Goal: Task Accomplishment & Management: Manage account settings

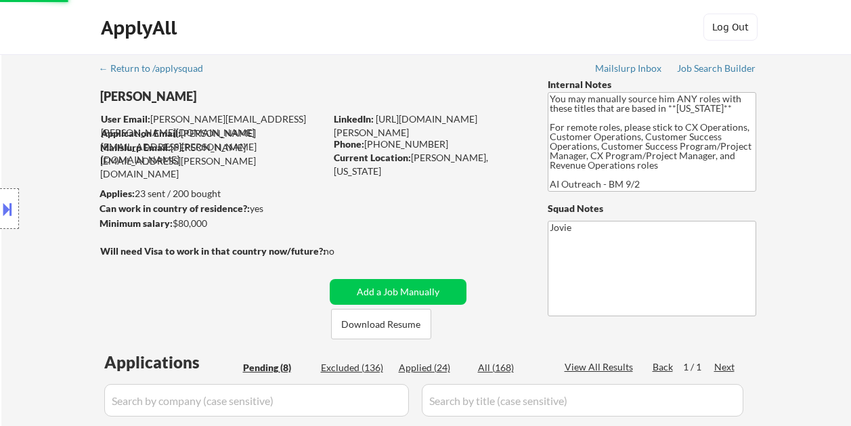
select select ""pending""
select select ""excluded""
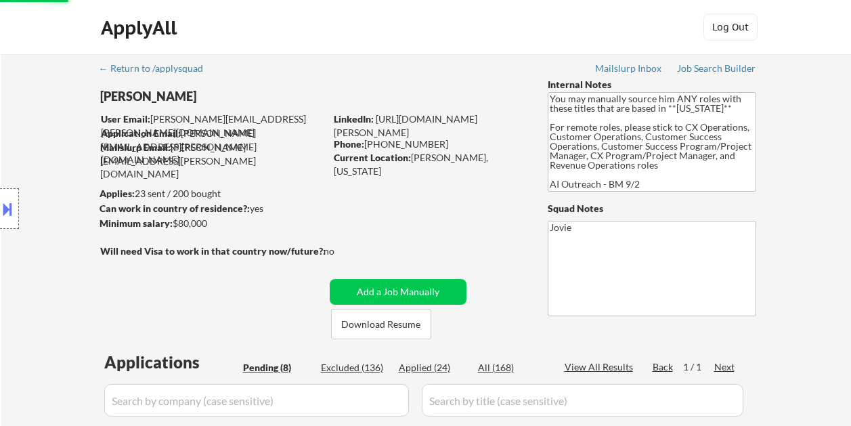
select select ""pending""
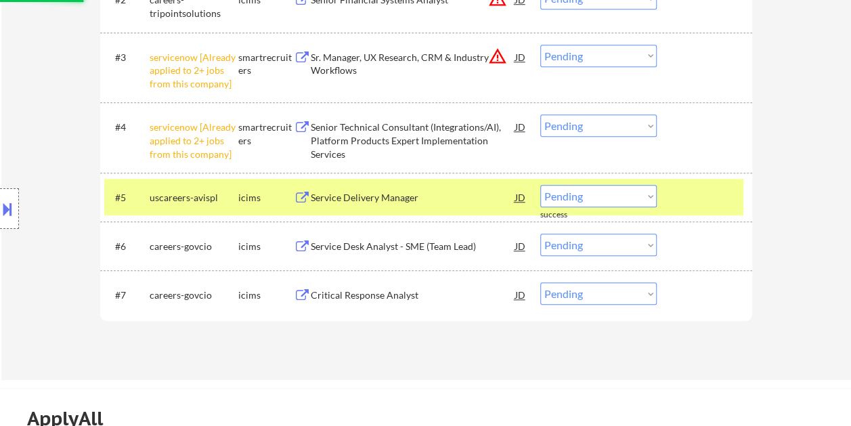
scroll to position [541, 0]
click at [701, 198] on div at bounding box center [706, 197] width 60 height 24
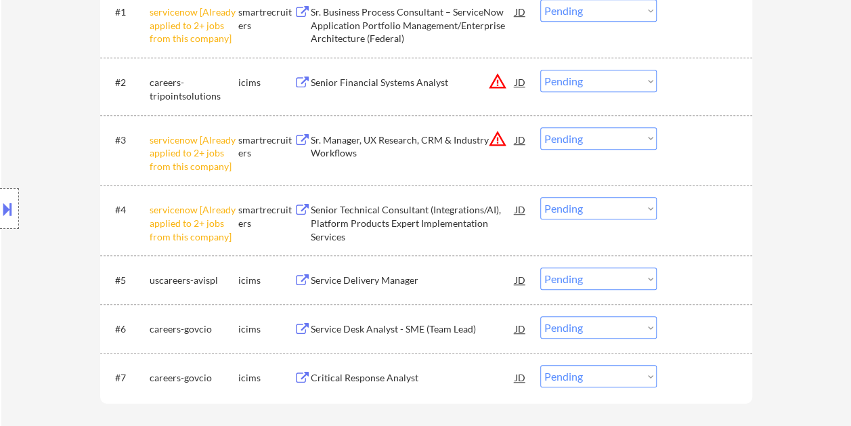
scroll to position [474, 0]
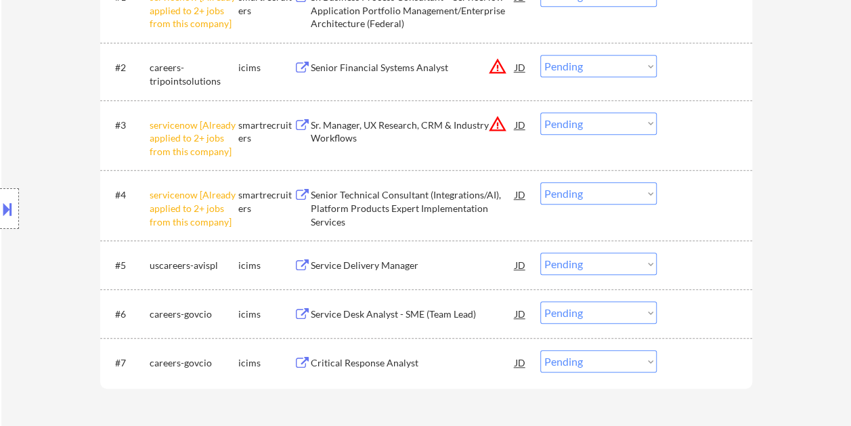
click at [694, 259] on div at bounding box center [706, 264] width 60 height 24
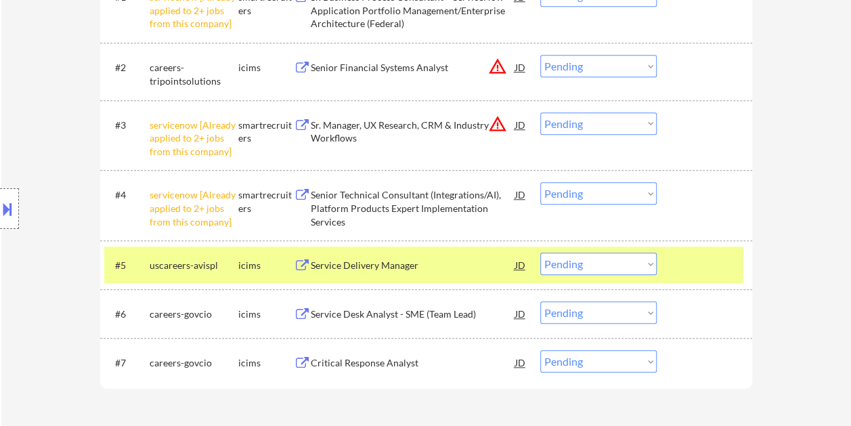
click at [681, 268] on div at bounding box center [706, 264] width 60 height 24
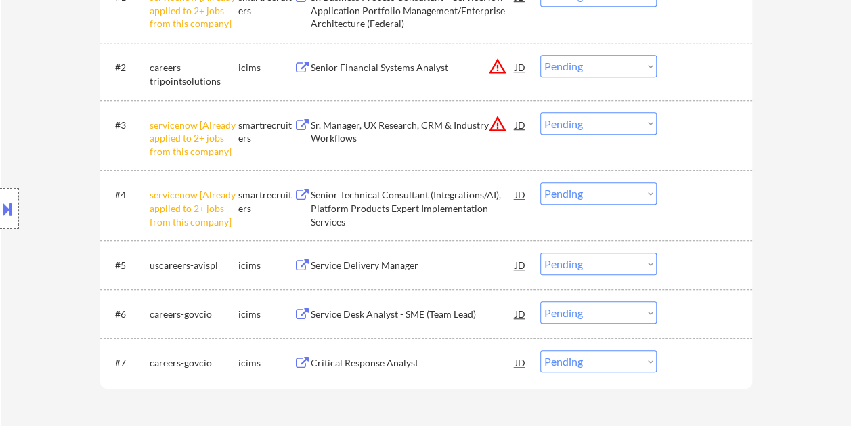
click at [681, 268] on div at bounding box center [706, 264] width 60 height 24
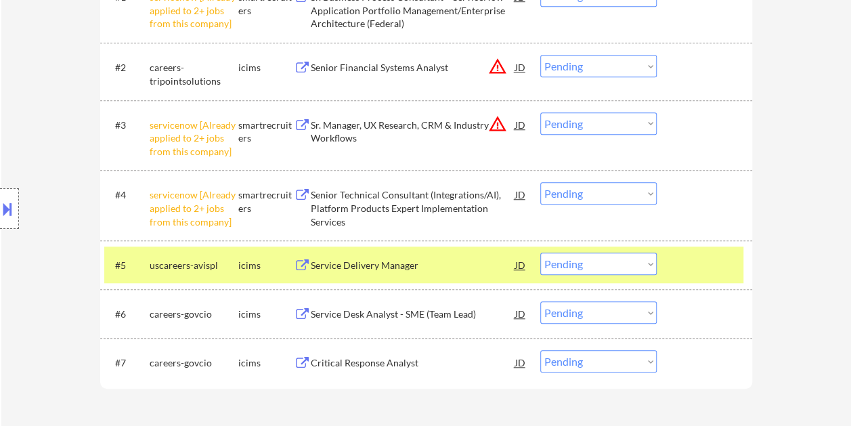
click at [377, 275] on div "Service Delivery Manager" at bounding box center [413, 264] width 204 height 24
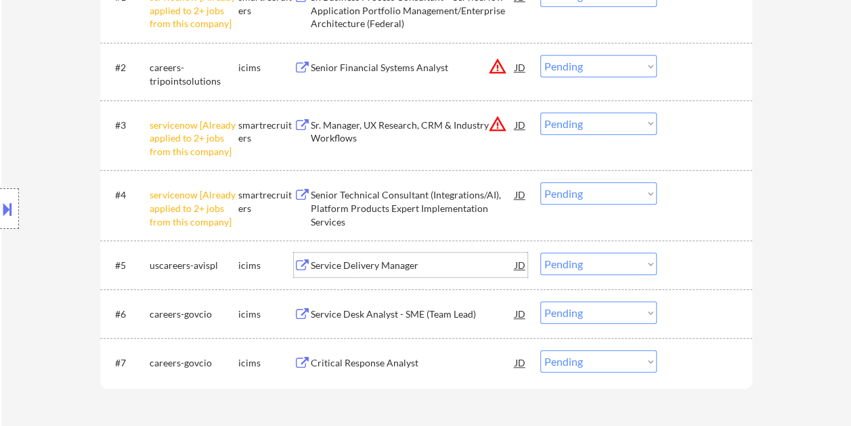
click at [696, 269] on div at bounding box center [706, 264] width 60 height 24
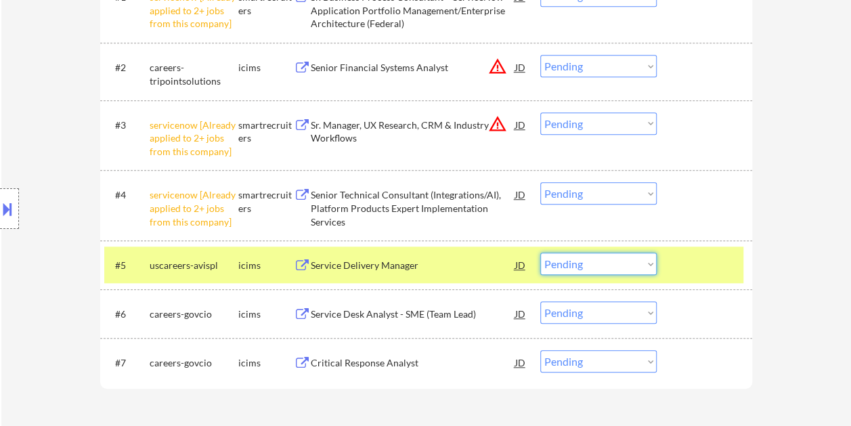
click at [653, 267] on select "Choose an option... Pending Applied Excluded (Questions) Excluded (Expired) Exc…" at bounding box center [598, 263] width 116 height 22
click at [540, 252] on select "Choose an option... Pending Applied Excluded (Questions) Excluded (Expired) Exc…" at bounding box center [598, 263] width 116 height 22
select select ""pending""
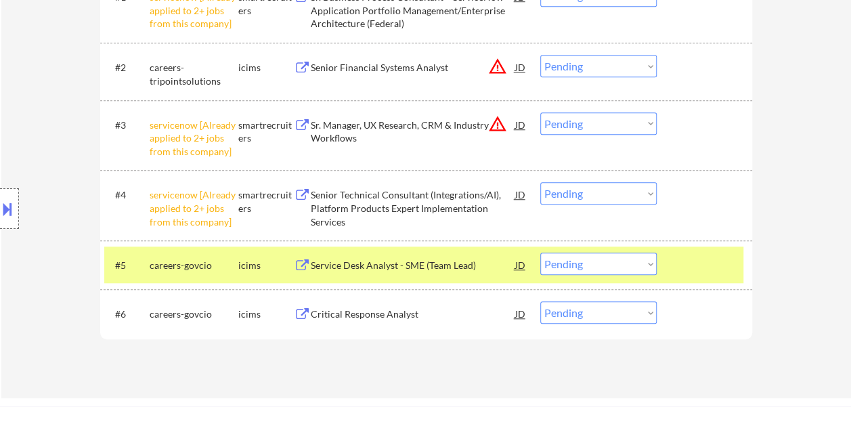
click at [697, 263] on div at bounding box center [706, 264] width 60 height 24
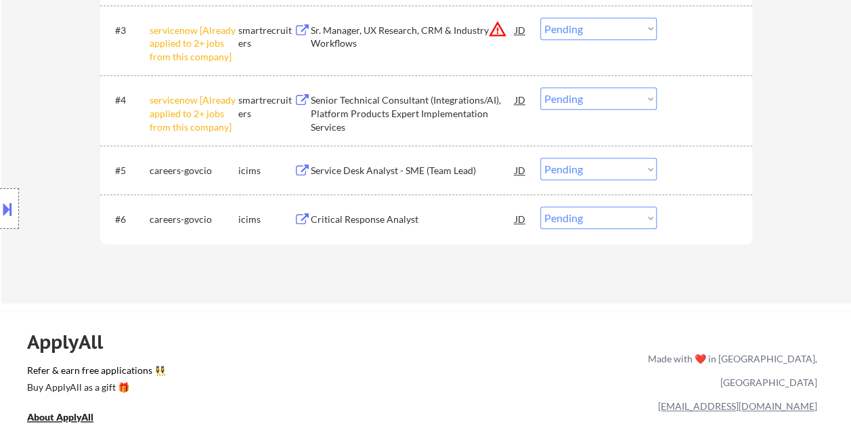
scroll to position [609, 0]
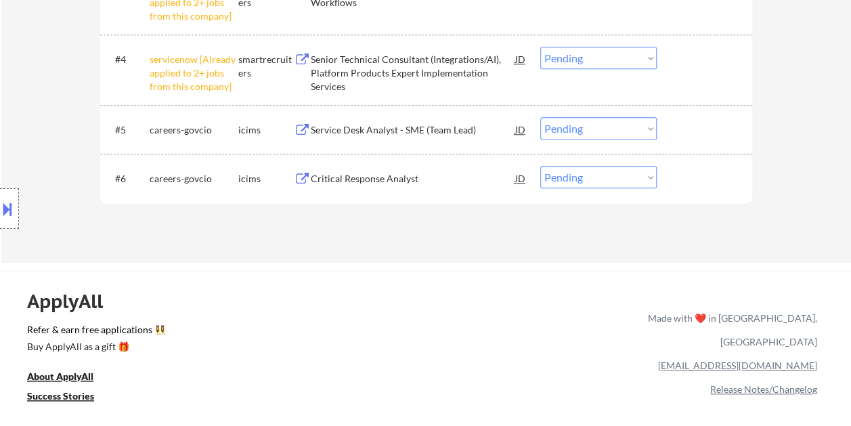
drag, startPoint x: 709, startPoint y: 183, endPoint x: 696, endPoint y: 189, distance: 14.2
click at [707, 184] on div at bounding box center [706, 178] width 60 height 24
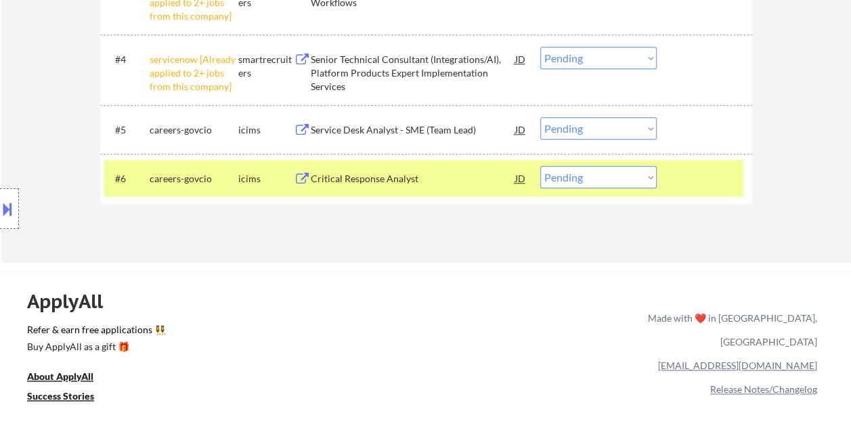
click at [371, 181] on div "Critical Response Analyst" at bounding box center [413, 179] width 204 height 14
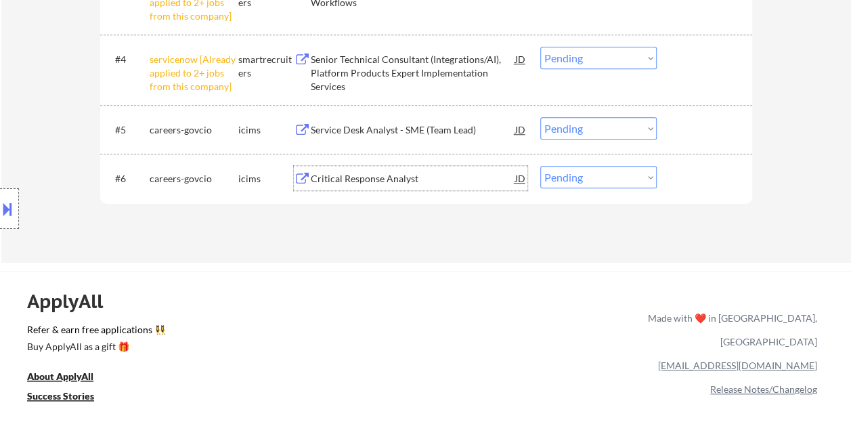
click at [677, 173] on div at bounding box center [706, 178] width 60 height 24
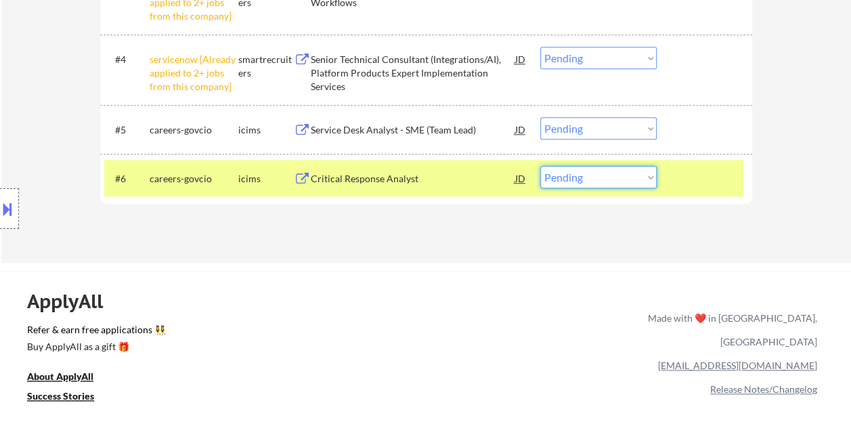
click at [644, 174] on select "Choose an option... Pending Applied Excluded (Questions) Excluded (Expired) Exc…" at bounding box center [598, 177] width 116 height 22
select select ""excluded__bad_match_""
click at [540, 166] on select "Choose an option... Pending Applied Excluded (Questions) Excluded (Expired) Exc…" at bounding box center [598, 177] width 116 height 22
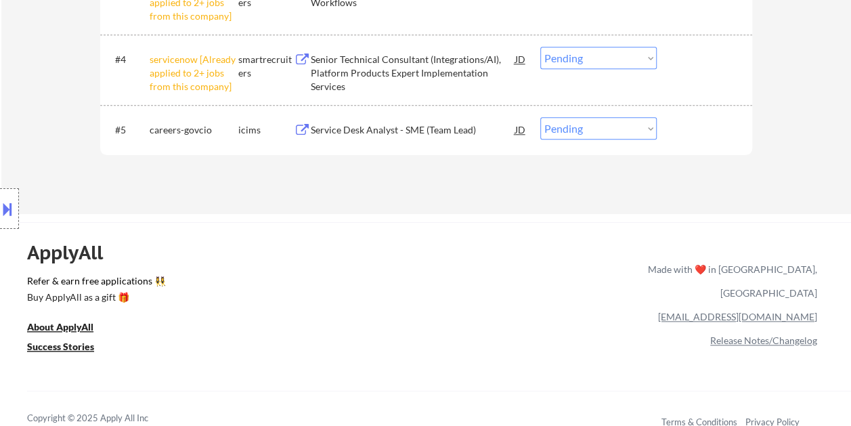
click at [676, 122] on div at bounding box center [706, 129] width 60 height 24
click at [723, 150] on div "#5 careers-govcio icims Service Desk Analyst - SME (Team Lead) JD warning_amber…" at bounding box center [426, 129] width 652 height 49
click at [701, 136] on div at bounding box center [706, 129] width 60 height 24
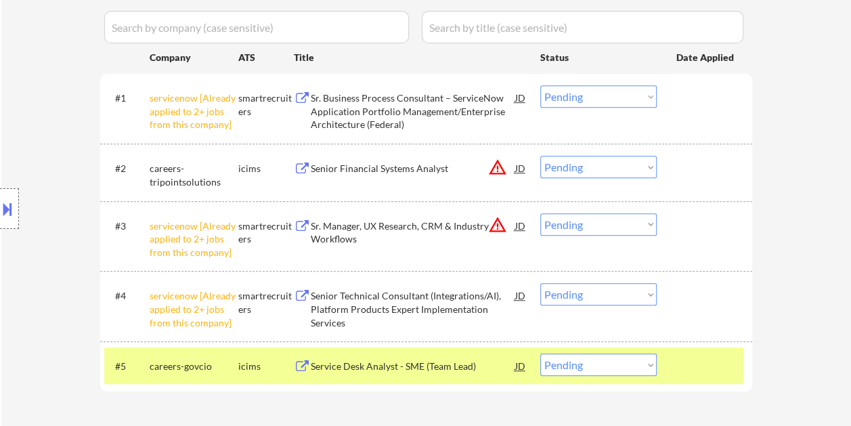
scroll to position [474, 0]
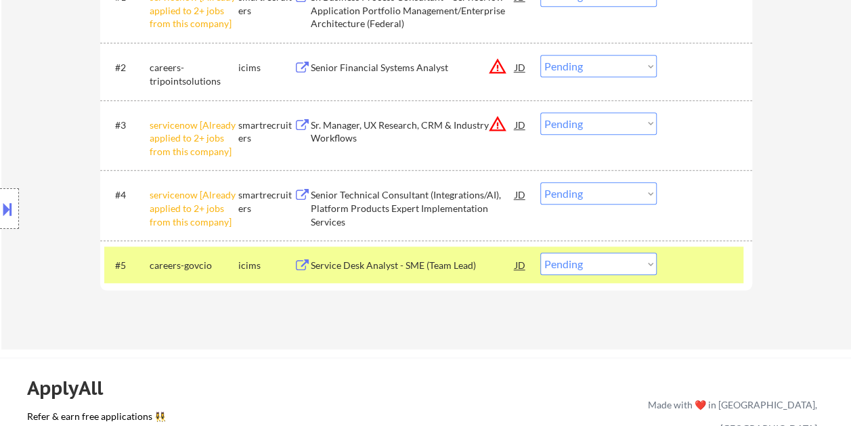
click at [699, 252] on div "#5 careers-govcio icims Service Desk Analyst - SME (Team Lead) JD warning_amber…" at bounding box center [423, 264] width 639 height 37
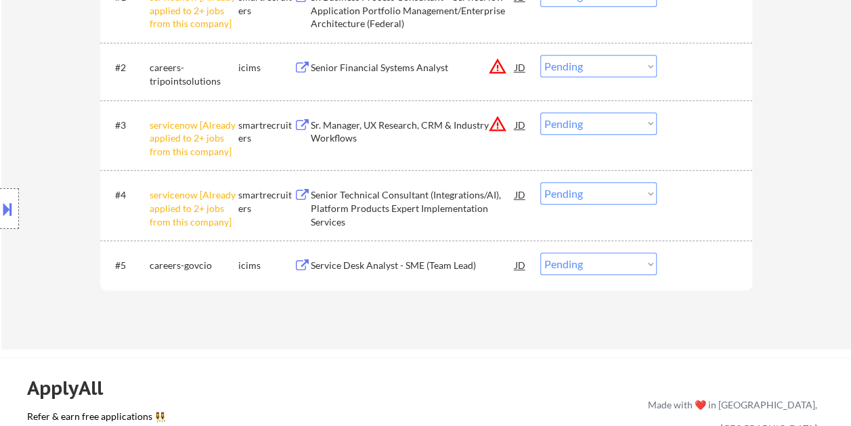
click at [698, 254] on div at bounding box center [706, 264] width 60 height 24
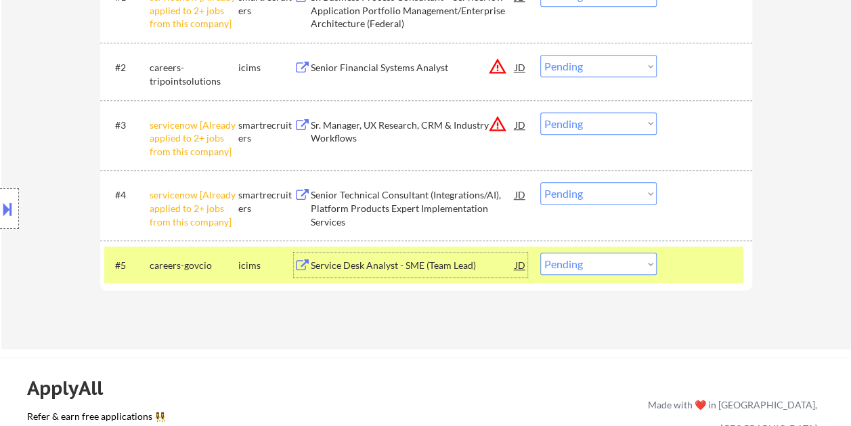
click at [455, 267] on div "Service Desk Analyst - SME (Team Lead)" at bounding box center [413, 266] width 204 height 14
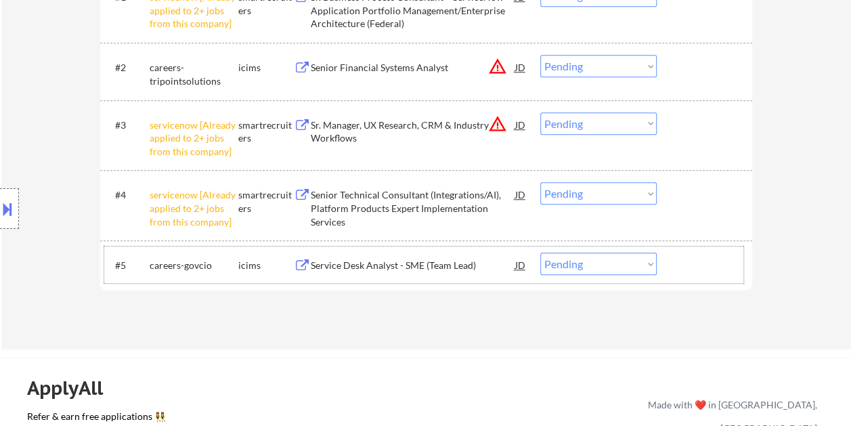
drag, startPoint x: 704, startPoint y: 259, endPoint x: 662, endPoint y: 263, distance: 42.2
click at [703, 260] on div at bounding box center [706, 264] width 60 height 24
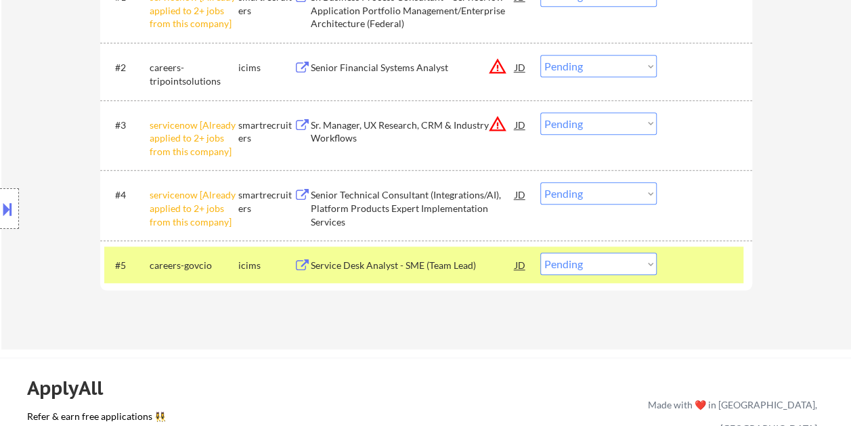
click at [636, 265] on select "Choose an option... Pending Applied Excluded (Questions) Excluded (Expired) Exc…" at bounding box center [598, 263] width 116 height 22
select select ""excluded__salary_""
click at [540, 252] on select "Choose an option... Pending Applied Excluded (Questions) Excluded (Expired) Exc…" at bounding box center [598, 263] width 116 height 22
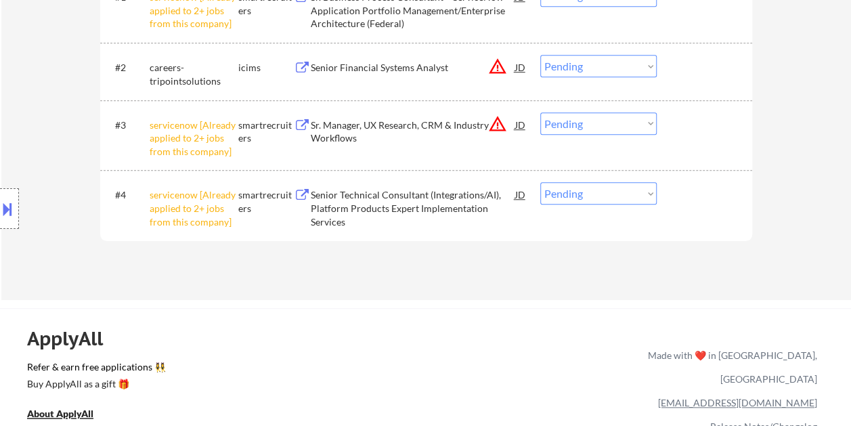
scroll to position [338, 0]
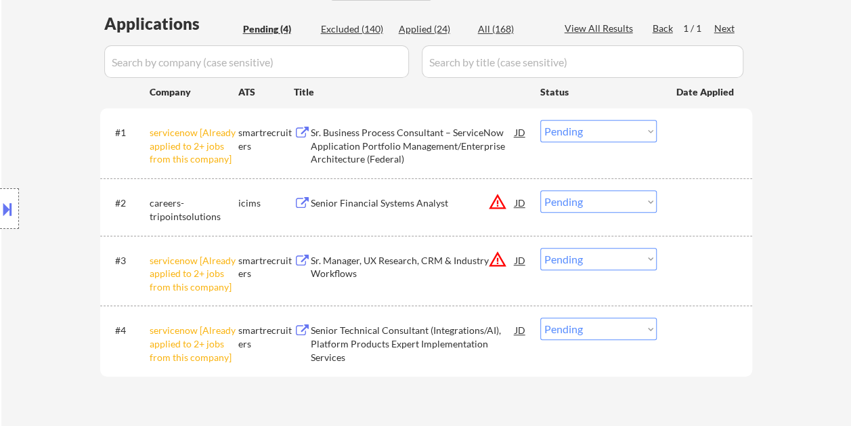
click at [692, 202] on div at bounding box center [706, 202] width 60 height 24
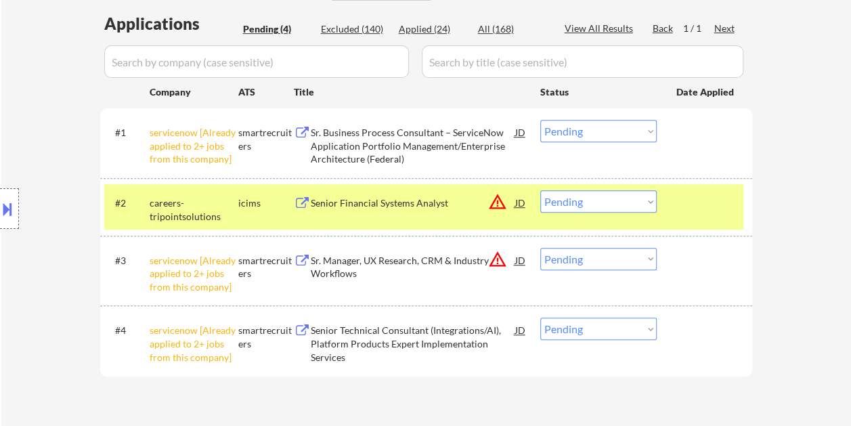
click at [389, 196] on div "Senior Financial Systems Analyst" at bounding box center [413, 203] width 204 height 14
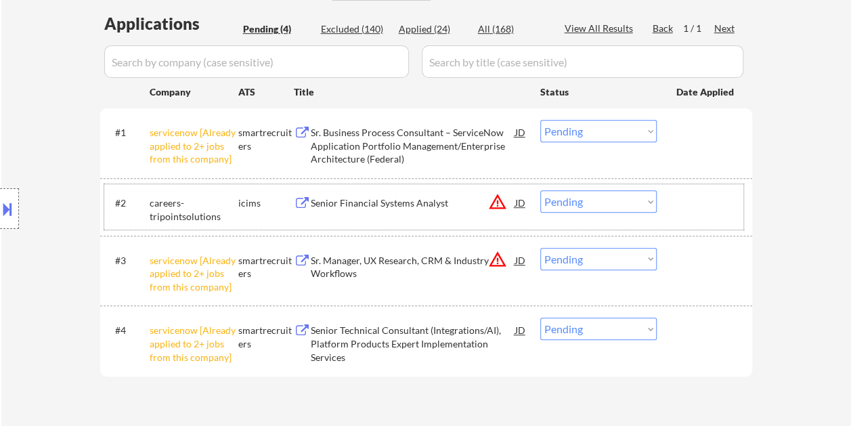
click at [669, 200] on div "#2 careers-tripointsolutions icims Senior Financial Systems Analyst JD warning_…" at bounding box center [423, 206] width 639 height 45
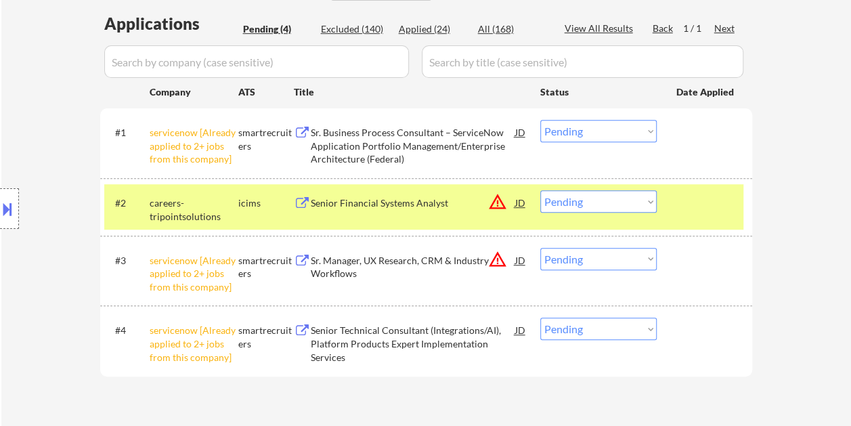
click at [650, 202] on select "Choose an option... Pending Applied Excluded (Questions) Excluded (Expired) Exc…" at bounding box center [598, 201] width 116 height 22
click at [540, 190] on select "Choose an option... Pending Applied Excluded (Questions) Excluded (Expired) Exc…" at bounding box center [598, 201] width 116 height 22
select select ""pending""
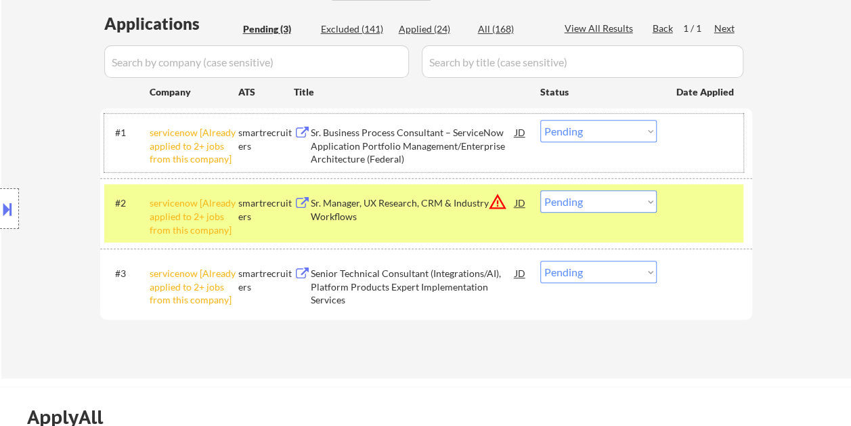
click at [688, 148] on div "#1 servicenow [Already applied to 2+ jobs from this company] smartrecruiters Sr…" at bounding box center [423, 143] width 639 height 58
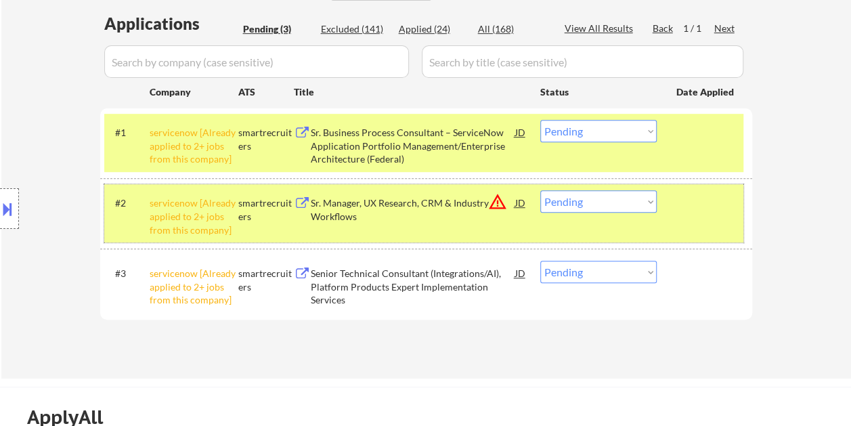
click at [686, 210] on div at bounding box center [706, 202] width 60 height 24
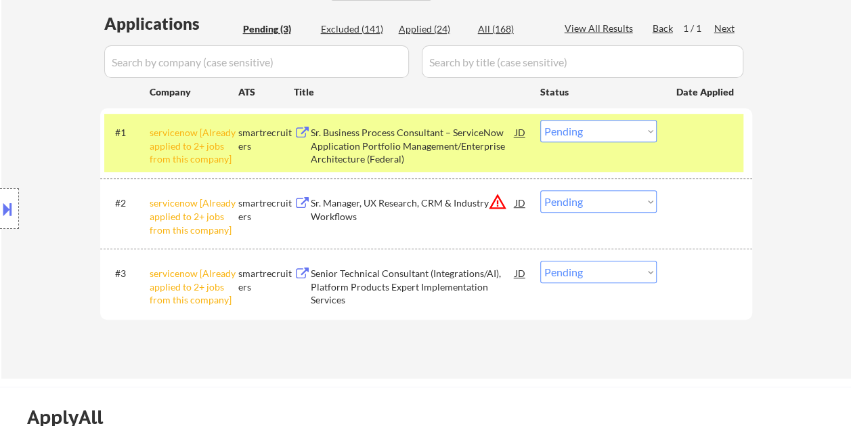
click at [691, 149] on div "#1 servicenow [Already applied to 2+ jobs from this company] smartrecruiters Sr…" at bounding box center [423, 143] width 639 height 58
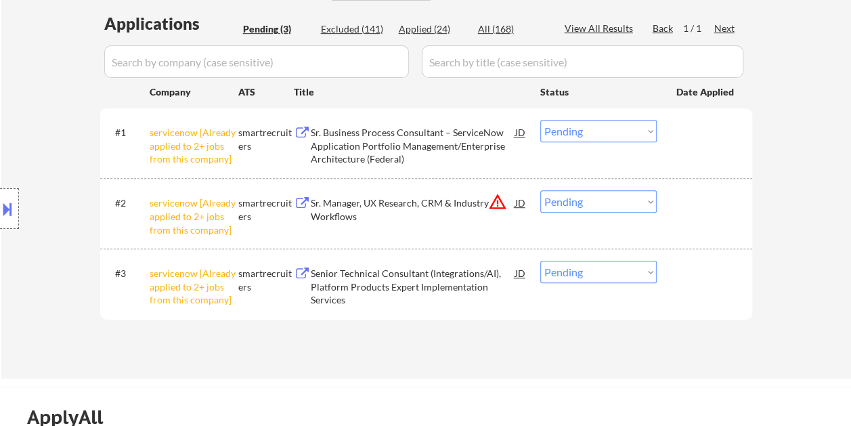
click at [693, 146] on div "#1 servicenow [Already applied to 2+ jobs from this company] smartrecruiters Sr…" at bounding box center [423, 143] width 639 height 58
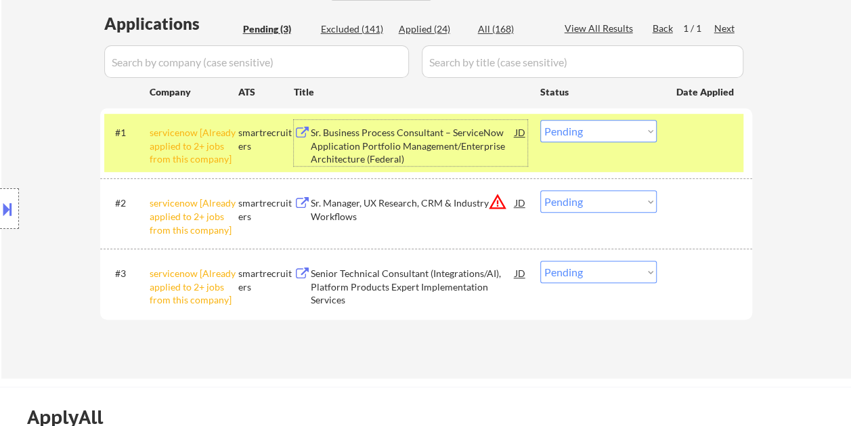
click at [409, 120] on div "Sr. Business Process Consultant – ServiceNow Application Portfolio Management/E…" at bounding box center [413, 143] width 204 height 46
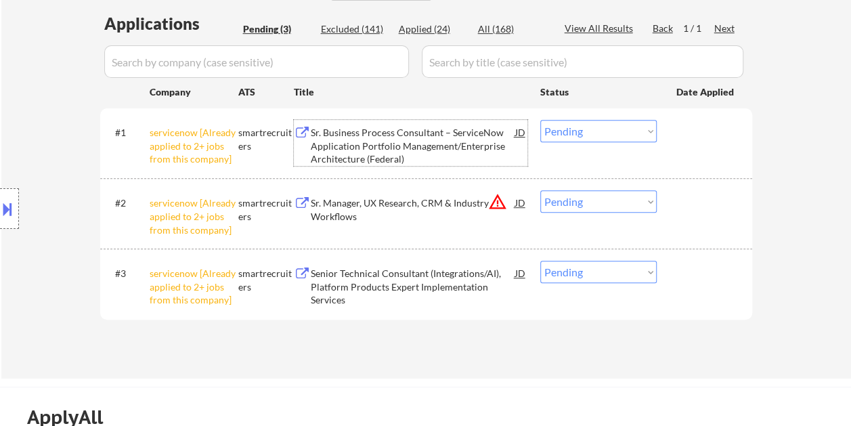
drag, startPoint x: 700, startPoint y: 144, endPoint x: 660, endPoint y: 137, distance: 40.5
click at [699, 144] on div "#1 servicenow [Already applied to 2+ jobs from this company] smartrecruiters Sr…" at bounding box center [423, 143] width 639 height 58
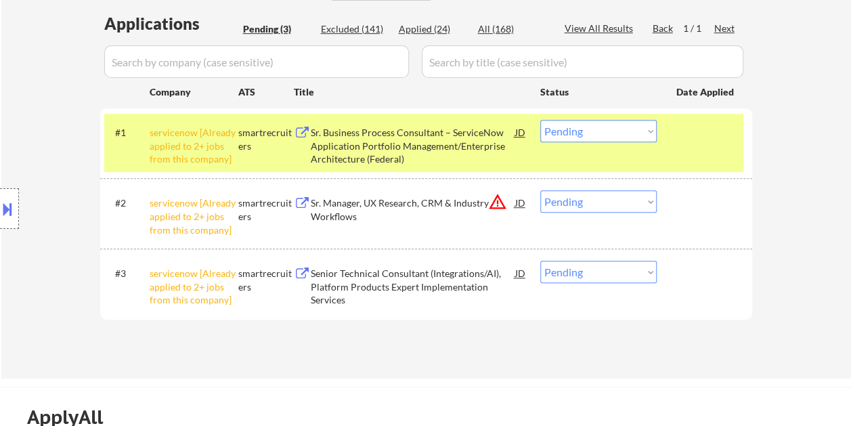
click at [648, 128] on select "Choose an option... Pending Applied Excluded (Questions) Excluded (Expired) Exc…" at bounding box center [598, 131] width 116 height 22
click at [540, 120] on select "Choose an option... Pending Applied Excluded (Questions) Excluded (Expired) Exc…" at bounding box center [598, 131] width 116 height 22
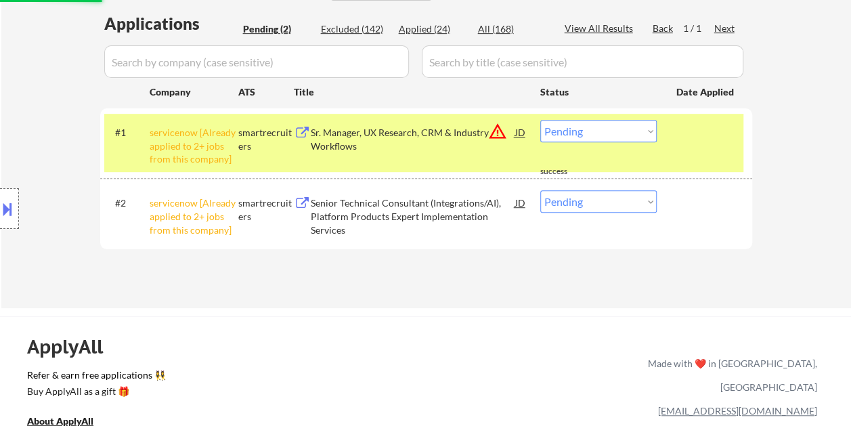
click at [687, 141] on div at bounding box center [706, 132] width 60 height 24
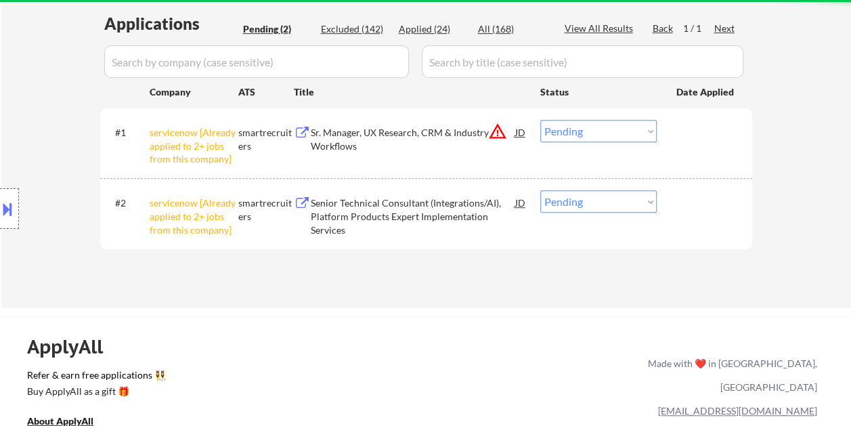
click at [695, 143] on div at bounding box center [706, 132] width 60 height 24
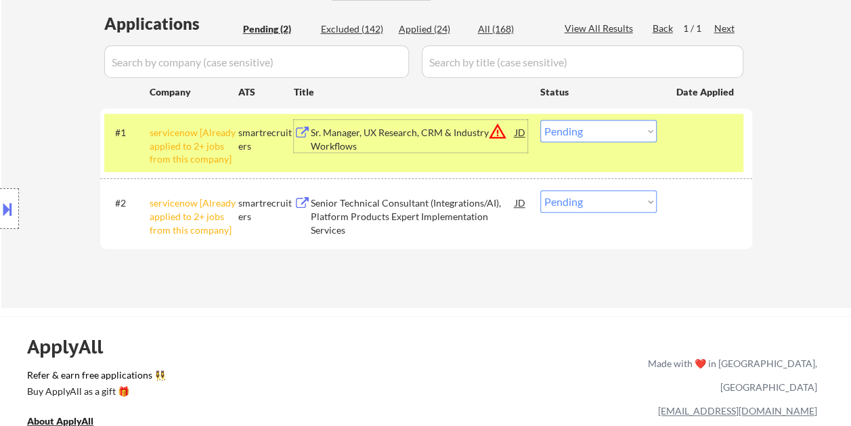
click at [452, 141] on div "Sr. Manager, UX Research, CRM & Industry Workflows" at bounding box center [413, 139] width 204 height 26
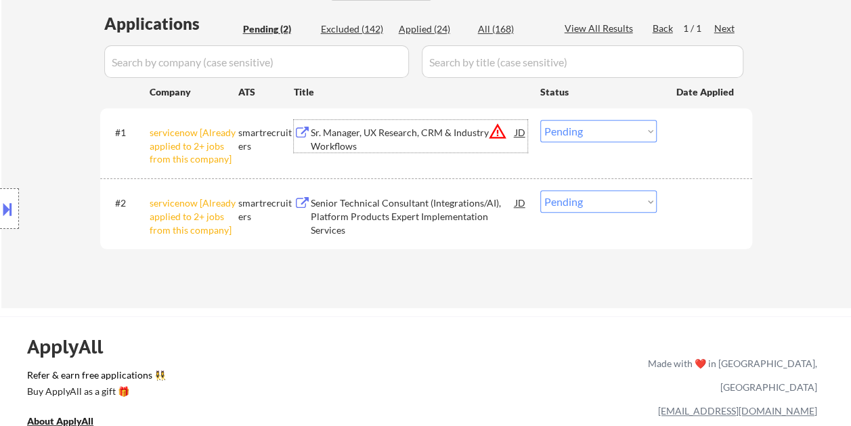
drag, startPoint x: 708, startPoint y: 144, endPoint x: 665, endPoint y: 152, distance: 43.9
click at [703, 144] on div "#1 servicenow [Already applied to 2+ jobs from this company] smartrecruiters Sr…" at bounding box center [423, 143] width 639 height 58
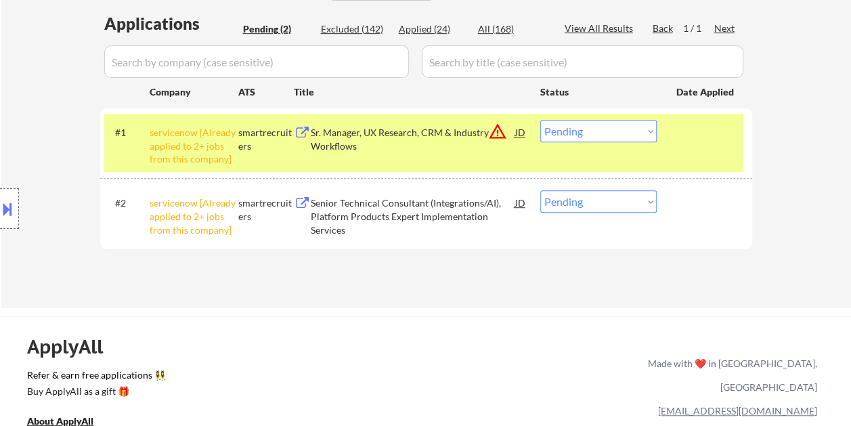
click at [639, 141] on select "Choose an option... Pending Applied Excluded (Questions) Excluded (Expired) Exc…" at bounding box center [598, 131] width 116 height 22
click at [540, 120] on select "Choose an option... Pending Applied Excluded (Questions) Excluded (Expired) Exc…" at bounding box center [598, 131] width 116 height 22
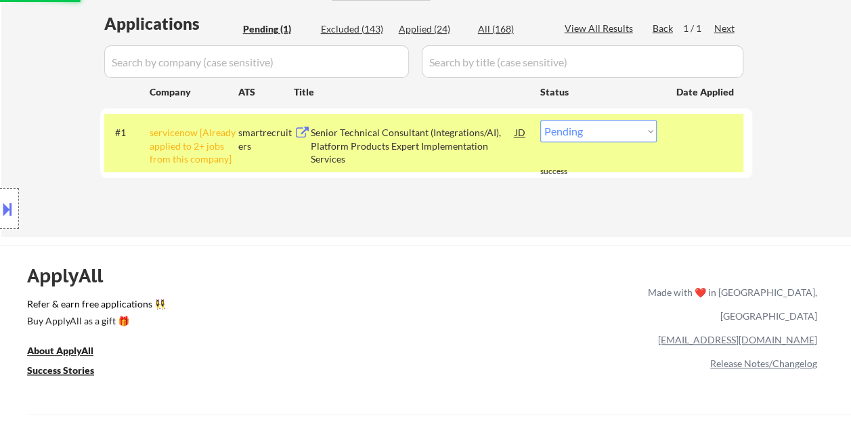
click at [703, 151] on div "#1 servicenow [Already applied to 2+ jobs from this company] smartrecruiters Se…" at bounding box center [423, 143] width 639 height 58
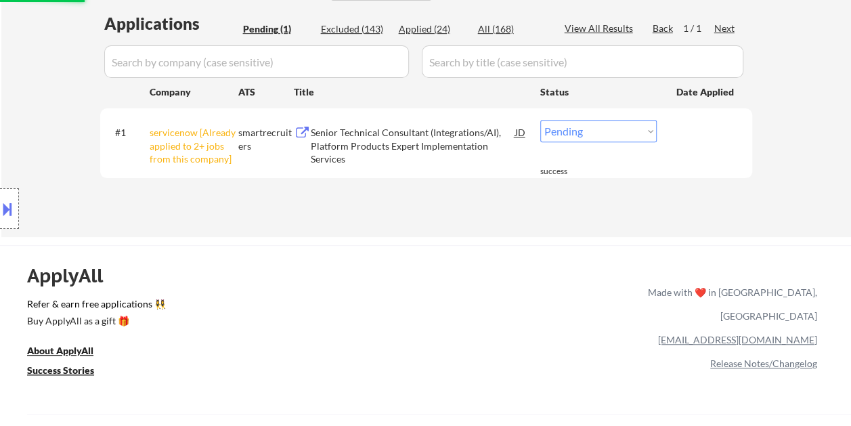
click at [707, 145] on div "#1 servicenow [Already applied to 2+ jobs from this company] smartrecruiters Se…" at bounding box center [423, 143] width 639 height 58
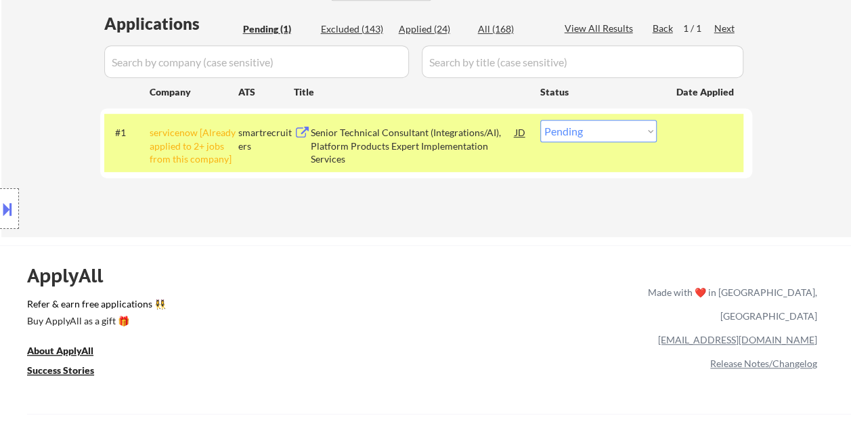
click at [427, 149] on div "Senior Technical Consultant (Integrations/AI), Platform Products Expert Impleme…" at bounding box center [413, 146] width 204 height 40
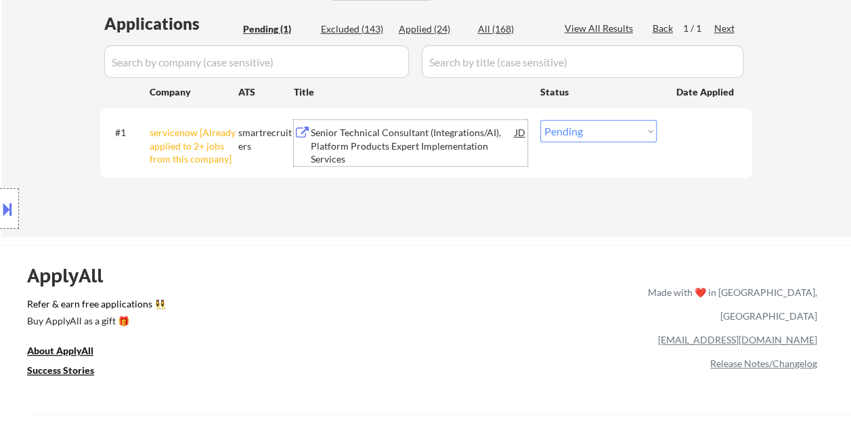
click at [697, 148] on div "#1 servicenow [Already applied to 2+ jobs from this company] smartrecruiters Se…" at bounding box center [423, 143] width 639 height 58
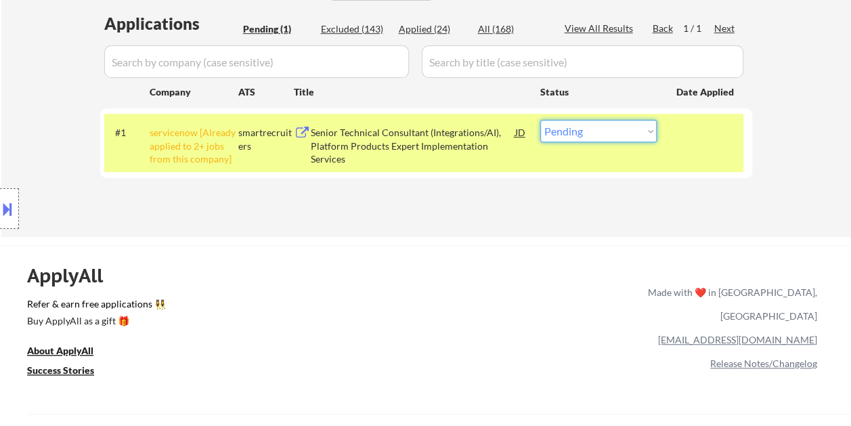
drag, startPoint x: 638, startPoint y: 129, endPoint x: 631, endPoint y: 136, distance: 10.1
click at [638, 129] on select "Choose an option... Pending Applied Excluded (Questions) Excluded (Expired) Exc…" at bounding box center [598, 131] width 116 height 22
select select ""excluded__bad_match_""
click at [540, 120] on select "Choose an option... Pending Applied Excluded (Questions) Excluded (Expired) Exc…" at bounding box center [598, 131] width 116 height 22
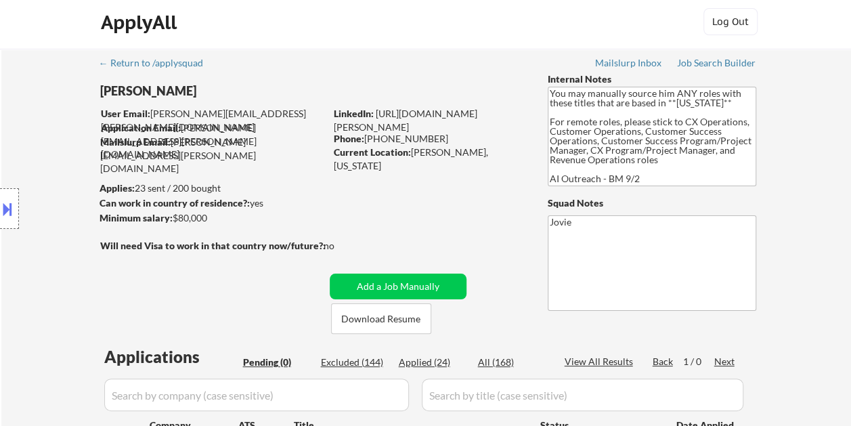
scroll to position [0, 0]
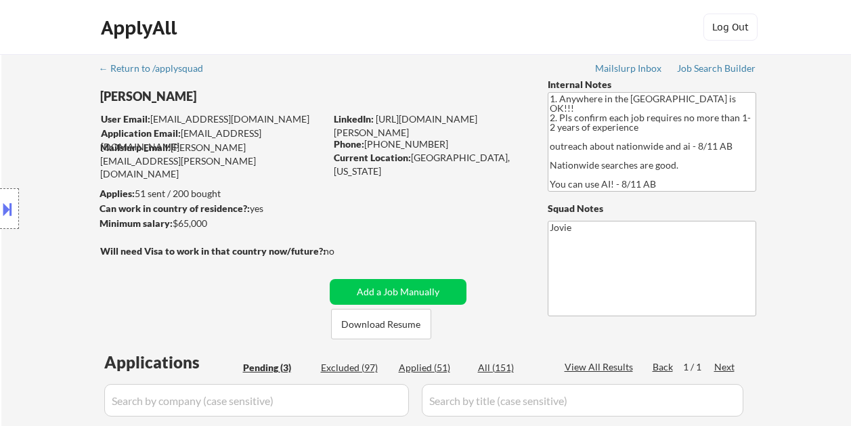
select select ""pending""
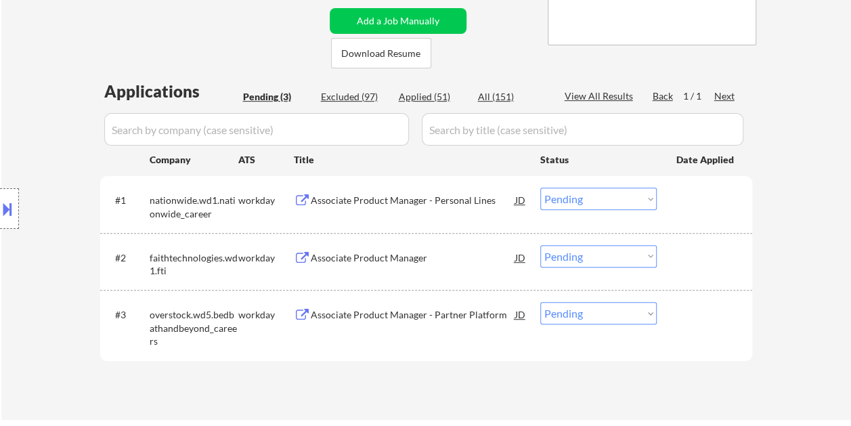
click at [700, 200] on div at bounding box center [706, 199] width 60 height 24
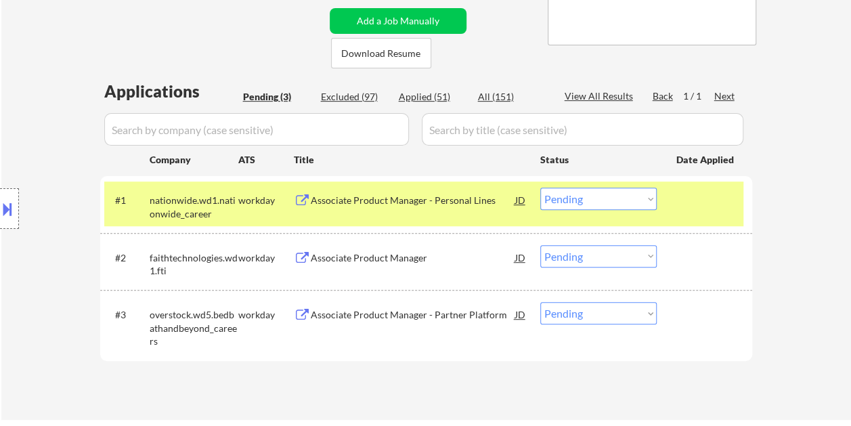
click at [439, 196] on div "Associate Product Manager - Personal Lines" at bounding box center [413, 201] width 204 height 14
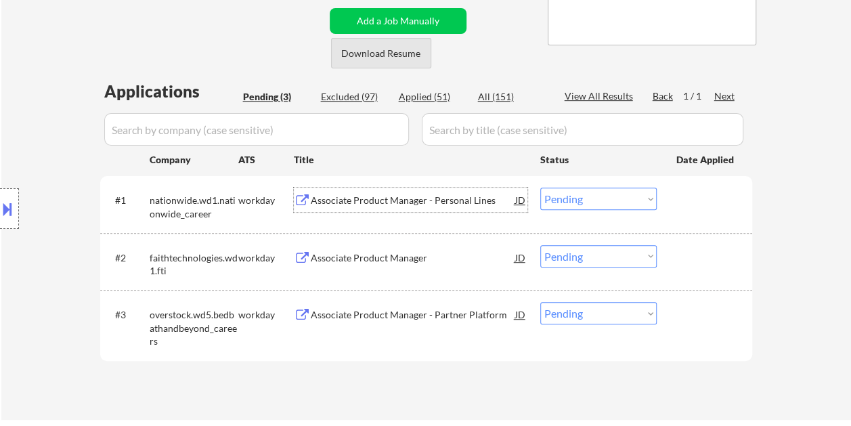
click at [408, 50] on button "Download Resume" at bounding box center [381, 53] width 100 height 30
click at [231, 10] on div "← Return to /applysquad Mailslurp Inbox Job Search Builder Michael Flaim User E…" at bounding box center [426, 95] width 675 height 625
click at [675, 196] on div "#1 nationwide.wd1.nationwide_career workday Associate Product Manager - Persona…" at bounding box center [423, 203] width 639 height 45
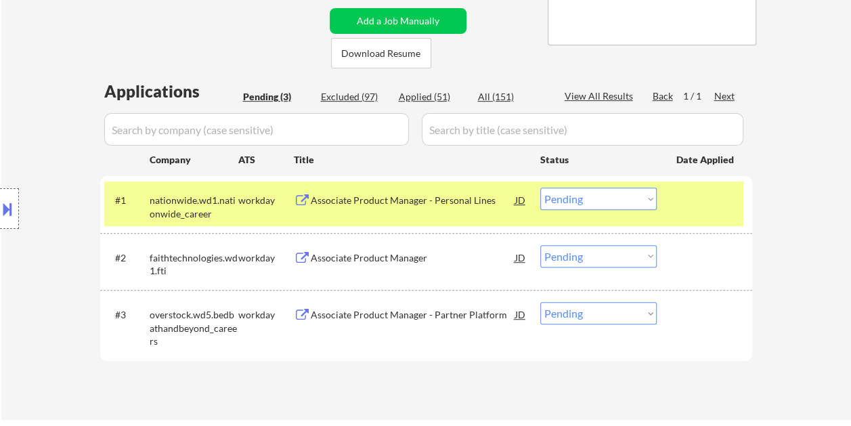
click at [642, 199] on select "Choose an option... Pending Applied Excluded (Questions) Excluded (Expired) Exc…" at bounding box center [598, 198] width 116 height 22
click at [540, 187] on select "Choose an option... Pending Applied Excluded (Questions) Excluded (Expired) Exc…" at bounding box center [598, 198] width 116 height 22
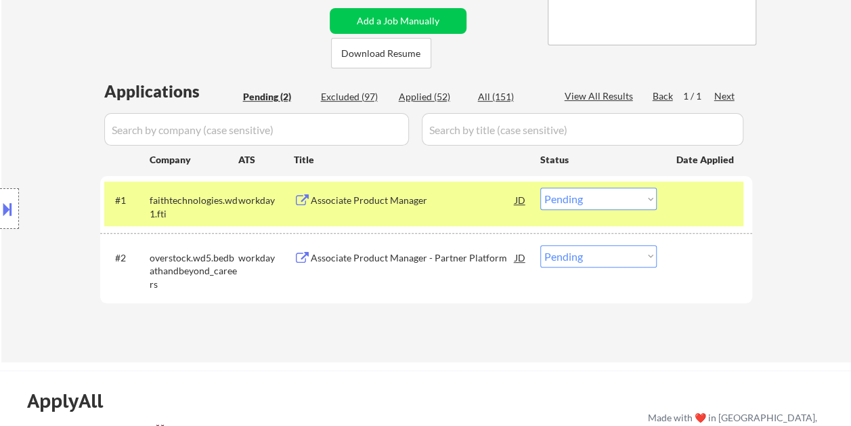
click at [713, 206] on div at bounding box center [706, 199] width 60 height 24
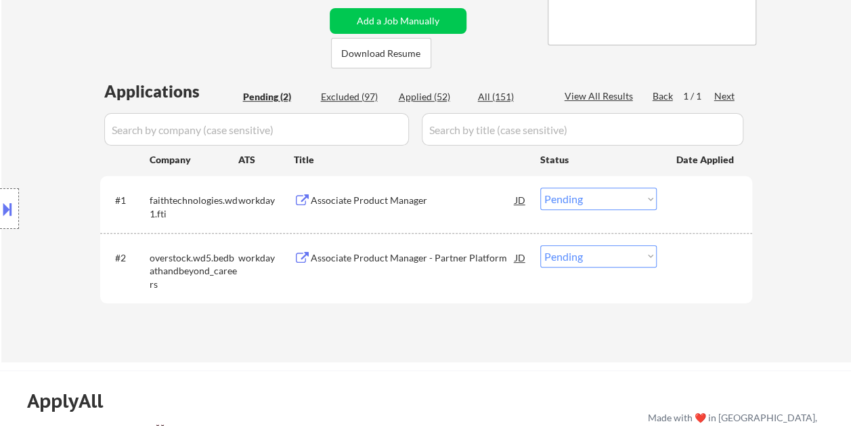
click at [676, 203] on div at bounding box center [706, 199] width 60 height 24
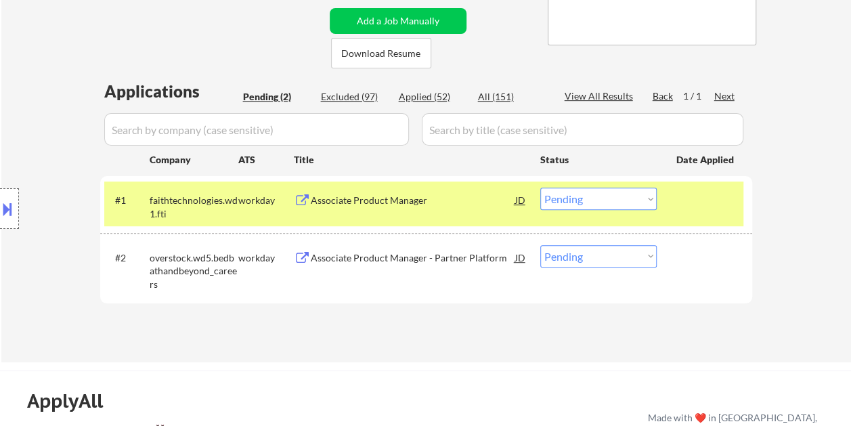
click at [445, 196] on div "Associate Product Manager" at bounding box center [413, 201] width 204 height 14
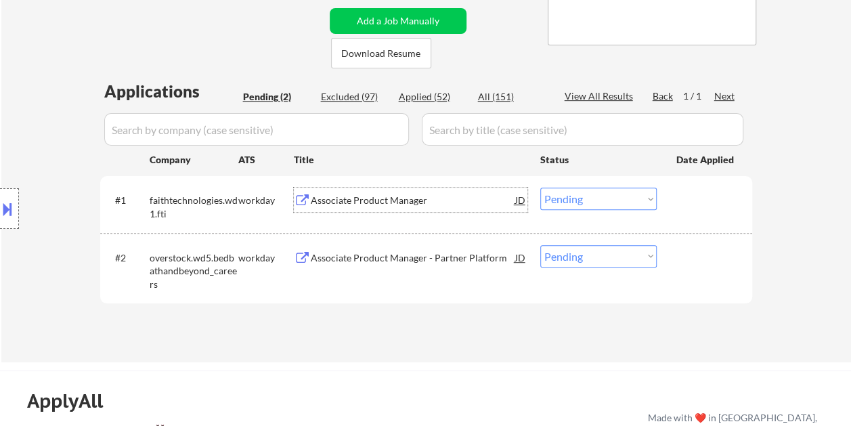
drag, startPoint x: 673, startPoint y: 203, endPoint x: 654, endPoint y: 200, distance: 19.1
click at [672, 203] on div "#1 faithtechnologies.wd1.fti workday Associate Product Manager JD Choose an opt…" at bounding box center [423, 203] width 639 height 45
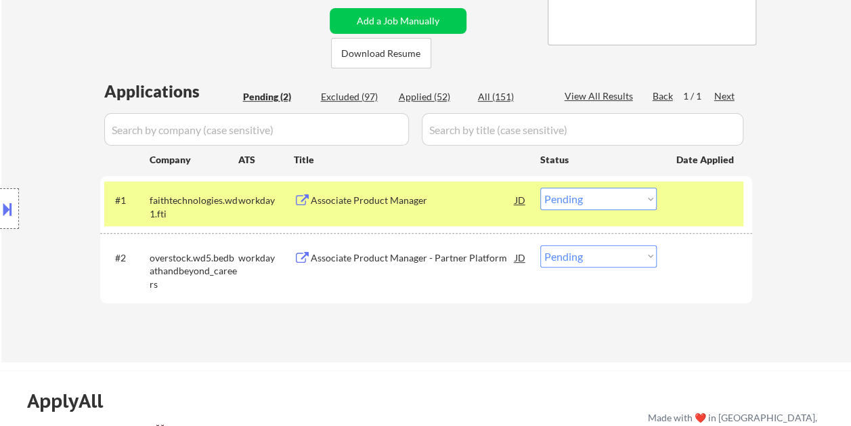
click at [650, 200] on select "Choose an option... Pending Applied Excluded (Questions) Excluded (Expired) Exc…" at bounding box center [598, 198] width 116 height 22
click at [540, 187] on select "Choose an option... Pending Applied Excluded (Questions) Excluded (Expired) Exc…" at bounding box center [598, 198] width 116 height 22
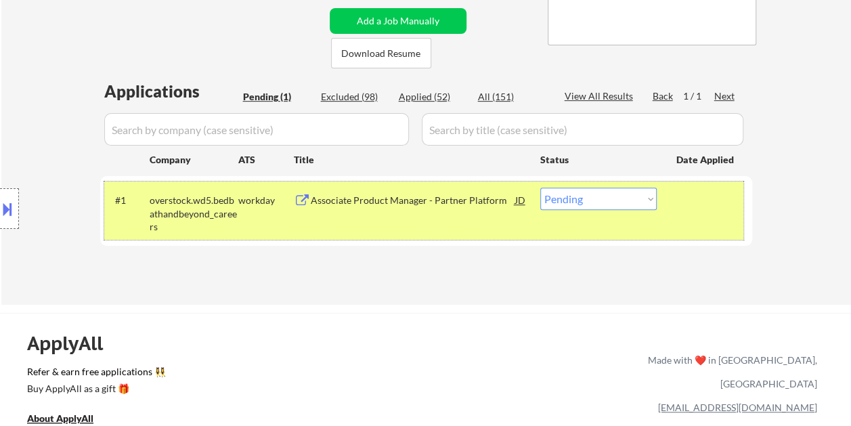
click at [686, 198] on div at bounding box center [706, 199] width 60 height 24
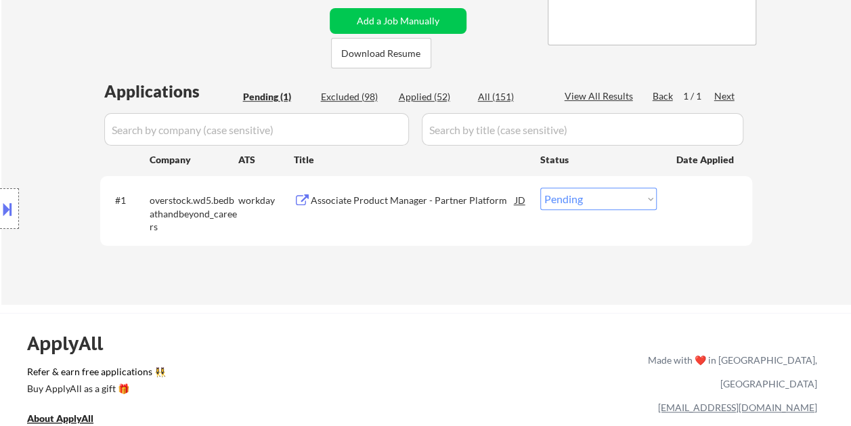
click at [714, 214] on div "#1 overstock.wd5.bedbathandbeyond_careers workday Associate Product Manager - P…" at bounding box center [423, 210] width 639 height 58
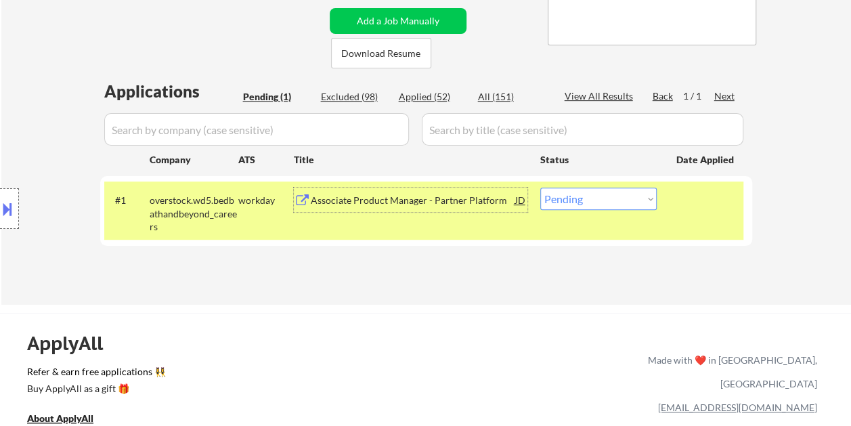
click at [395, 200] on div "Associate Product Manager - Partner Platform" at bounding box center [413, 201] width 204 height 14
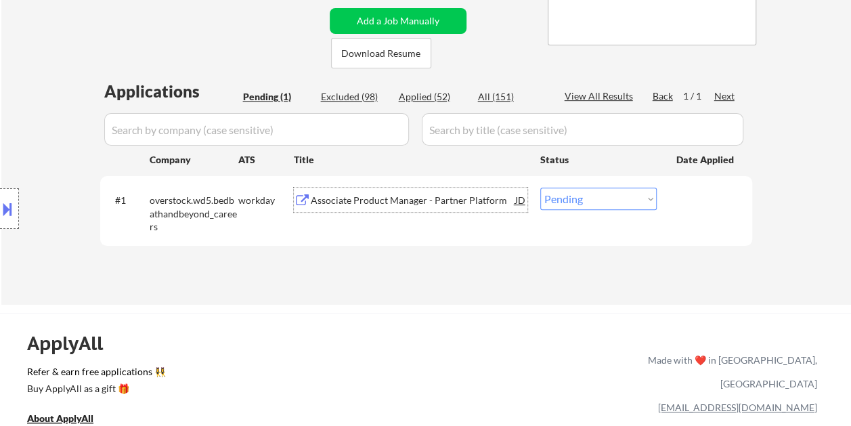
click at [686, 200] on div at bounding box center [706, 199] width 60 height 24
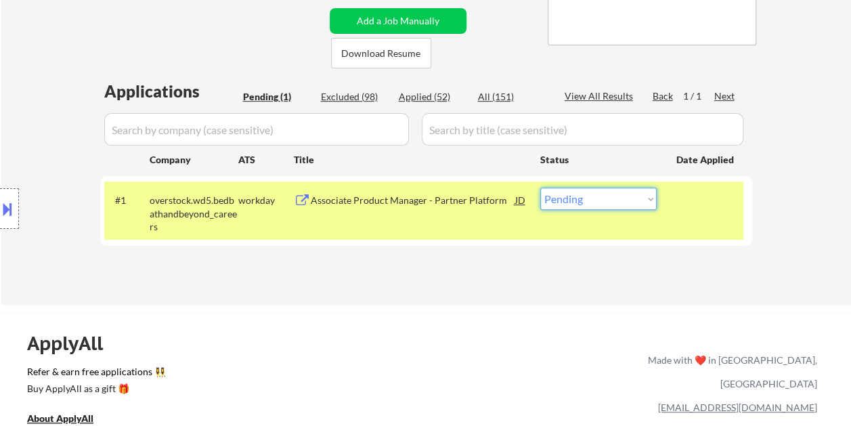
click at [646, 204] on select "Choose an option... Pending Applied Excluded (Questions) Excluded (Expired) Exc…" at bounding box center [598, 198] width 116 height 22
select select ""excluded__expired_""
click at [540, 187] on select "Choose an option... Pending Applied Excluded (Questions) Excluded (Expired) Exc…" at bounding box center [598, 198] width 116 height 22
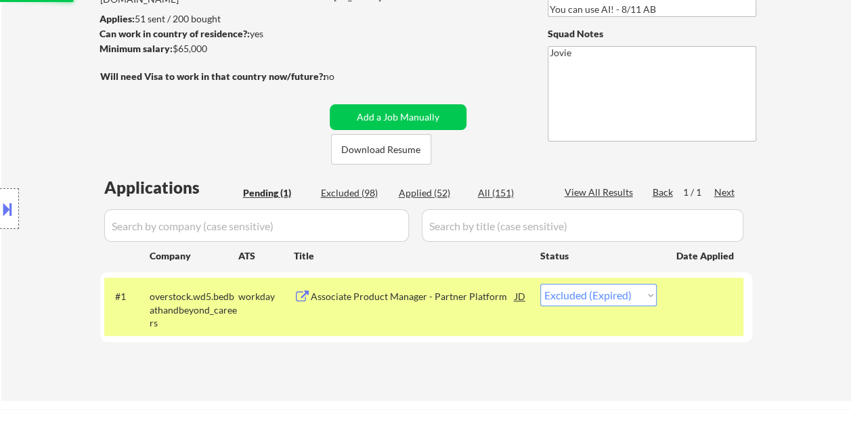
scroll to position [135, 0]
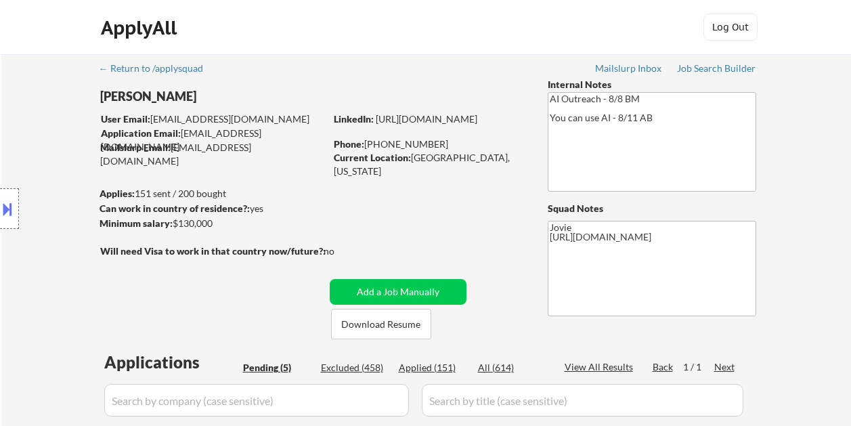
select select ""pending""
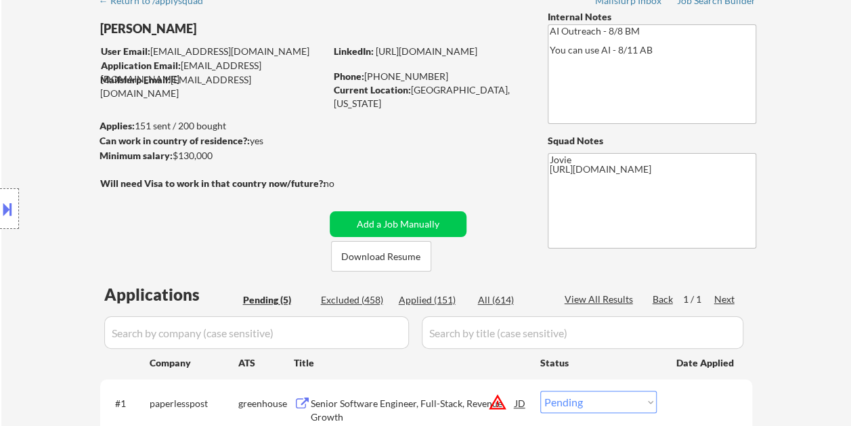
scroll to position [68, 0]
click at [387, 256] on button "Download Resume" at bounding box center [381, 256] width 100 height 30
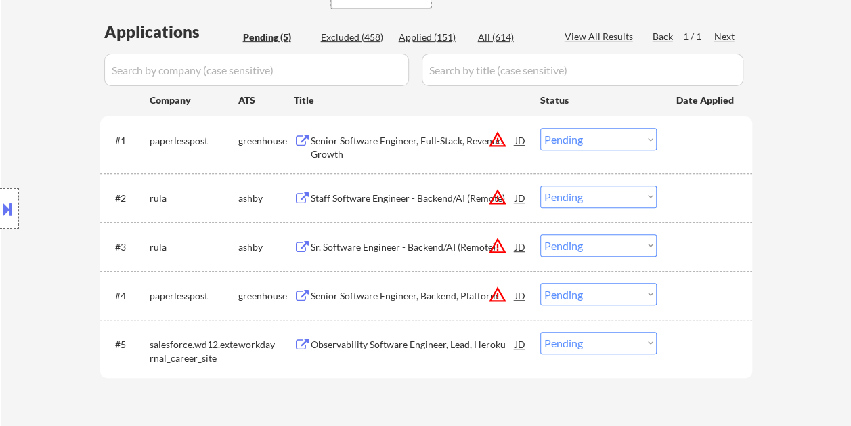
scroll to position [338, 0]
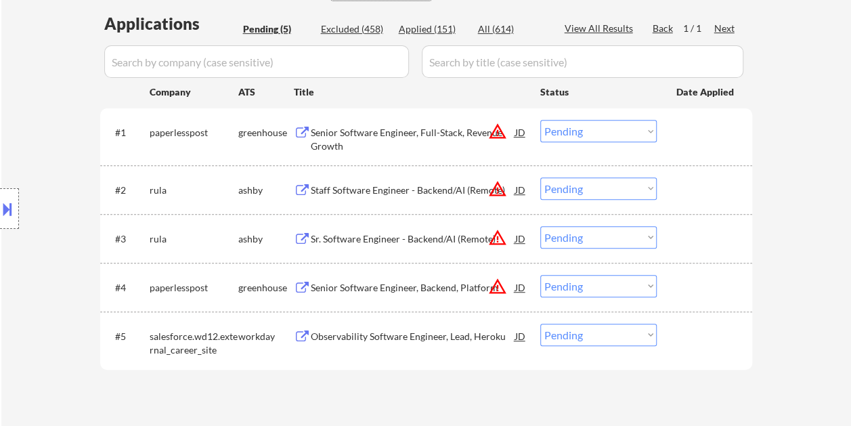
click at [690, 131] on div at bounding box center [706, 132] width 60 height 24
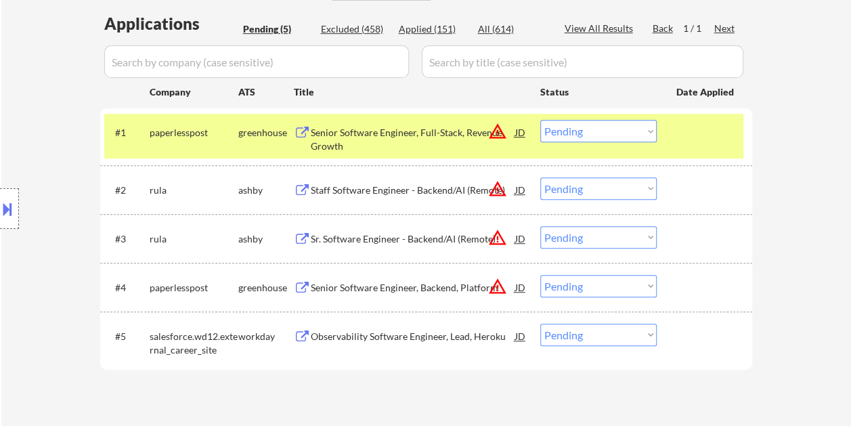
click at [682, 125] on div at bounding box center [706, 132] width 60 height 24
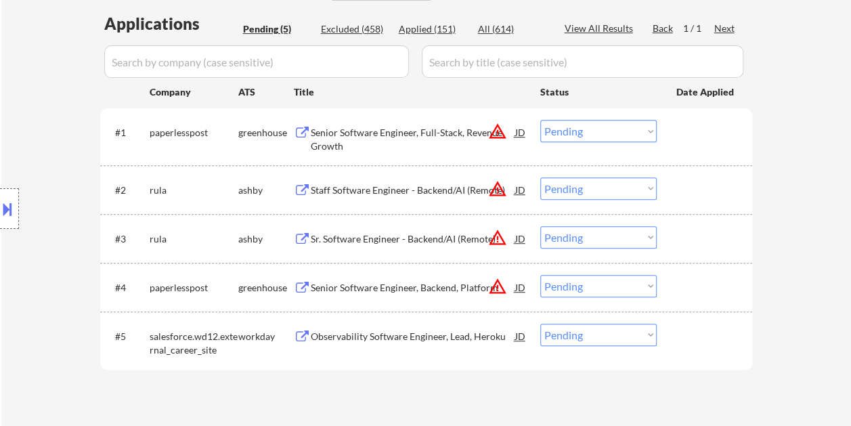
click at [680, 126] on div at bounding box center [706, 132] width 60 height 24
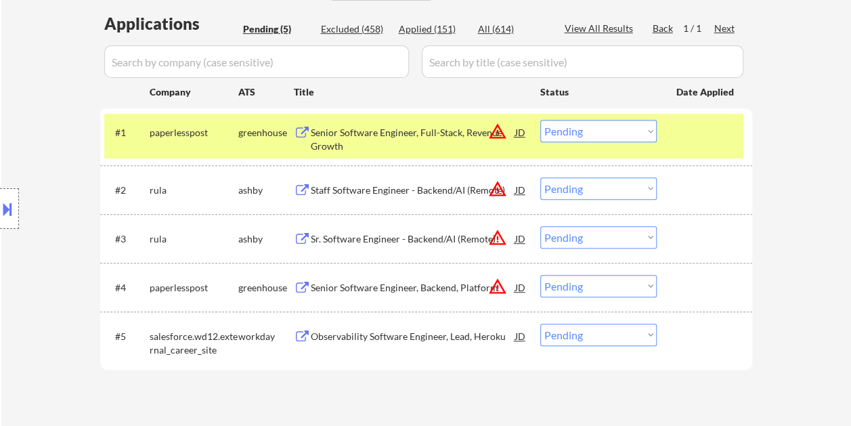
click at [371, 120] on div "Senior Software Engineer, Full-Stack, Revenue Growth" at bounding box center [413, 136] width 204 height 32
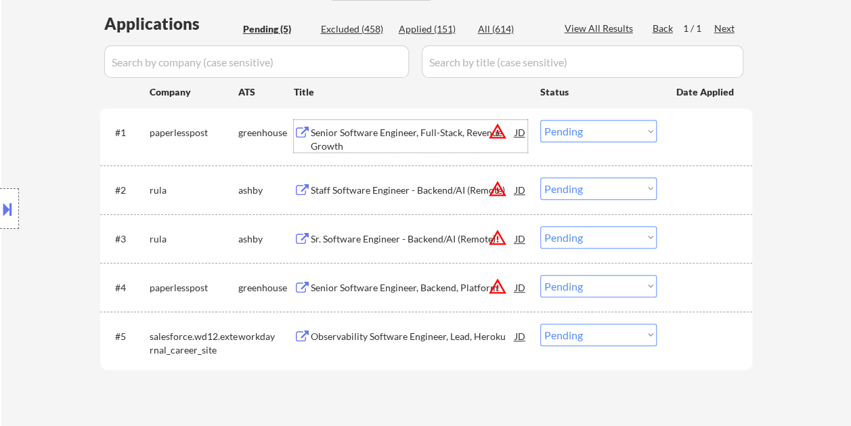
click at [704, 142] on div at bounding box center [706, 132] width 60 height 24
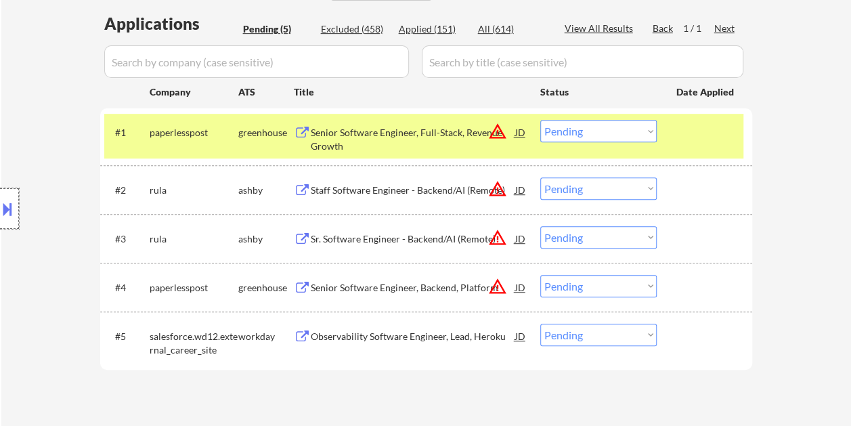
click at [15, 206] on div at bounding box center [9, 208] width 19 height 41
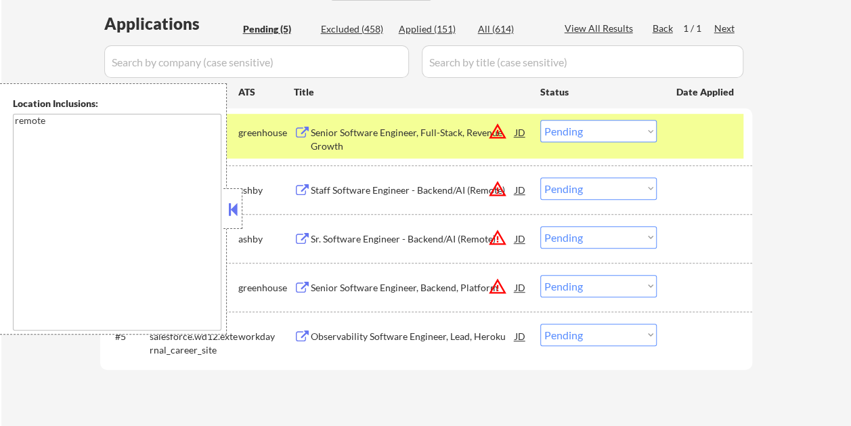
click at [231, 215] on button at bounding box center [232, 209] width 15 height 20
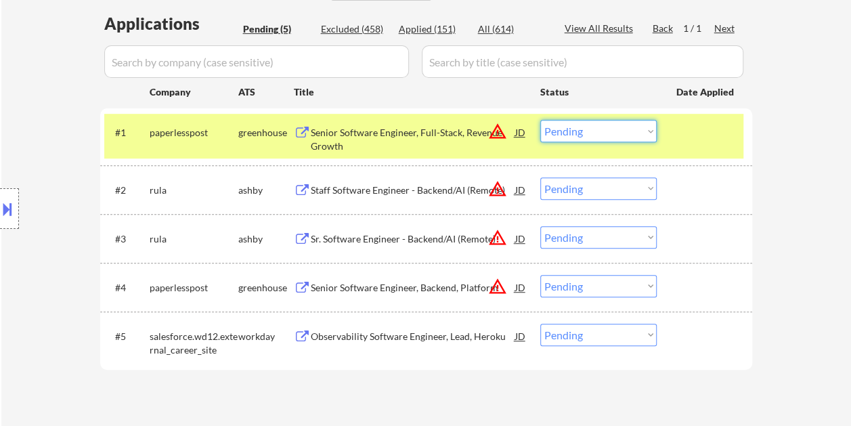
click at [652, 131] on select "Choose an option... Pending Applied Excluded (Questions) Excluded (Expired) Exc…" at bounding box center [598, 131] width 116 height 22
click at [540, 120] on select "Choose an option... Pending Applied Excluded (Questions) Excluded (Expired) Exc…" at bounding box center [598, 131] width 116 height 22
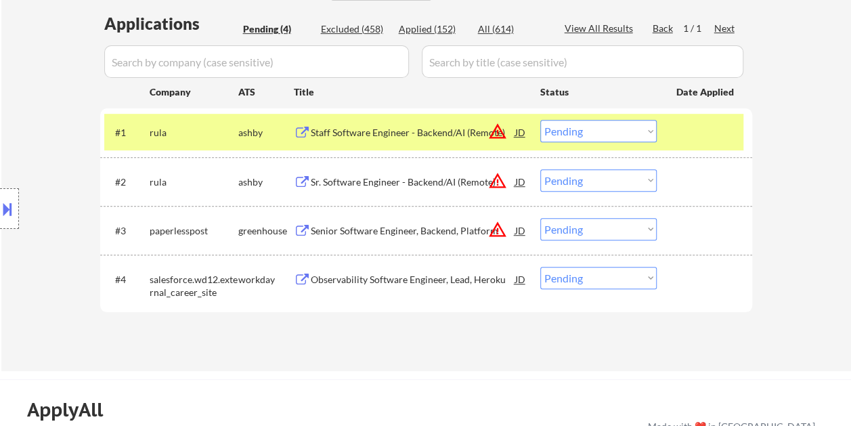
drag, startPoint x: 695, startPoint y: 115, endPoint x: 684, endPoint y: 123, distance: 14.1
click at [694, 115] on div "#1 rula ashby Staff Software Engineer - Backend/AI (Remote) JD warning_amber Ch…" at bounding box center [423, 132] width 639 height 37
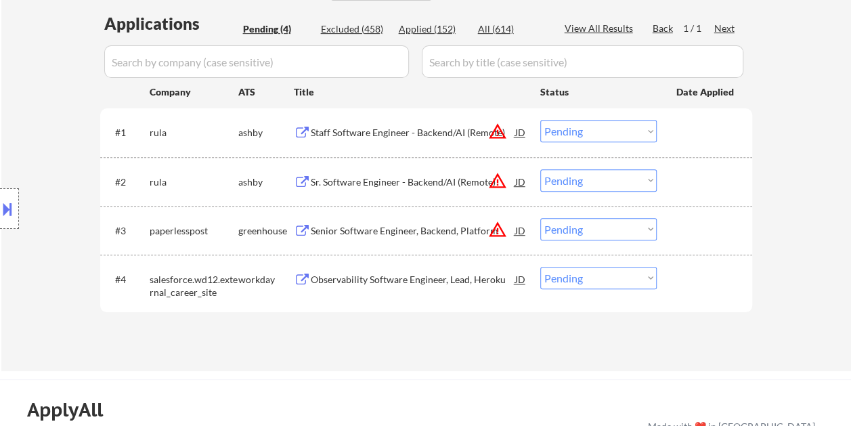
click at [673, 133] on div "#1 rula ashby Staff Software Engineer - Backend/AI (Remote) JD warning_amber Ch…" at bounding box center [423, 132] width 639 height 37
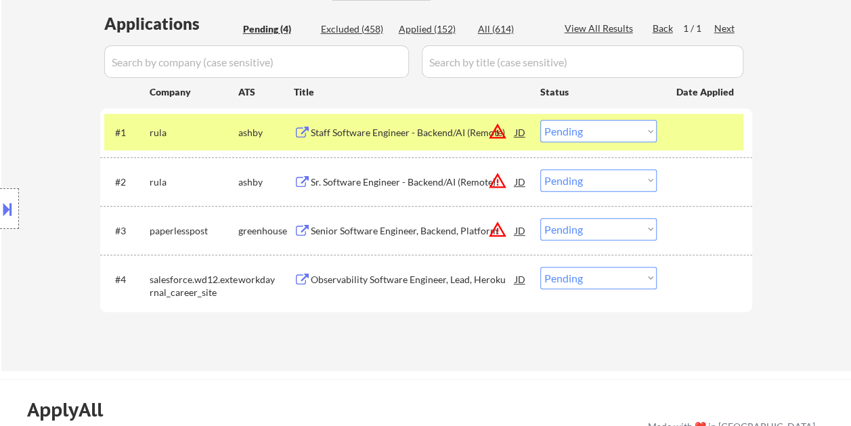
click at [415, 122] on div "Staff Software Engineer - Backend/AI (Remote)" at bounding box center [413, 132] width 204 height 24
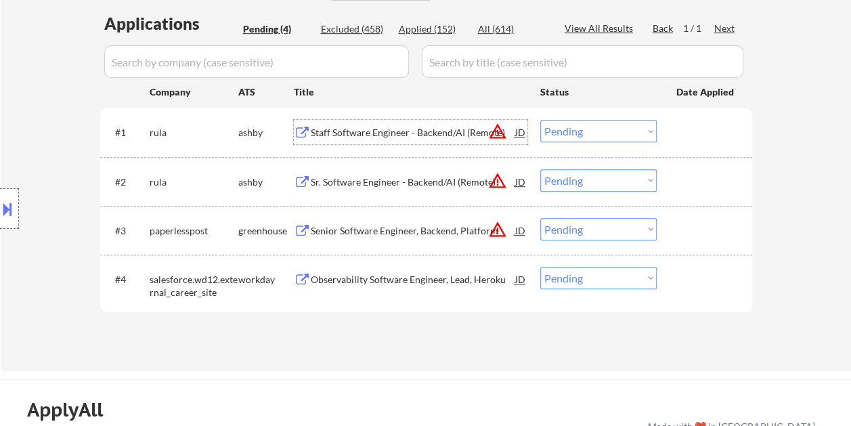
click at [655, 122] on select "Choose an option... Pending Applied Excluded (Questions) Excluded (Expired) Exc…" at bounding box center [598, 131] width 116 height 22
click at [671, 125] on div "#1 rula ashby Staff Software Engineer - Backend/AI (Remote) JD warning_amber Ch…" at bounding box center [423, 132] width 639 height 37
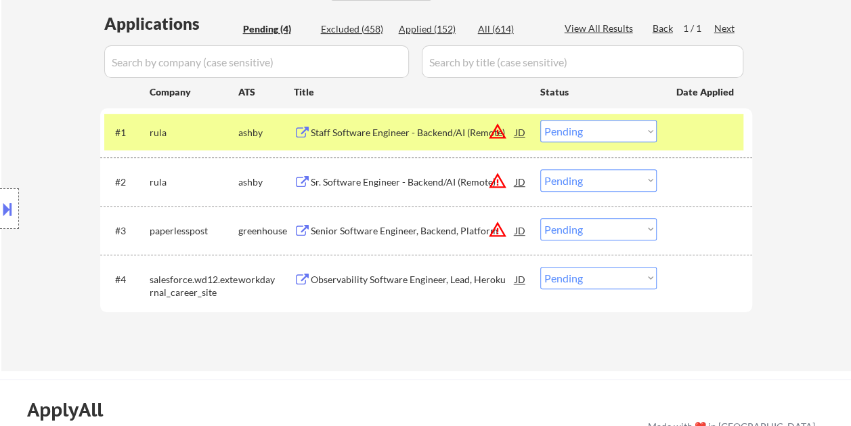
click at [648, 125] on select "Choose an option... Pending Applied Excluded (Questions) Excluded (Expired) Exc…" at bounding box center [598, 131] width 116 height 22
click at [540, 120] on select "Choose an option... Pending Applied Excluded (Questions) Excluded (Expired) Exc…" at bounding box center [598, 131] width 116 height 22
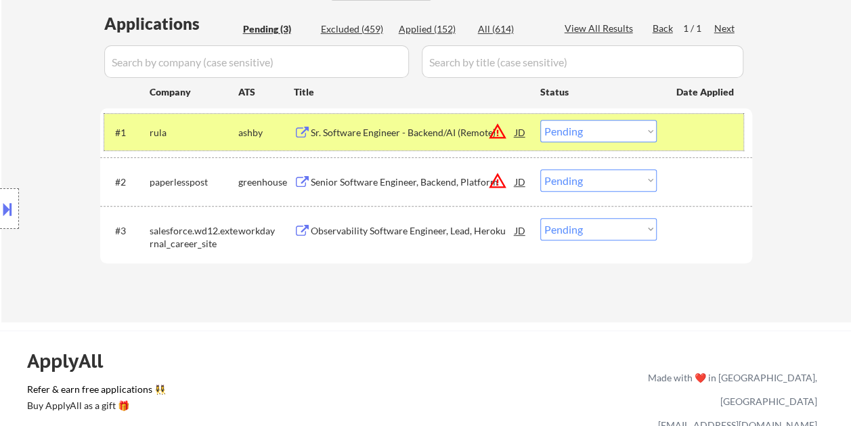
click at [691, 127] on div at bounding box center [706, 132] width 60 height 24
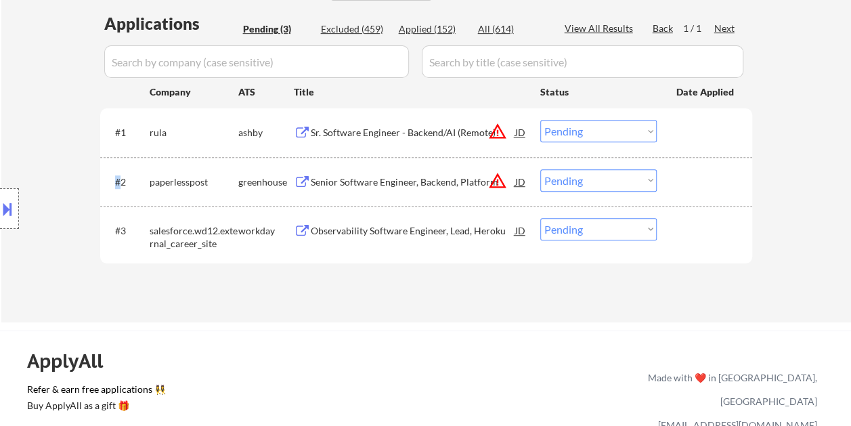
click at [691, 127] on div at bounding box center [706, 132] width 60 height 24
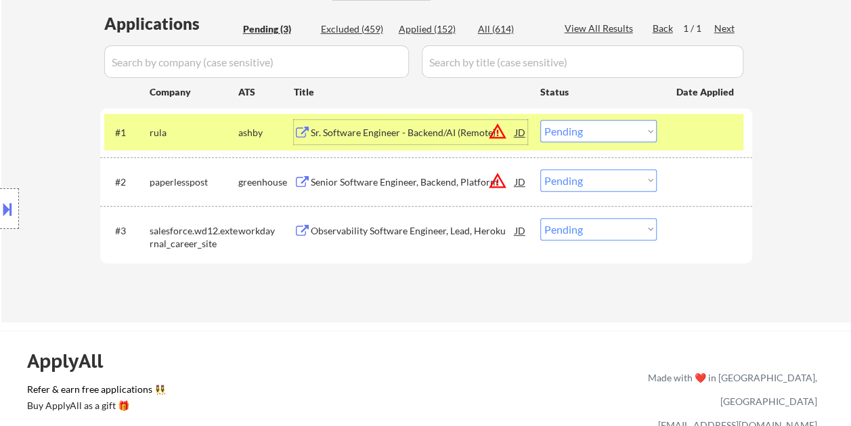
click at [368, 135] on div "Sr. Software Engineer - Backend/AI (Remote)" at bounding box center [413, 133] width 204 height 14
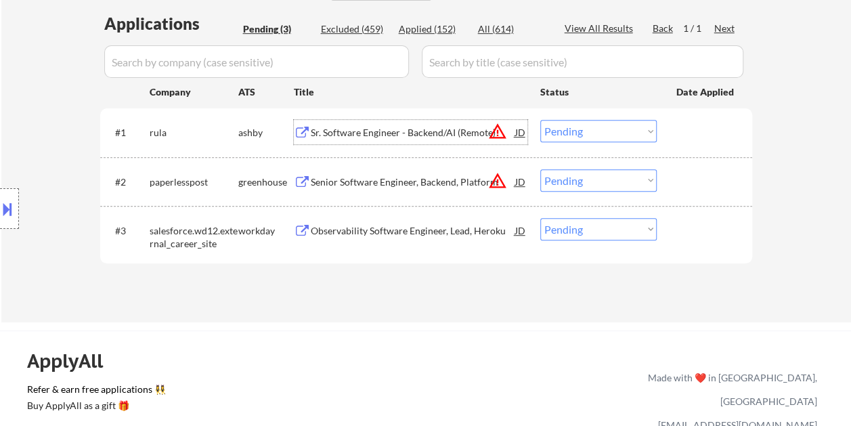
click at [676, 125] on div at bounding box center [706, 132] width 60 height 24
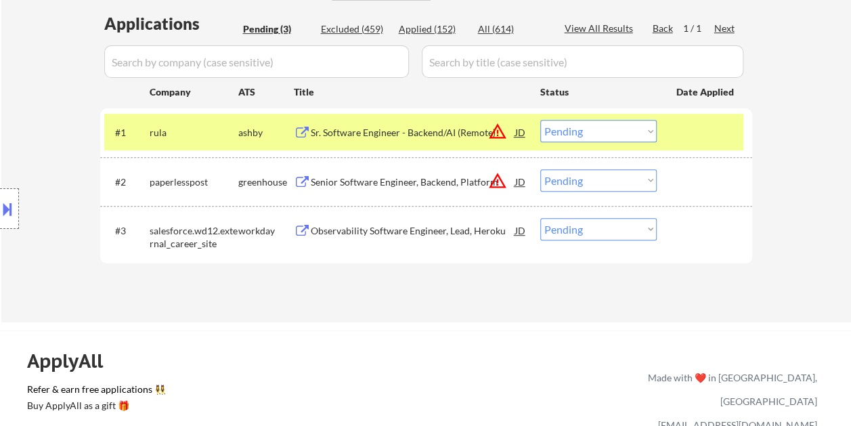
click at [640, 133] on select "Choose an option... Pending Applied Excluded (Questions) Excluded (Expired) Exc…" at bounding box center [598, 131] width 116 height 22
click at [540, 120] on select "Choose an option... Pending Applied Excluded (Questions) Excluded (Expired) Exc…" at bounding box center [598, 131] width 116 height 22
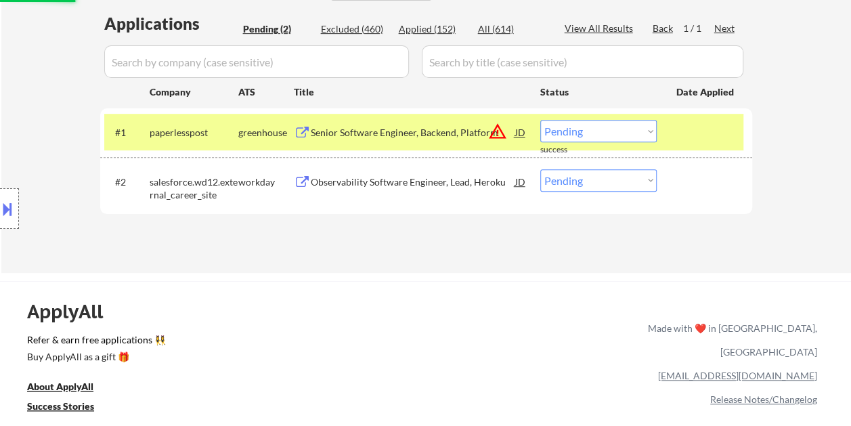
click at [700, 131] on div at bounding box center [706, 132] width 60 height 24
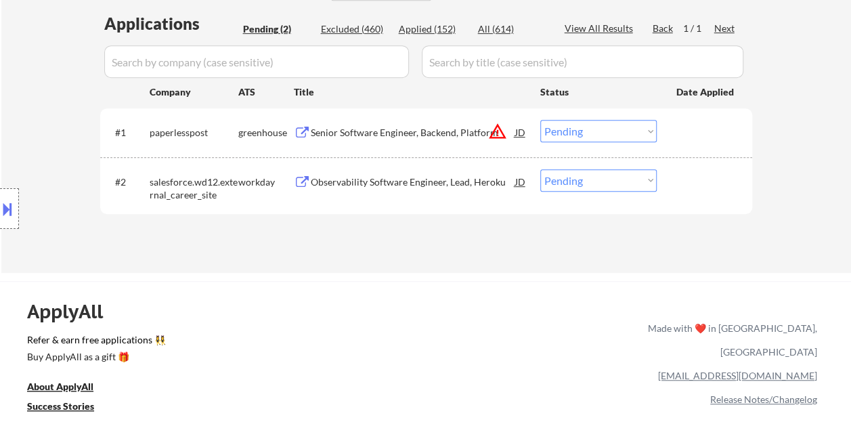
click at [702, 127] on div at bounding box center [706, 132] width 60 height 24
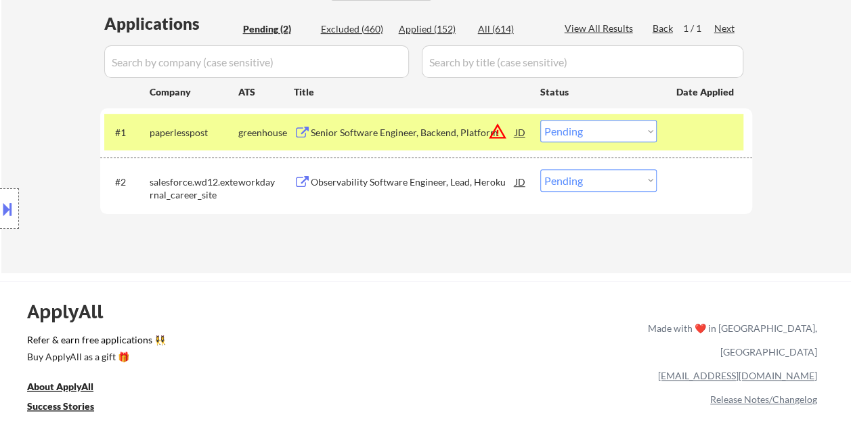
click at [422, 116] on div "#1 paperlesspost greenhouse Senior Software Engineer, Backend, Platform JD warn…" at bounding box center [423, 132] width 639 height 37
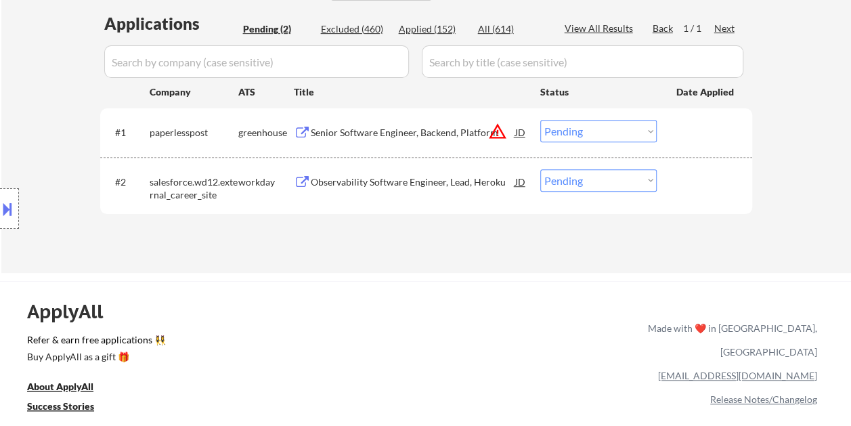
click at [705, 118] on div "#1 paperlesspost greenhouse Senior Software Engineer, Backend, Platform JD warn…" at bounding box center [423, 132] width 639 height 37
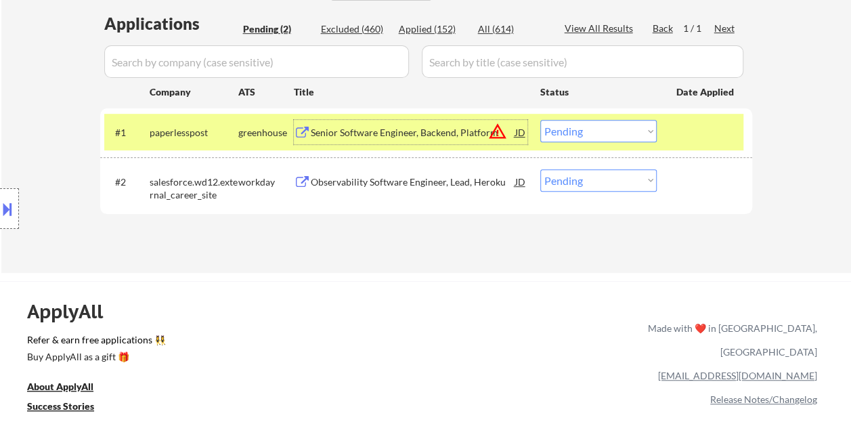
click at [447, 130] on div "Senior Software Engineer, Backend, Platform" at bounding box center [413, 133] width 204 height 14
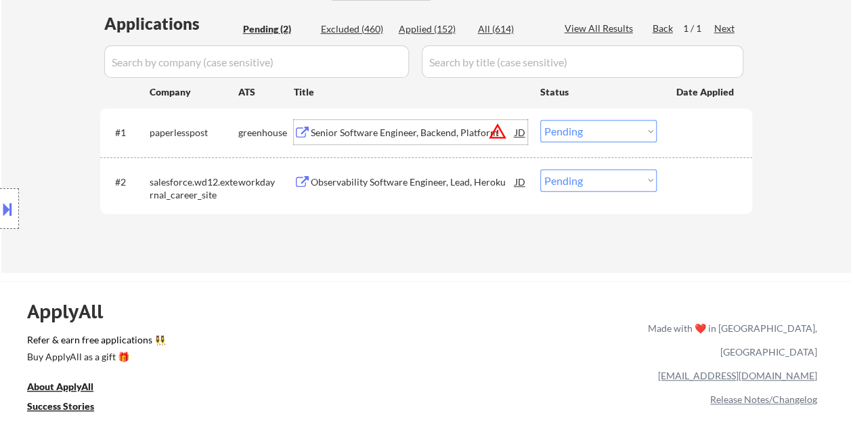
click at [579, 130] on select "Choose an option... Pending Applied Excluded (Questions) Excluded (Expired) Exc…" at bounding box center [598, 131] width 116 height 22
click at [540, 120] on select "Choose an option... Pending Applied Excluded (Questions) Excluded (Expired) Exc…" at bounding box center [598, 131] width 116 height 22
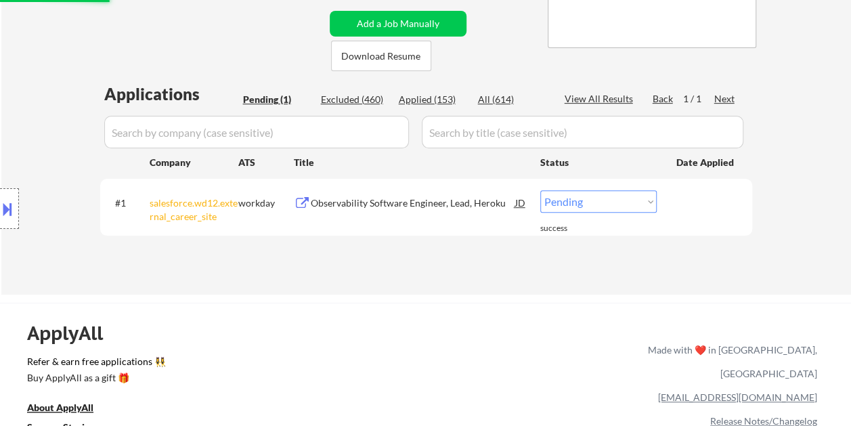
scroll to position [271, 0]
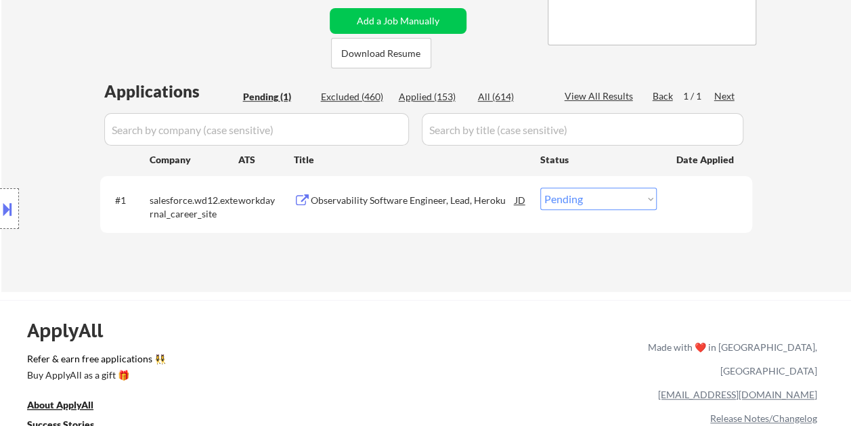
drag, startPoint x: 692, startPoint y: 196, endPoint x: 597, endPoint y: 210, distance: 96.4
click at [691, 196] on div at bounding box center [706, 199] width 60 height 24
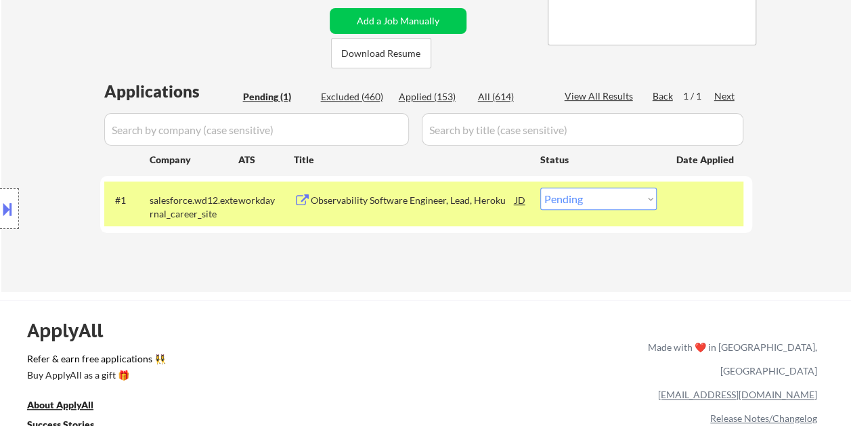
click at [501, 204] on div "Observability Software Engineer, Lead, Heroku" at bounding box center [413, 201] width 204 height 14
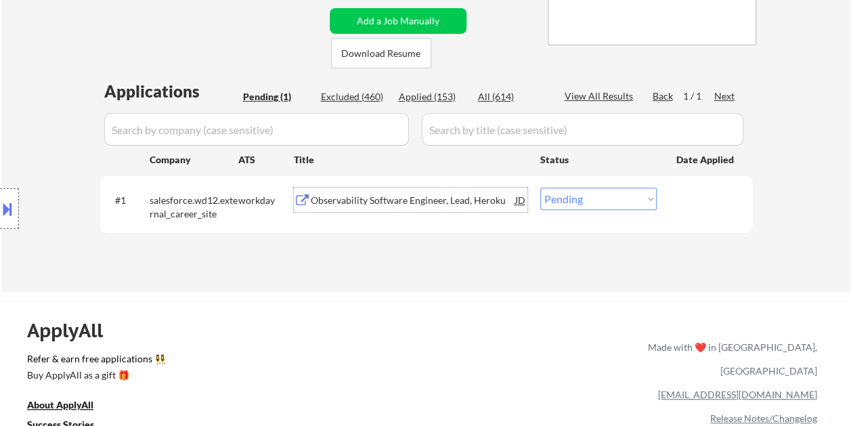
click at [674, 202] on div "#1 salesforce.wd12.external_career_site workday Observability Software Engineer…" at bounding box center [423, 203] width 639 height 45
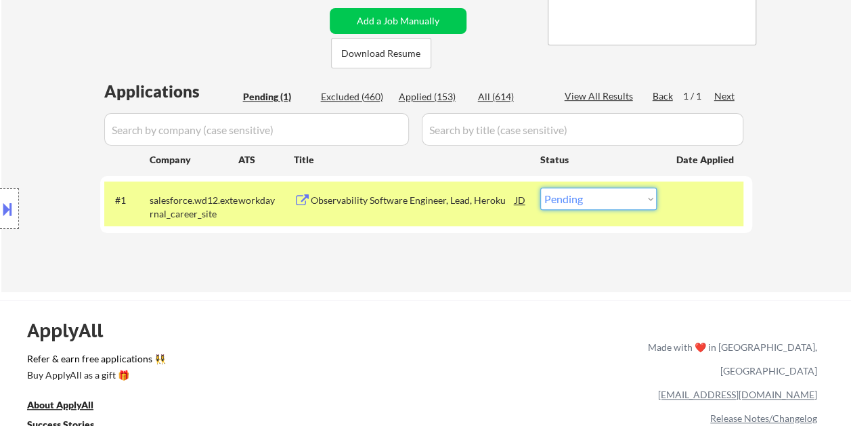
click at [650, 205] on select "Choose an option... Pending Applied Excluded (Questions) Excluded (Expired) Exc…" at bounding box center [598, 198] width 116 height 22
select select ""excluded__expired_""
click at [540, 187] on select "Choose an option... Pending Applied Excluded (Questions) Excluded (Expired) Exc…" at bounding box center [598, 198] width 116 height 22
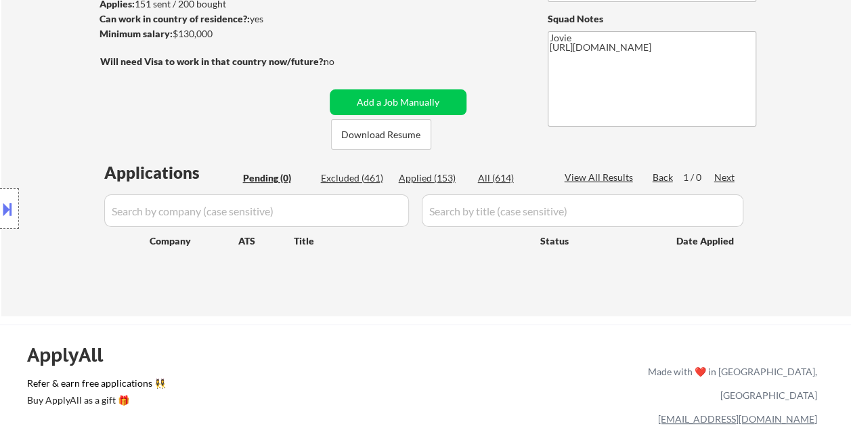
scroll to position [135, 0]
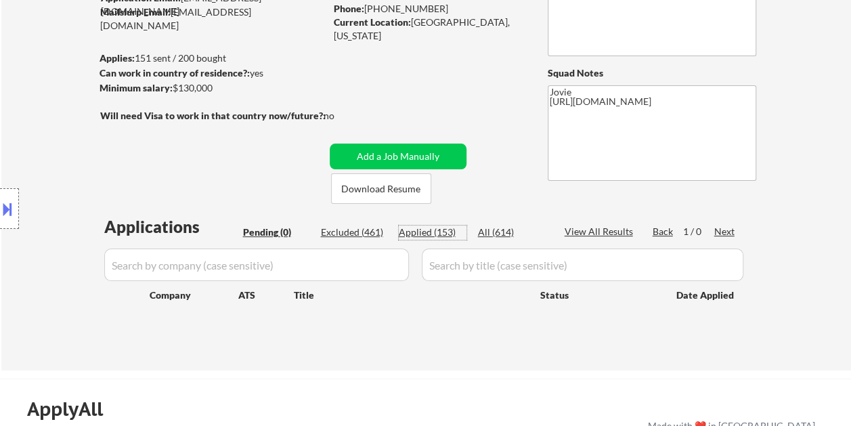
click at [436, 233] on div "Applied (153)" at bounding box center [433, 232] width 68 height 14
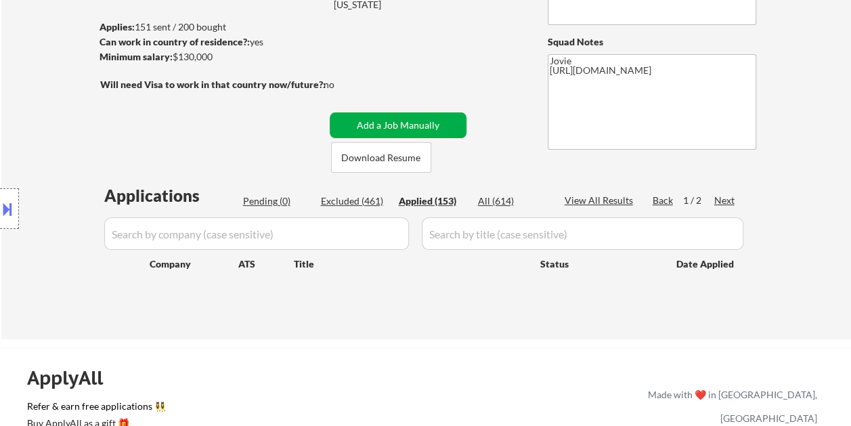
scroll to position [203, 0]
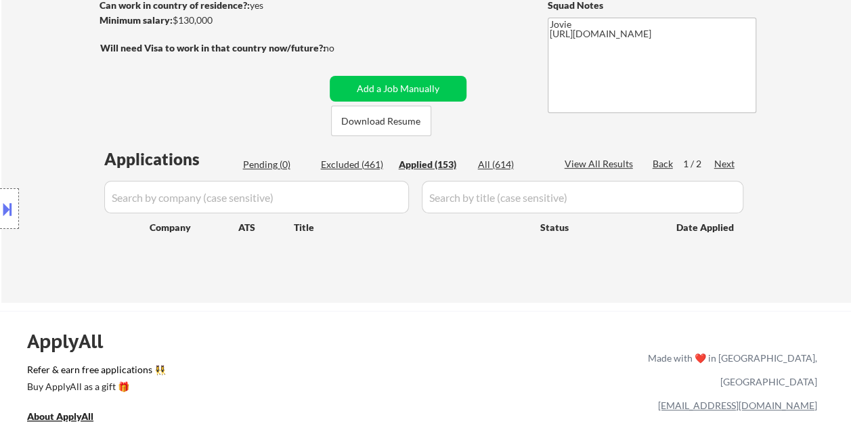
select select ""applied""
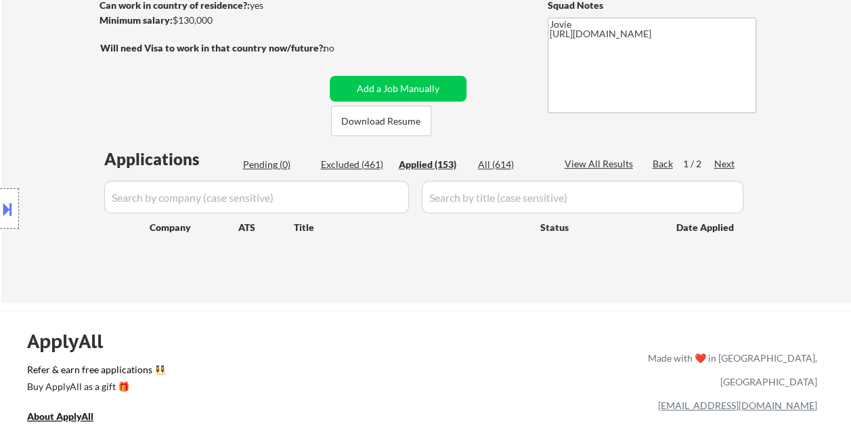
select select ""applied""
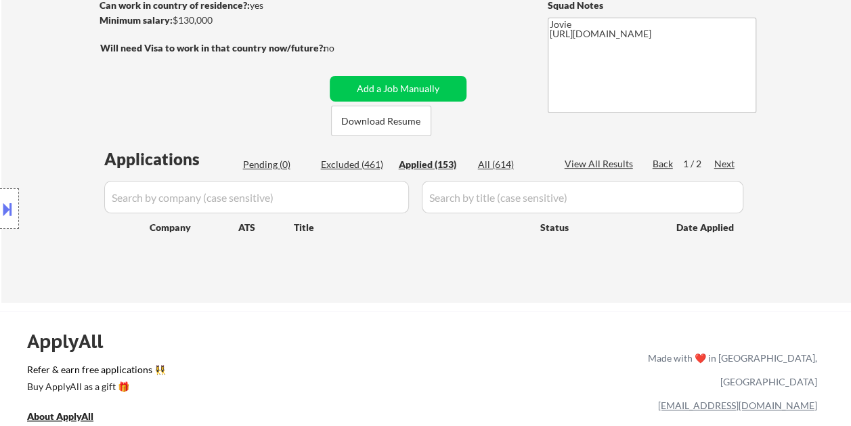
select select ""applied""
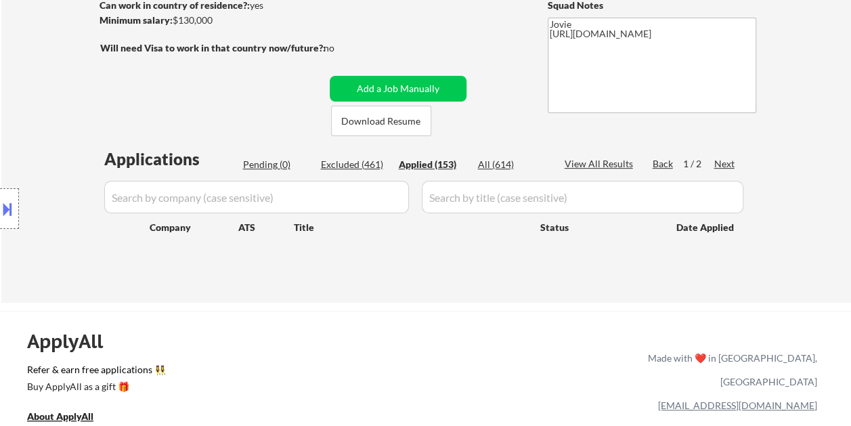
select select ""applied""
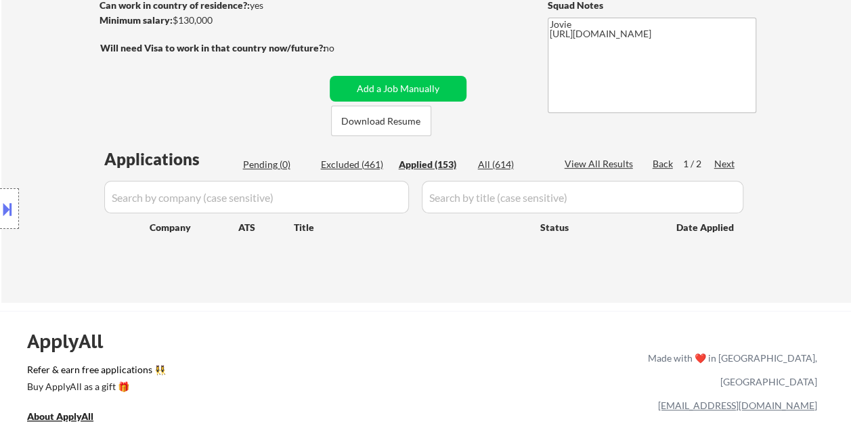
select select ""applied""
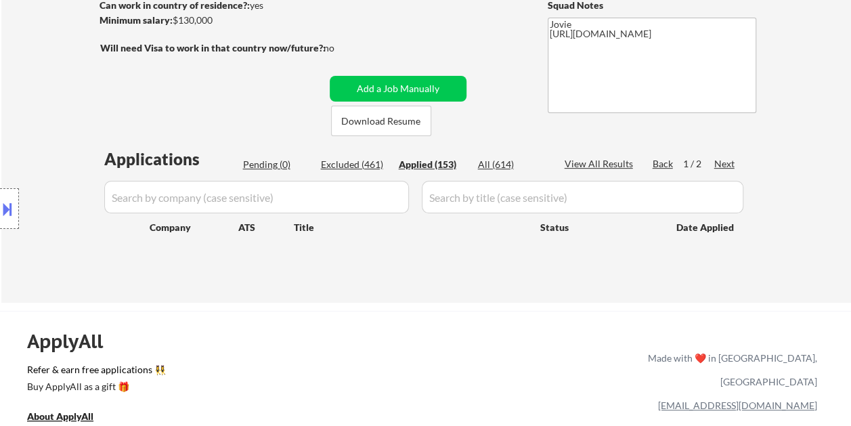
select select ""applied""
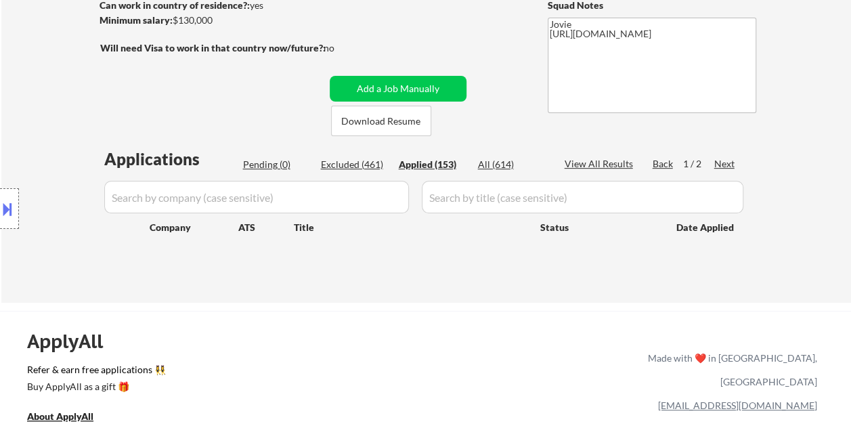
select select ""applied""
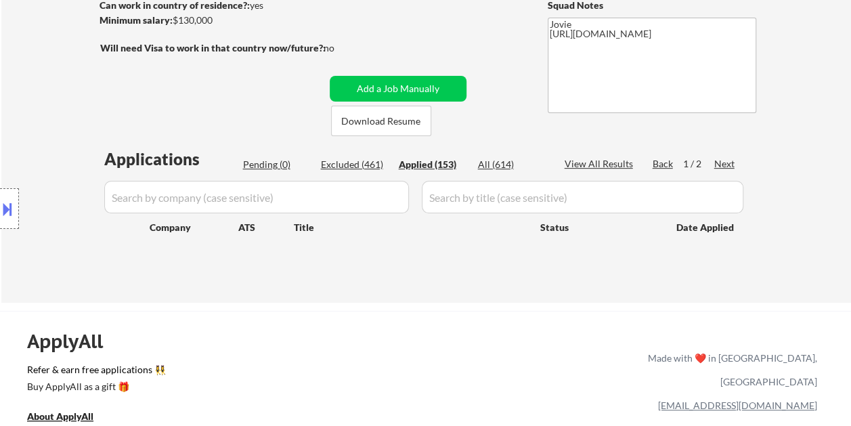
select select ""applied""
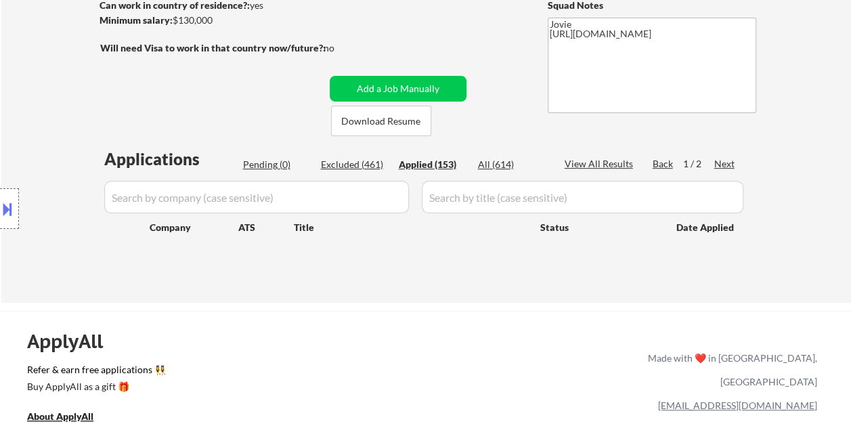
select select ""applied""
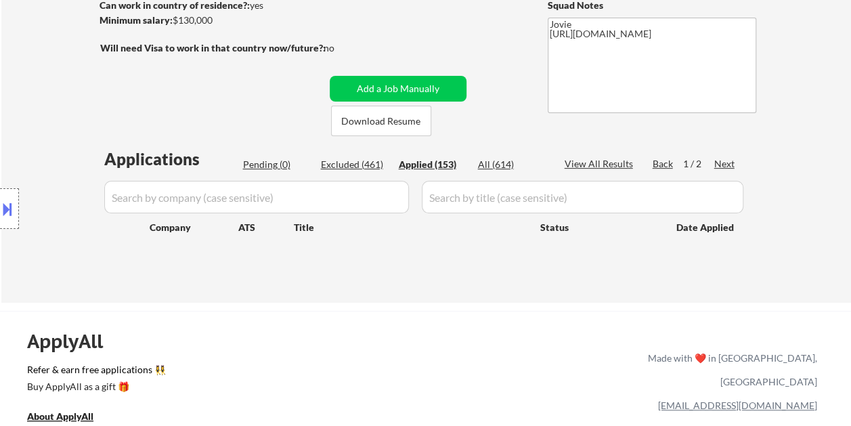
select select ""applied""
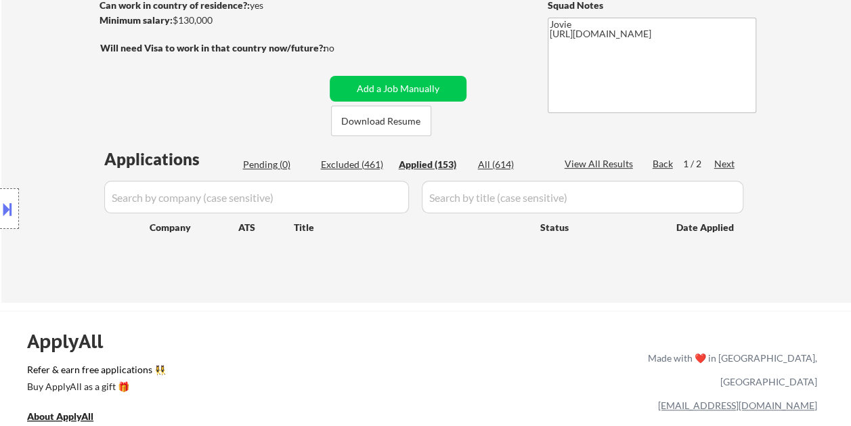
select select ""applied""
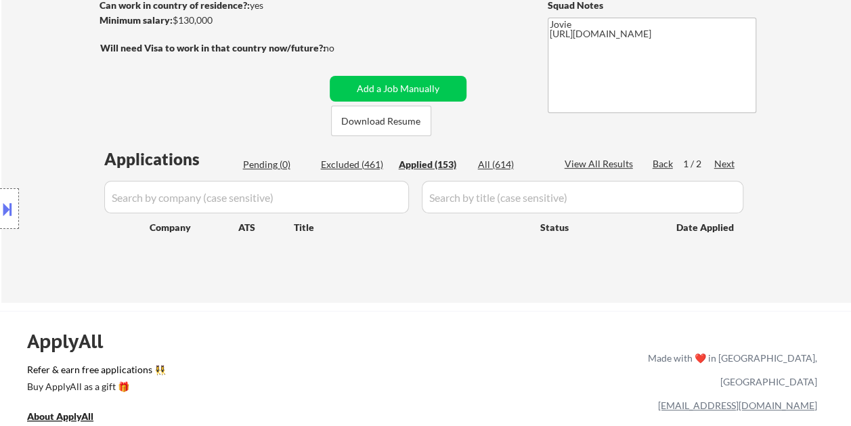
select select ""applied""
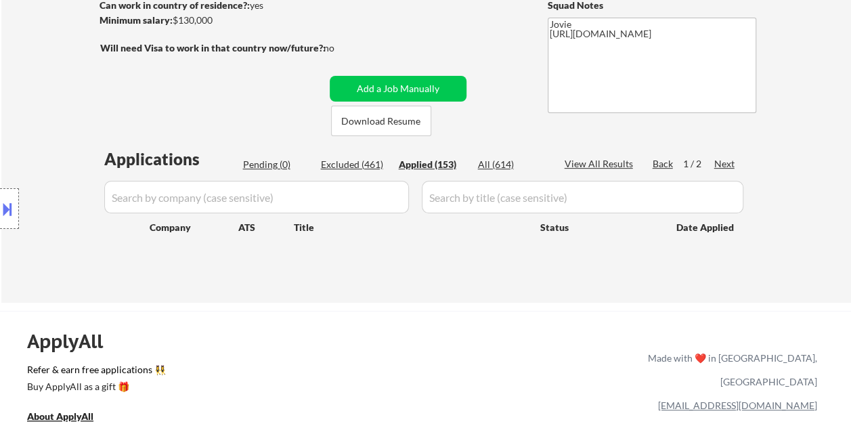
select select ""applied""
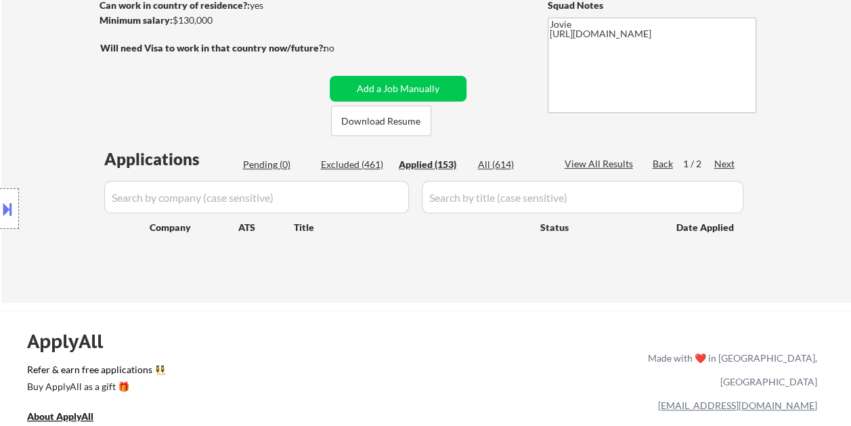
select select ""applied""
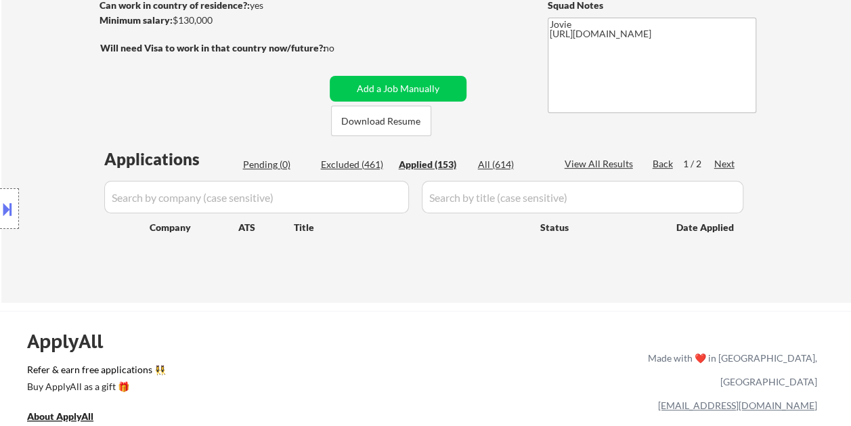
select select ""applied""
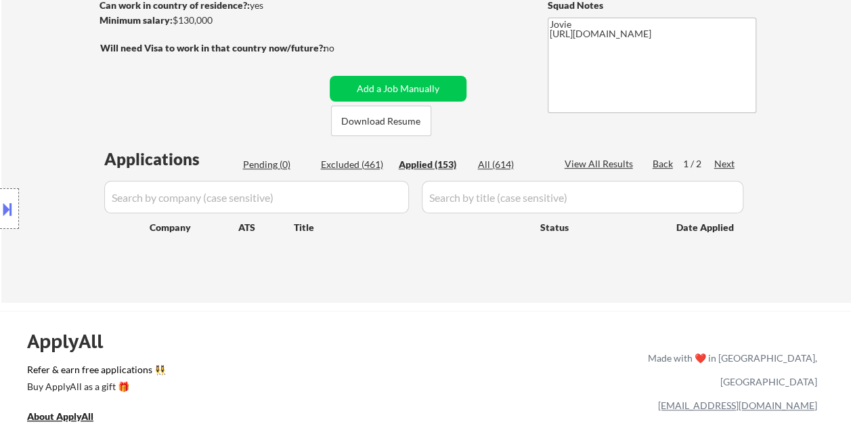
select select ""applied""
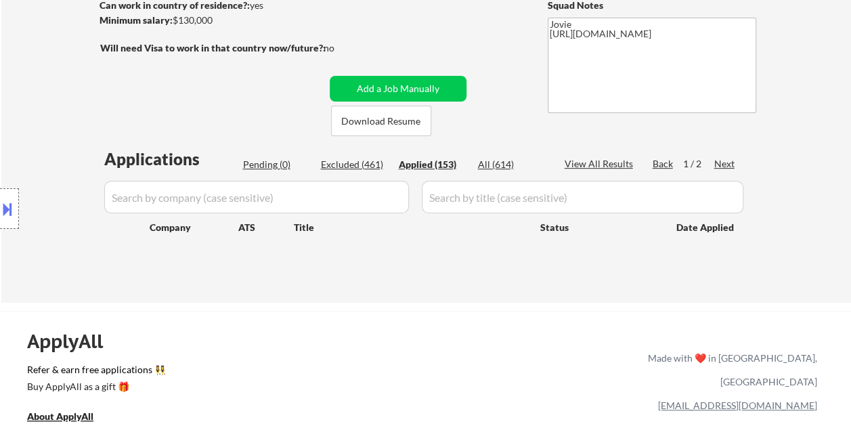
select select ""applied""
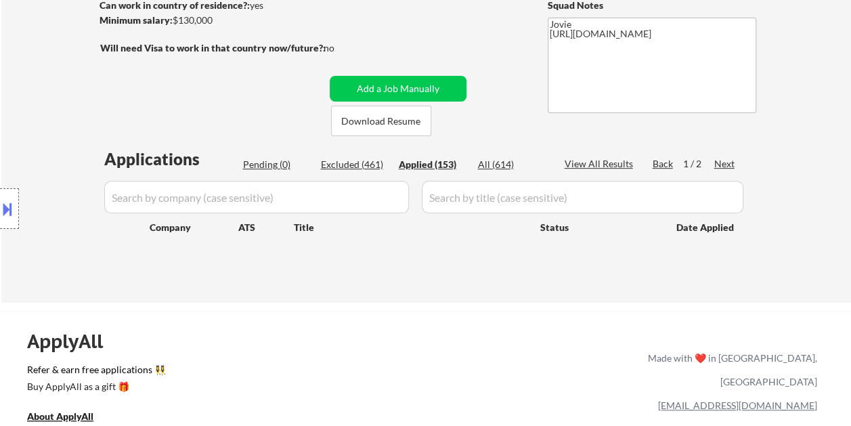
select select ""applied""
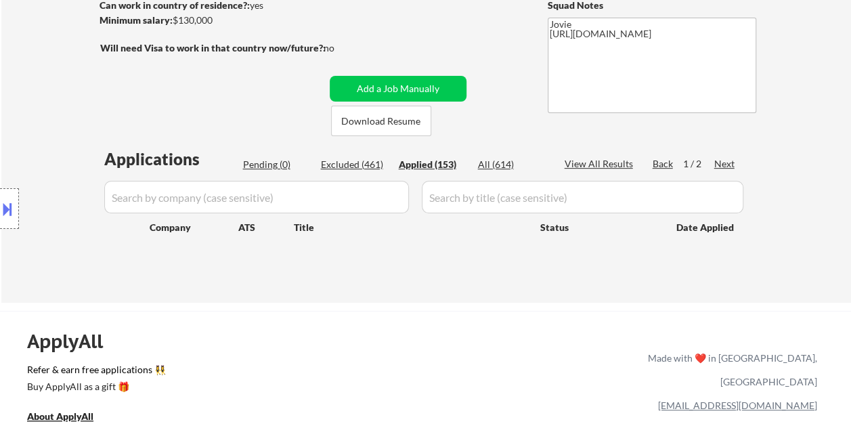
select select ""applied""
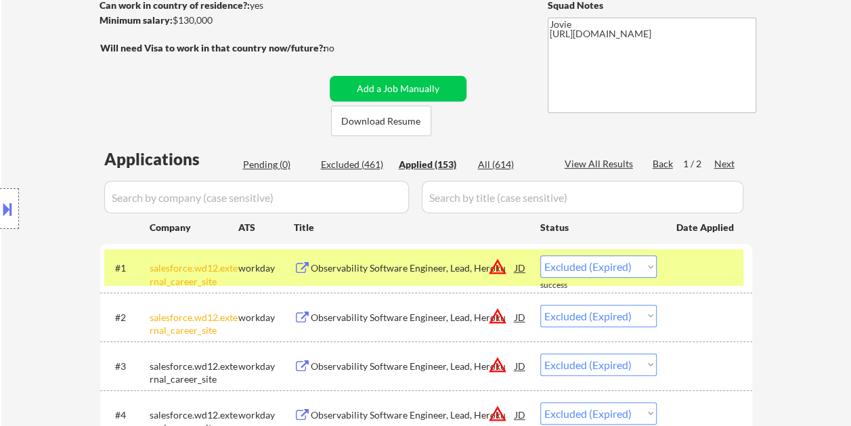
select select ""applied""
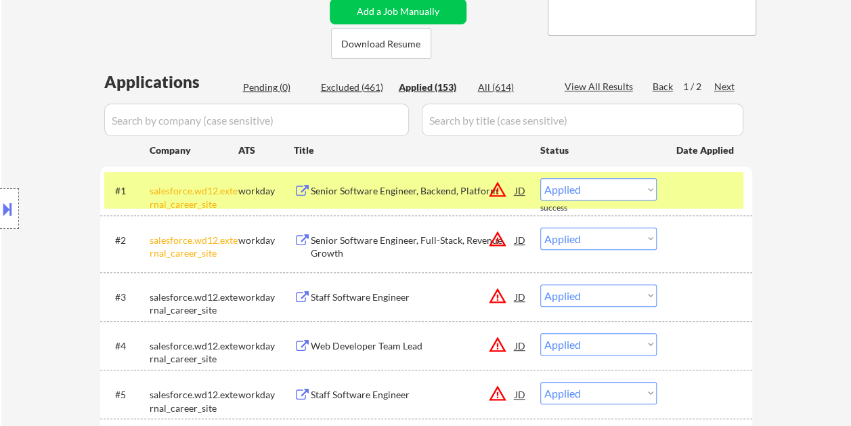
scroll to position [406, 0]
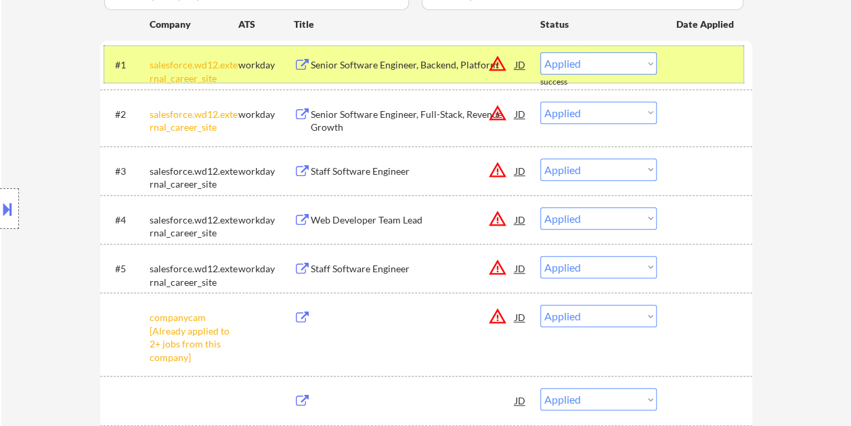
click at [685, 72] on div at bounding box center [706, 64] width 60 height 24
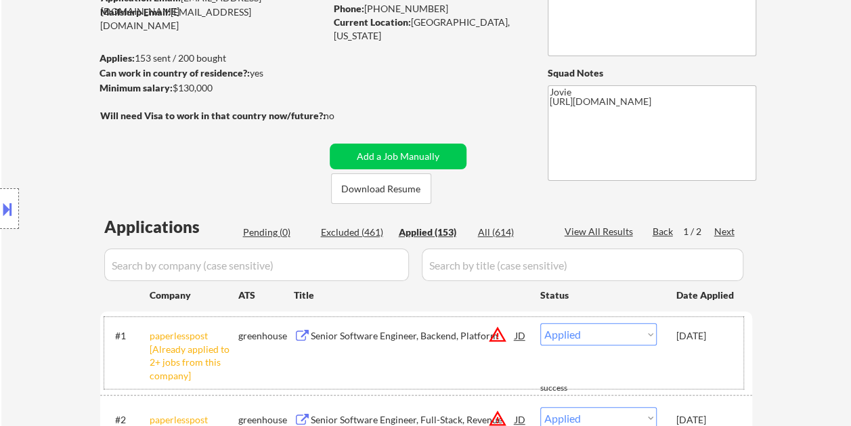
scroll to position [0, 0]
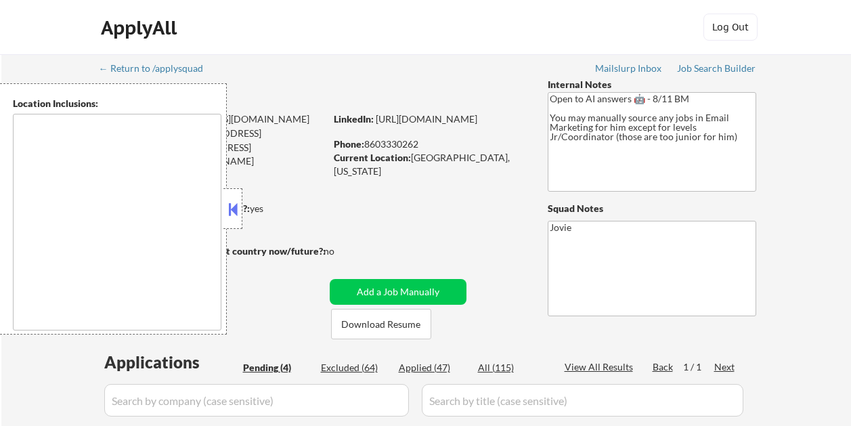
select select ""pending""
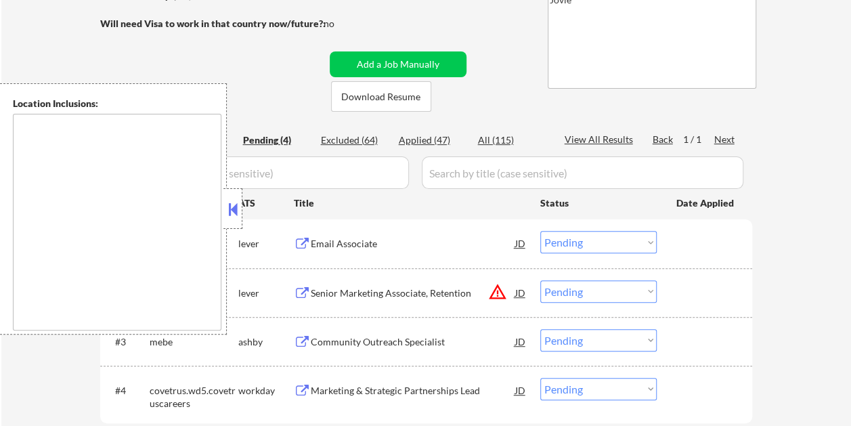
scroll to position [203, 0]
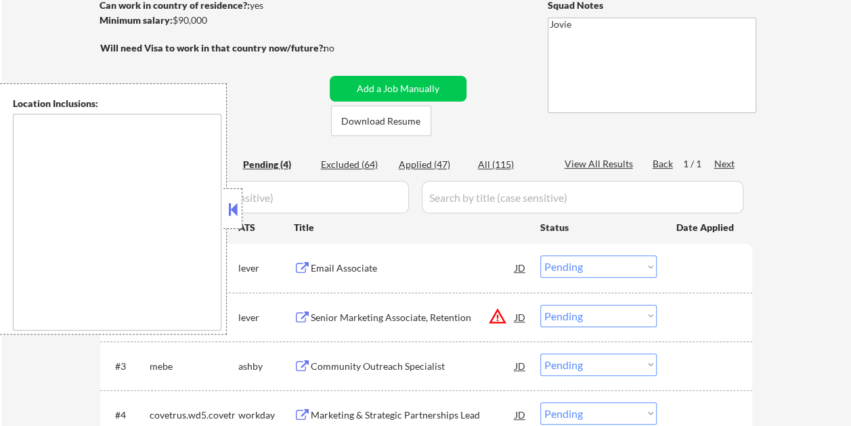
click at [234, 215] on button at bounding box center [232, 209] width 15 height 20
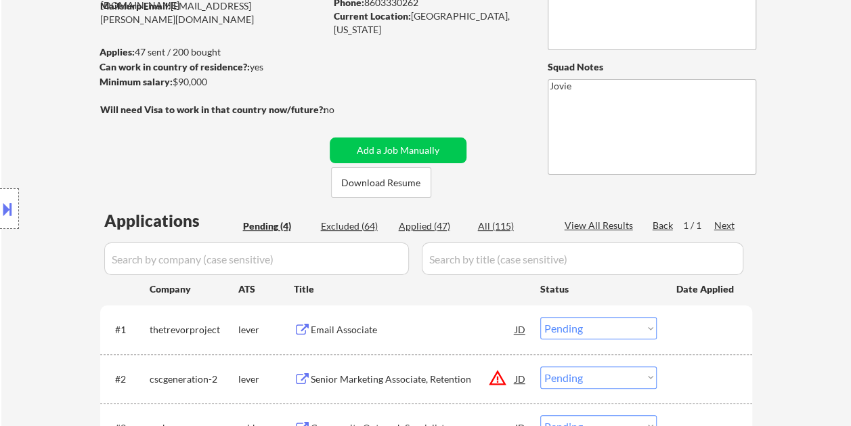
scroll to position [135, 0]
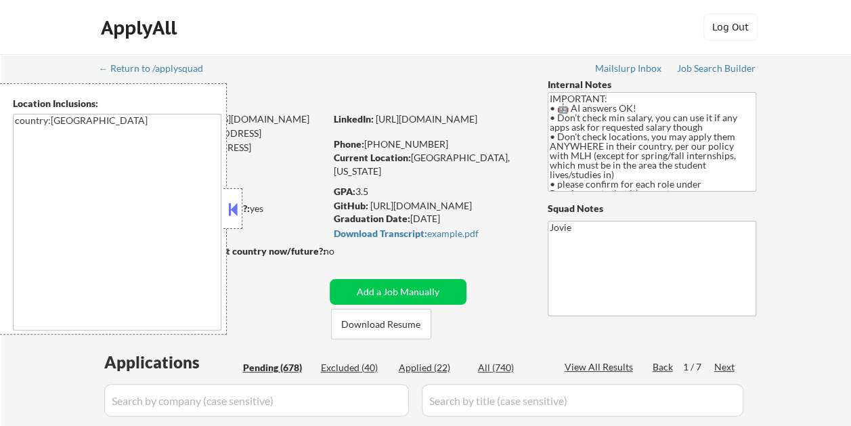
click at [234, 204] on button at bounding box center [232, 209] width 15 height 20
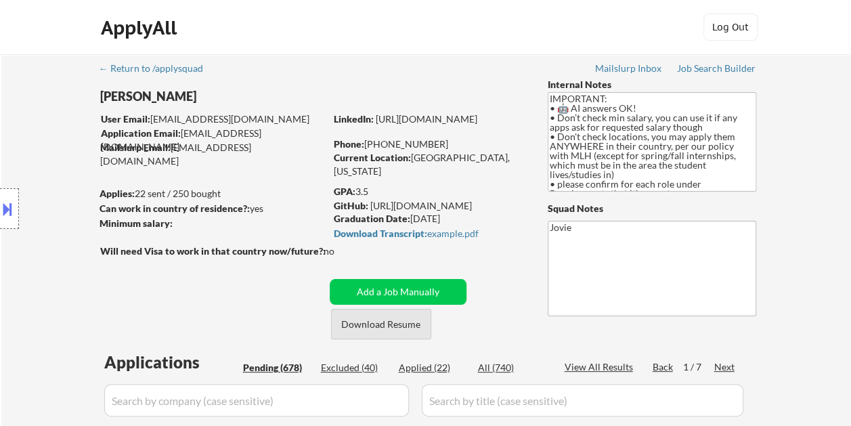
click at [396, 326] on button "Download Resume" at bounding box center [381, 324] width 100 height 30
select select ""pending""
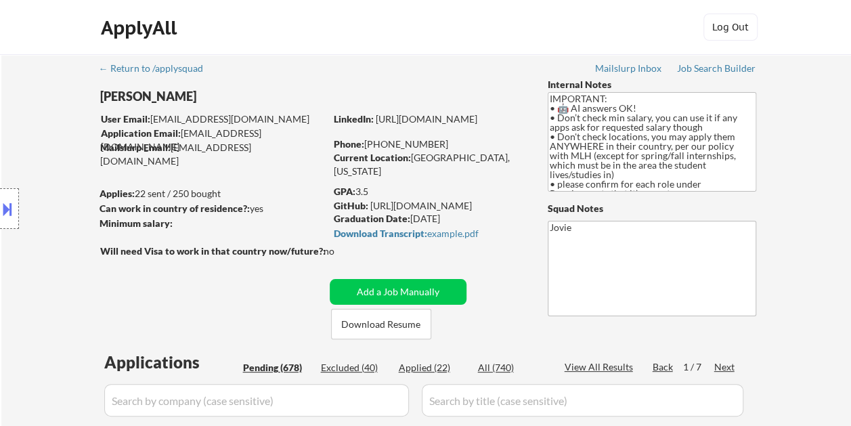
select select ""pending""
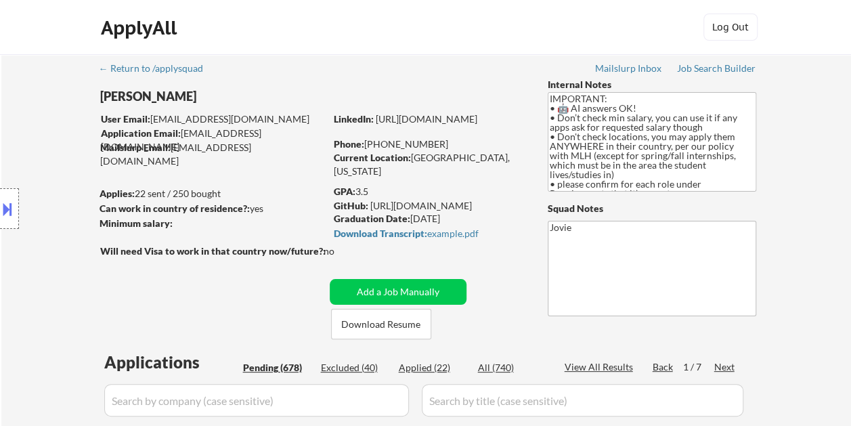
select select ""pending""
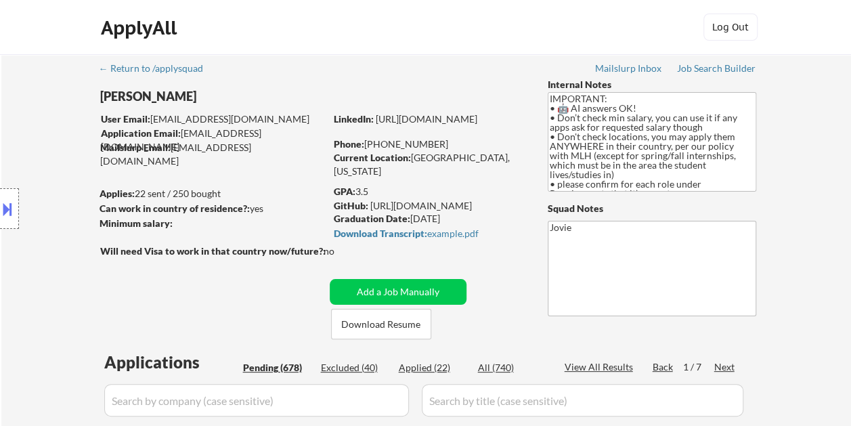
select select ""pending""
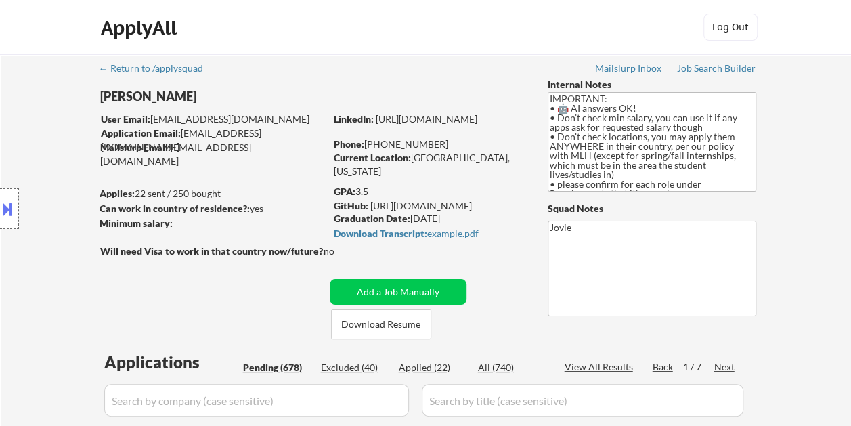
select select ""pending""
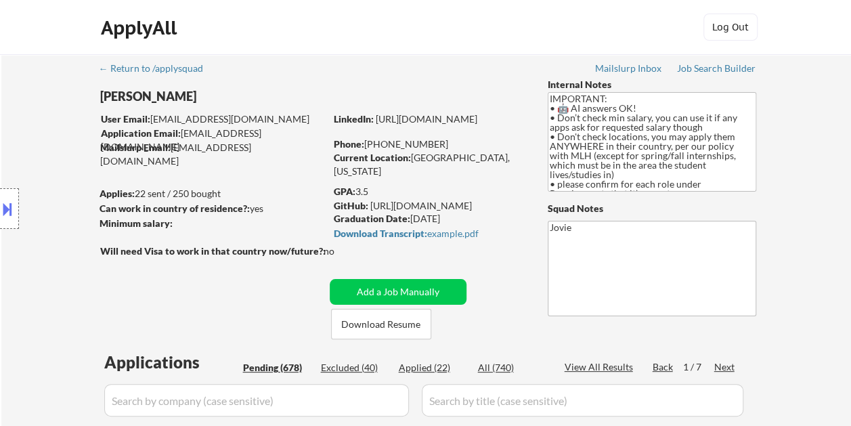
select select ""pending""
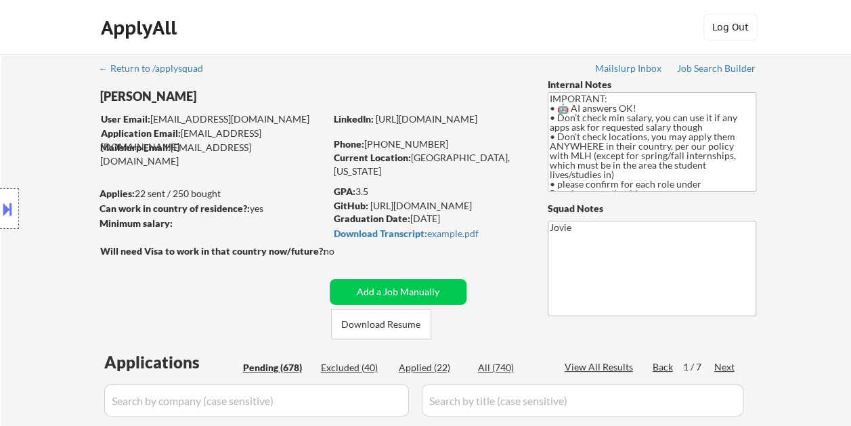
select select ""pending""
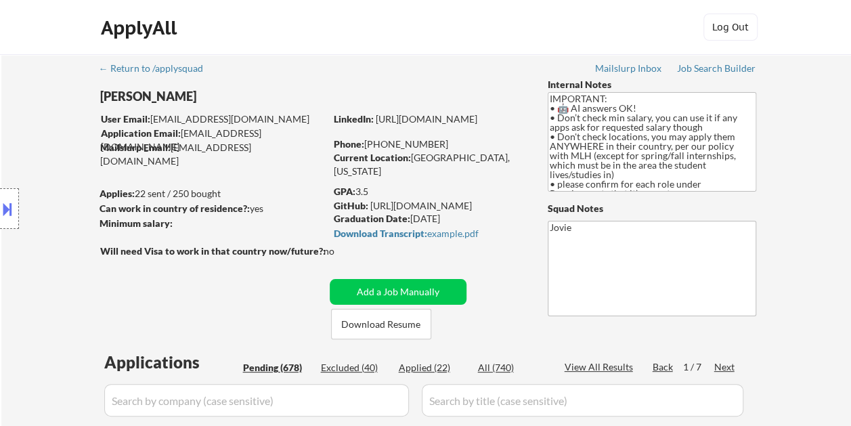
select select ""pending""
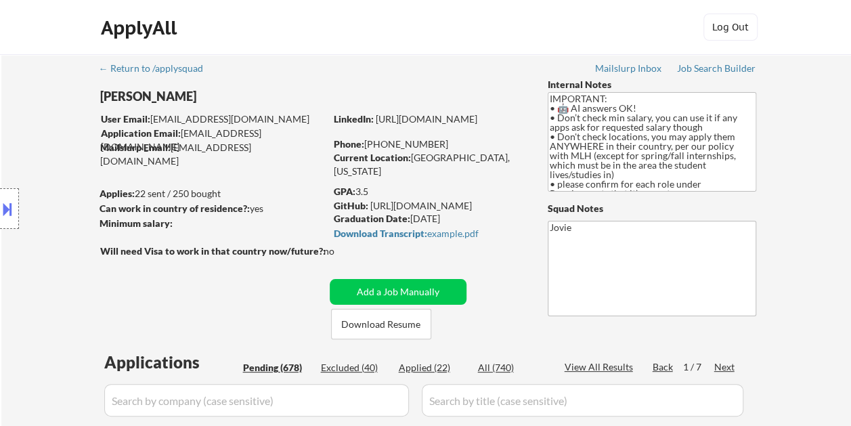
select select ""pending""
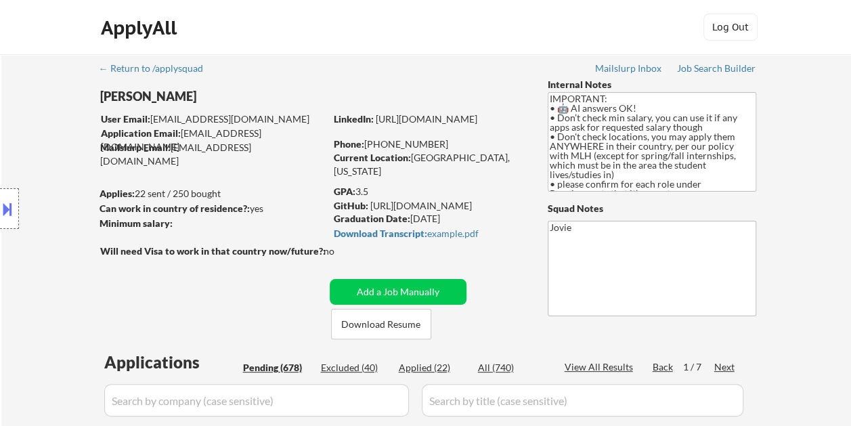
select select ""pending""
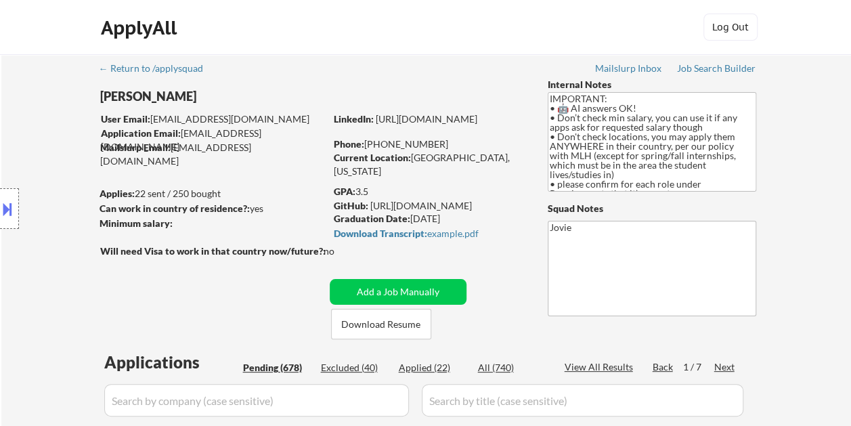
select select ""pending""
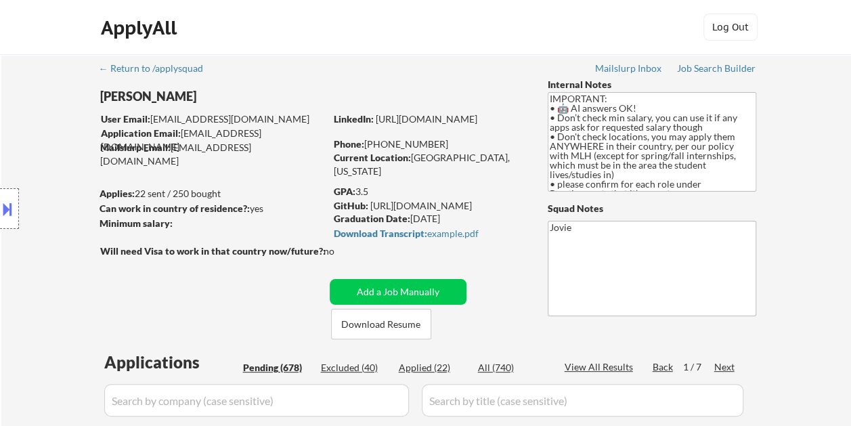
select select ""pending""
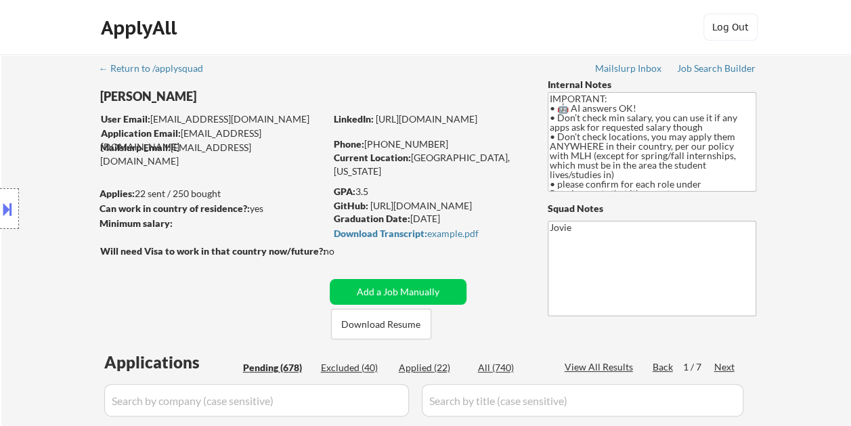
select select ""pending""
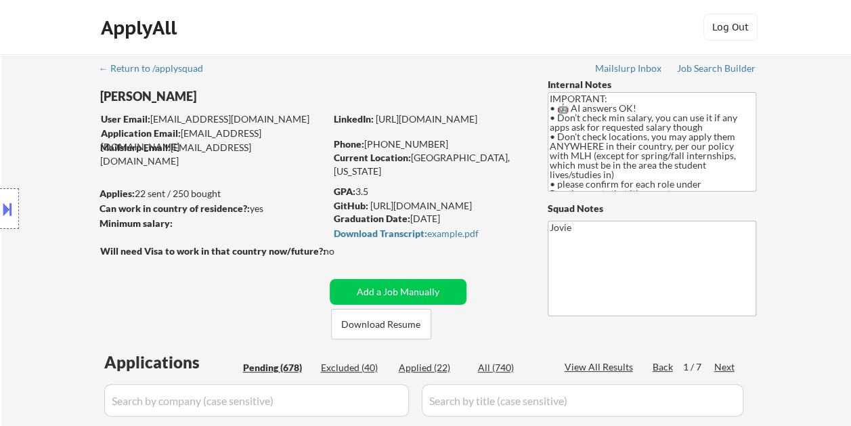
select select ""pending""
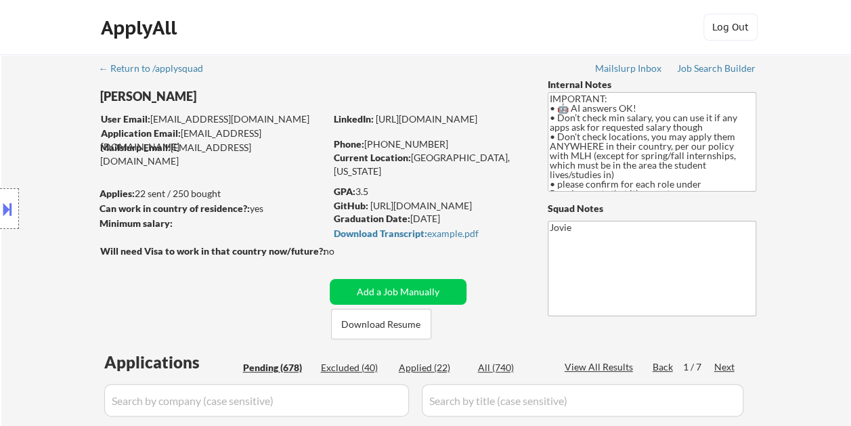
select select ""pending""
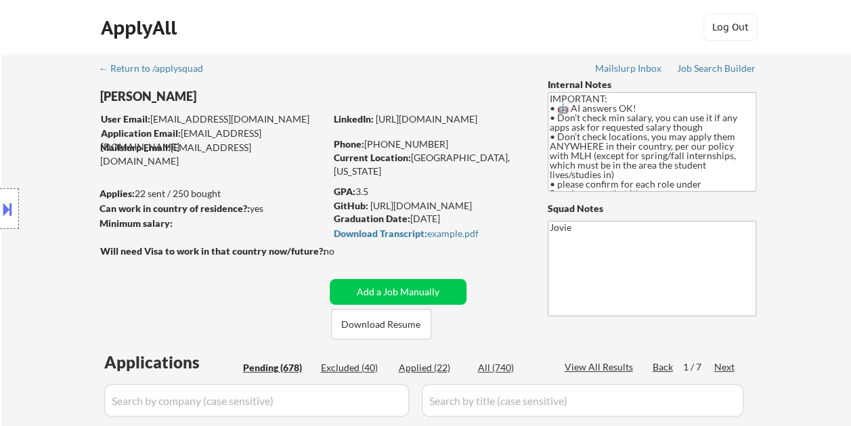
select select ""pending""
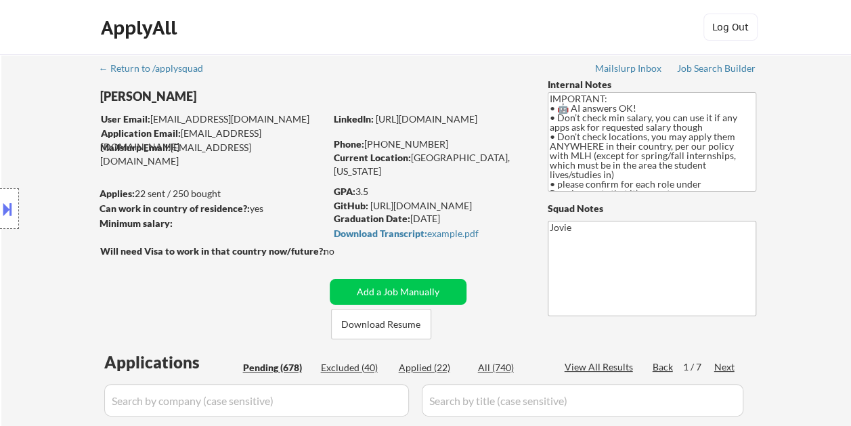
select select ""pending""
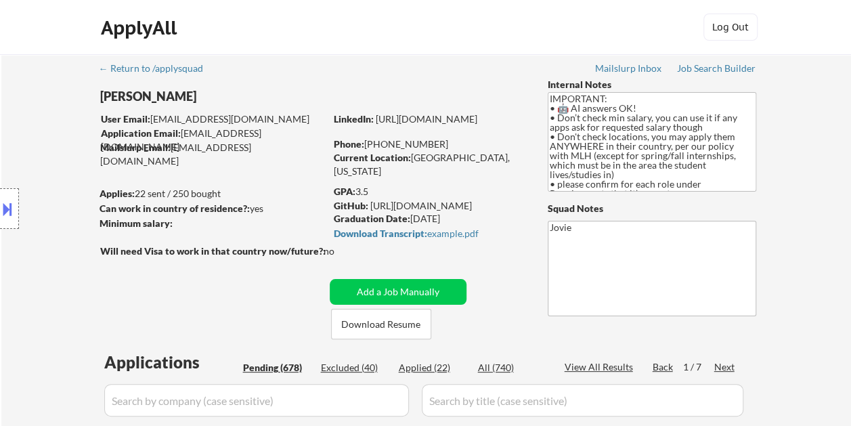
select select ""pending""
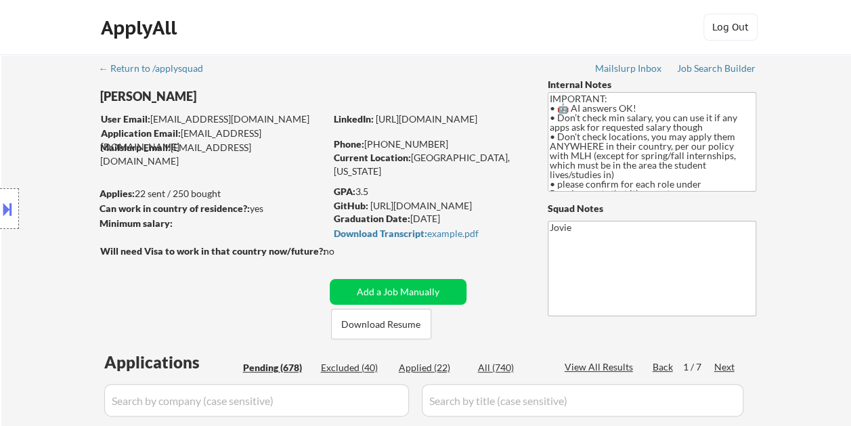
select select ""pending""
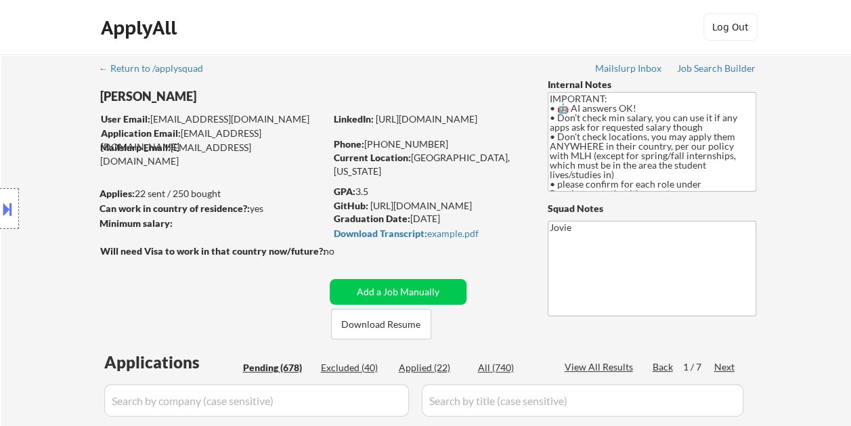
select select ""pending""
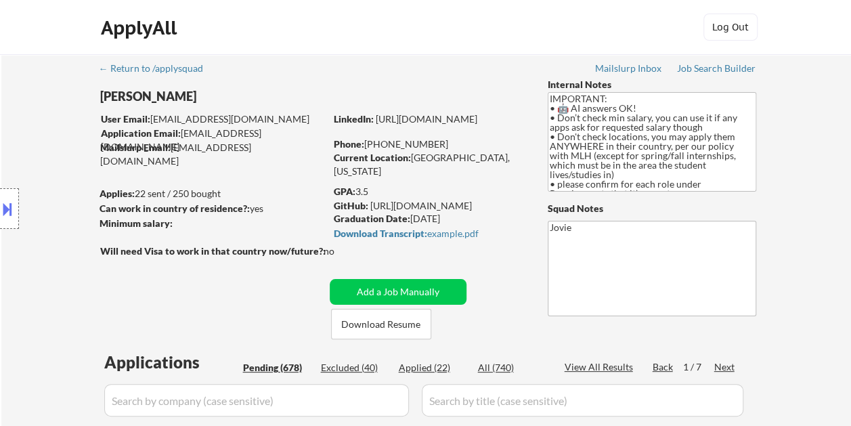
select select ""pending""
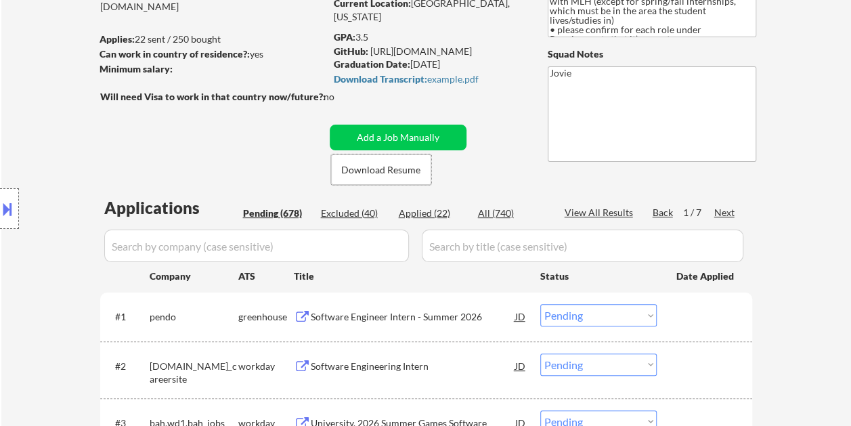
scroll to position [271, 0]
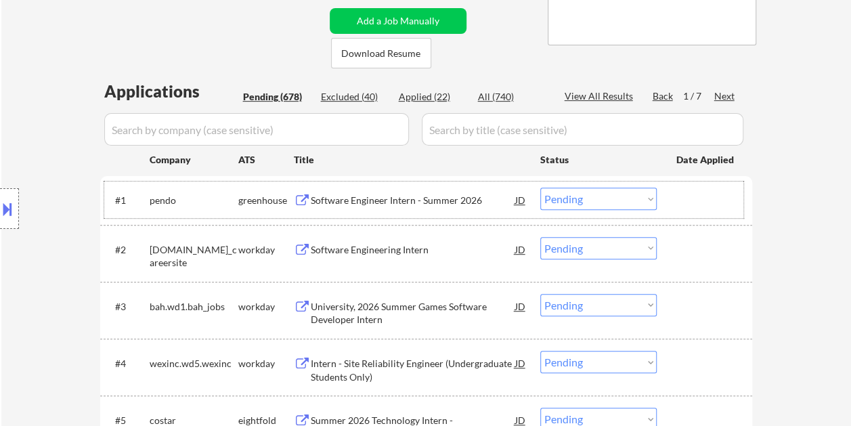
click at [674, 185] on div "#1 pendo greenhouse Software Engineer Intern - Summer 2026 JD Choose an option.…" at bounding box center [423, 199] width 639 height 37
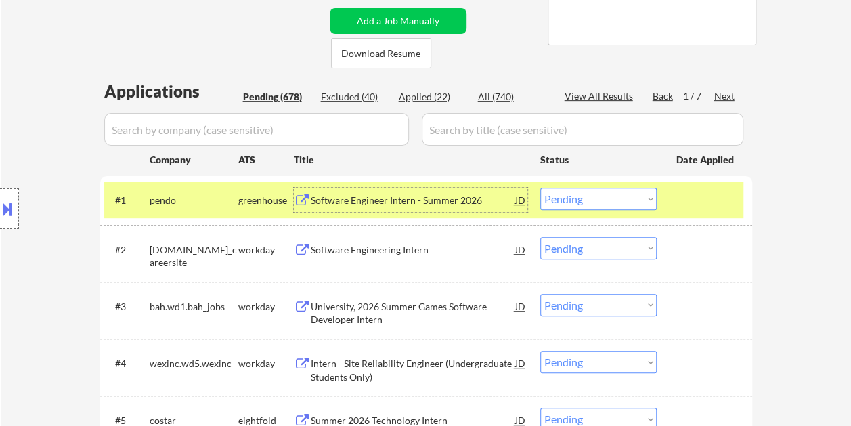
click at [434, 194] on div "Software Engineer Intern - Summer 2026" at bounding box center [413, 201] width 204 height 14
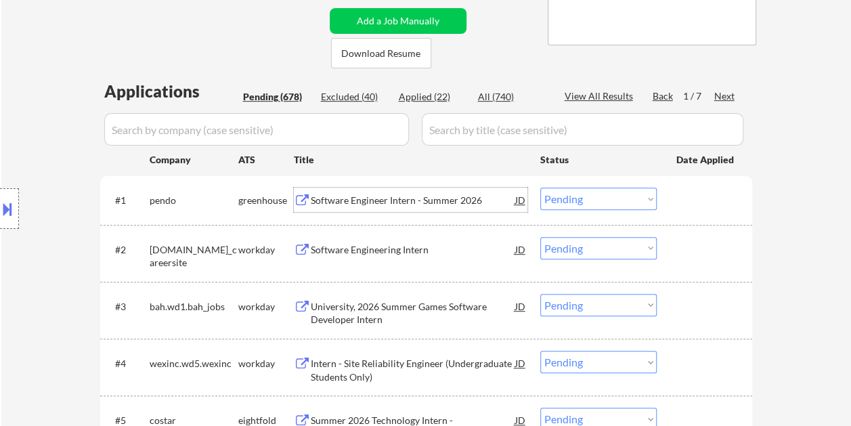
click at [639, 198] on select "Choose an option... Pending Applied Excluded (Questions) Excluded (Expired) Exc…" at bounding box center [598, 198] width 116 height 22
click at [540, 187] on select "Choose an option... Pending Applied Excluded (Questions) Excluded (Expired) Exc…" at bounding box center [598, 198] width 116 height 22
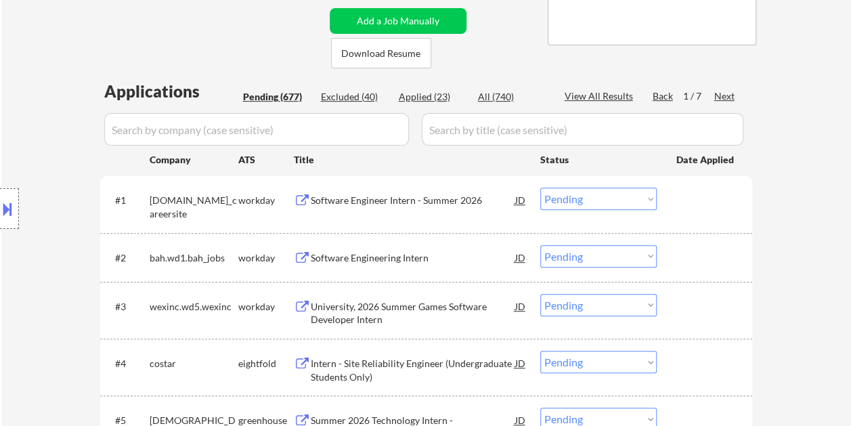
click at [682, 189] on div at bounding box center [706, 199] width 60 height 24
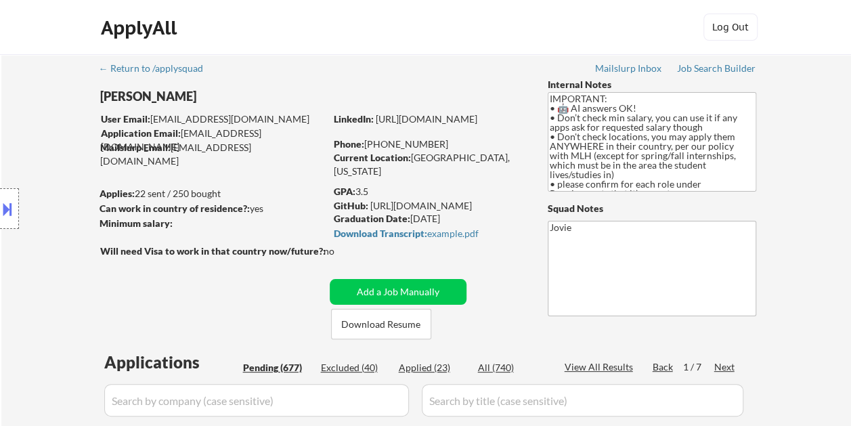
scroll to position [68, 0]
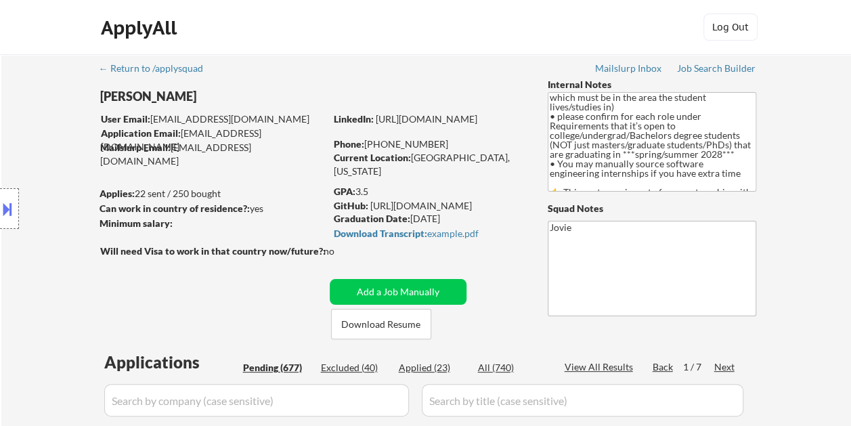
click at [719, 361] on div "Next" at bounding box center [725, 367] width 22 height 14
click at [720, 364] on div "Next" at bounding box center [725, 367] width 22 height 14
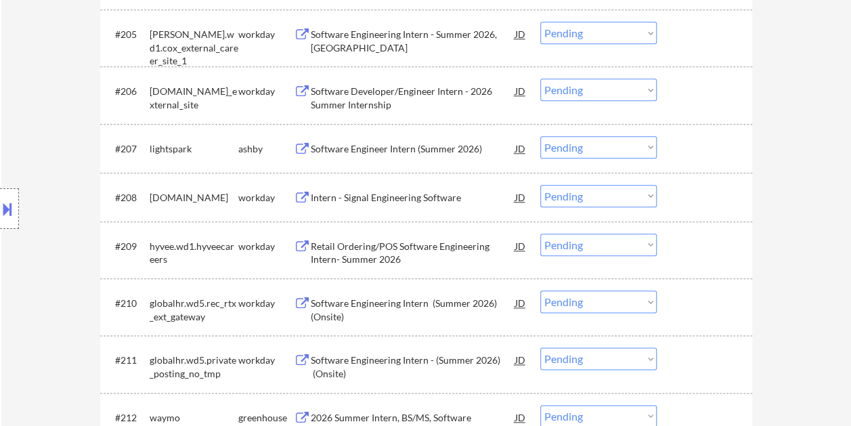
scroll to position [0, 0]
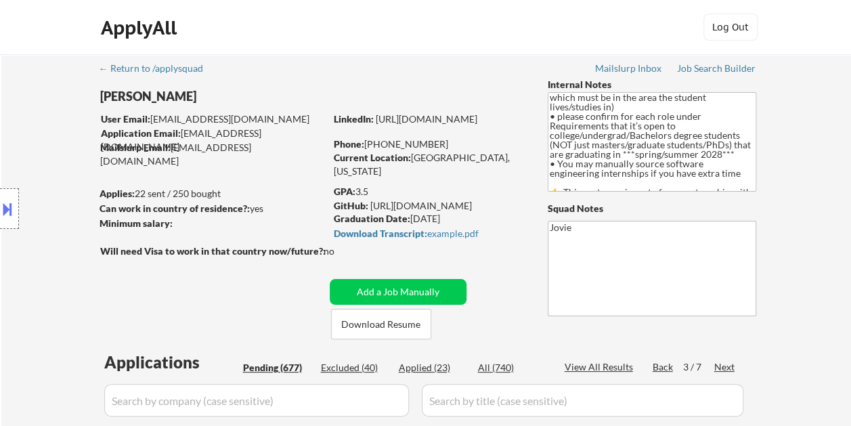
drag, startPoint x: 724, startPoint y: 359, endPoint x: 713, endPoint y: 377, distance: 21.0
drag, startPoint x: 713, startPoint y: 377, endPoint x: 711, endPoint y: 346, distance: 30.5
click at [728, 370] on div "Next" at bounding box center [725, 367] width 22 height 14
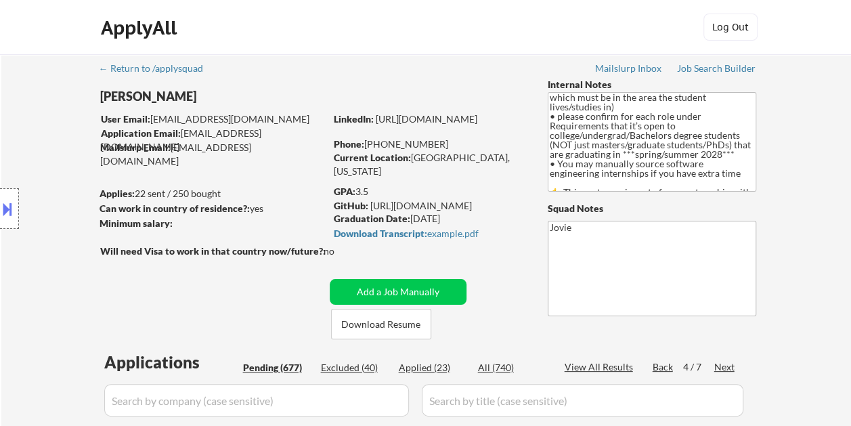
click at [728, 370] on div "Next" at bounding box center [725, 367] width 22 height 14
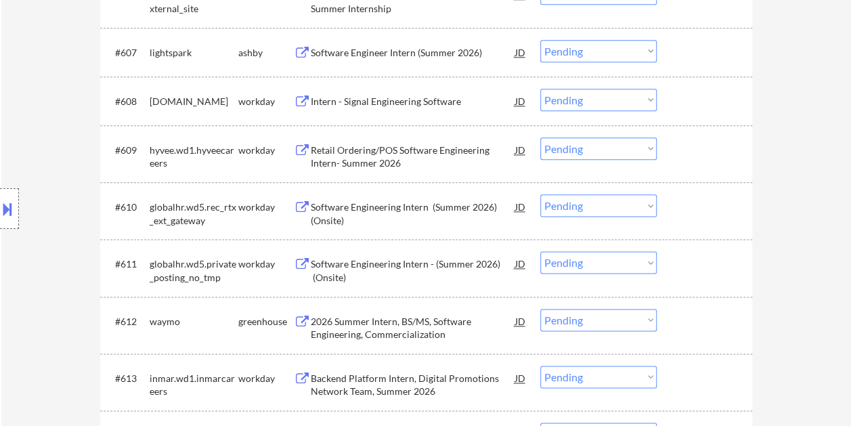
scroll to position [609, 0]
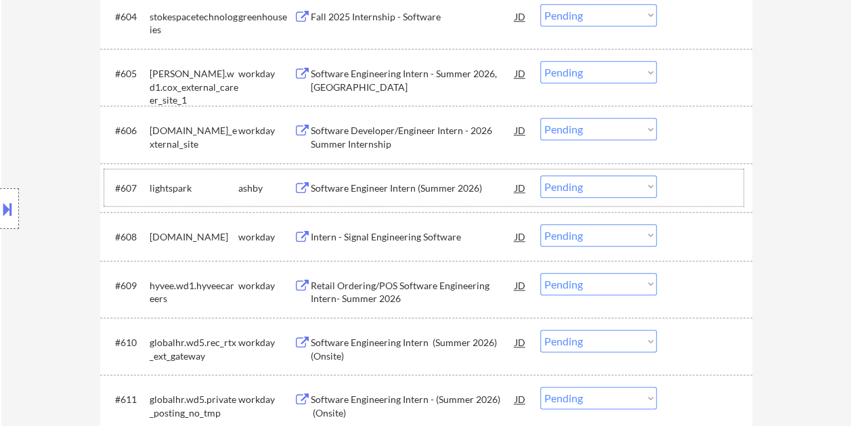
click at [700, 177] on div at bounding box center [706, 187] width 60 height 24
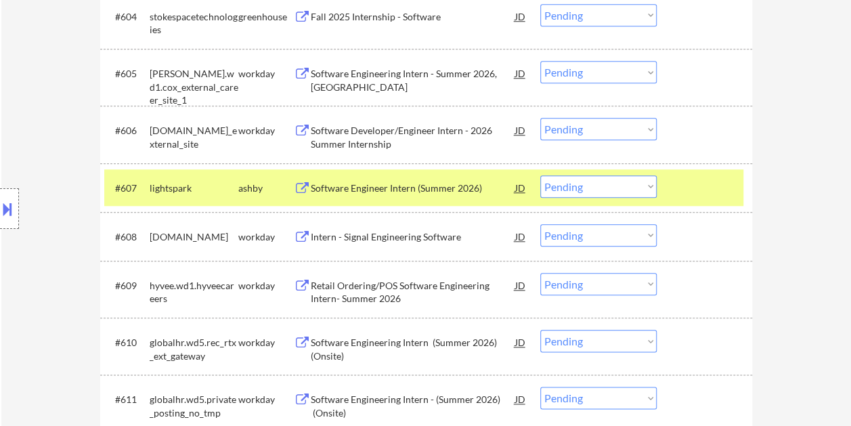
click at [407, 183] on div "Software Engineer Intern (Summer 2026)" at bounding box center [413, 188] width 204 height 14
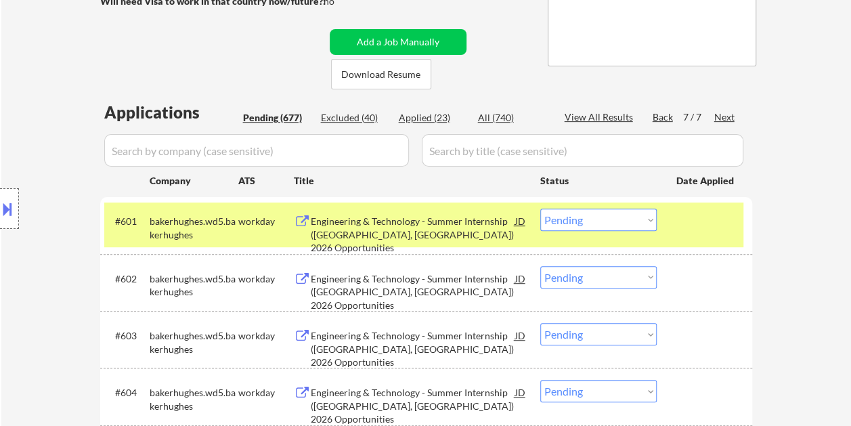
scroll to position [271, 0]
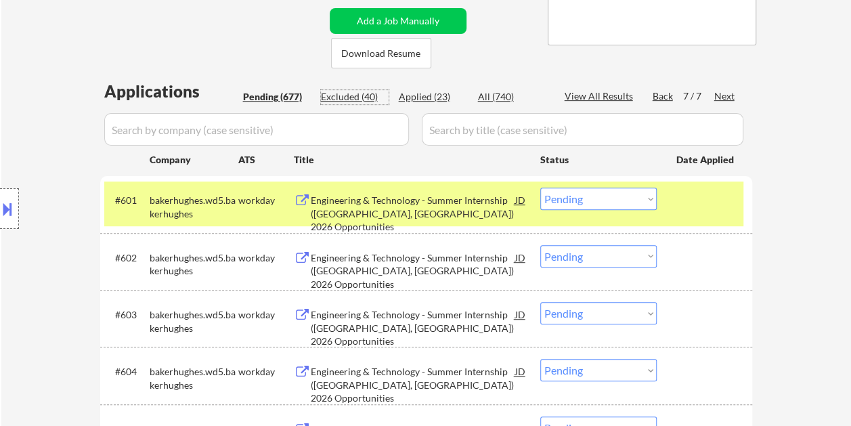
click at [372, 96] on div "Excluded (40)" at bounding box center [355, 97] width 68 height 14
select select ""excluded__bad_match_""
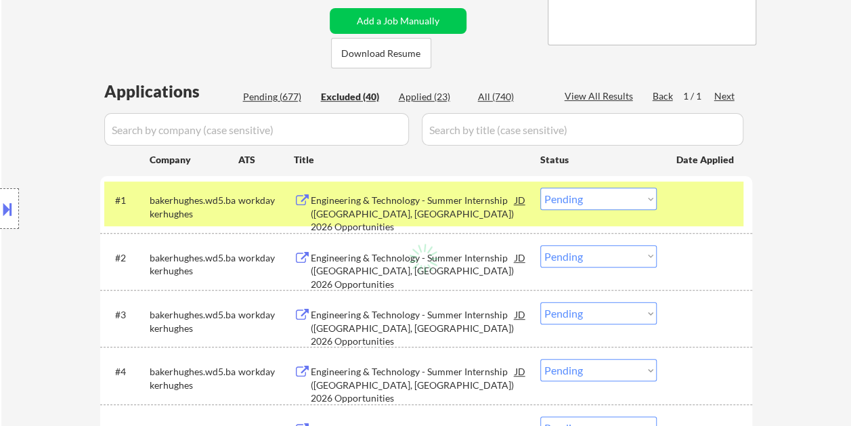
select select ""excluded__bad_match_""
select select ""excluded""
select select ""excluded__bad_match_""
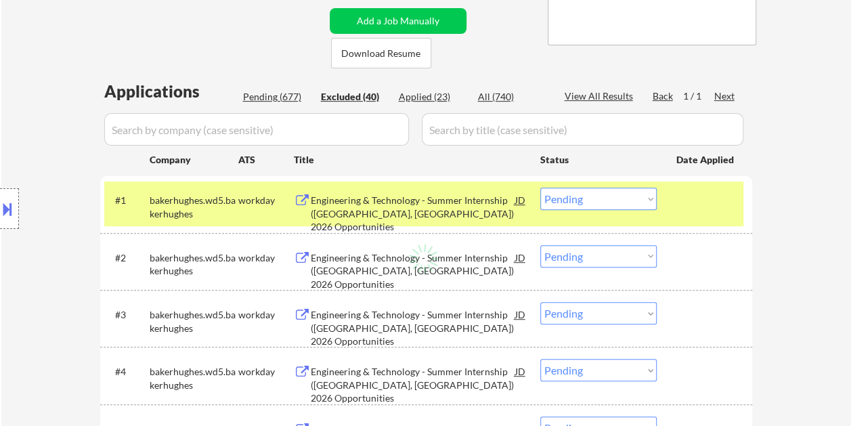
select select ""excluded__bad_match_""
select select ""excluded""
select select ""excluded__expired_""
select select ""excluded""
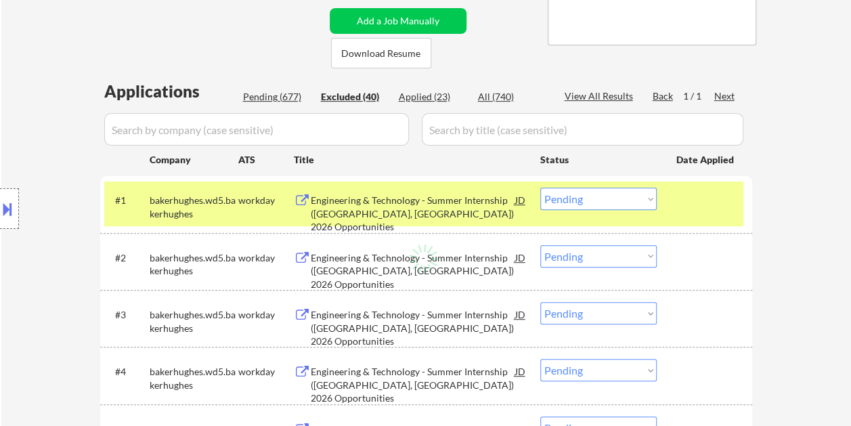
select select ""excluded__expired_""
select select ""excluded__bad_match_""
select select ""excluded""
select select ""excluded__bad_match_""
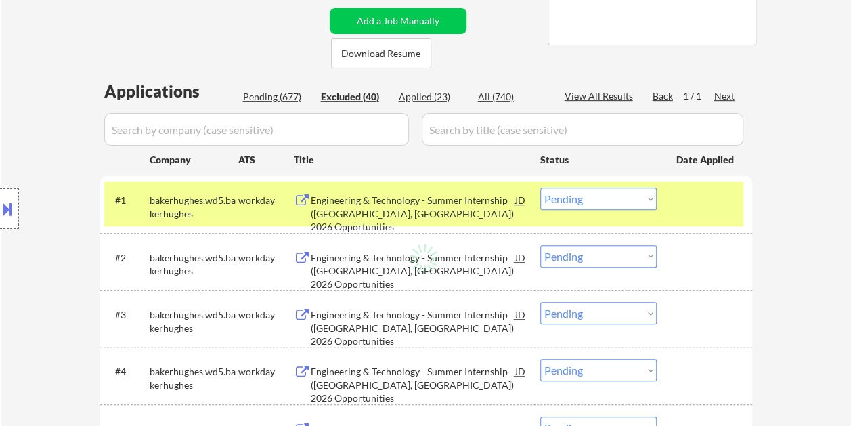
select select ""excluded__bad_match_""
select select ""excluded""
select select ""excluded__bad_match_""
select select ""excluded""
select select ""excluded__bad_match_""
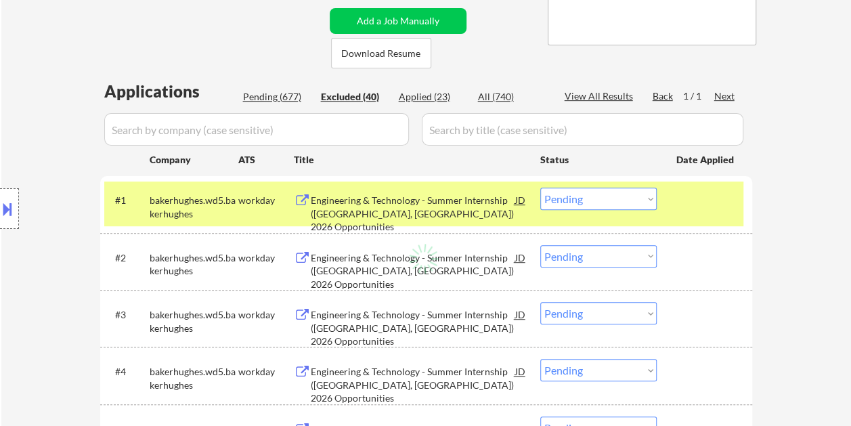
select select ""excluded__bad_match_""
select select ""excluded""
select select ""excluded__bad_match_""
select select ""excluded""
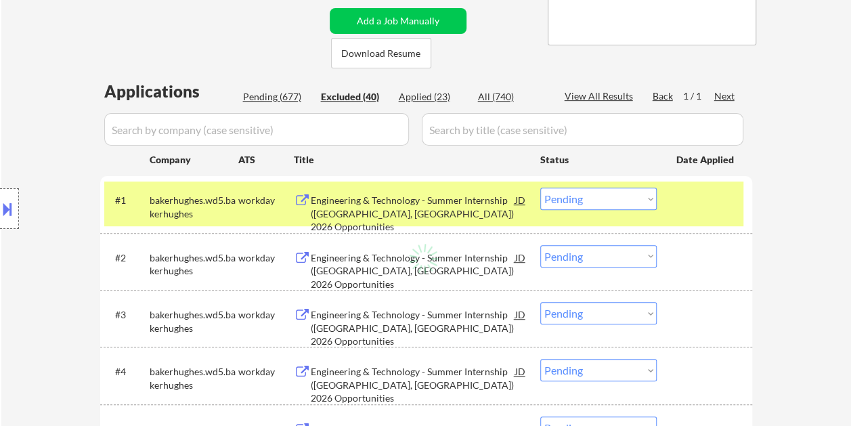
select select ""excluded__bad_match_""
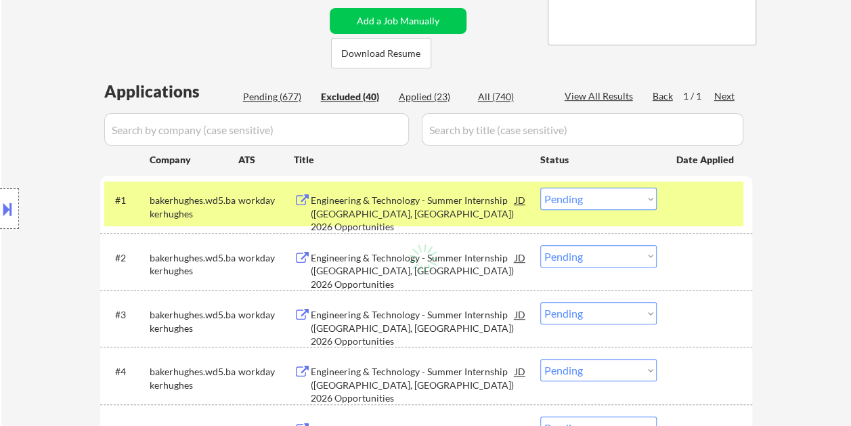
select select ""excluded__expired_""
select select ""excluded__bad_match_""
select select ""excluded__expired_""
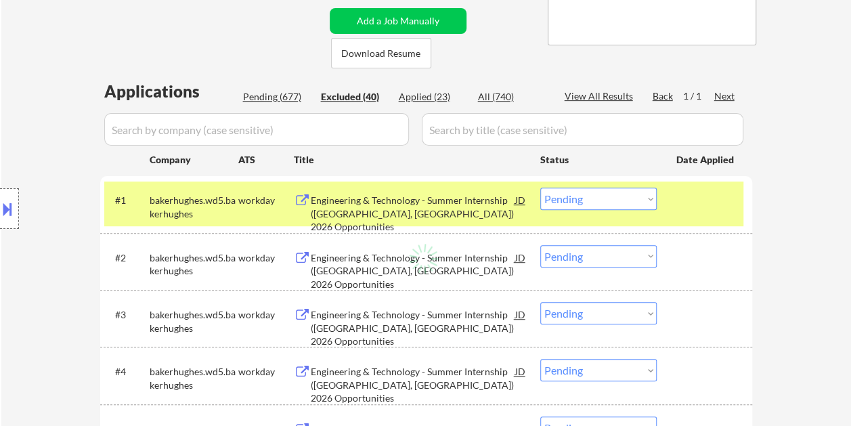
select select ""excluded__bad_match_""
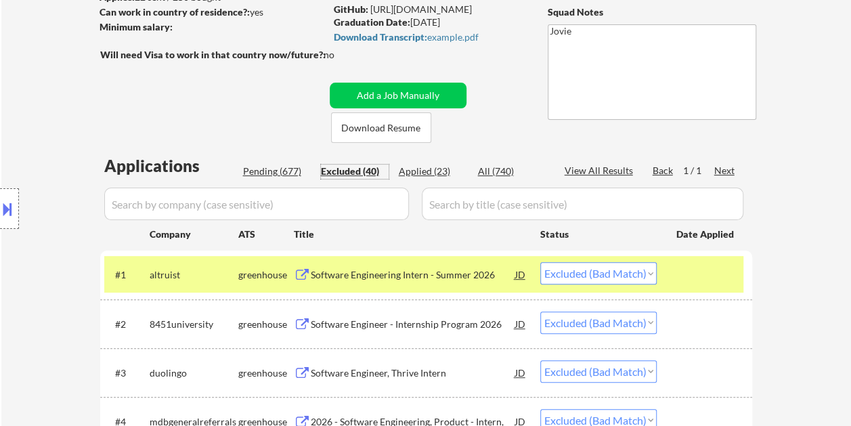
scroll to position [203, 0]
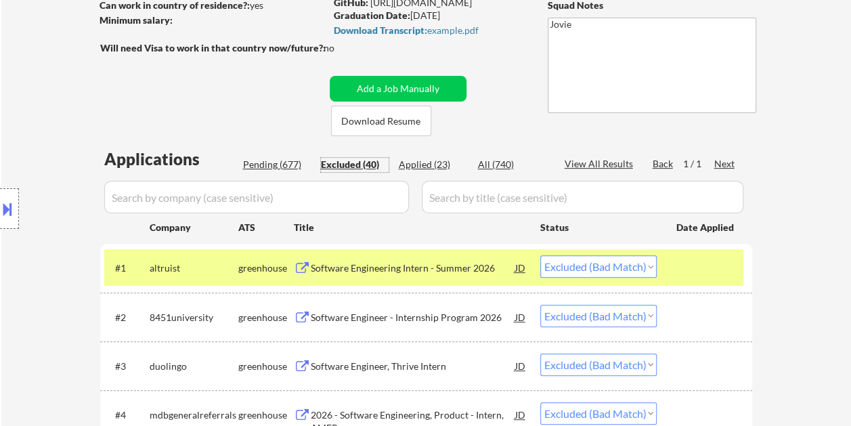
click at [405, 166] on div "Applied (23)" at bounding box center [433, 165] width 68 height 14
select select ""applied""
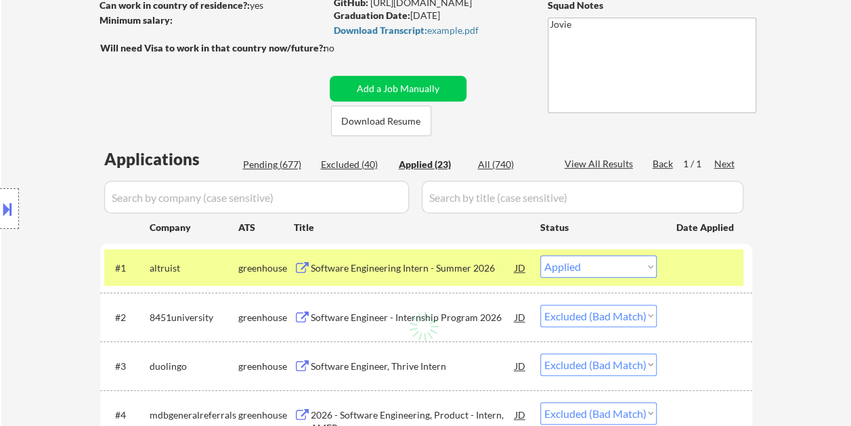
select select ""applied""
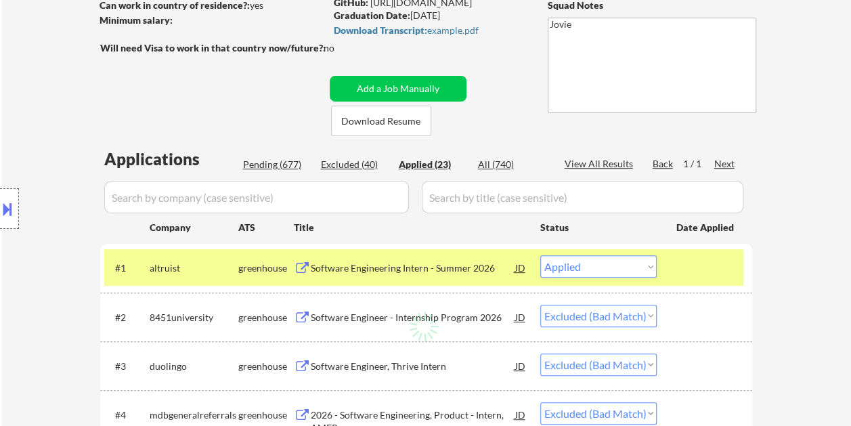
select select ""applied""
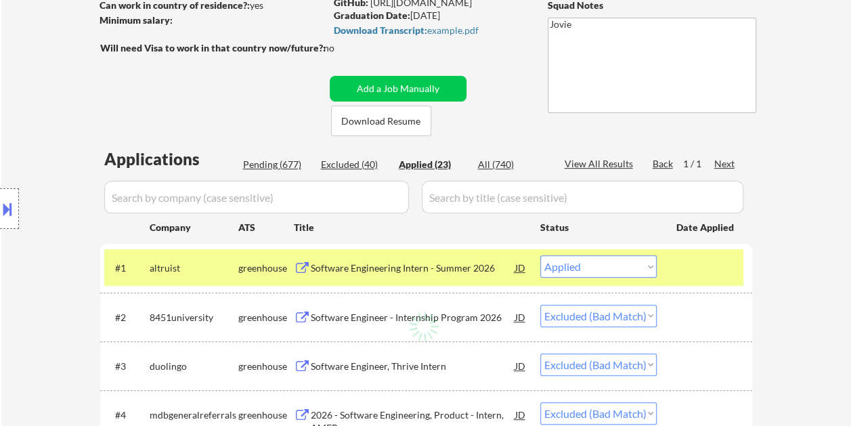
select select ""applied""
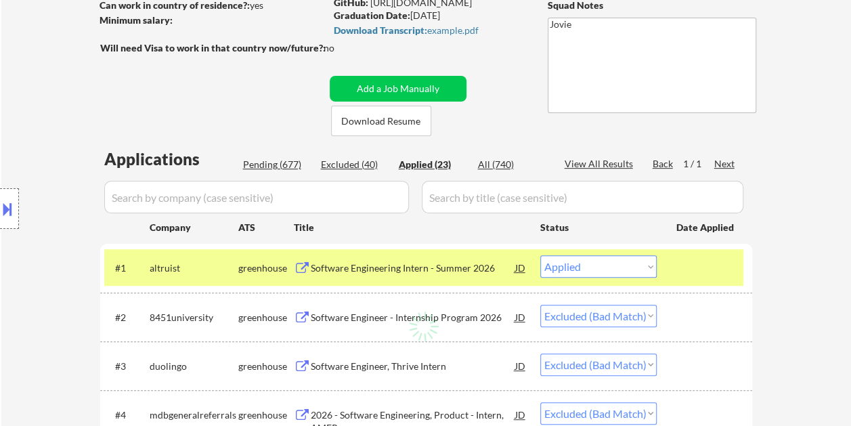
select select ""applied""
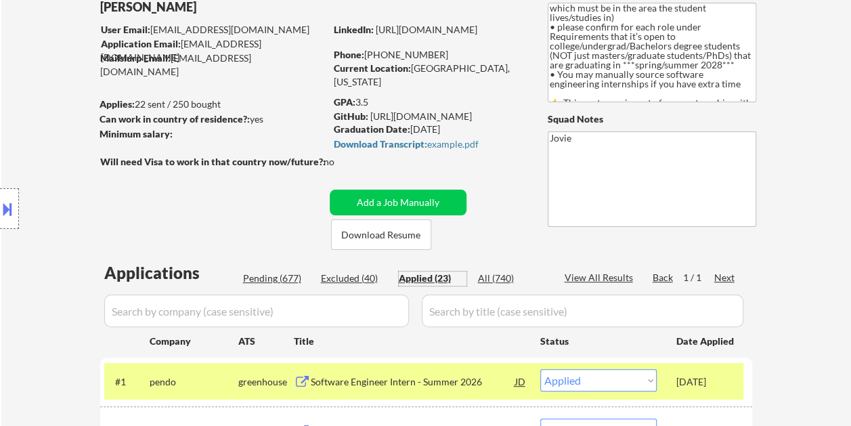
scroll to position [68, 0]
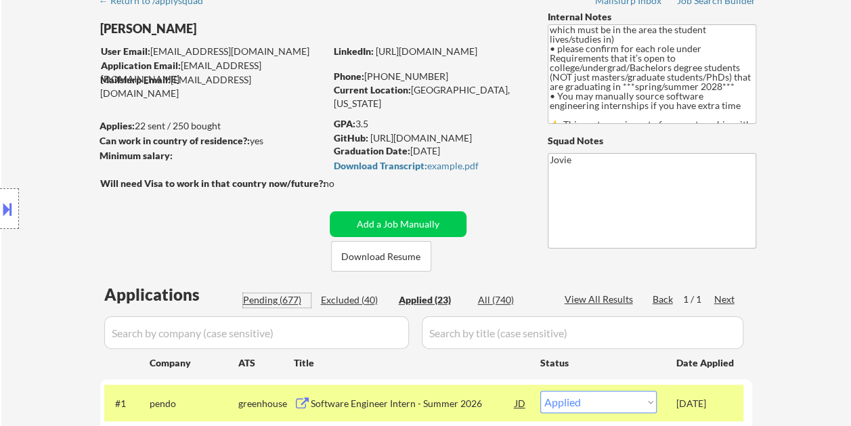
click at [287, 301] on div "Pending (677)" at bounding box center [277, 300] width 68 height 14
select select ""pending""
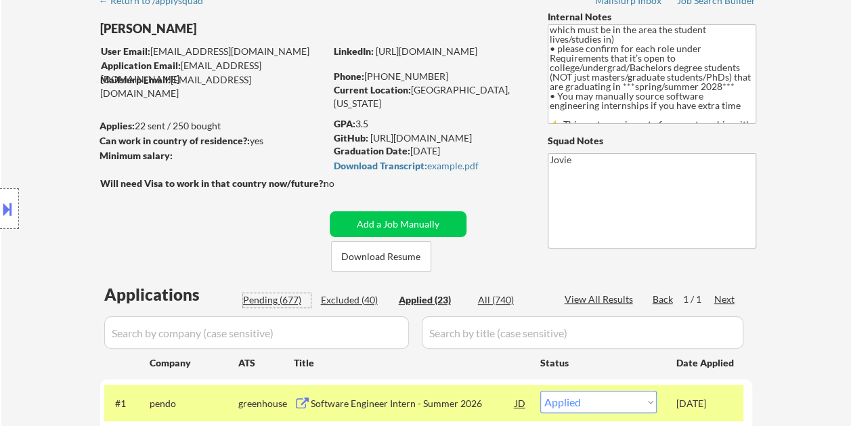
select select ""pending""
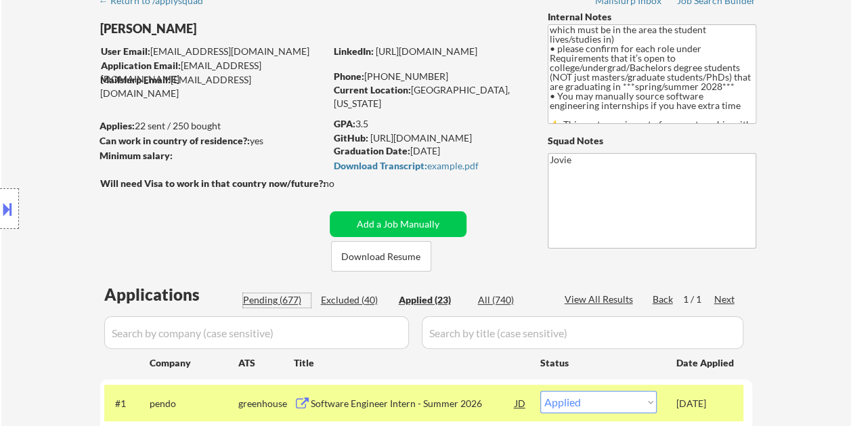
select select ""pending""
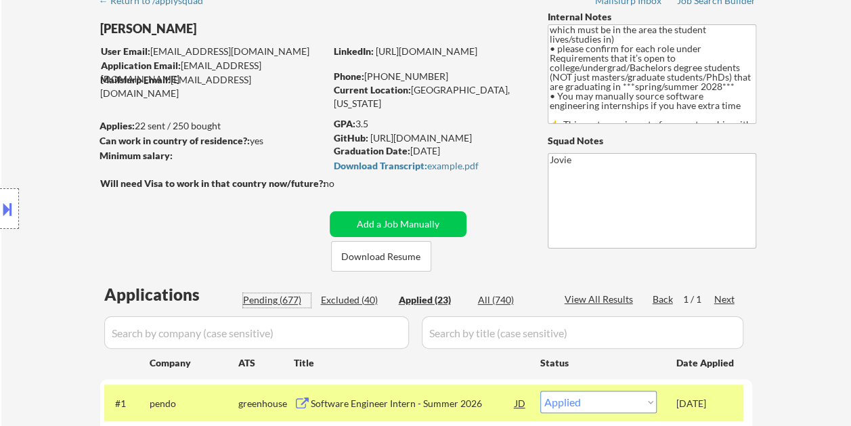
select select ""pending""
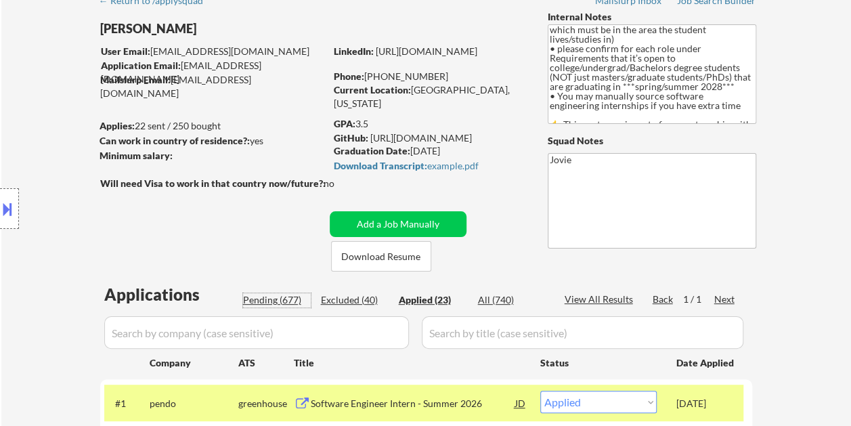
select select ""pending""
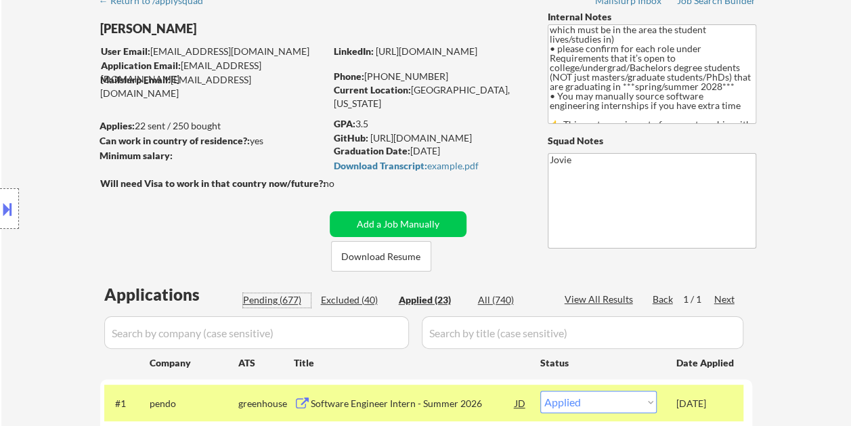
select select ""pending""
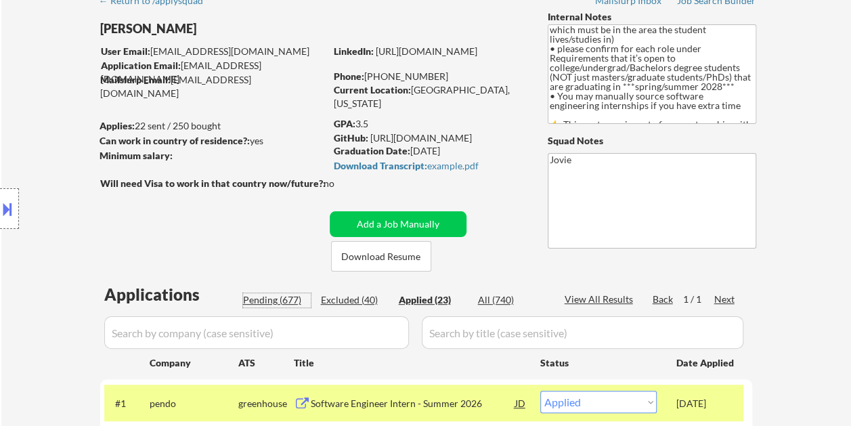
select select ""pending""
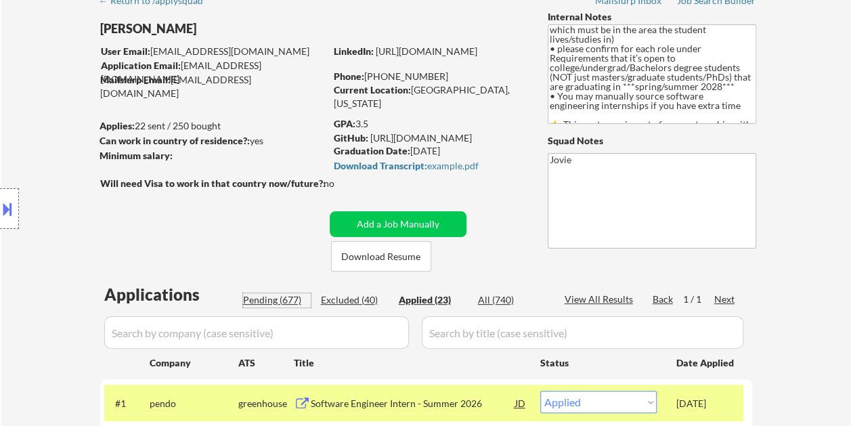
select select ""pending""
click at [669, 299] on div "Back" at bounding box center [663, 299] width 22 height 14
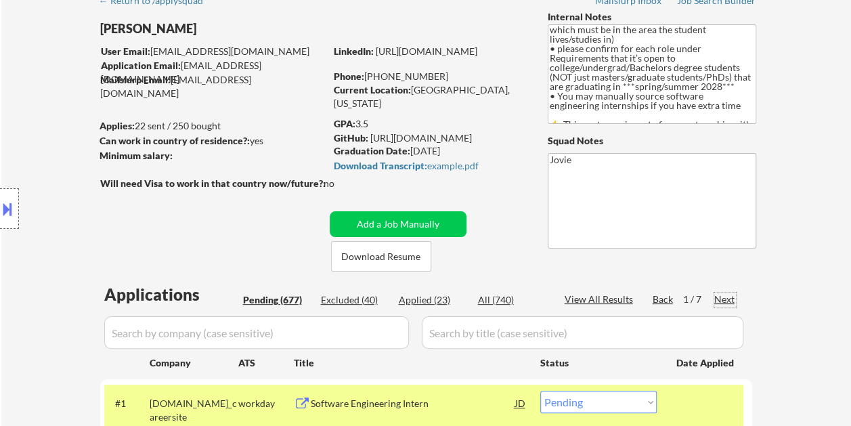
click at [718, 298] on div "Next" at bounding box center [725, 299] width 22 height 14
click at [723, 295] on div "Next" at bounding box center [725, 299] width 22 height 14
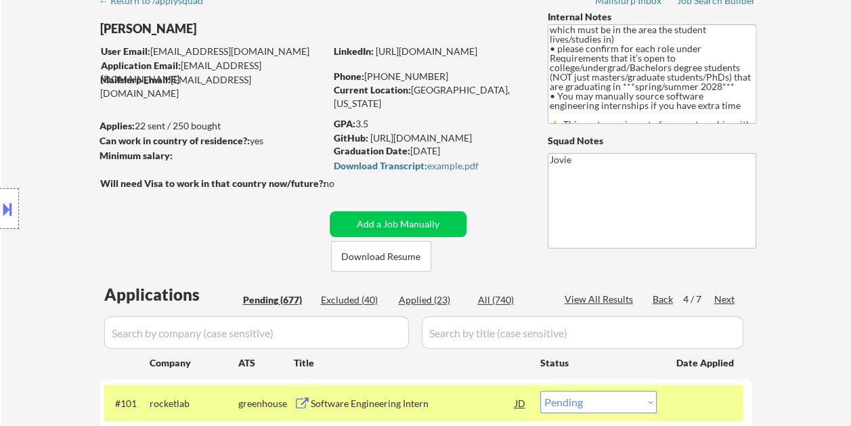
click at [723, 295] on div "Next" at bounding box center [725, 299] width 22 height 14
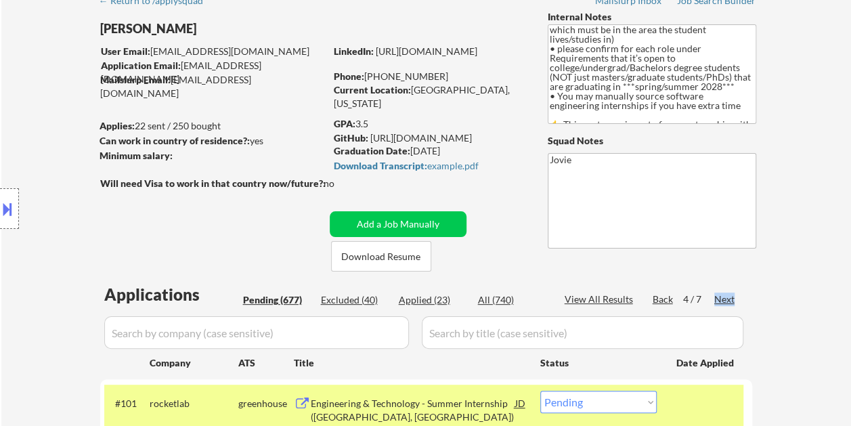
click at [723, 295] on div "Next" at bounding box center [725, 299] width 22 height 14
click at [724, 298] on div "Next" at bounding box center [725, 299] width 22 height 14
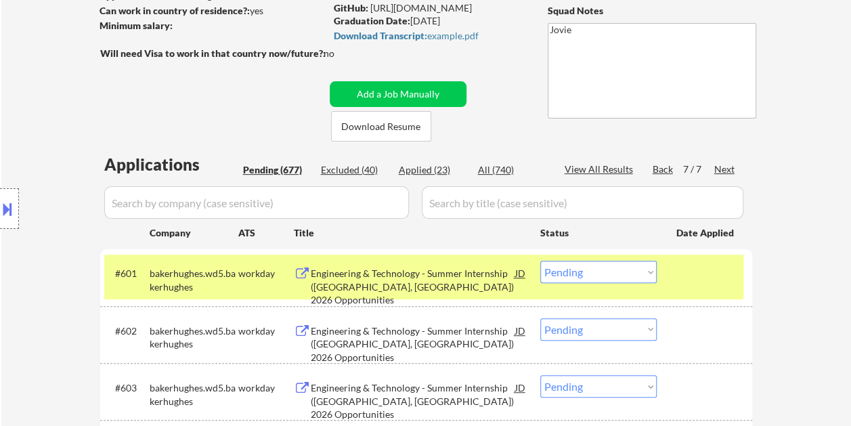
scroll to position [135, 0]
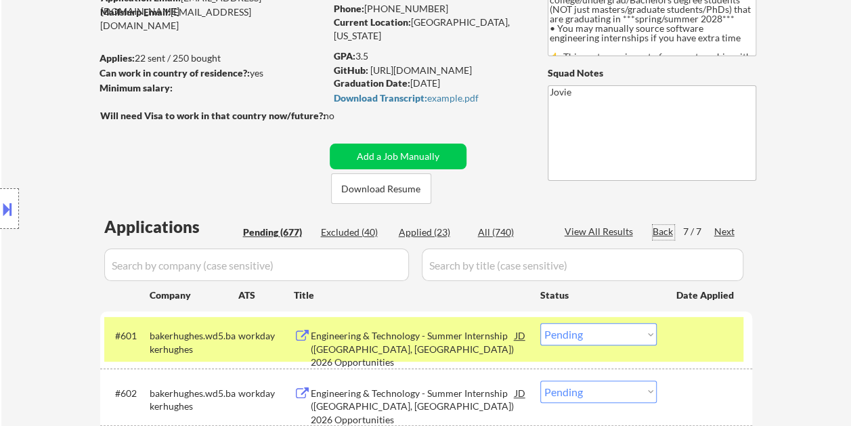
click at [652, 233] on div "Back" at bounding box center [663, 232] width 22 height 14
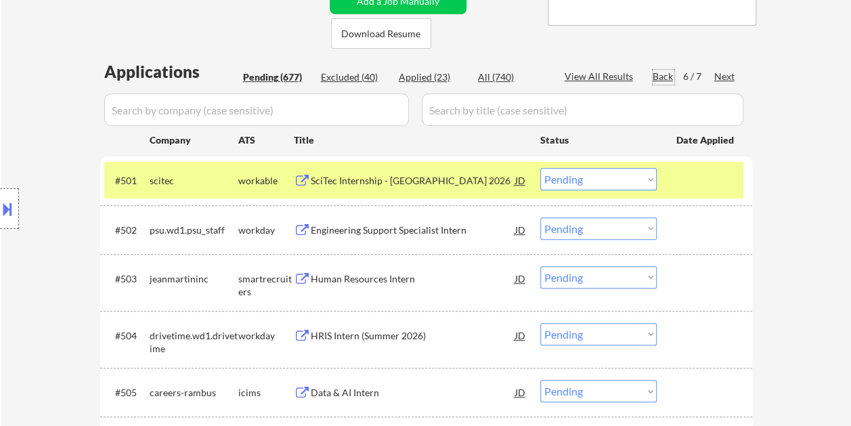
scroll to position [203, 0]
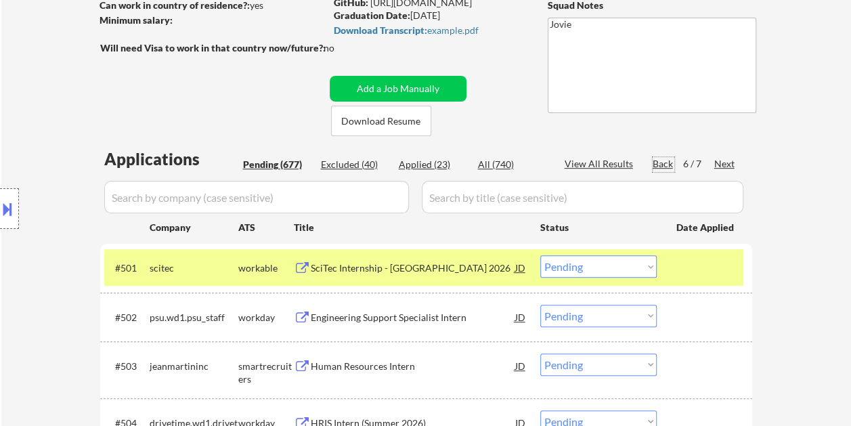
drag, startPoint x: 432, startPoint y: 162, endPoint x: 726, endPoint y: 208, distance: 297.9
click at [432, 163] on div "Applied (23)" at bounding box center [433, 165] width 68 height 14
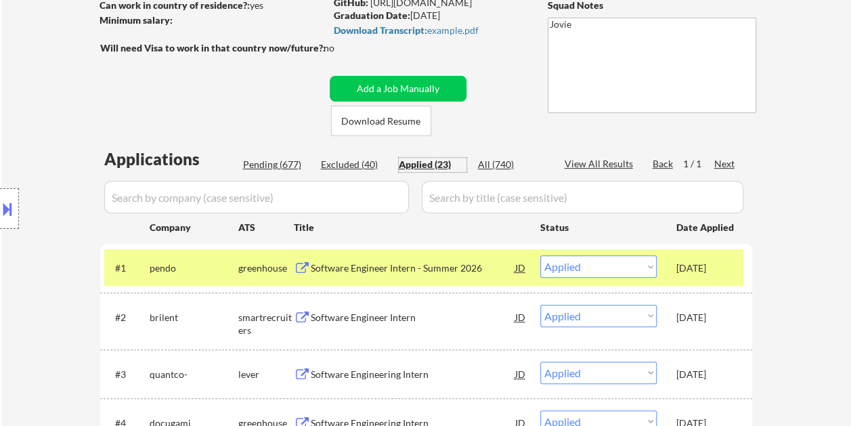
click at [248, 158] on div "Pending (677)" at bounding box center [277, 165] width 68 height 14
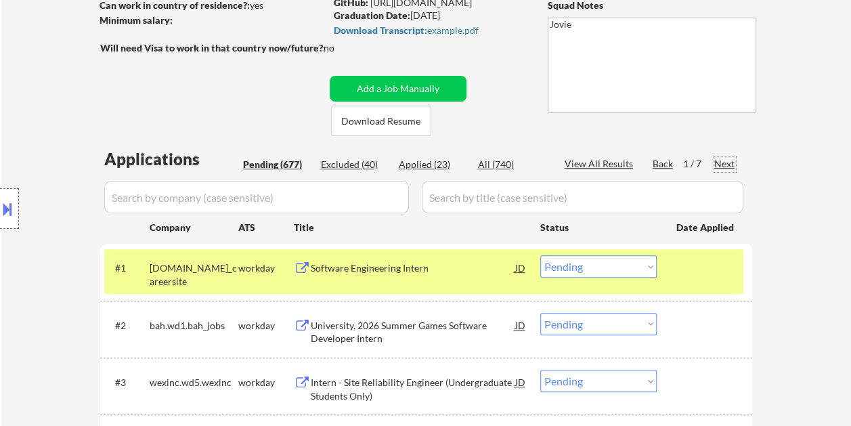
click at [723, 166] on div "Next" at bounding box center [725, 164] width 22 height 14
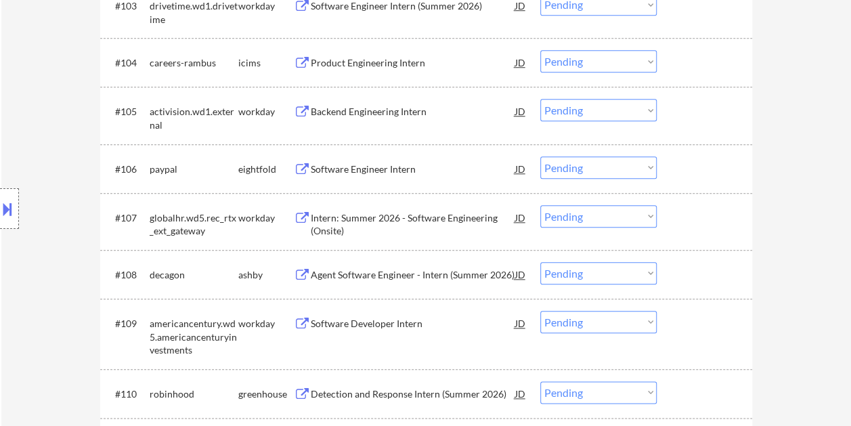
scroll to position [609, 0]
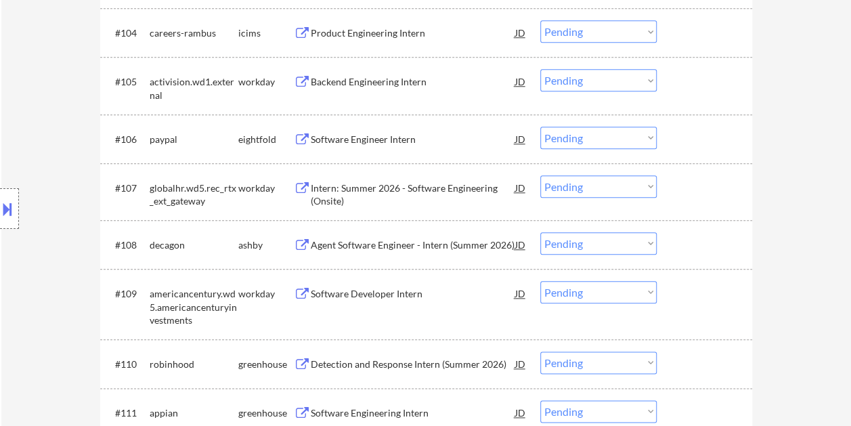
click at [728, 252] on div at bounding box center [706, 244] width 60 height 24
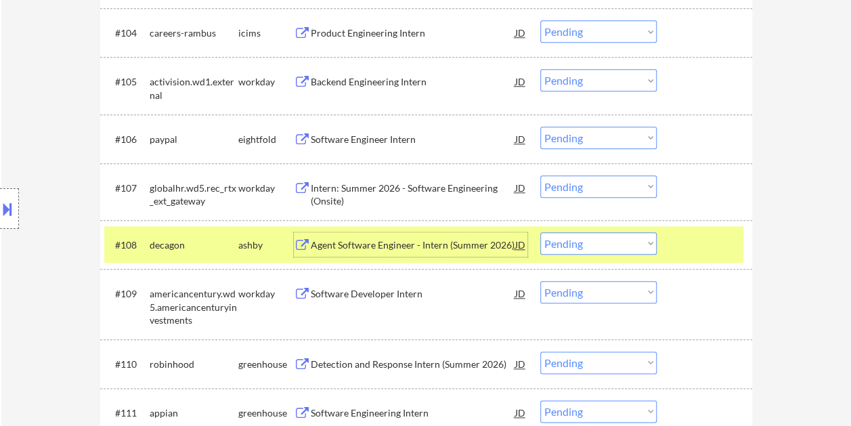
click at [414, 245] on div "Agent Software Engineer - Intern (Summer 2026)" at bounding box center [413, 245] width 204 height 14
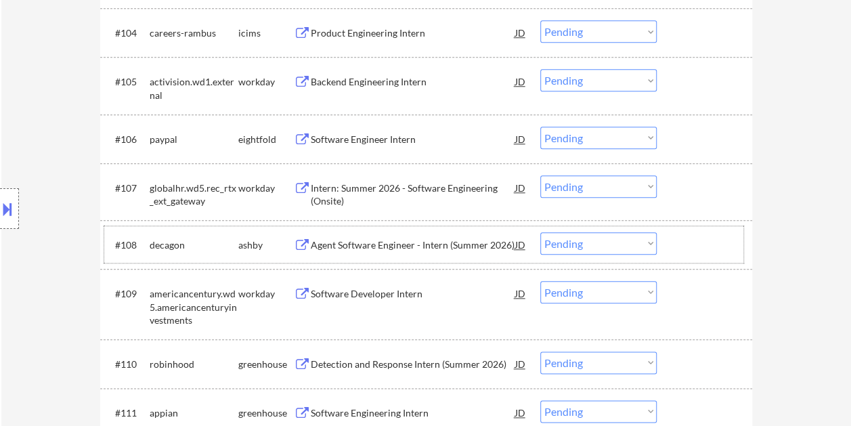
click at [679, 242] on div at bounding box center [706, 244] width 60 height 24
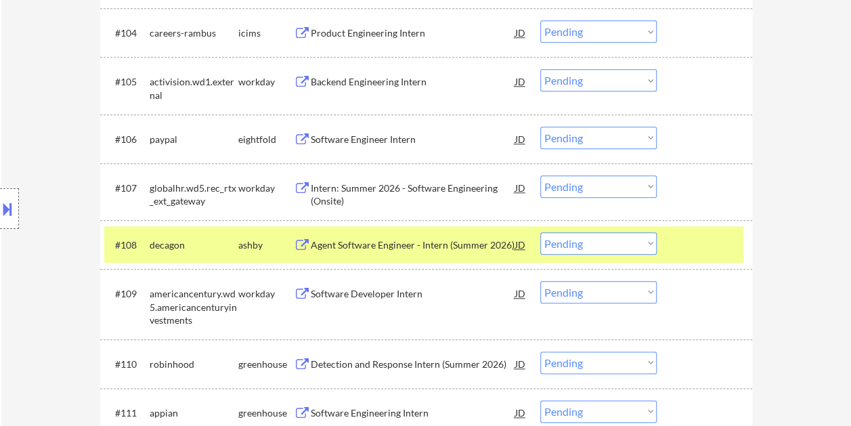
click at [635, 245] on select "Choose an option... Pending Applied Excluded (Questions) Excluded (Expired) Exc…" at bounding box center [598, 243] width 116 height 22
click at [540, 232] on select "Choose an option... Pending Applied Excluded (Questions) Excluded (Expired) Exc…" at bounding box center [598, 243] width 116 height 22
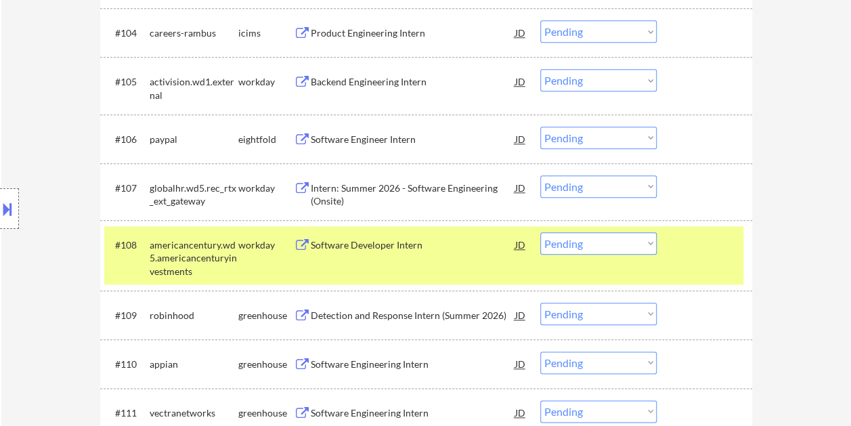
click at [696, 252] on div at bounding box center [706, 244] width 60 height 24
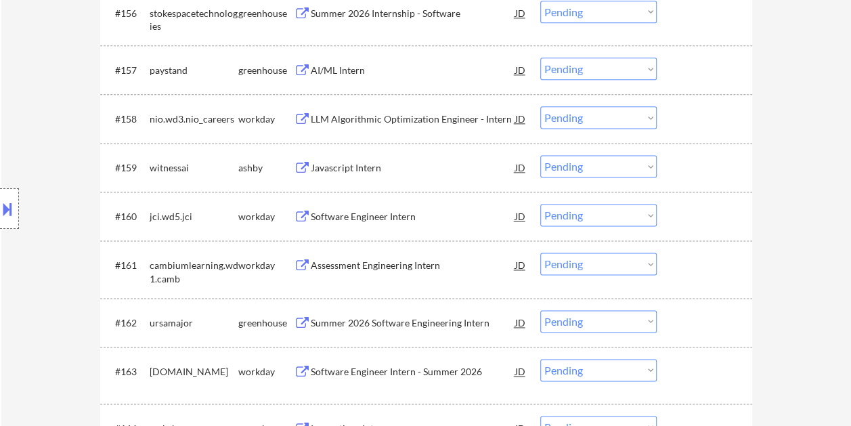
scroll to position [3384, 0]
drag, startPoint x: 692, startPoint y: 172, endPoint x: 555, endPoint y: 171, distance: 137.4
click at [692, 172] on div at bounding box center [706, 168] width 60 height 24
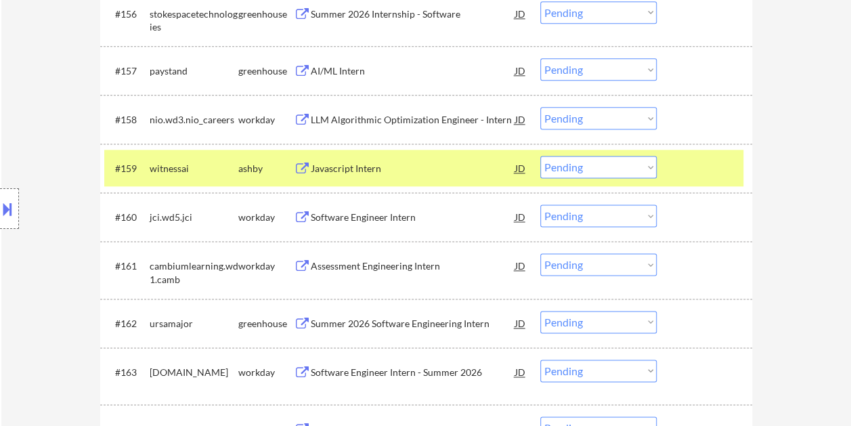
click at [446, 172] on div "Javascript Intern" at bounding box center [413, 169] width 204 height 14
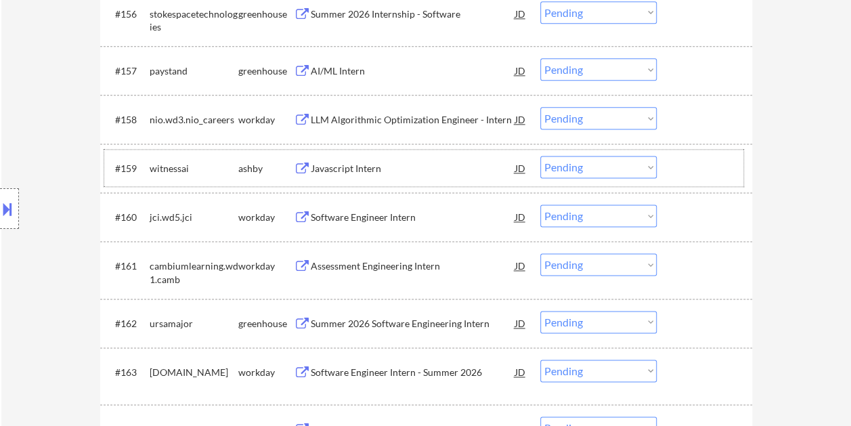
click at [678, 165] on div at bounding box center [706, 168] width 60 height 24
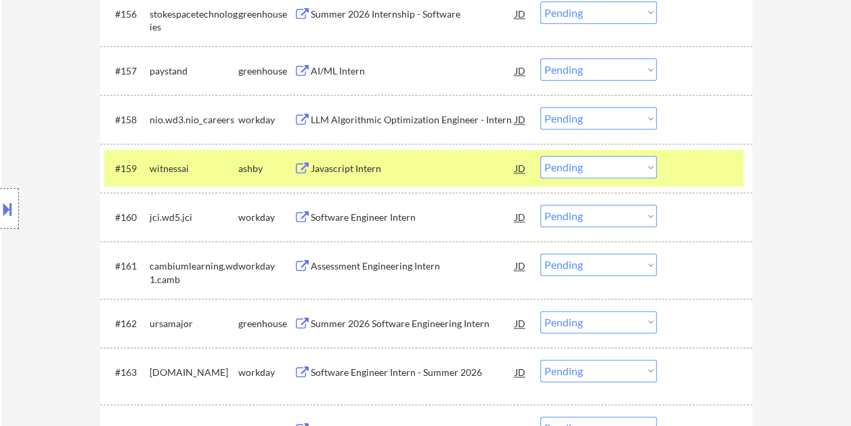
click at [651, 169] on select "Choose an option... Pending Applied Excluded (Questions) Excluded (Expired) Exc…" at bounding box center [598, 167] width 116 height 22
click at [540, 156] on select "Choose an option... Pending Applied Excluded (Questions) Excluded (Expired) Exc…" at bounding box center [598, 167] width 116 height 22
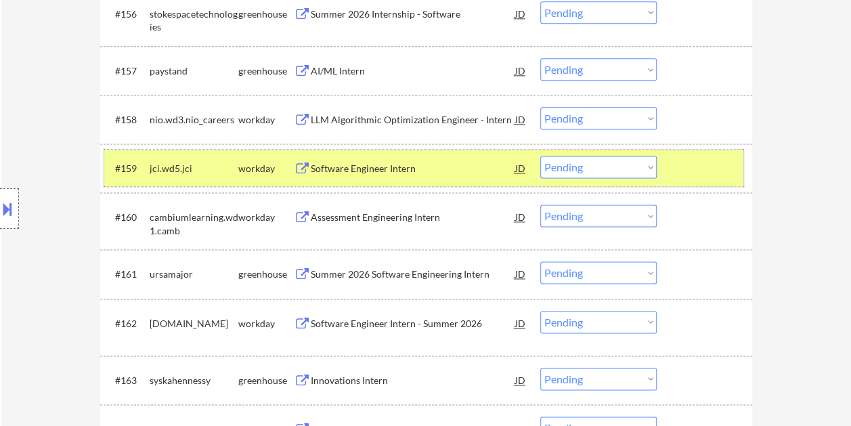
click at [677, 164] on div at bounding box center [706, 168] width 60 height 24
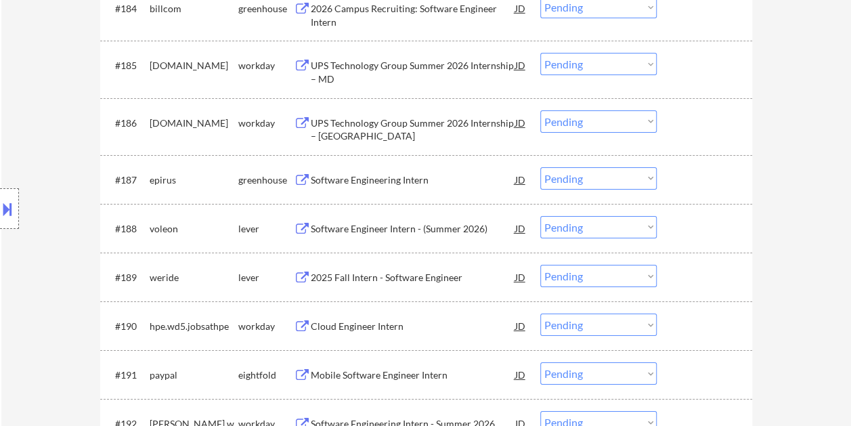
scroll to position [4940, 0]
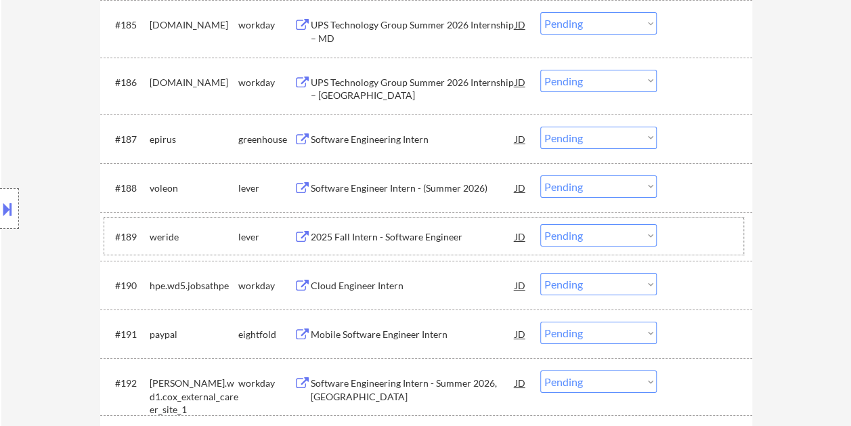
click at [705, 231] on div at bounding box center [706, 236] width 60 height 24
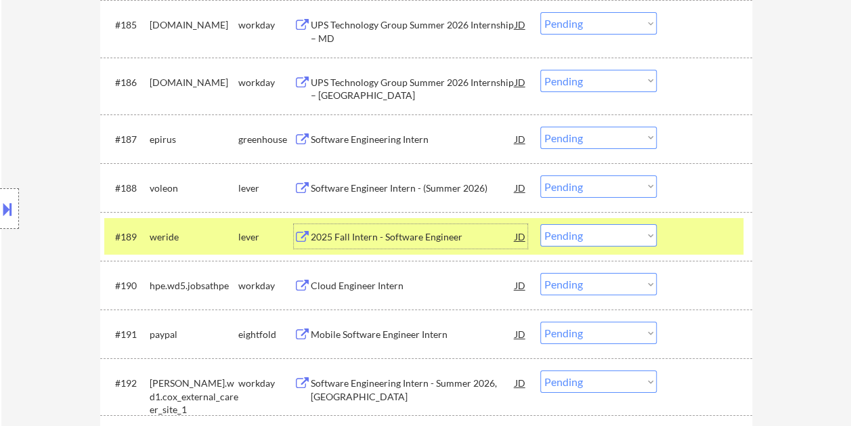
click at [341, 242] on div "2025 Fall Intern - Software Engineer" at bounding box center [413, 237] width 204 height 14
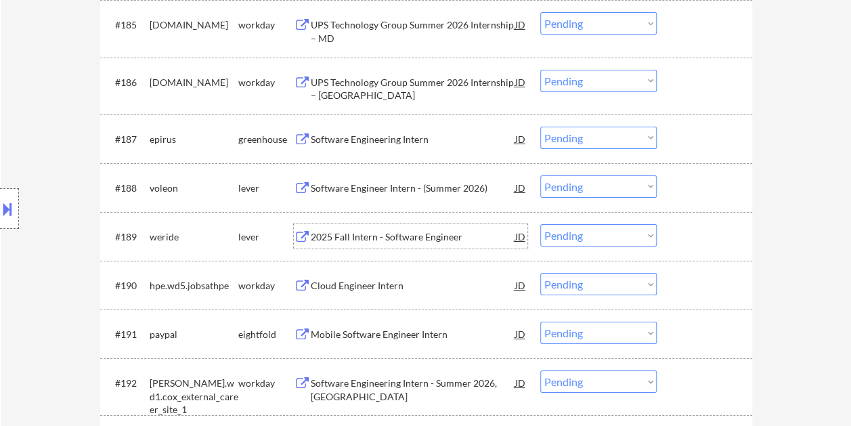
click at [681, 219] on div "#189 weride lever 2025 Fall Intern - Software Engineer JD Choose an option... P…" at bounding box center [423, 236] width 639 height 37
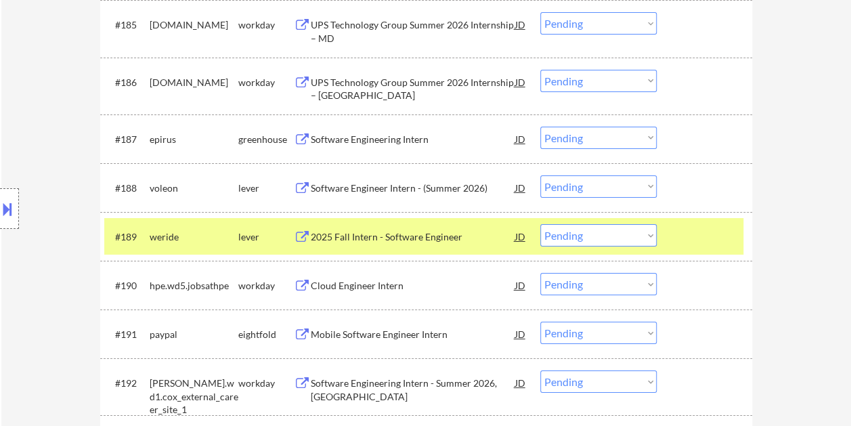
click at [641, 229] on select "Choose an option... Pending Applied Excluded (Questions) Excluded (Expired) Exc…" at bounding box center [598, 235] width 116 height 22
click at [540, 224] on select "Choose an option... Pending Applied Excluded (Questions) Excluded (Expired) Exc…" at bounding box center [598, 235] width 116 height 22
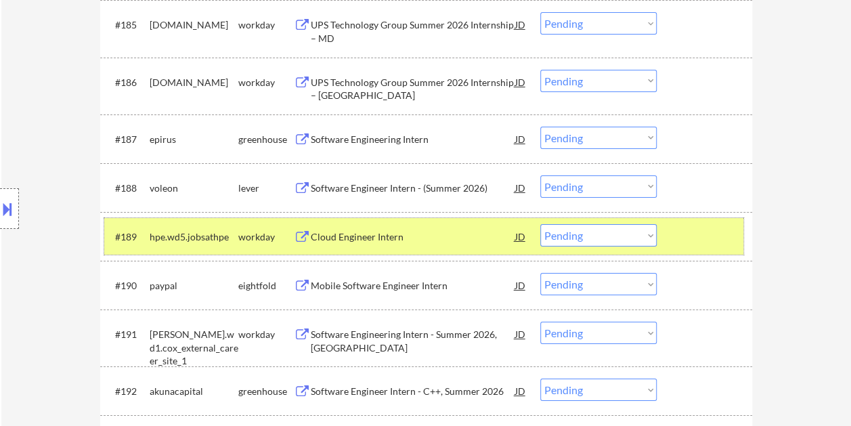
click at [708, 229] on div at bounding box center [706, 236] width 60 height 24
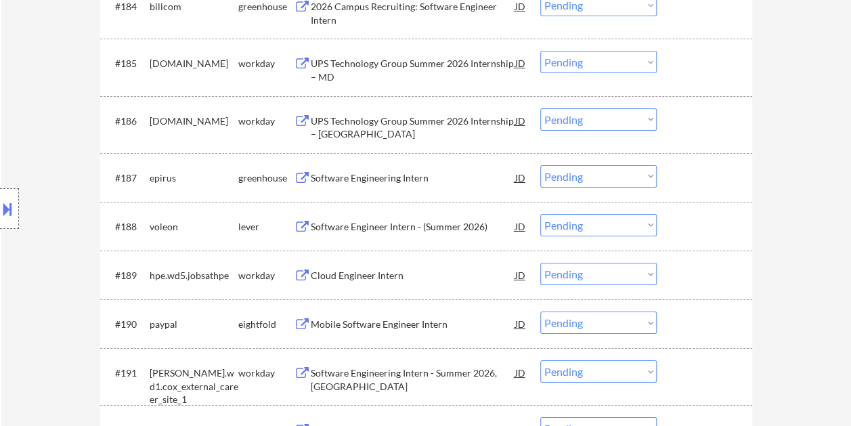
scroll to position [4873, 0]
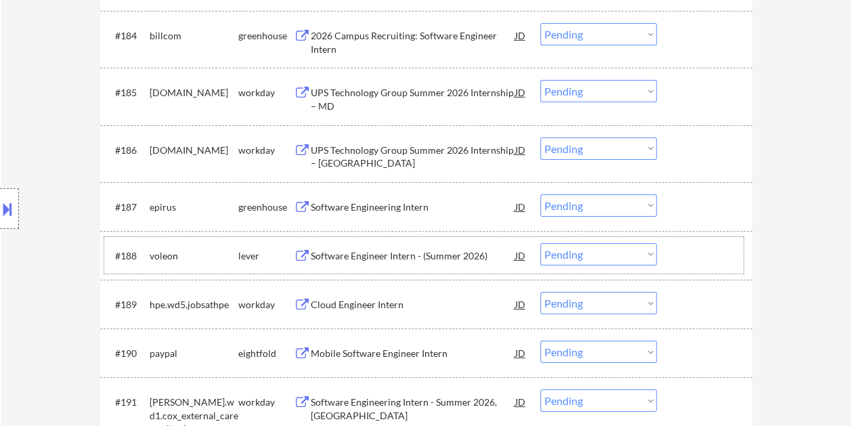
click at [694, 250] on div at bounding box center [706, 255] width 60 height 24
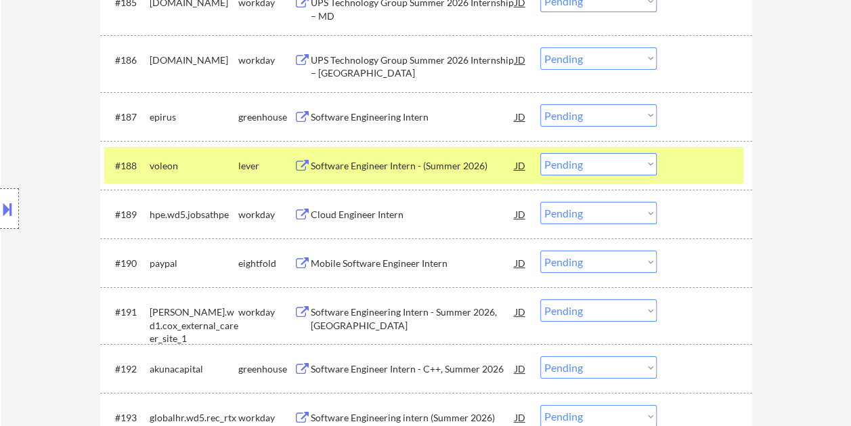
scroll to position [5008, 0]
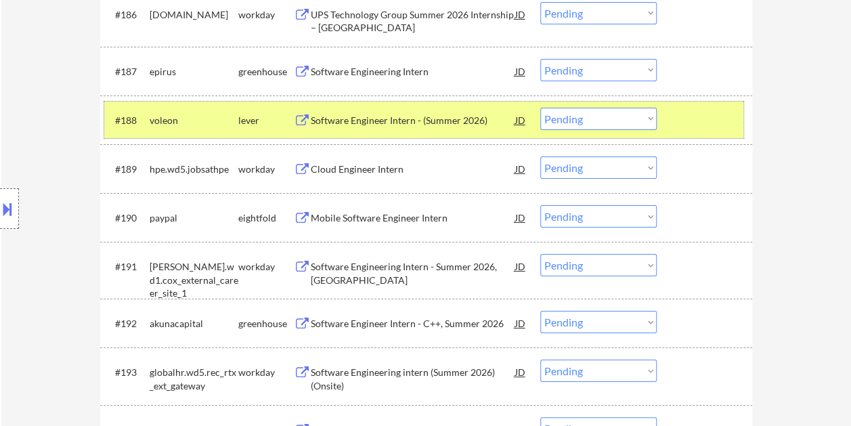
click at [742, 133] on div "#188 voleon lever Software Engineer Intern - (Summer 2026) JD Choose an option.…" at bounding box center [423, 120] width 639 height 37
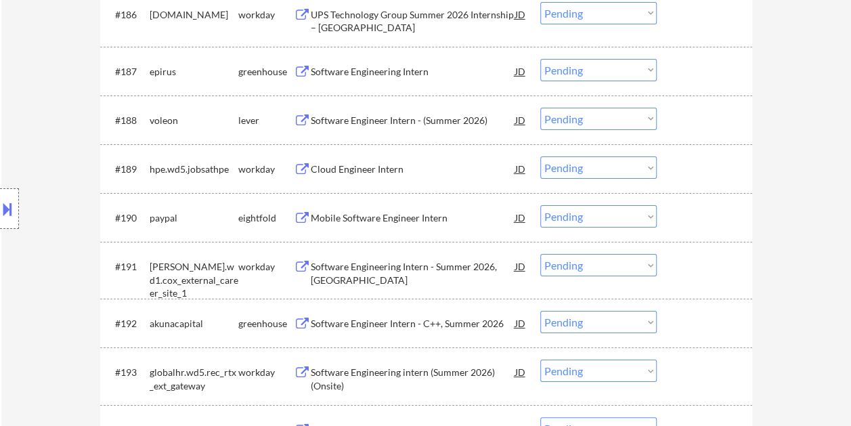
click at [728, 134] on div "#188 voleon lever Software Engineer Intern - (Summer 2026) JD Choose an option.…" at bounding box center [423, 120] width 639 height 37
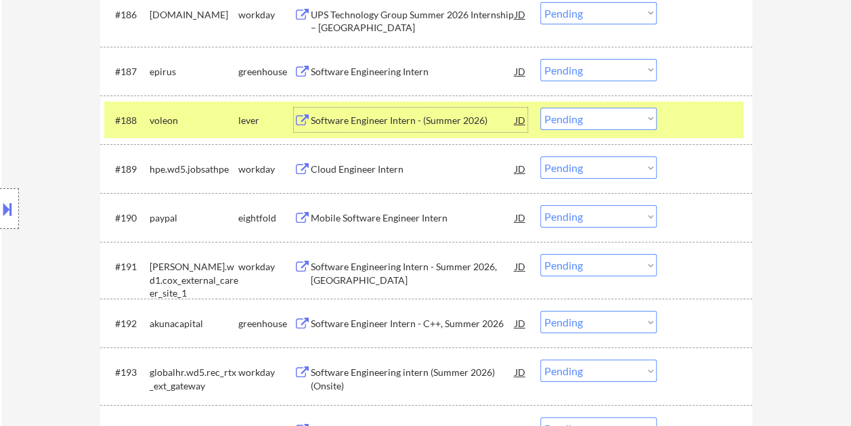
click at [373, 116] on div "Software Engineer Intern - (Summer 2026)" at bounding box center [413, 121] width 204 height 14
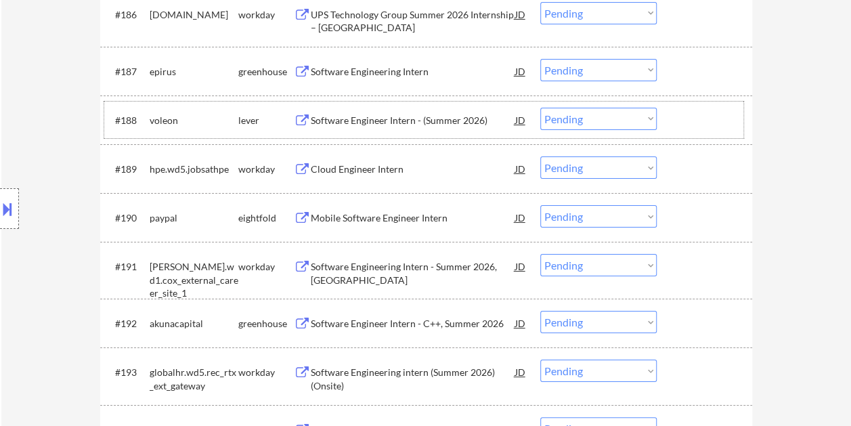
click at [694, 125] on div at bounding box center [706, 120] width 60 height 24
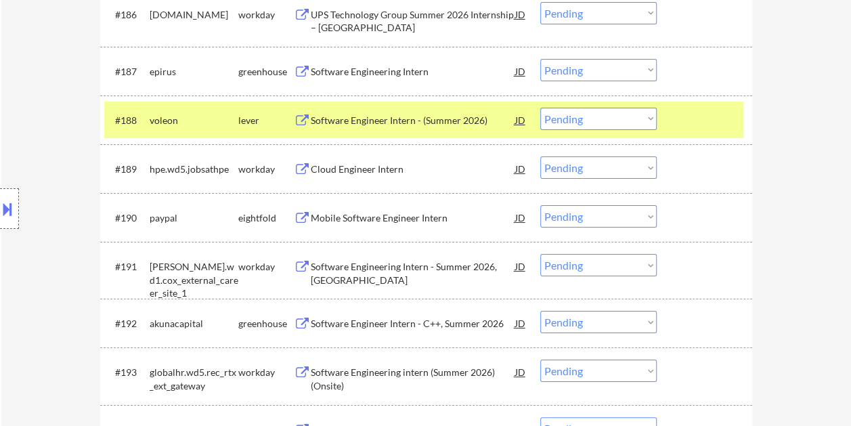
click at [642, 122] on select "Choose an option... Pending Applied Excluded (Questions) Excluded (Expired) Exc…" at bounding box center [598, 119] width 116 height 22
click at [540, 108] on select "Choose an option... Pending Applied Excluded (Questions) Excluded (Expired) Exc…" at bounding box center [598, 119] width 116 height 22
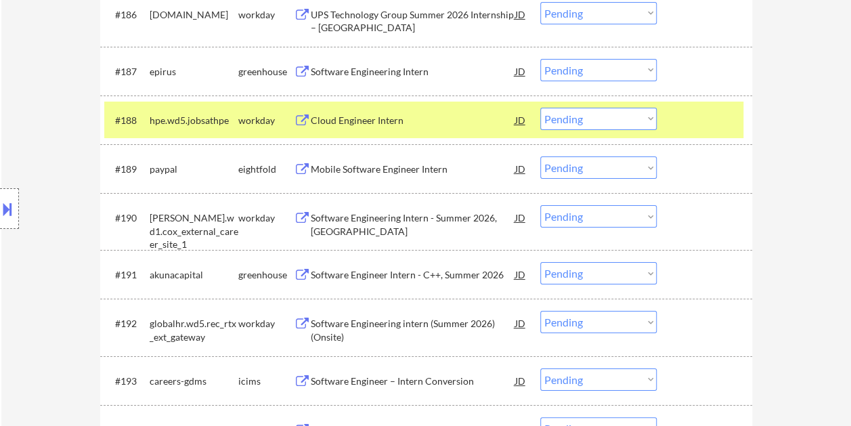
click at [711, 115] on div at bounding box center [706, 120] width 60 height 24
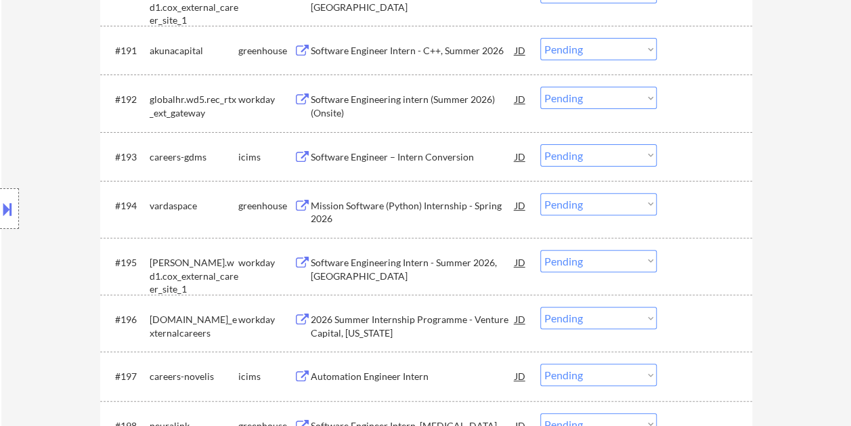
scroll to position [5211, 0]
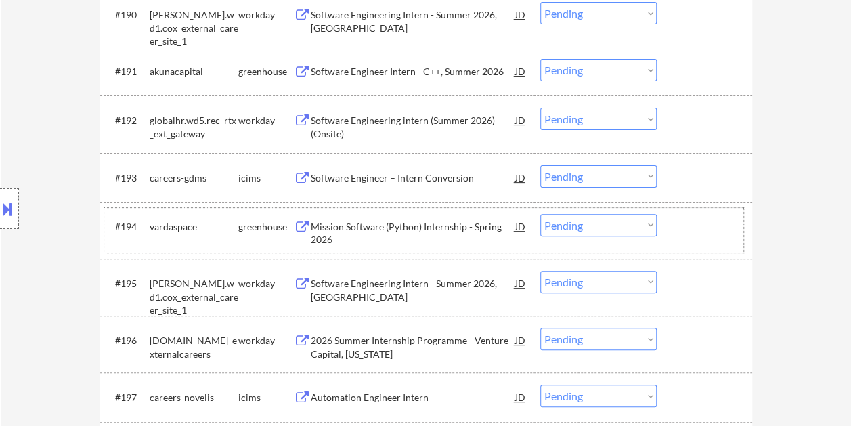
click at [736, 231] on div "#194 vardaspace greenhouse Mission Software (Python) Internship - Spring 2026 J…" at bounding box center [423, 230] width 639 height 45
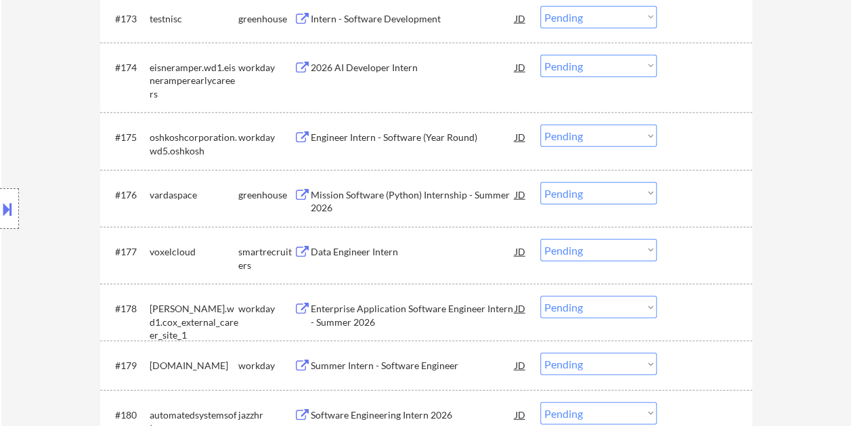
scroll to position [4399, 0]
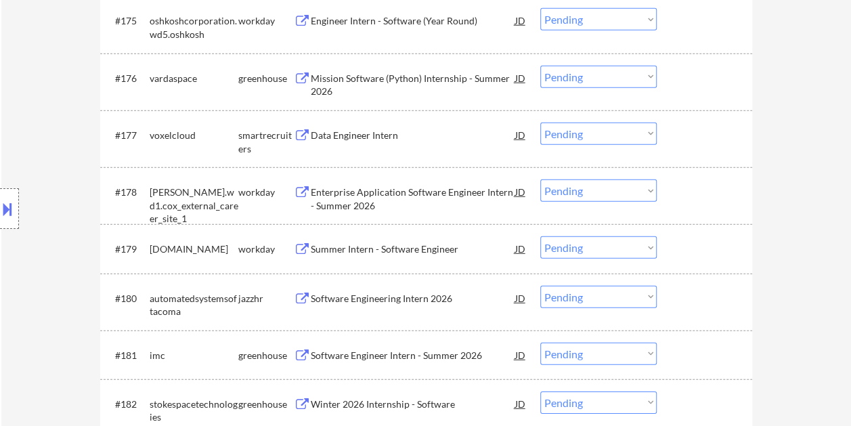
drag, startPoint x: 713, startPoint y: 135, endPoint x: 670, endPoint y: 144, distance: 44.3
click at [712, 135] on div at bounding box center [706, 134] width 60 height 24
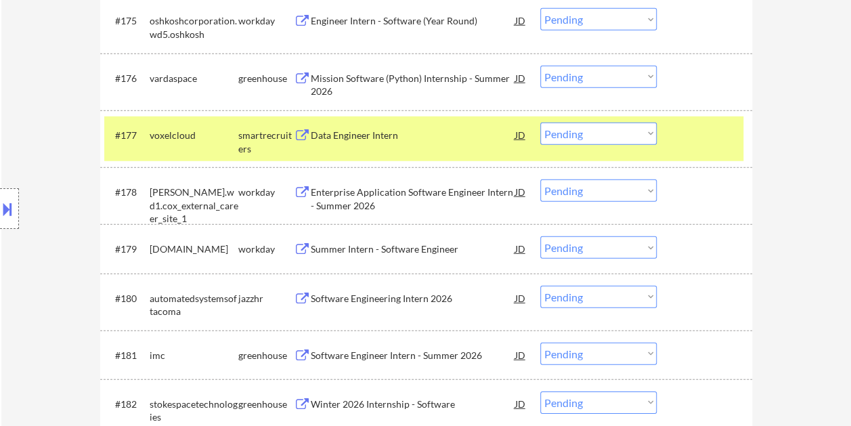
click at [457, 141] on div "Data Engineer Intern" at bounding box center [413, 136] width 204 height 14
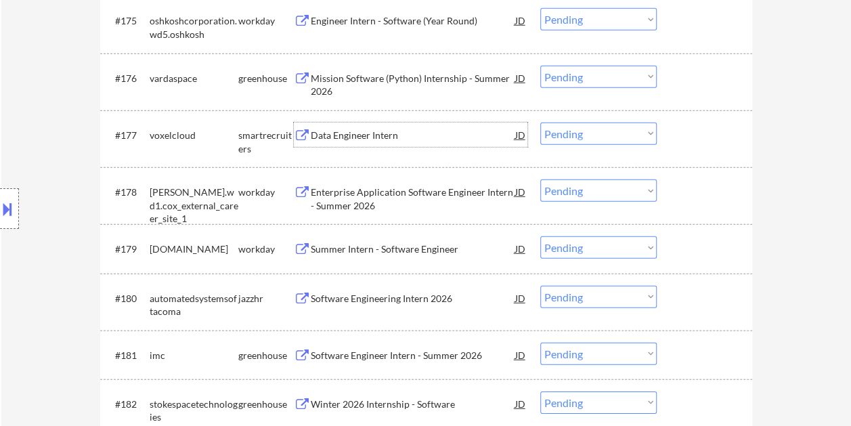
drag, startPoint x: 698, startPoint y: 133, endPoint x: 663, endPoint y: 140, distance: 36.0
click at [697, 133] on div at bounding box center [706, 134] width 60 height 24
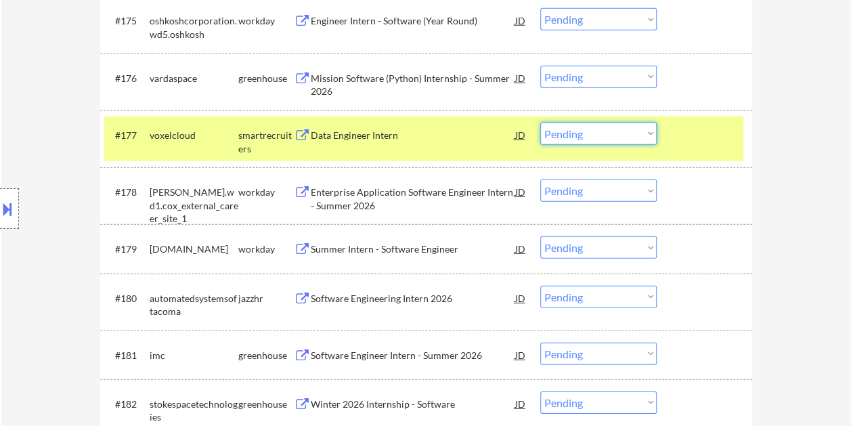
click at [650, 141] on select "Choose an option... Pending Applied Excluded (Questions) Excluded (Expired) Exc…" at bounding box center [598, 133] width 116 height 22
click at [540, 122] on select "Choose an option... Pending Applied Excluded (Questions) Excluded (Expired) Exc…" at bounding box center [598, 133] width 116 height 22
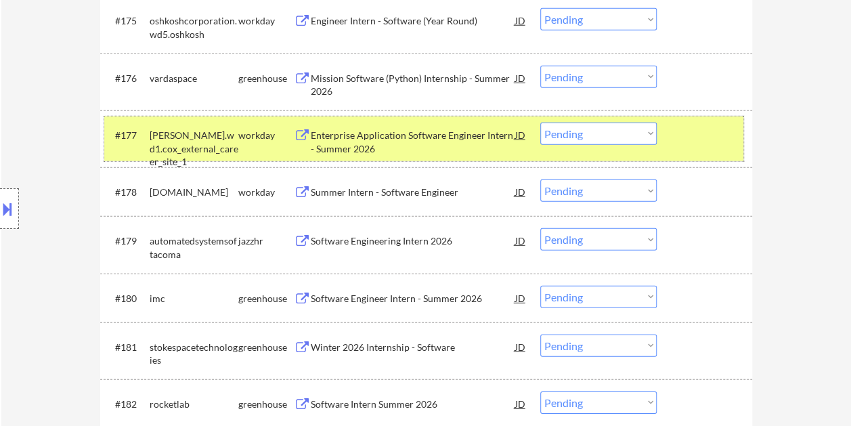
click at [679, 142] on div at bounding box center [706, 134] width 60 height 24
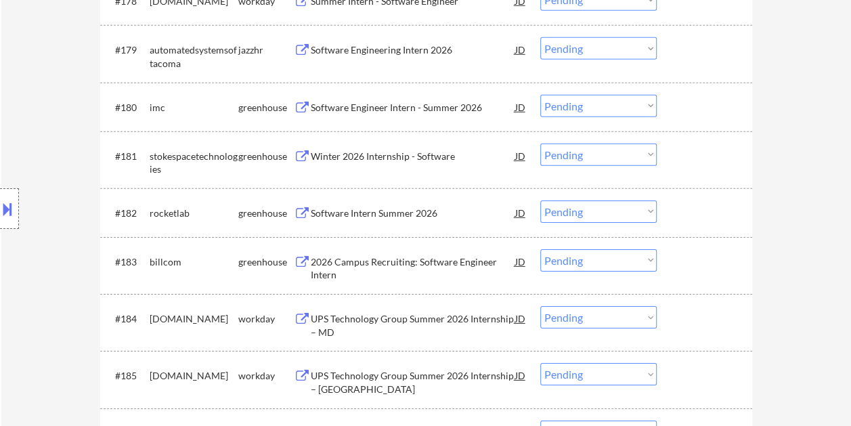
scroll to position [4602, 0]
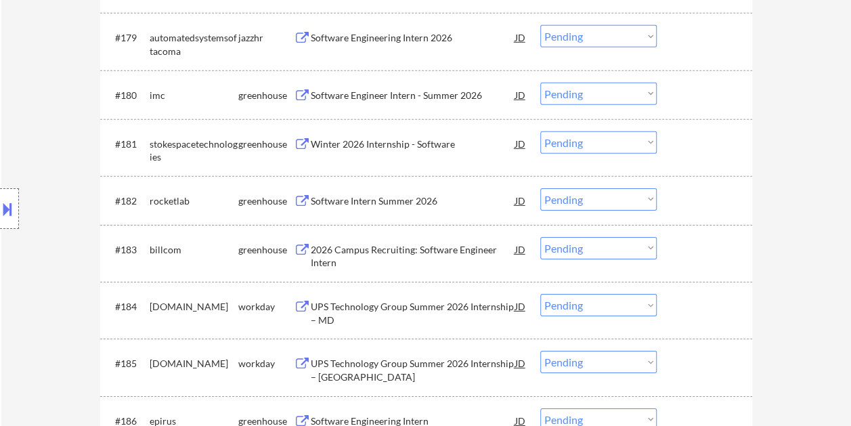
click at [700, 83] on div at bounding box center [706, 95] width 60 height 24
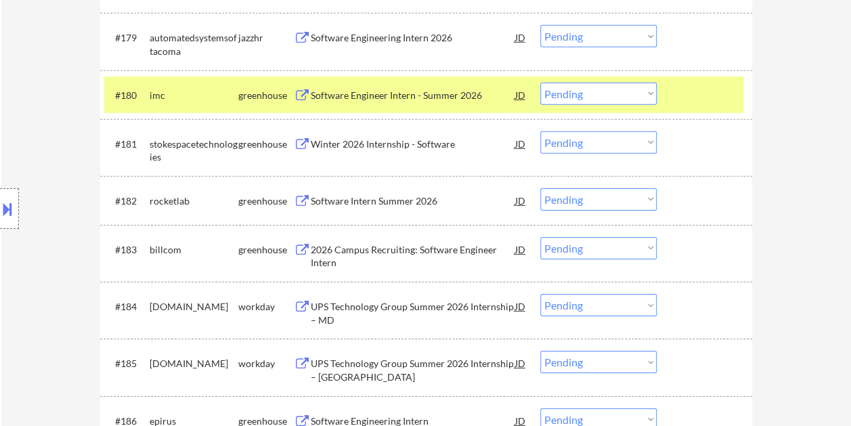
click at [406, 85] on div "Software Engineer Intern - Summer 2026" at bounding box center [413, 95] width 204 height 24
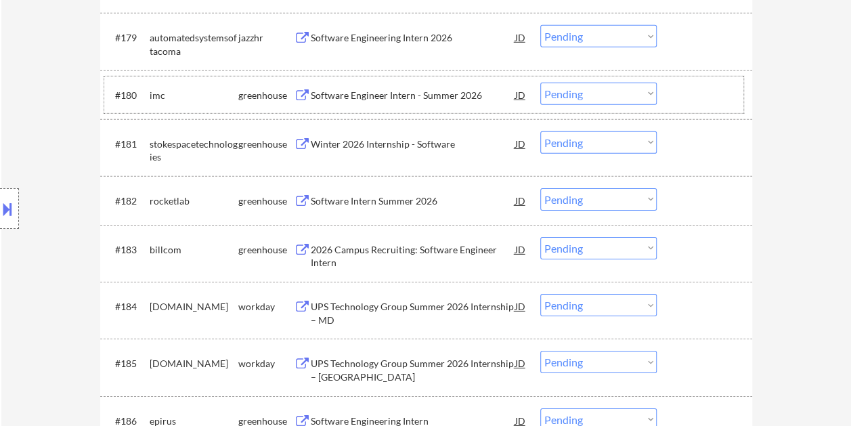
click at [685, 93] on div at bounding box center [706, 95] width 60 height 24
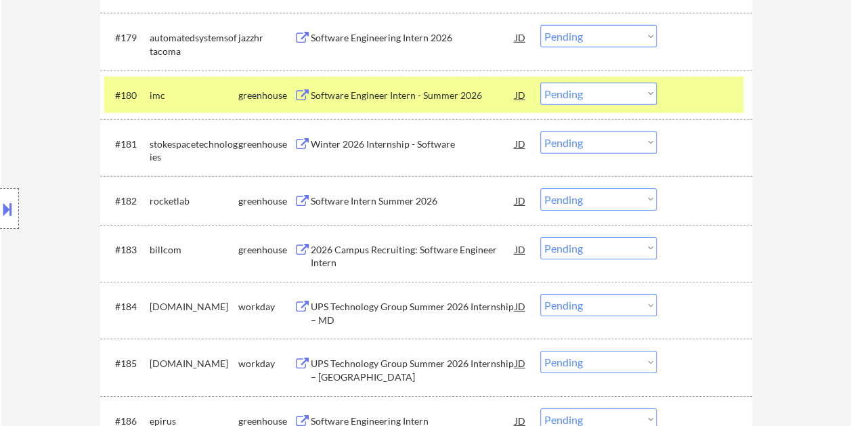
drag, startPoint x: 636, startPoint y: 91, endPoint x: 630, endPoint y: 105, distance: 15.5
click at [636, 91] on select "Choose an option... Pending Applied Excluded (Questions) Excluded (Expired) Exc…" at bounding box center [598, 94] width 116 height 22
click at [540, 83] on select "Choose an option... Pending Applied Excluded (Questions) Excluded (Expired) Exc…" at bounding box center [598, 94] width 116 height 22
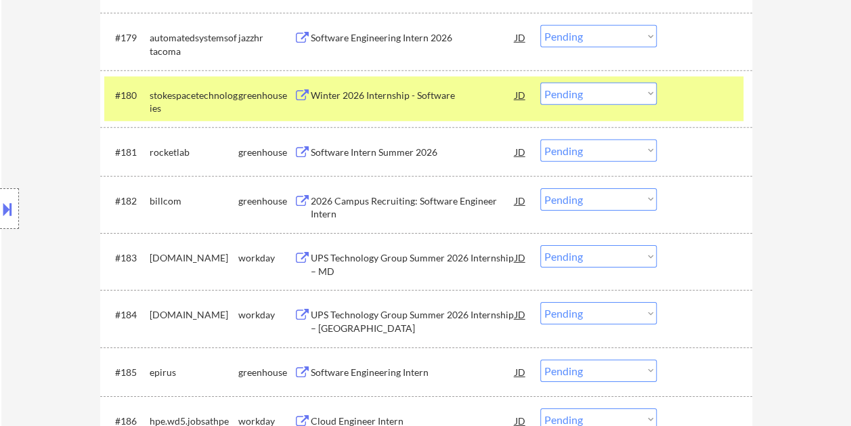
click at [681, 83] on div at bounding box center [706, 95] width 60 height 24
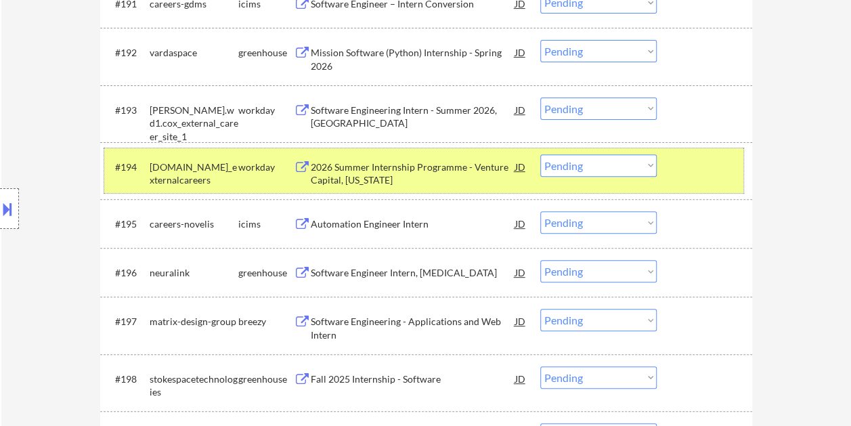
click at [692, 166] on div at bounding box center [706, 166] width 60 height 24
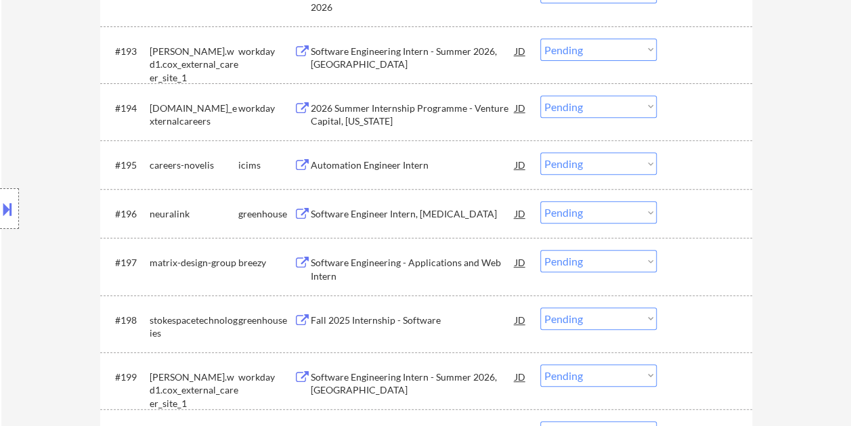
scroll to position [5211, 0]
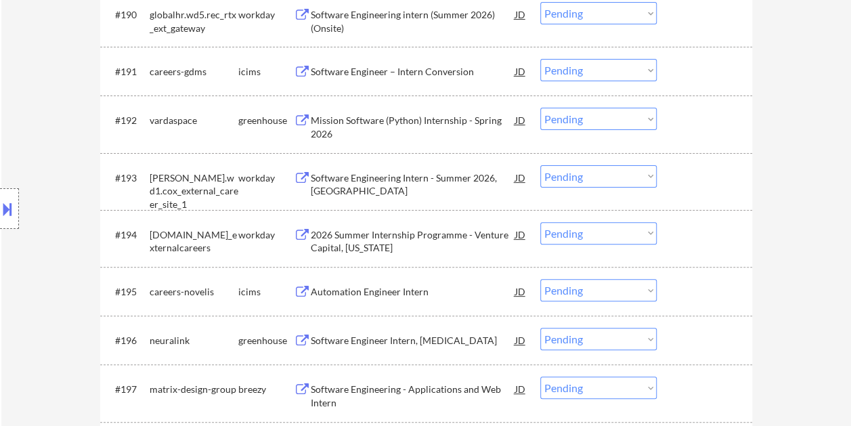
click at [688, 111] on div at bounding box center [706, 120] width 60 height 24
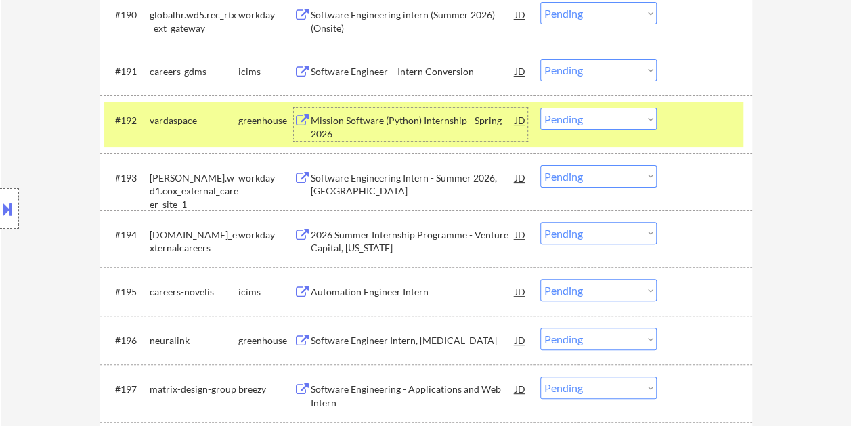
click at [378, 131] on div "Mission Software (Python) Internship - Spring 2026" at bounding box center [413, 127] width 204 height 26
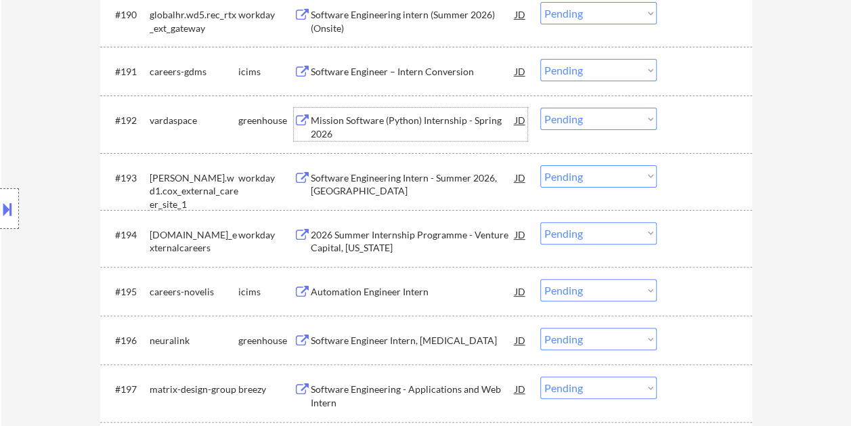
drag, startPoint x: 691, startPoint y: 130, endPoint x: 677, endPoint y: 129, distance: 14.2
click at [691, 129] on div at bounding box center [706, 120] width 60 height 24
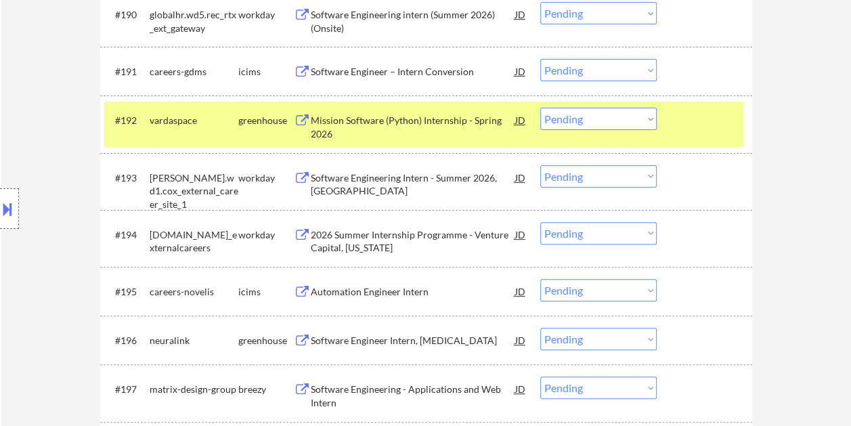
click at [649, 126] on select "Choose an option... Pending Applied Excluded (Questions) Excluded (Expired) Exc…" at bounding box center [598, 119] width 116 height 22
click at [540, 108] on select "Choose an option... Pending Applied Excluded (Questions) Excluded (Expired) Exc…" at bounding box center [598, 119] width 116 height 22
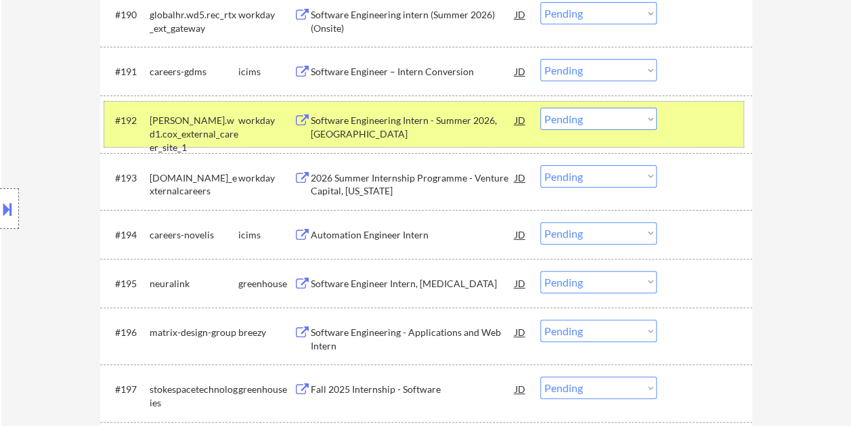
click at [707, 129] on div at bounding box center [706, 120] width 60 height 24
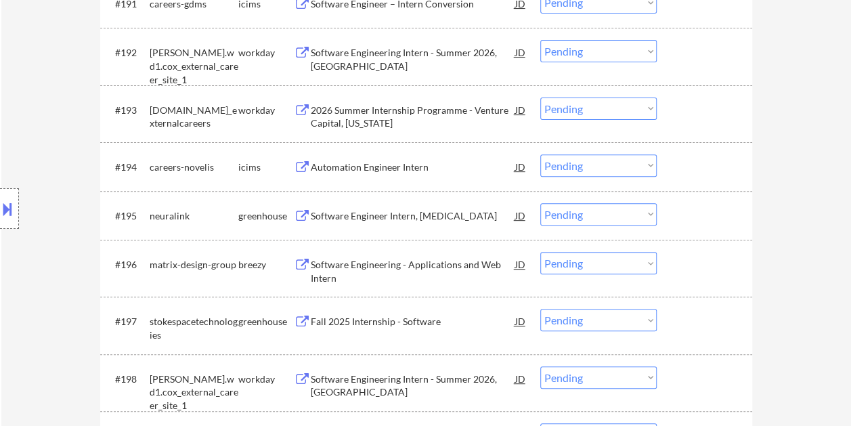
scroll to position [5346, 0]
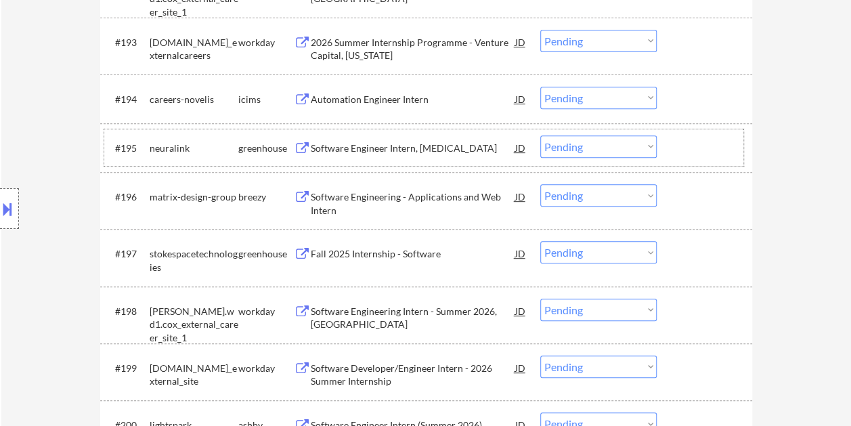
drag, startPoint x: 711, startPoint y: 150, endPoint x: 511, endPoint y: 162, distance: 200.0
click at [709, 150] on div at bounding box center [706, 147] width 60 height 24
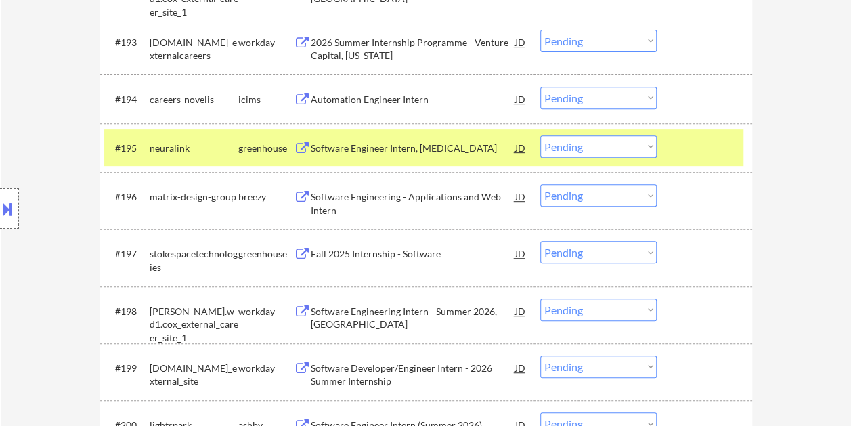
click at [426, 156] on div "Software Engineer Intern, Hippocampus" at bounding box center [413, 147] width 204 height 24
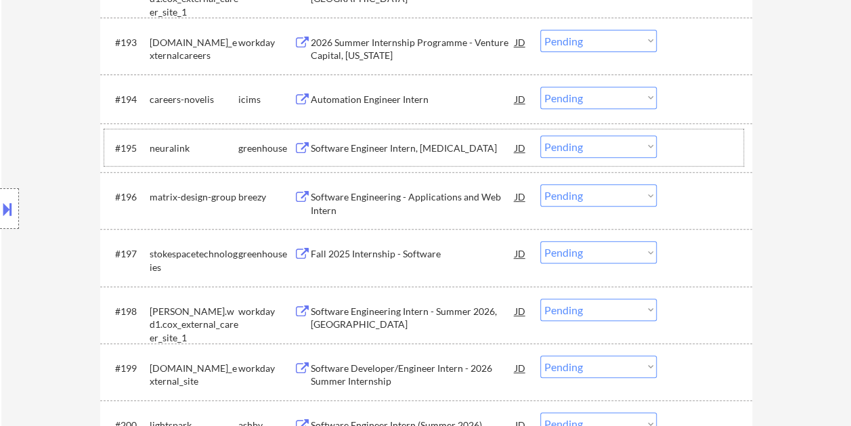
drag, startPoint x: 696, startPoint y: 154, endPoint x: 658, endPoint y: 150, distance: 38.1
click at [694, 154] on div at bounding box center [706, 147] width 60 height 24
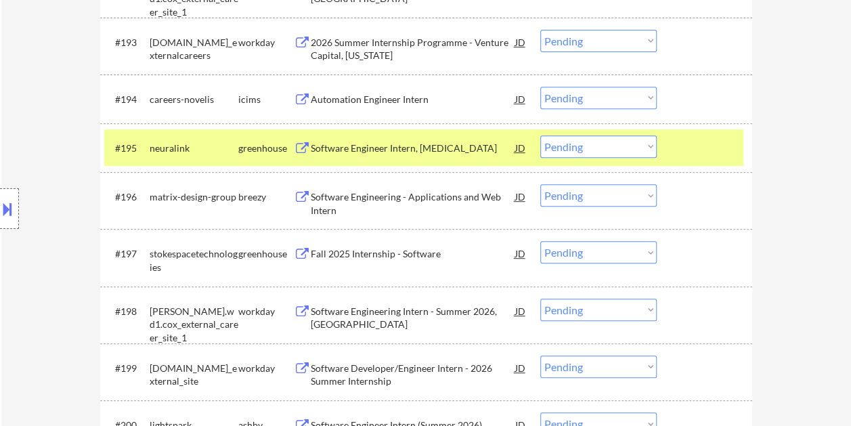
click at [650, 147] on select "Choose an option... Pending Applied Excluded (Questions) Excluded (Expired) Exc…" at bounding box center [598, 146] width 116 height 22
click at [540, 135] on select "Choose an option... Pending Applied Excluded (Questions) Excluded (Expired) Exc…" at bounding box center [598, 146] width 116 height 22
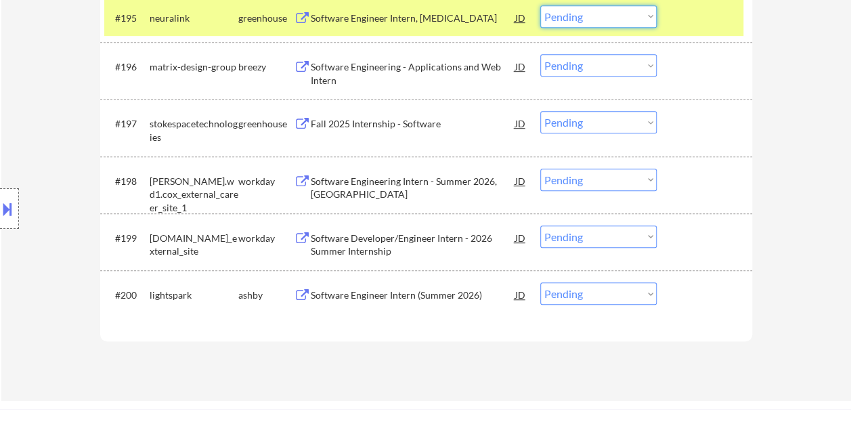
scroll to position [5482, 0]
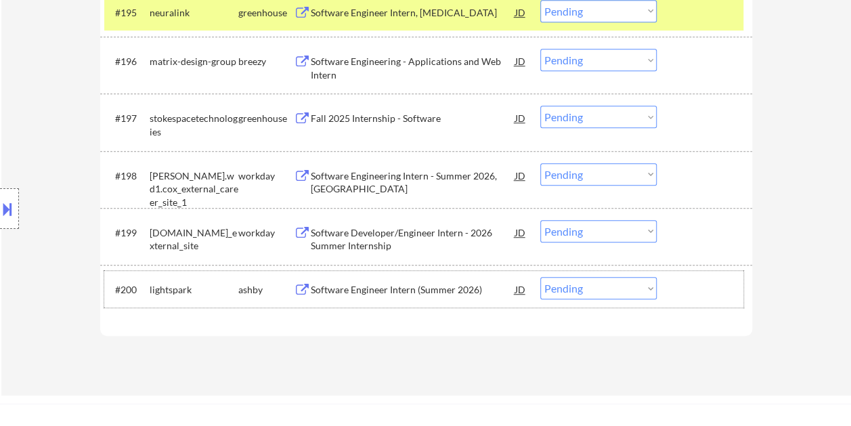
click at [694, 291] on div at bounding box center [706, 289] width 60 height 24
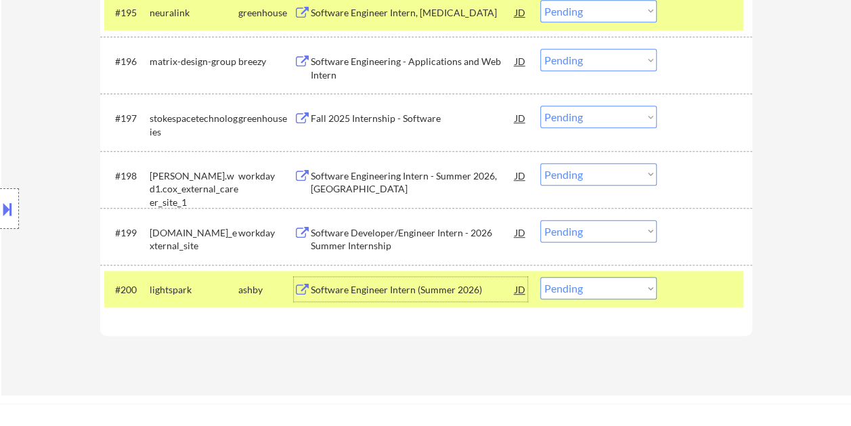
click at [425, 284] on div "Software Engineer Intern (Summer 2026)" at bounding box center [413, 290] width 204 height 14
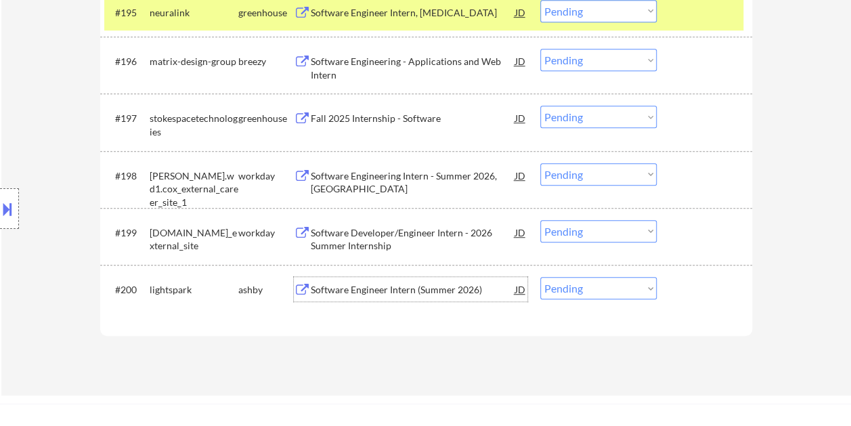
click at [720, 282] on div at bounding box center [706, 289] width 60 height 24
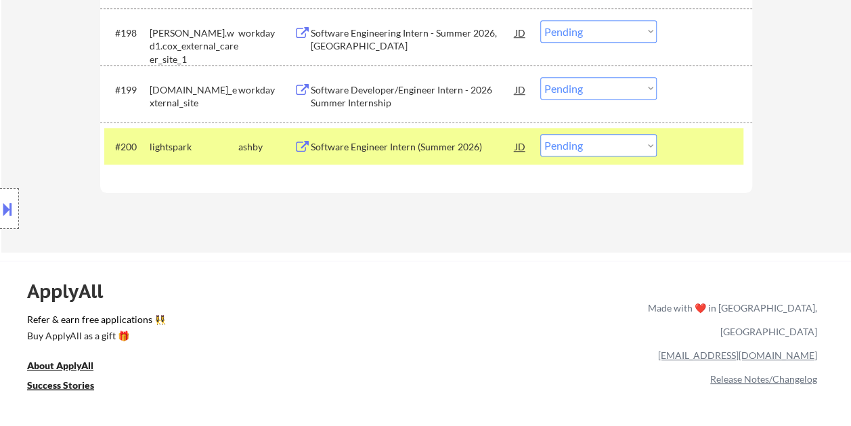
scroll to position [5572, 0]
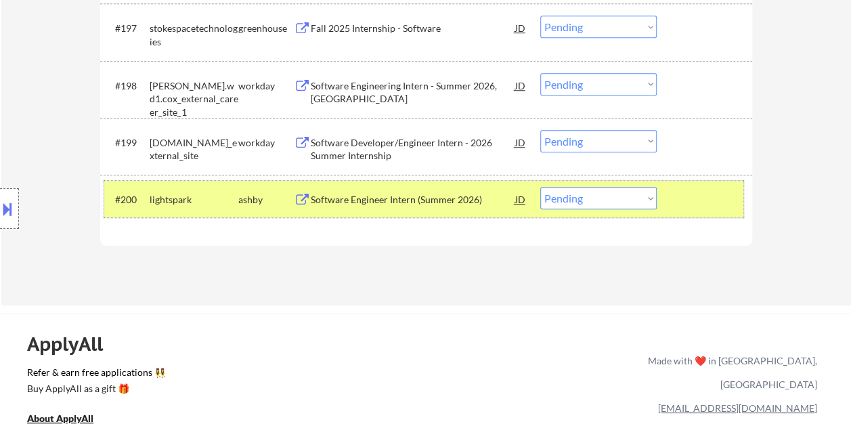
click at [648, 195] on select "Choose an option... Pending Applied Excluded (Questions) Excluded (Expired) Exc…" at bounding box center [598, 198] width 116 height 22
click at [540, 187] on select "Choose an option... Pending Applied Excluded (Questions) Excluded (Expired) Exc…" at bounding box center [598, 198] width 116 height 22
click at [712, 187] on div at bounding box center [706, 199] width 60 height 24
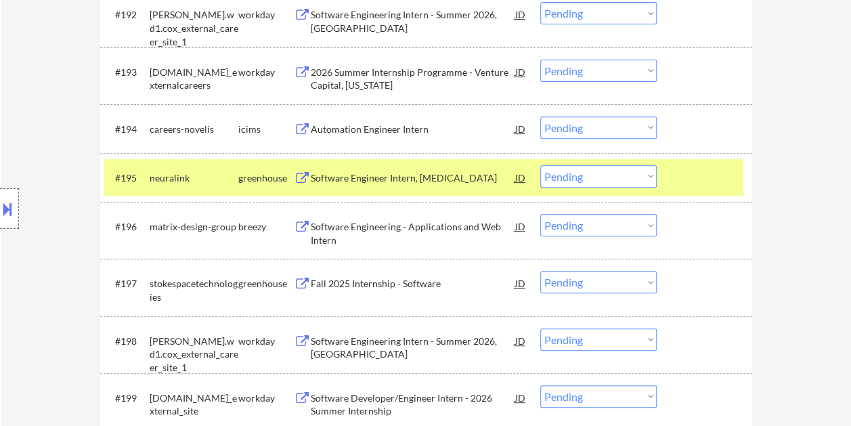
scroll to position [5301, 0]
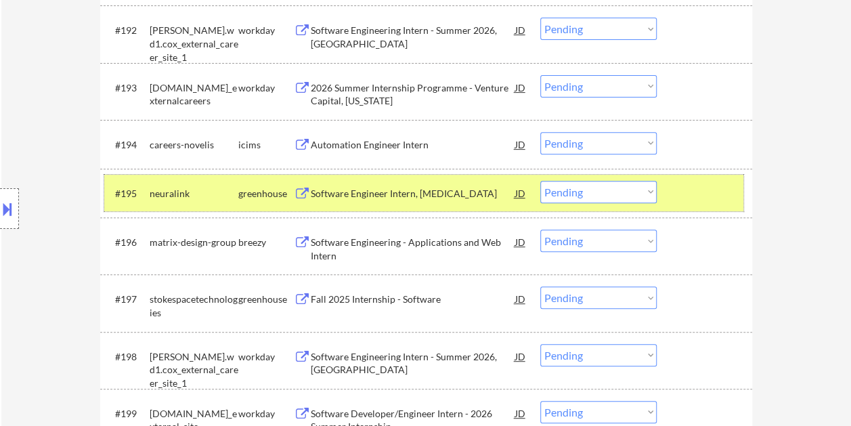
click at [708, 197] on div at bounding box center [706, 193] width 60 height 24
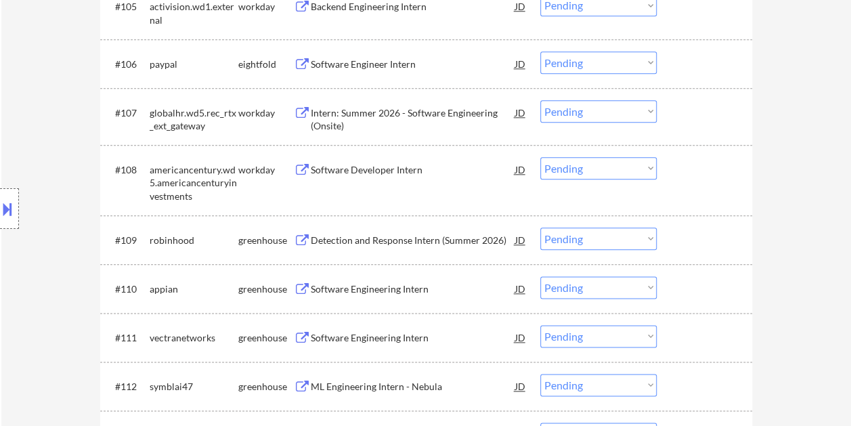
scroll to position [812, 0]
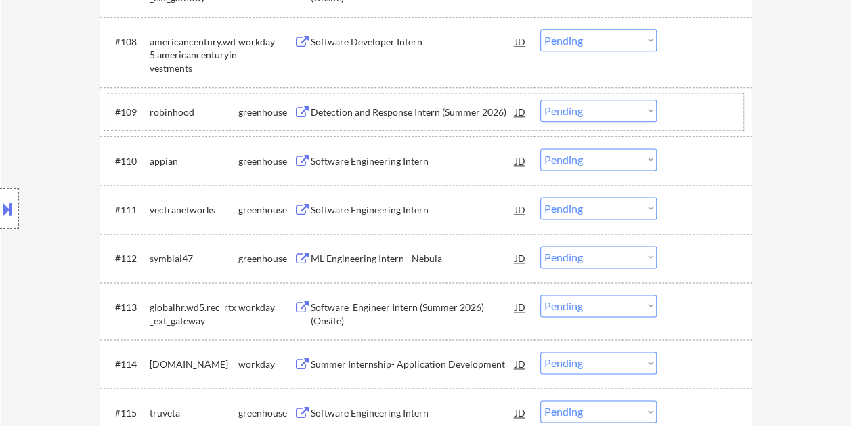
drag, startPoint x: 690, startPoint y: 108, endPoint x: 445, endPoint y: 114, distance: 245.1
click at [689, 108] on div at bounding box center [706, 111] width 60 height 24
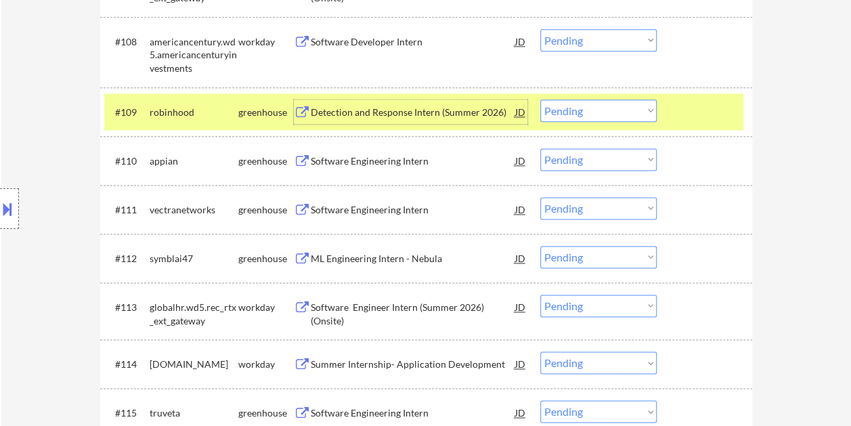
click at [409, 118] on div "Detection and Response Intern (Summer 2026)" at bounding box center [413, 111] width 204 height 24
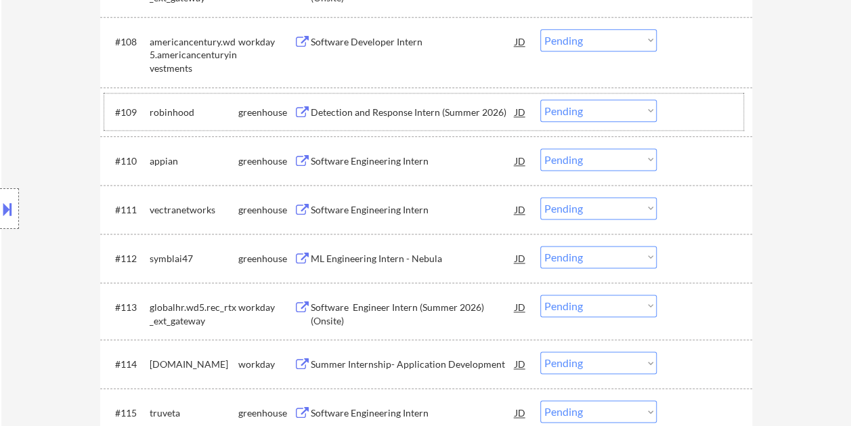
click at [690, 102] on div at bounding box center [706, 111] width 60 height 24
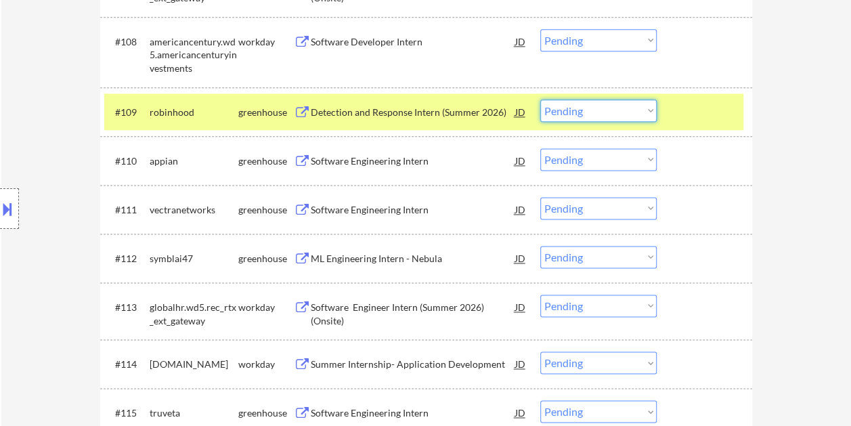
drag, startPoint x: 648, startPoint y: 102, endPoint x: 644, endPoint y: 115, distance: 14.1
click at [648, 102] on select "Choose an option... Pending Applied Excluded (Questions) Excluded (Expired) Exc…" at bounding box center [598, 110] width 116 height 22
click at [540, 99] on select "Choose an option... Pending Applied Excluded (Questions) Excluded (Expired) Exc…" at bounding box center [598, 110] width 116 height 22
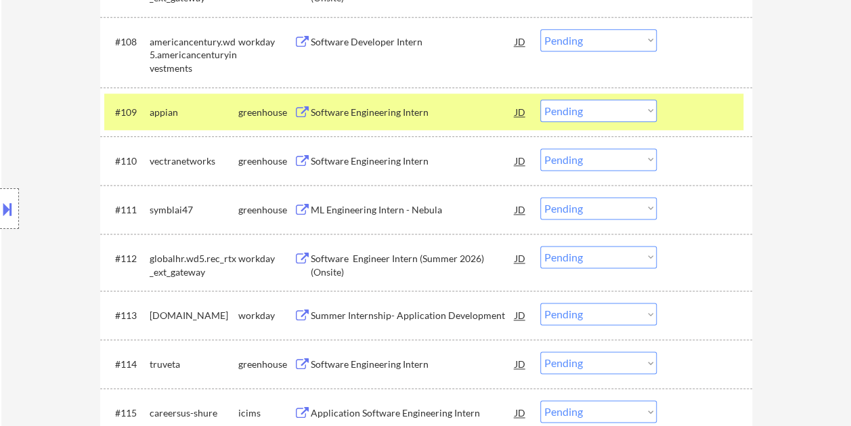
click at [409, 106] on div "Software Engineering Intern" at bounding box center [413, 113] width 204 height 14
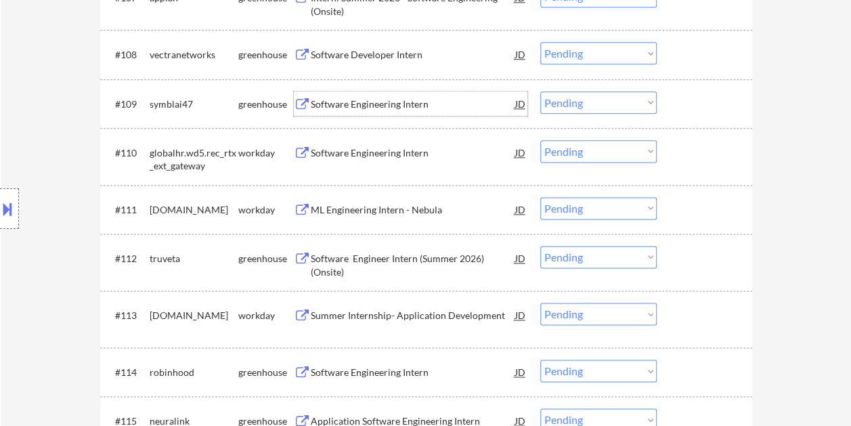
click at [709, 111] on div at bounding box center [706, 103] width 60 height 24
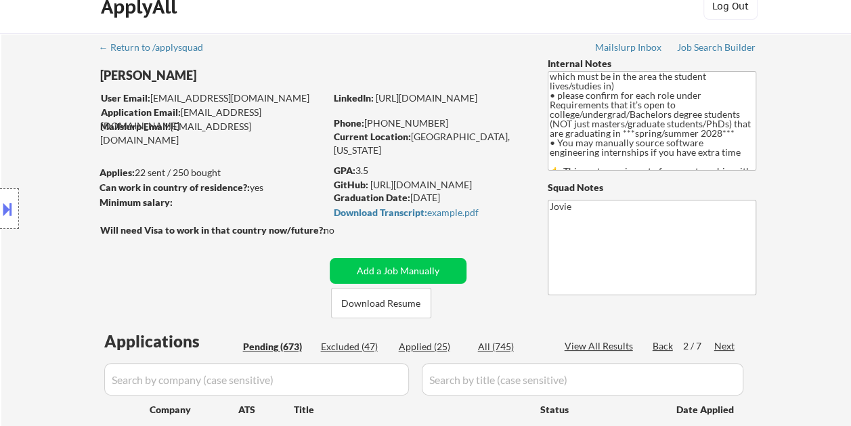
scroll to position [0, 0]
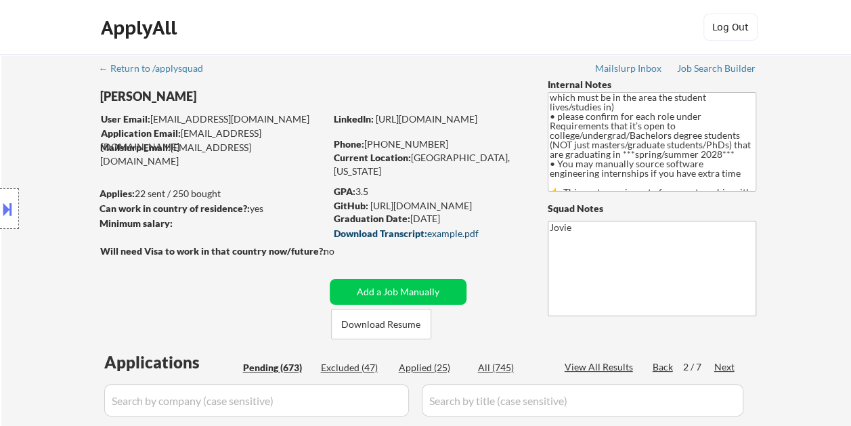
click at [436, 233] on div "Download Transcript: example.pdf" at bounding box center [428, 233] width 188 height 9
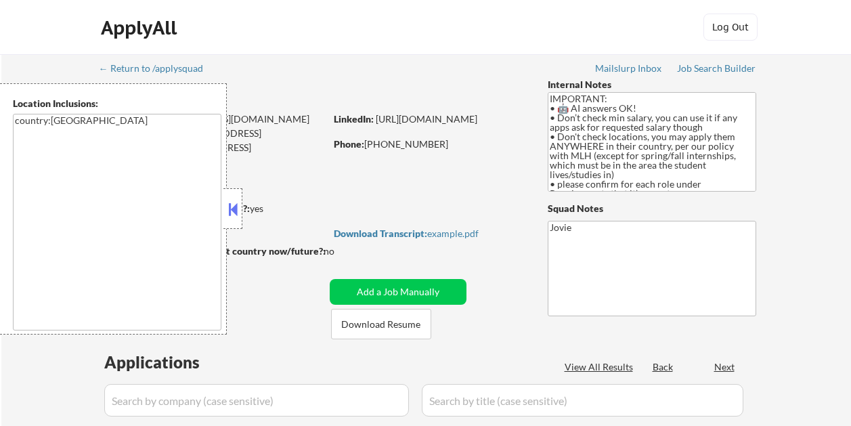
select select ""pending""
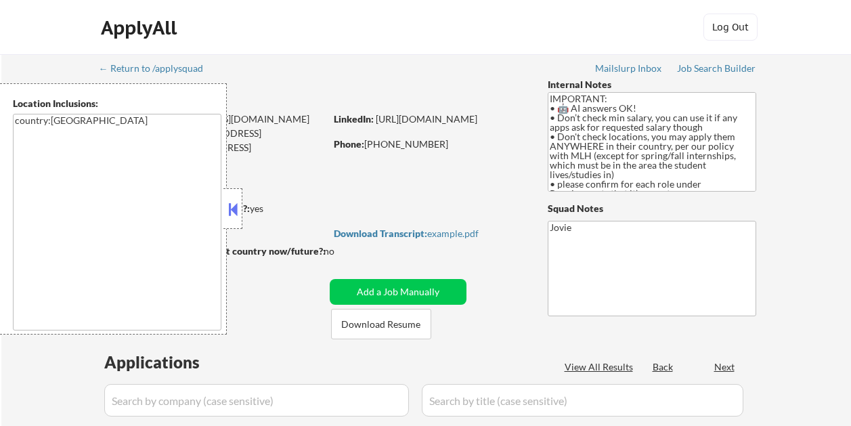
select select ""pending""
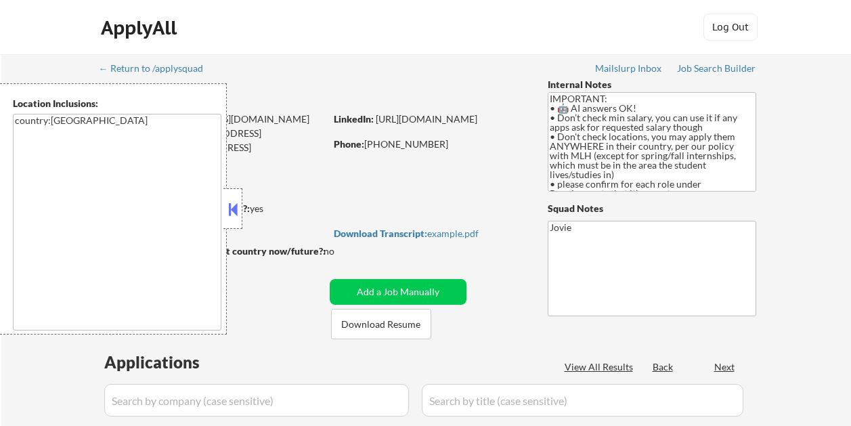
select select ""pending""
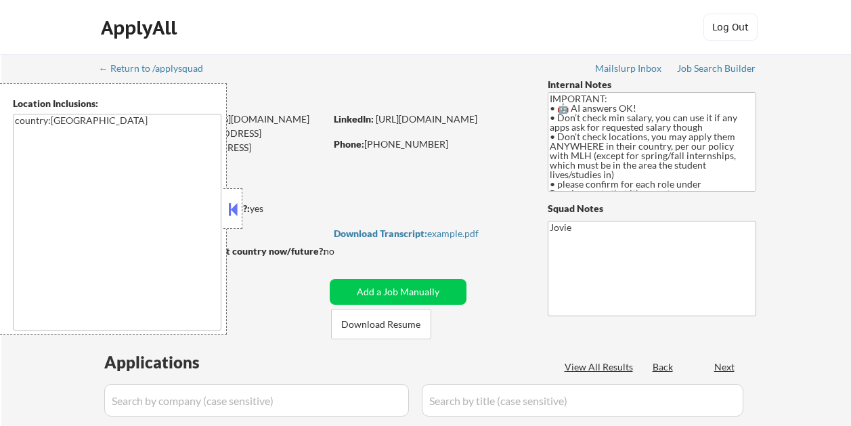
select select ""pending""
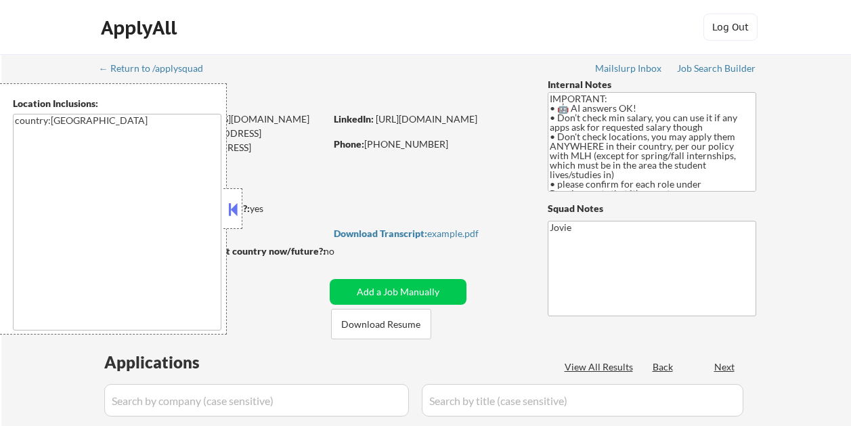
select select ""pending""
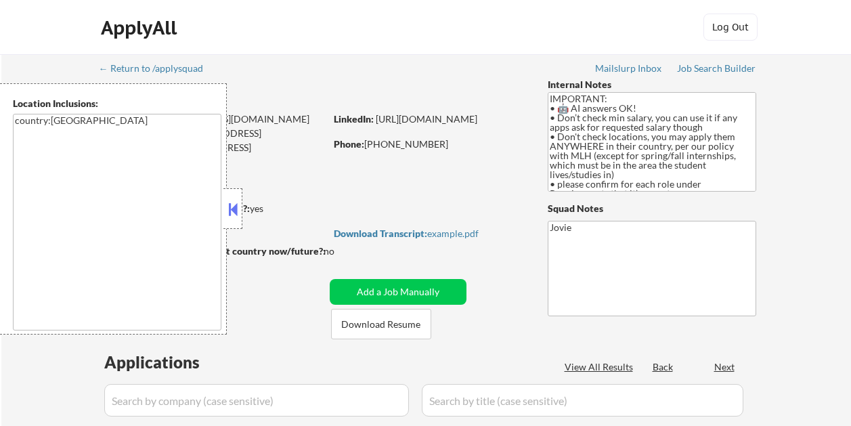
select select ""pending""
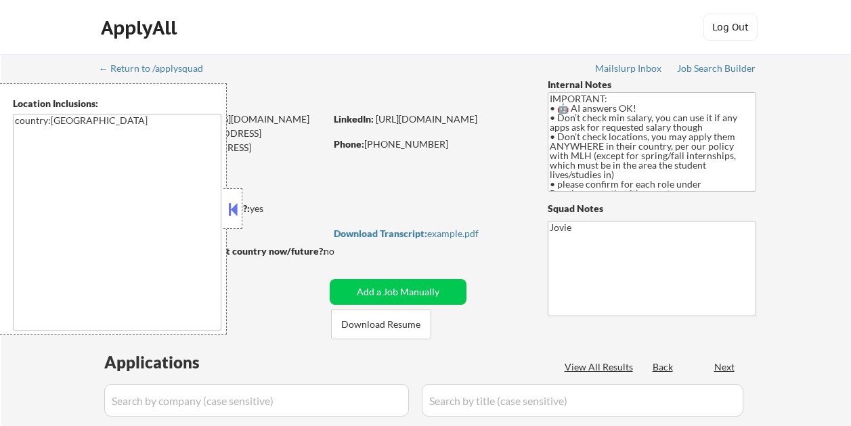
select select ""pending""
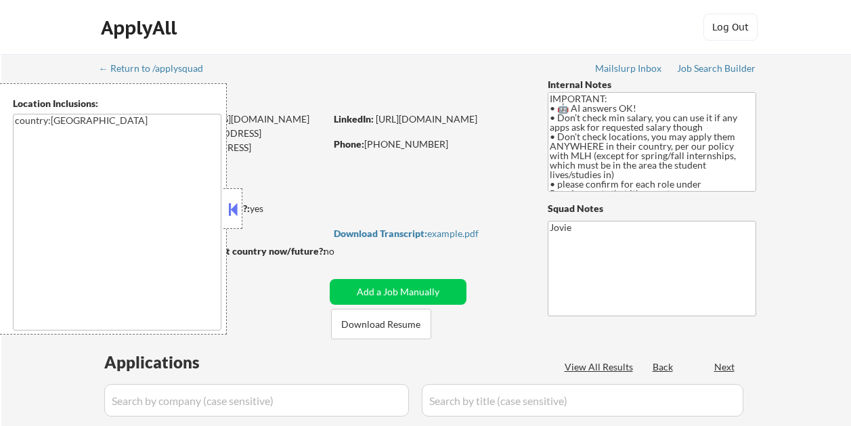
select select ""pending""
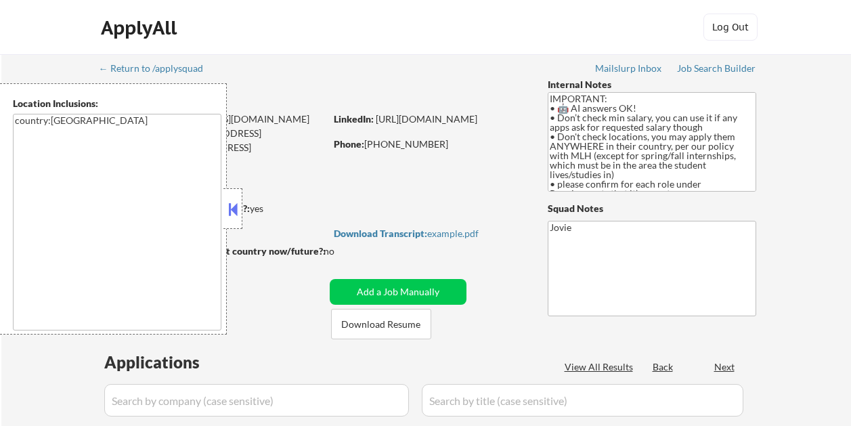
select select ""pending""
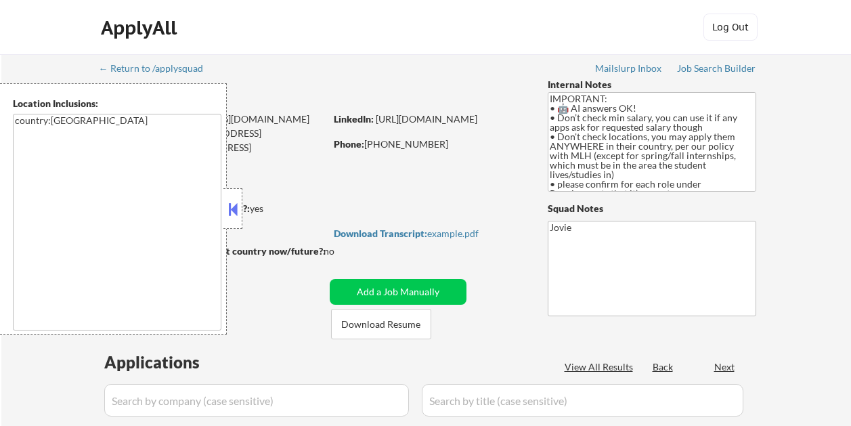
select select ""pending""
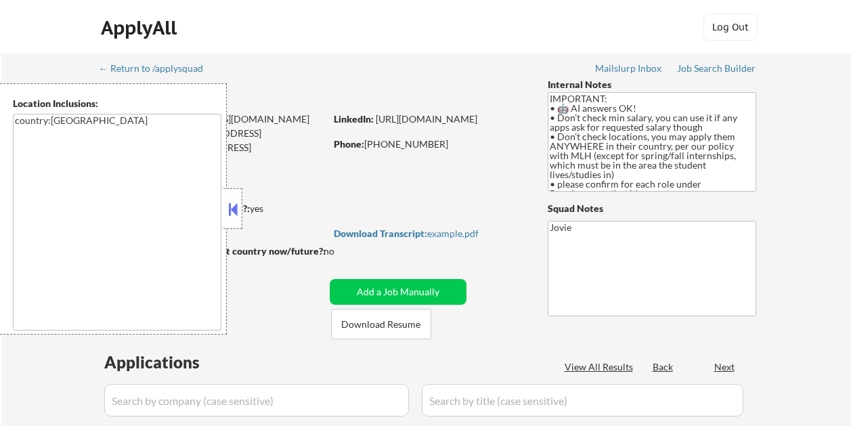
select select ""pending""
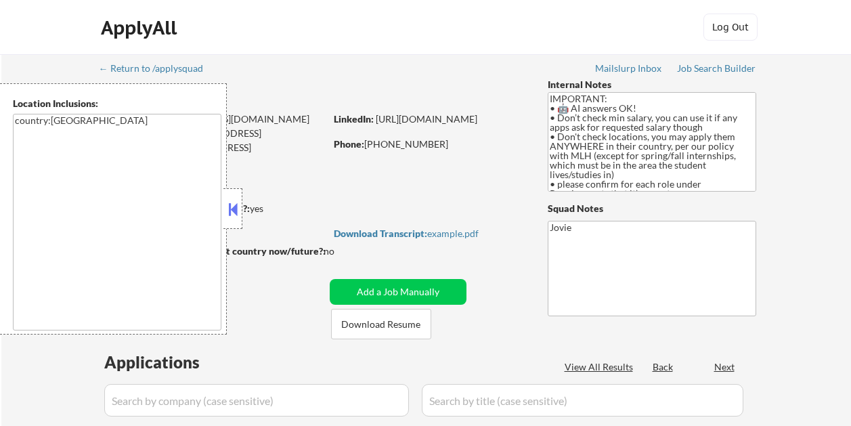
select select ""pending""
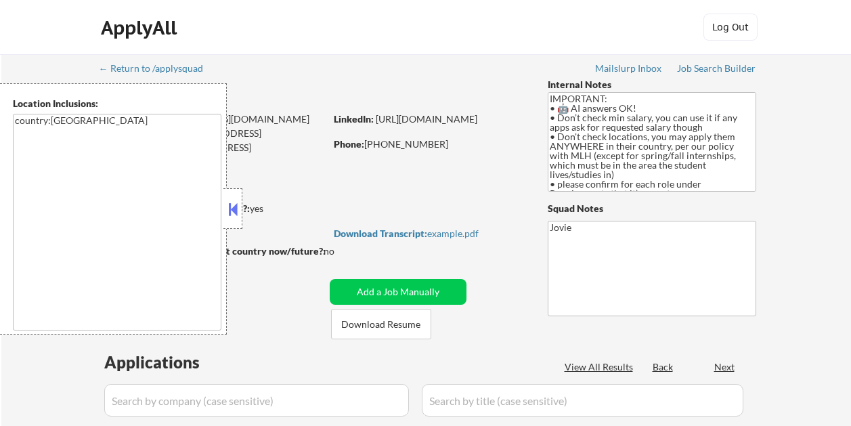
select select ""pending""
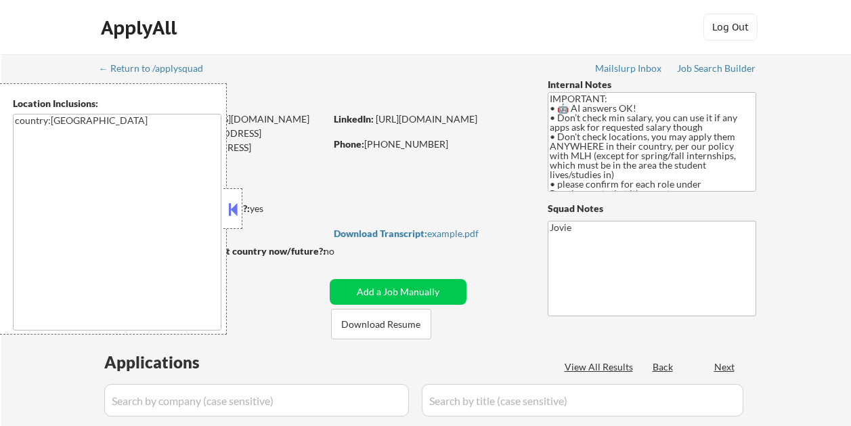
select select ""pending""
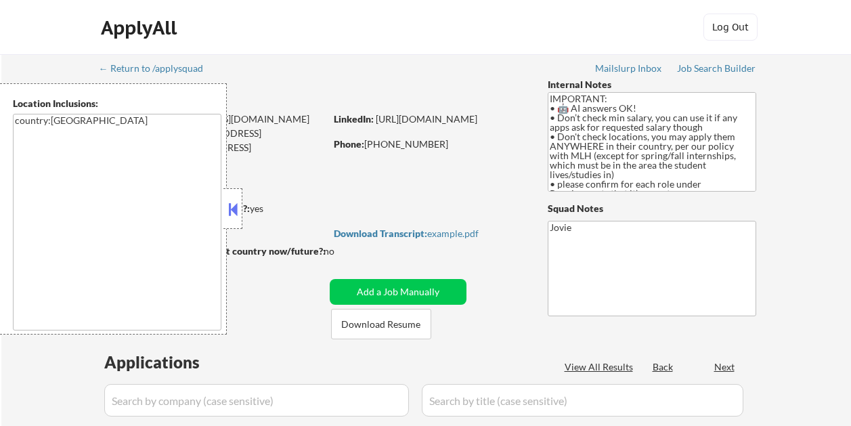
select select ""pending""
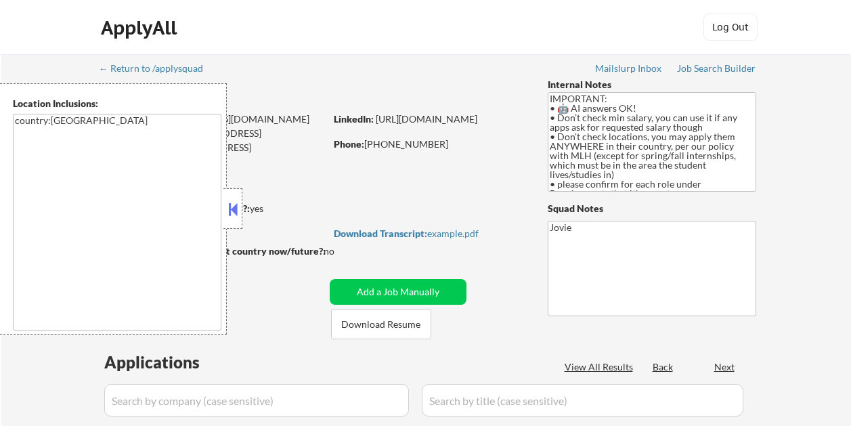
select select ""pending""
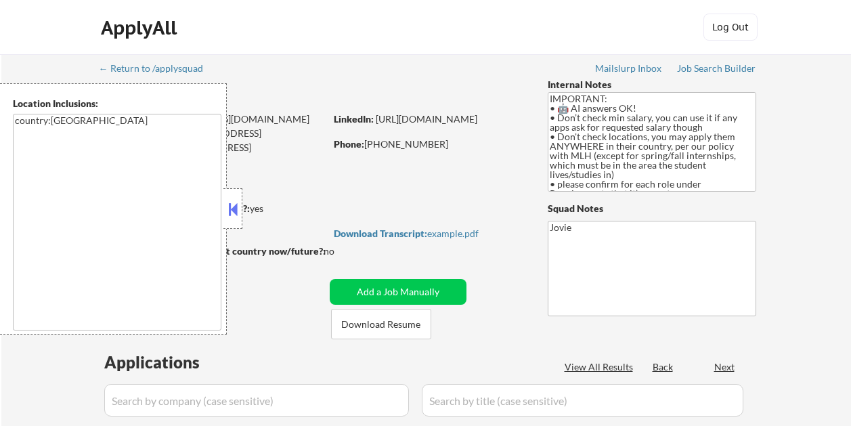
select select ""pending""
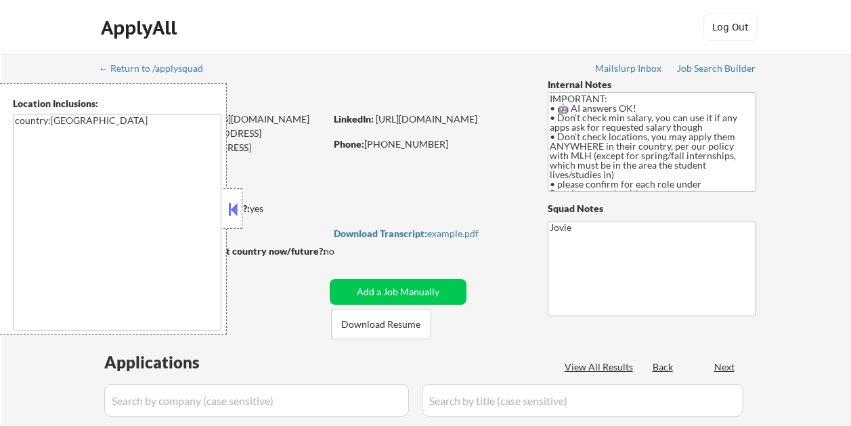
select select ""pending""
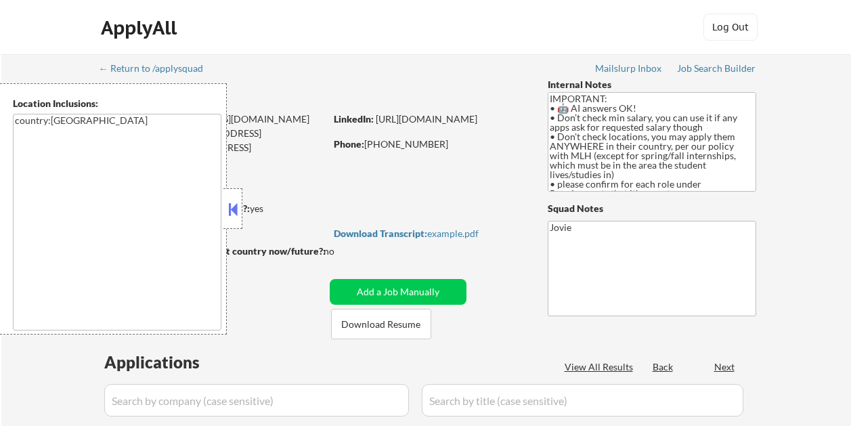
select select ""pending""
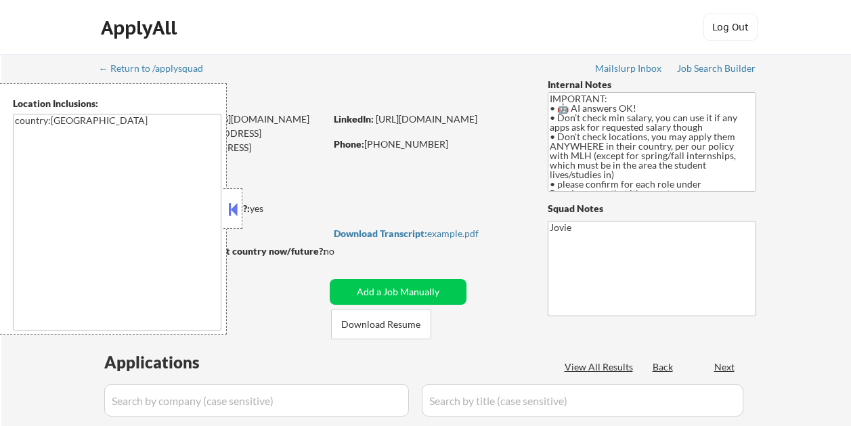
select select ""pending""
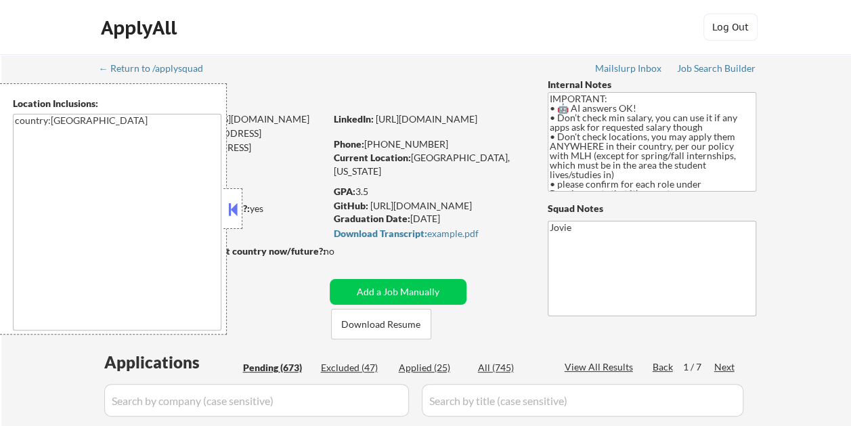
click at [234, 206] on button at bounding box center [232, 209] width 15 height 20
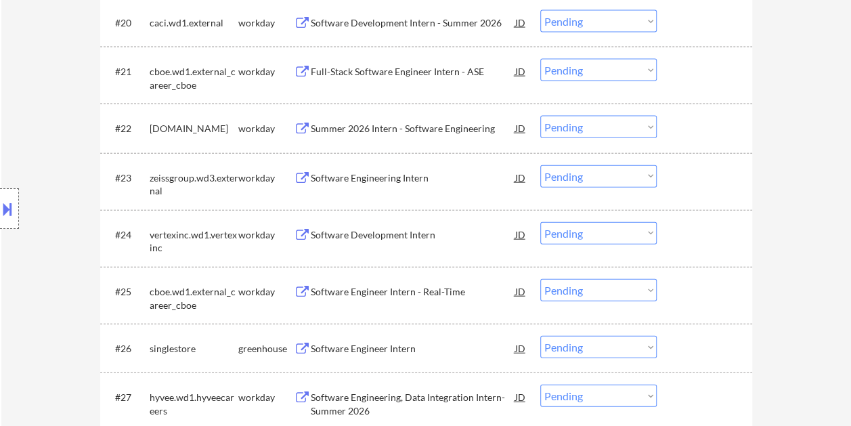
scroll to position [1489, 0]
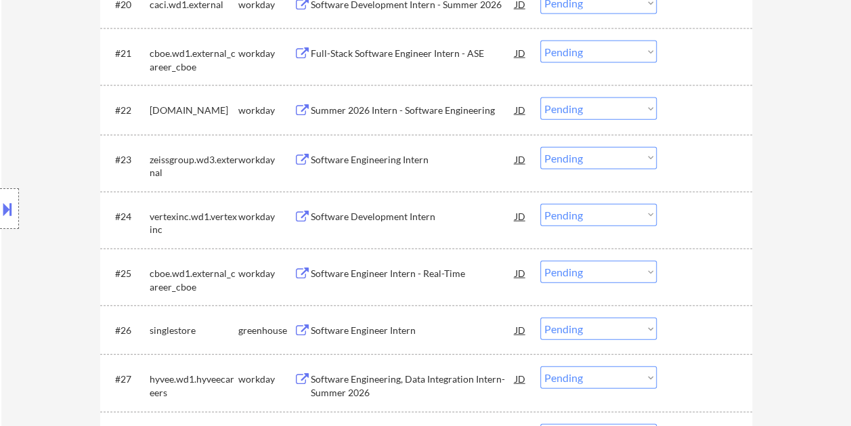
click at [695, 327] on div at bounding box center [706, 329] width 60 height 24
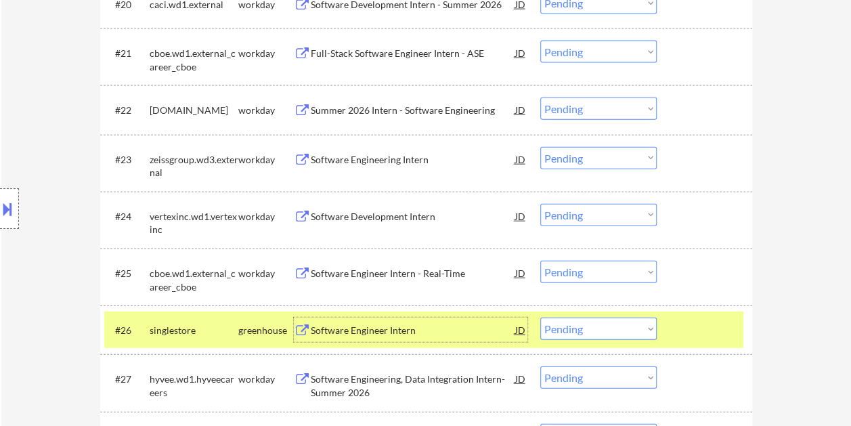
click at [409, 331] on div "Software Engineer Intern" at bounding box center [413, 330] width 204 height 14
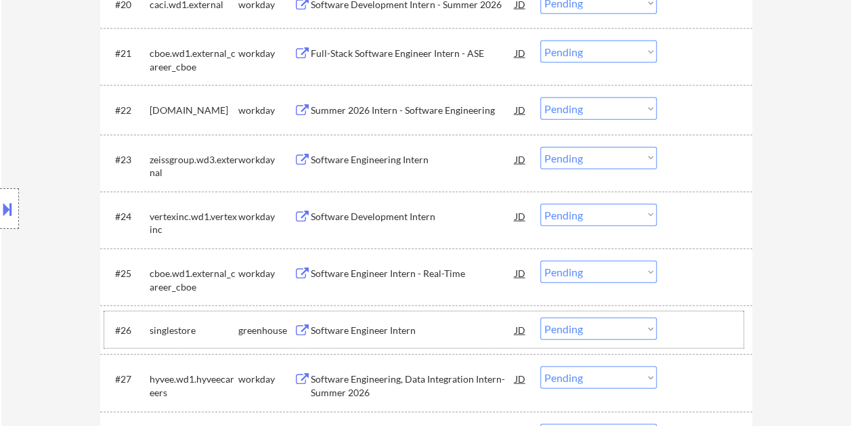
click at [704, 336] on div at bounding box center [706, 329] width 60 height 24
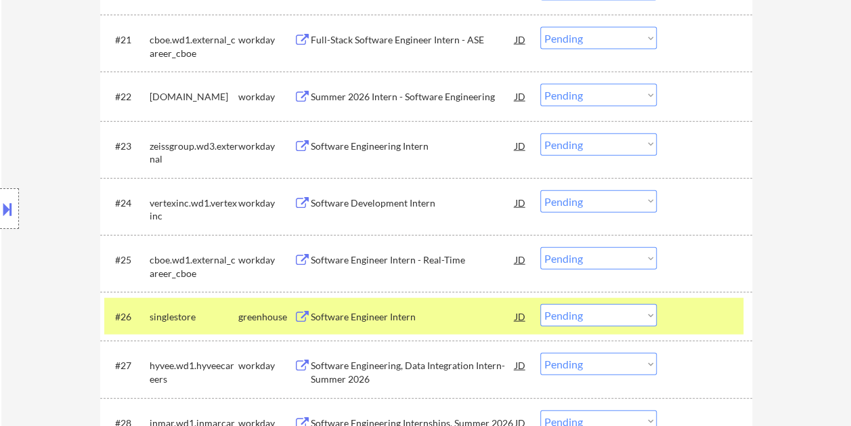
scroll to position [1517, 0]
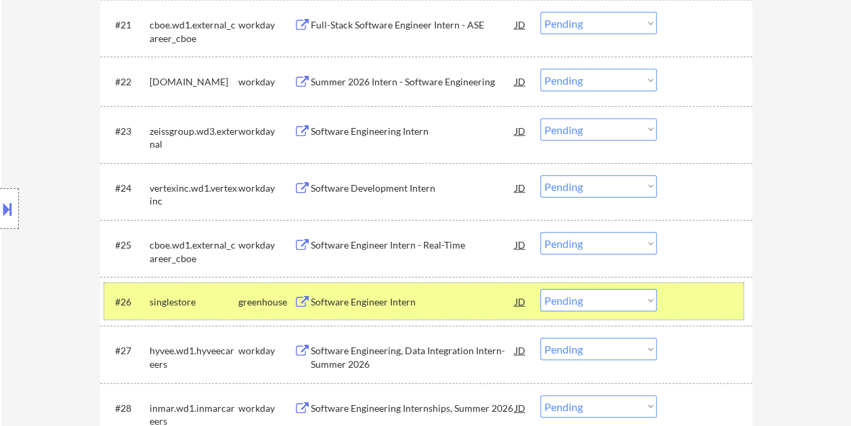
click at [593, 302] on select "Choose an option... Pending Applied Excluded (Questions) Excluded (Expired) Exc…" at bounding box center [598, 300] width 116 height 22
click at [540, 289] on select "Choose an option... Pending Applied Excluded (Questions) Excluded (Expired) Exc…" at bounding box center [598, 300] width 116 height 22
select select ""pending""
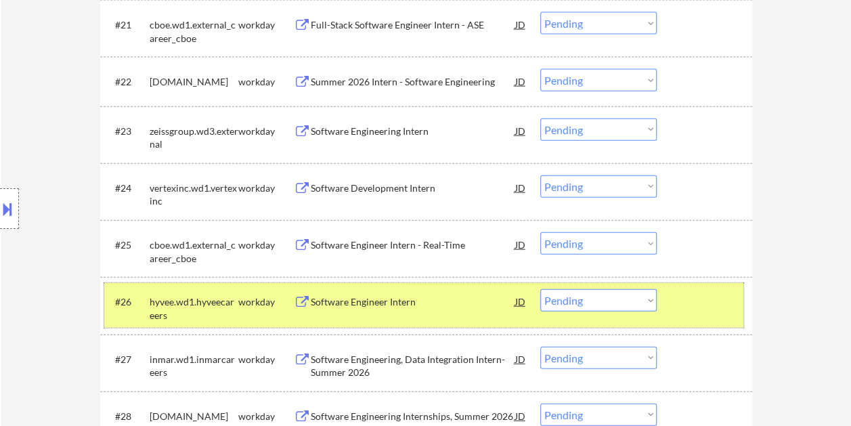
click at [704, 304] on div at bounding box center [706, 301] width 60 height 24
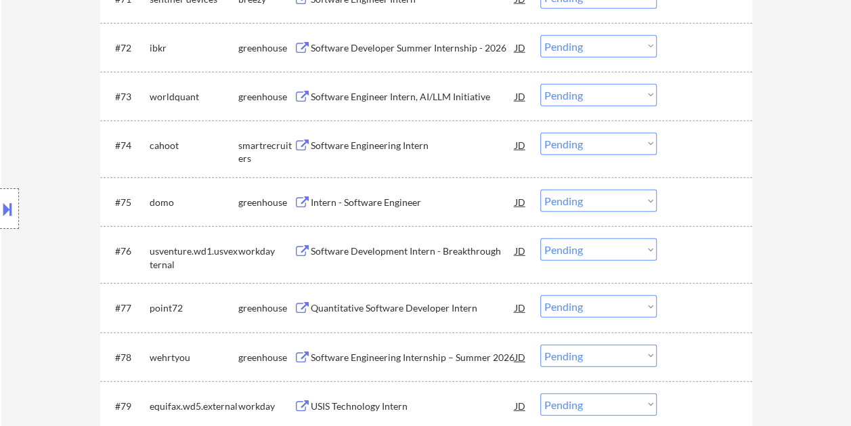
scroll to position [4021, 0]
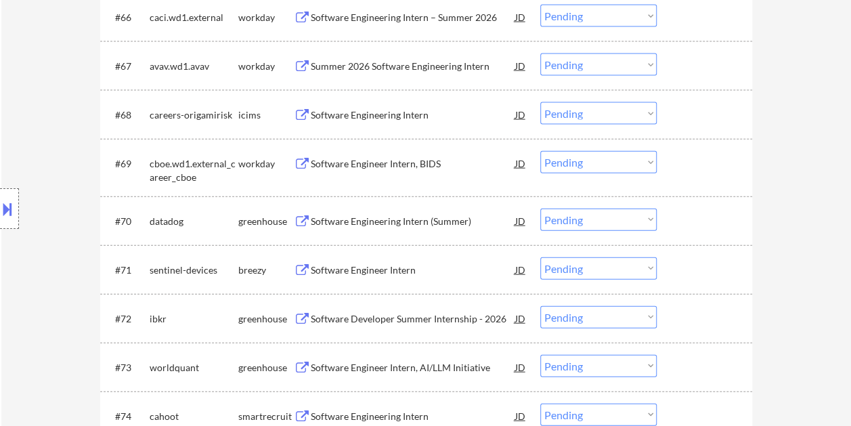
click at [711, 222] on div at bounding box center [706, 220] width 60 height 24
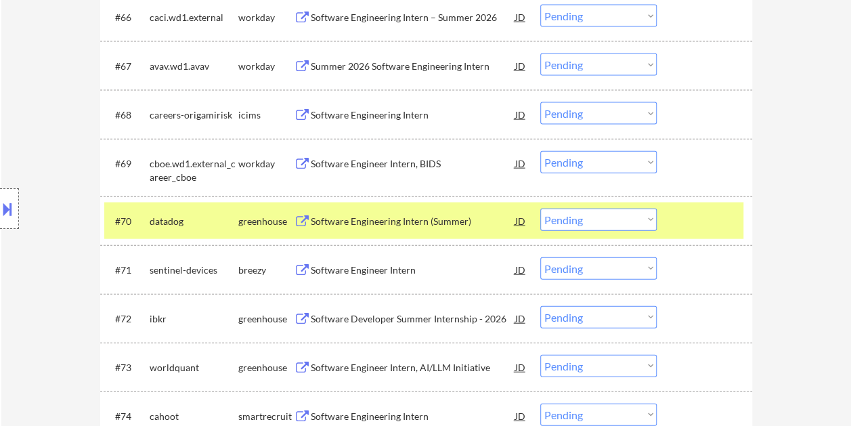
click at [455, 215] on div "Software Engineering Intern (Summer)" at bounding box center [413, 222] width 204 height 14
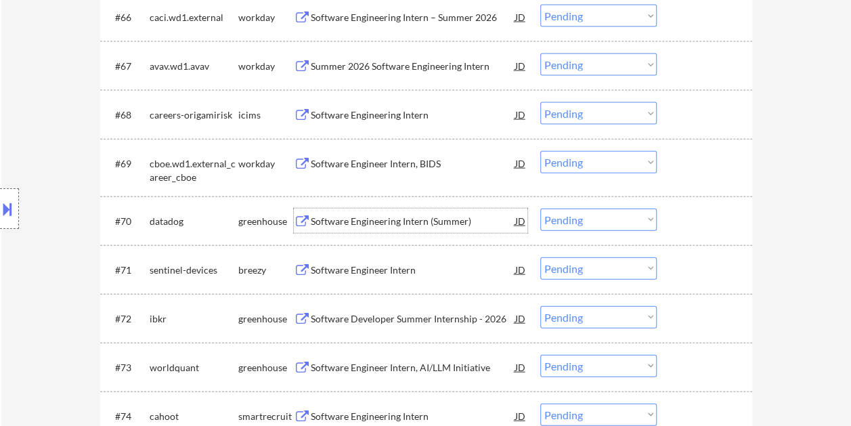
click at [689, 225] on div at bounding box center [706, 220] width 60 height 24
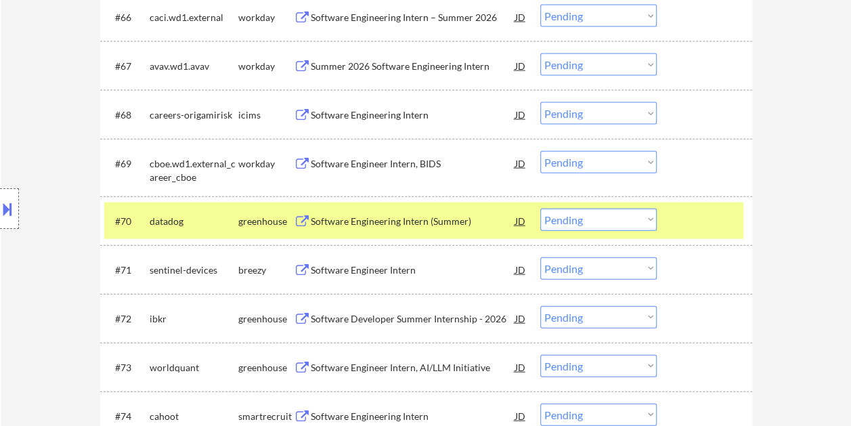
click at [635, 219] on select "Choose an option... Pending Applied Excluded (Questions) Excluded (Expired) Exc…" at bounding box center [598, 219] width 116 height 22
click at [540, 208] on select "Choose an option... Pending Applied Excluded (Questions) Excluded (Expired) Exc…" at bounding box center [598, 219] width 116 height 22
select select ""pending""
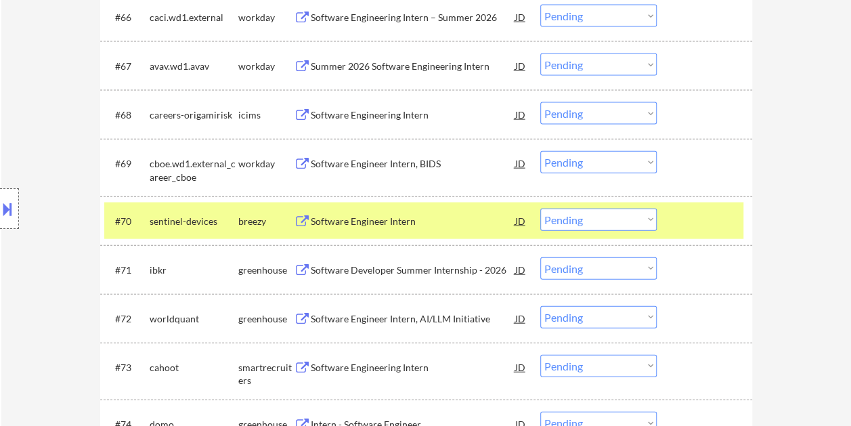
click at [673, 215] on div "#70 sentinel-devices breezy Software Engineer Intern JD Choose an option... Pen…" at bounding box center [423, 220] width 639 height 37
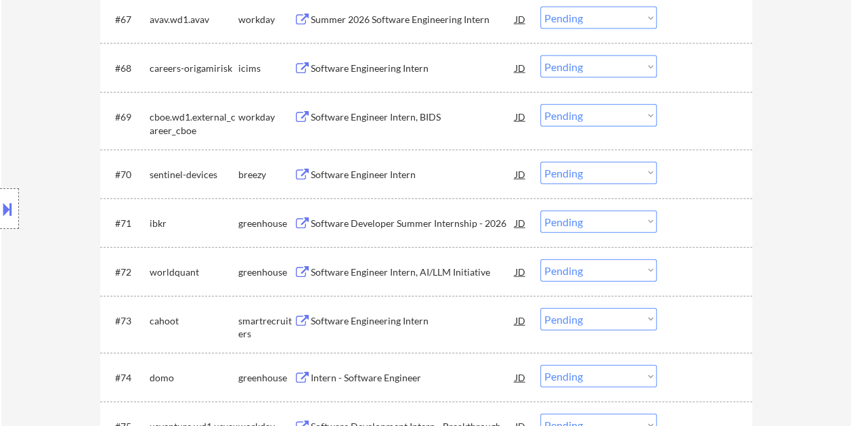
scroll to position [4089, 0]
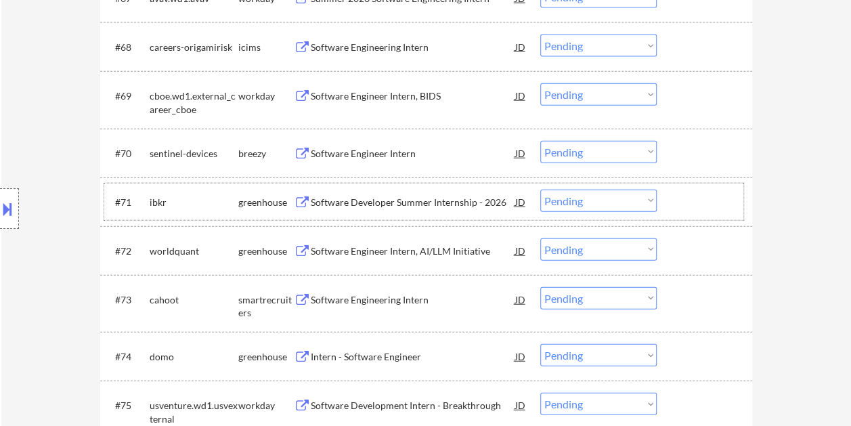
drag, startPoint x: 686, startPoint y: 196, endPoint x: 488, endPoint y: 192, distance: 198.3
click at [686, 196] on div at bounding box center [706, 201] width 60 height 24
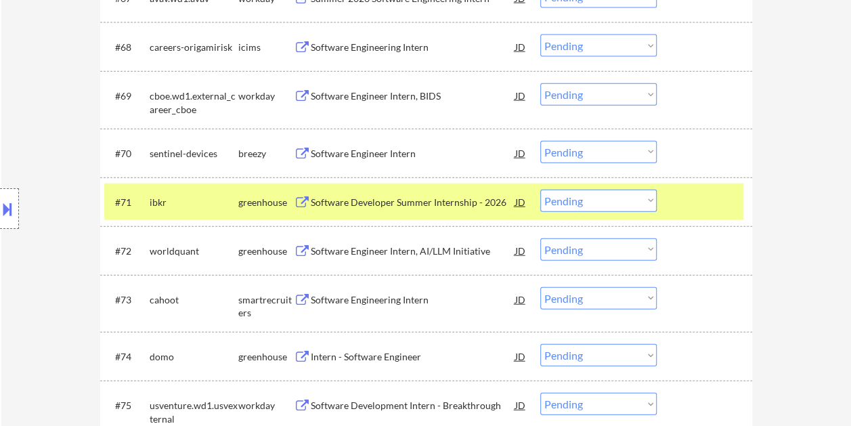
click at [411, 192] on div "Software Developer Summer Internship - 2026" at bounding box center [413, 201] width 204 height 24
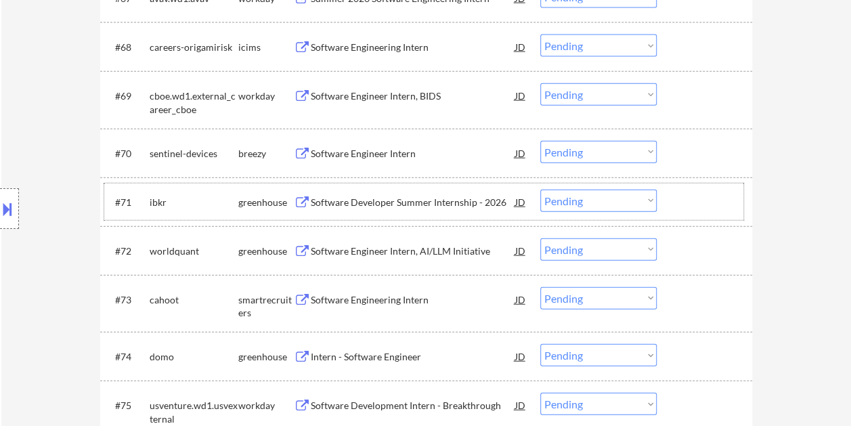
click at [715, 215] on div "#71 ibkr greenhouse Software Developer Summer Internship - 2026 JD Choose an op…" at bounding box center [423, 201] width 639 height 37
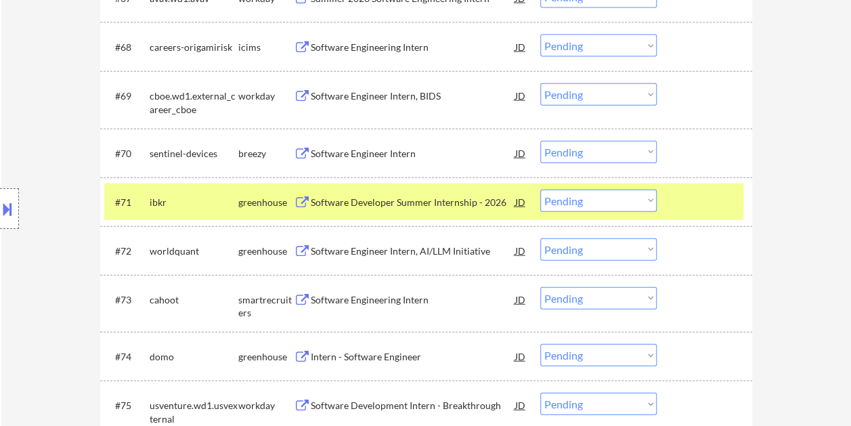
click at [648, 202] on select "Choose an option... Pending Applied Excluded (Questions) Excluded (Expired) Exc…" at bounding box center [598, 200] width 116 height 22
click at [540, 189] on select "Choose an option... Pending Applied Excluded (Questions) Excluded (Expired) Exc…" at bounding box center [598, 200] width 116 height 22
select select ""pending""
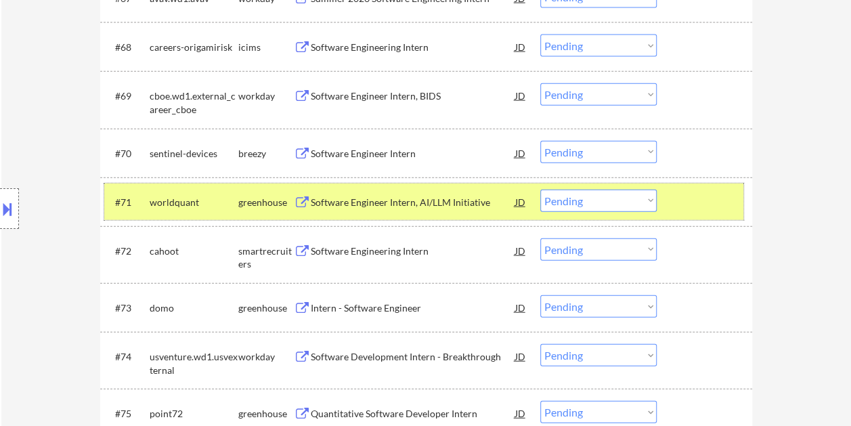
click at [702, 200] on div at bounding box center [706, 201] width 60 height 24
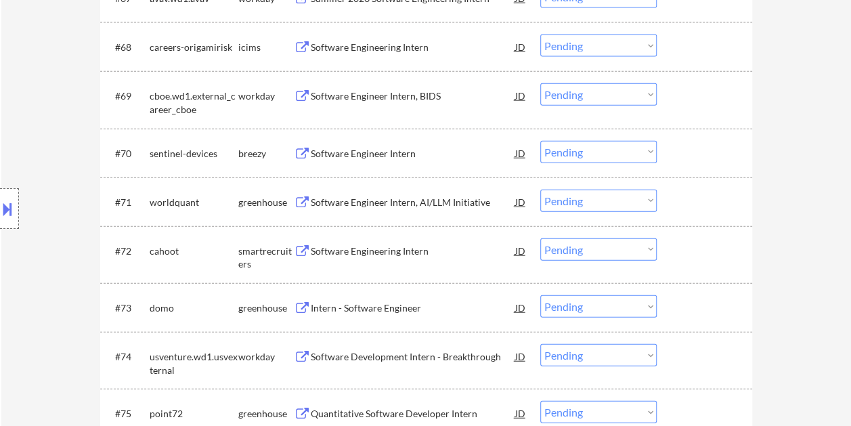
drag, startPoint x: 702, startPoint y: 251, endPoint x: 698, endPoint y: 258, distance: 8.3
click at [701, 251] on div at bounding box center [706, 250] width 60 height 24
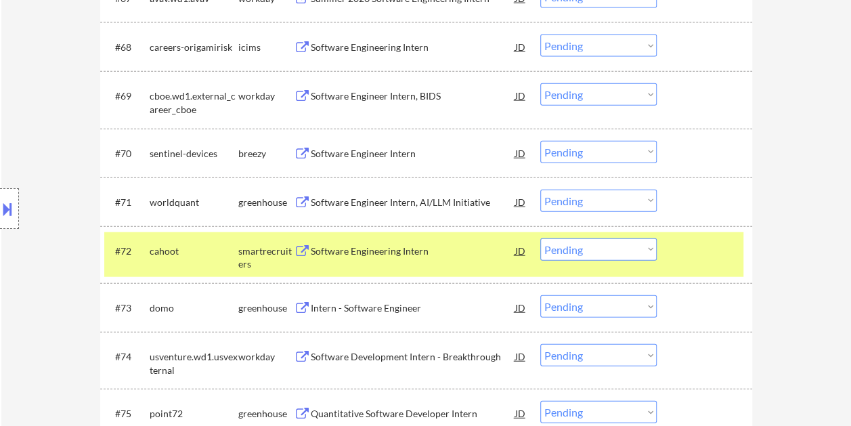
click at [418, 252] on div "Software Engineering Intern" at bounding box center [413, 251] width 204 height 14
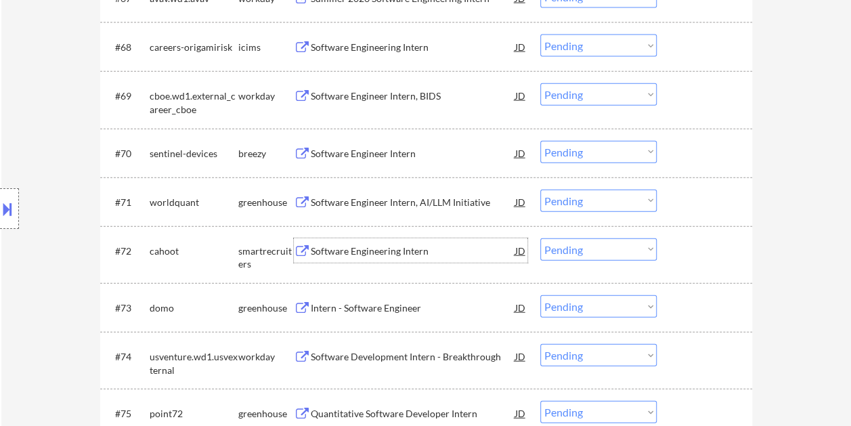
drag, startPoint x: 696, startPoint y: 251, endPoint x: 674, endPoint y: 252, distance: 21.7
click at [694, 252] on div at bounding box center [706, 250] width 60 height 24
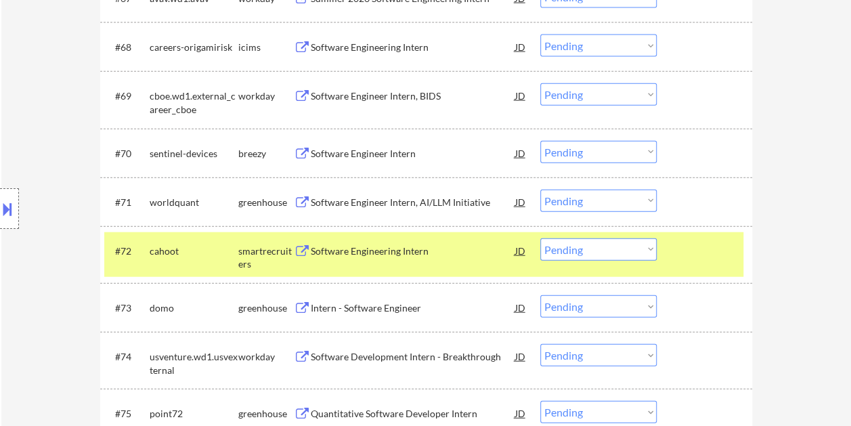
click at [654, 248] on select "Choose an option... Pending Applied Excluded (Questions) Excluded (Expired) Exc…" at bounding box center [598, 249] width 116 height 22
click at [540, 238] on select "Choose an option... Pending Applied Excluded (Questions) Excluded (Expired) Exc…" at bounding box center [598, 249] width 116 height 22
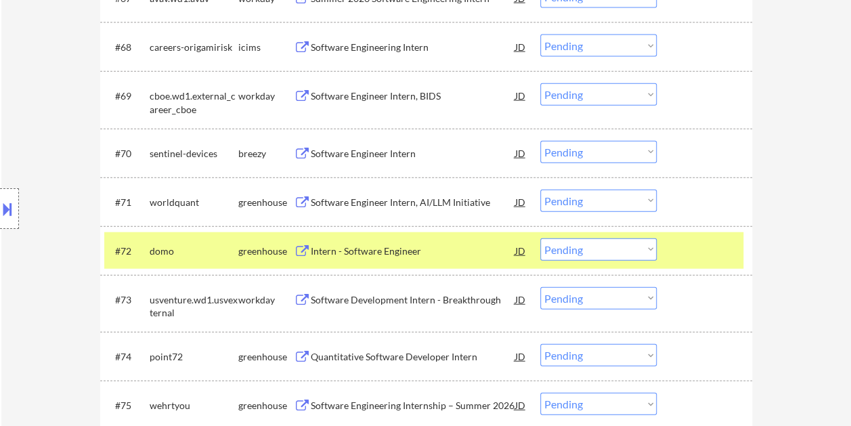
click at [699, 250] on div at bounding box center [706, 250] width 60 height 24
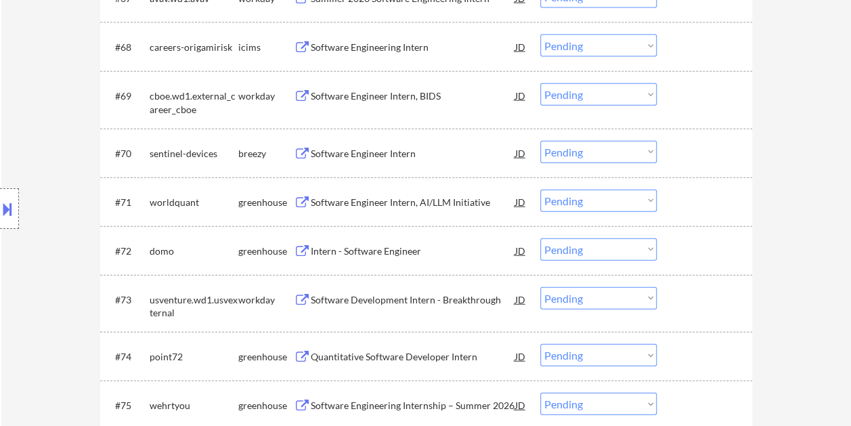
click at [700, 248] on div at bounding box center [706, 250] width 60 height 24
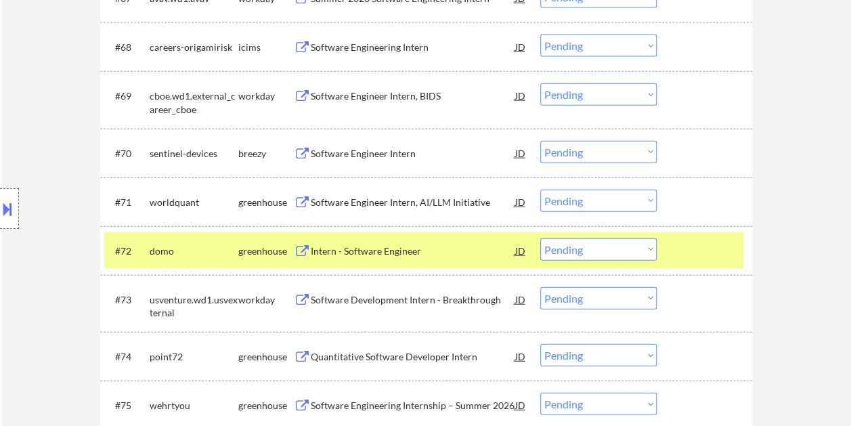
click at [393, 260] on div "Intern - Software Engineer" at bounding box center [413, 250] width 204 height 24
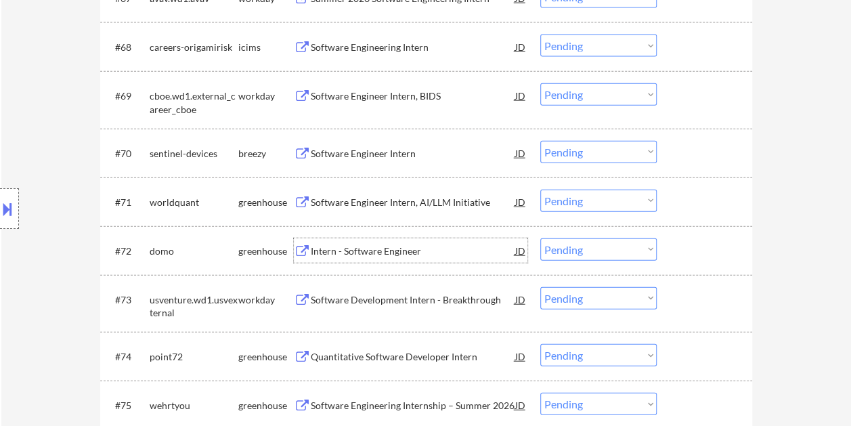
click at [702, 254] on div at bounding box center [706, 250] width 60 height 24
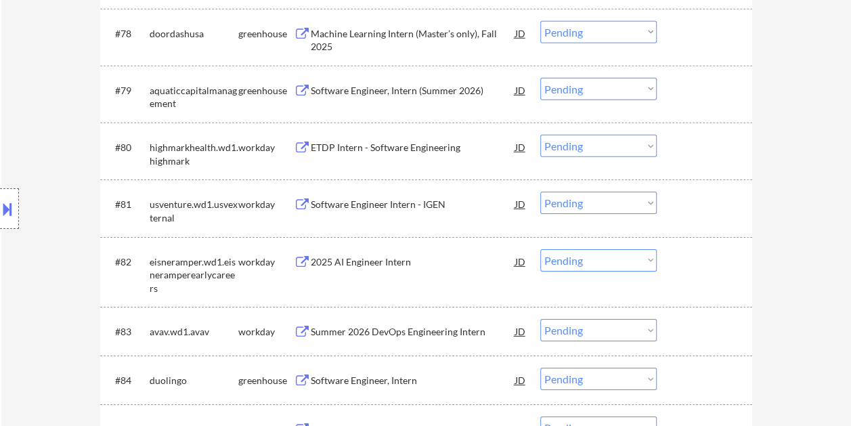
scroll to position [4084, 0]
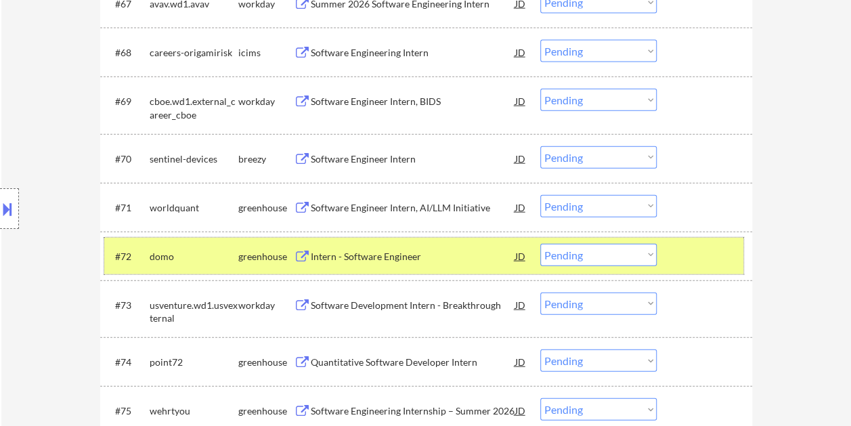
click at [651, 254] on select "Choose an option... Pending Applied Excluded (Questions) Excluded (Expired) Exc…" at bounding box center [598, 255] width 116 height 22
click at [540, 244] on select "Choose an option... Pending Applied Excluded (Questions) Excluded (Expired) Exc…" at bounding box center [598, 255] width 116 height 22
select select ""pending""
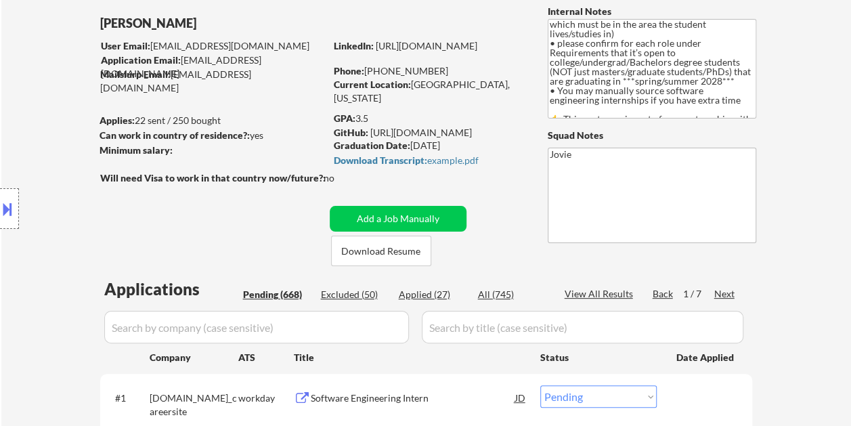
scroll to position [135, 0]
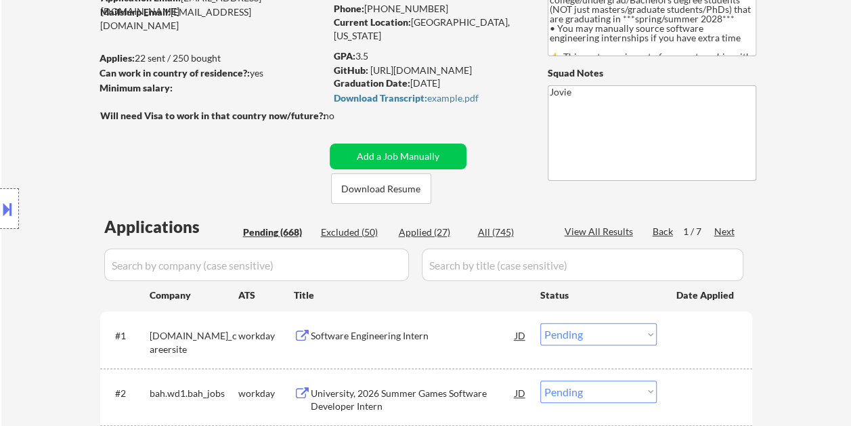
click at [424, 229] on div "Applied (27)" at bounding box center [433, 232] width 68 height 14
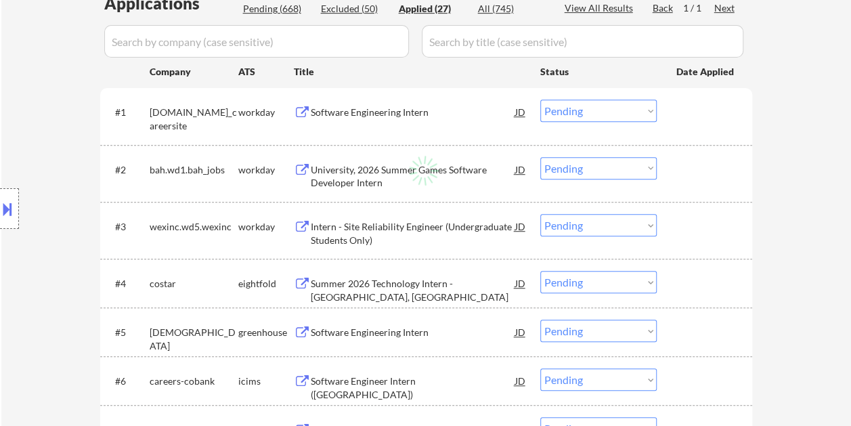
select select ""applied""
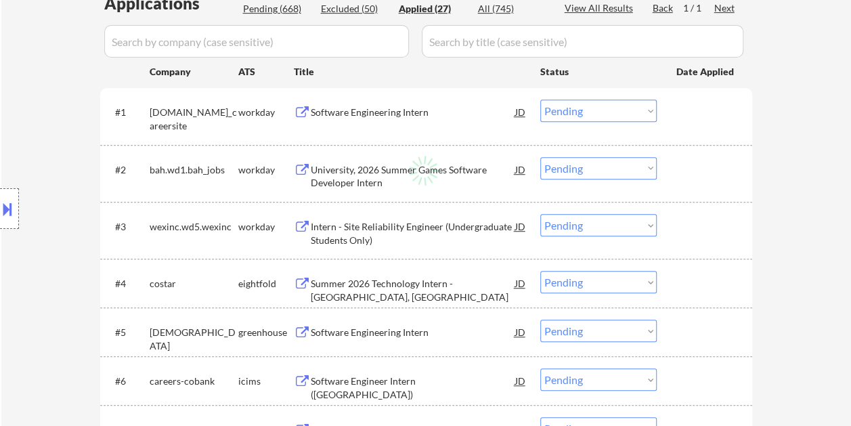
select select ""applied""
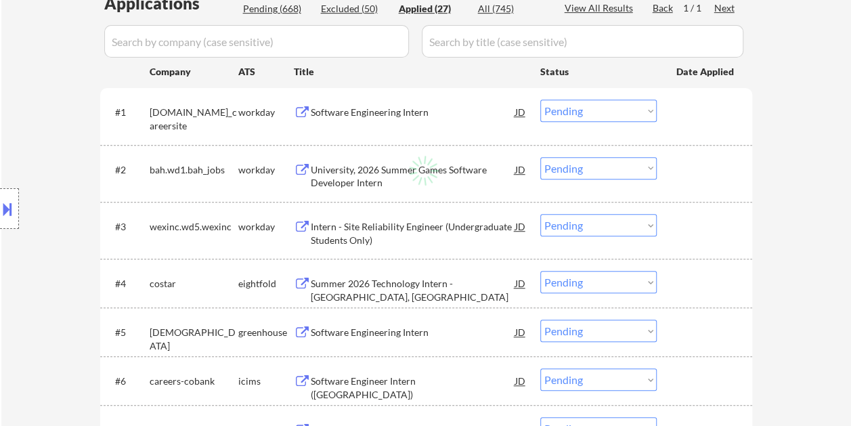
select select ""applied""
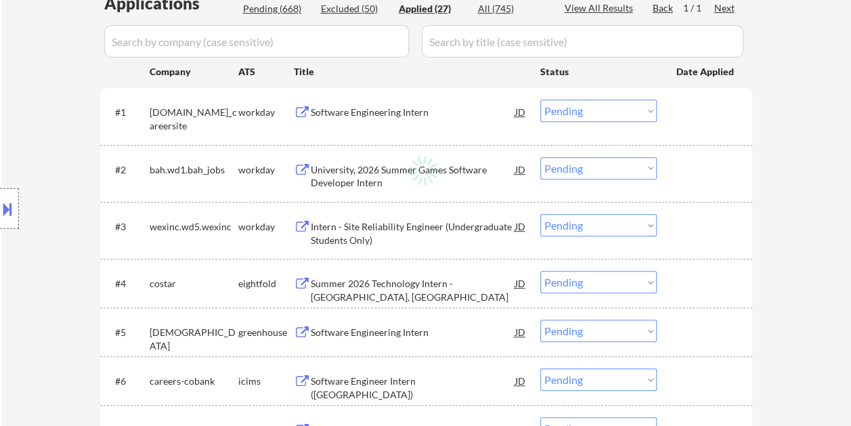
select select ""applied""
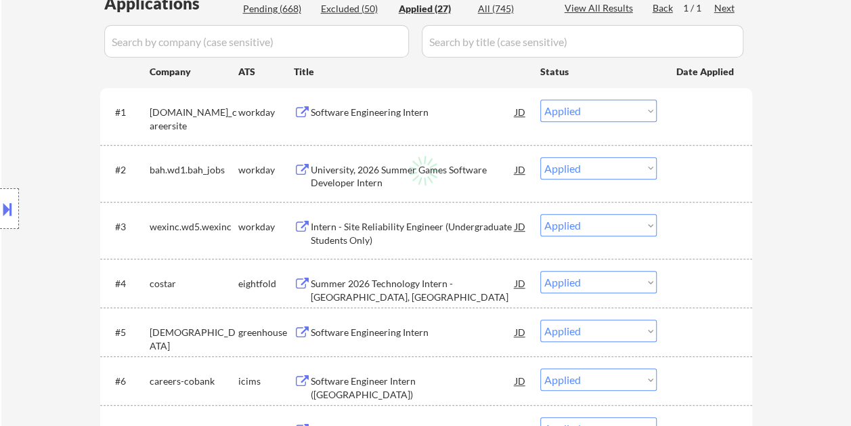
select select ""applied""
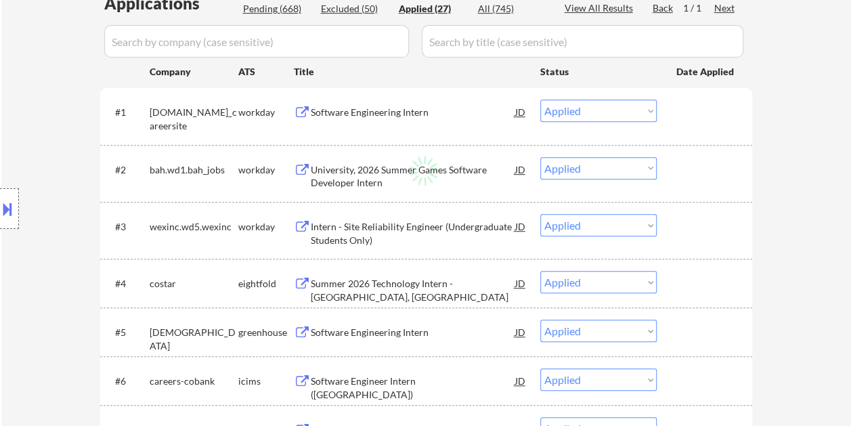
select select ""applied""
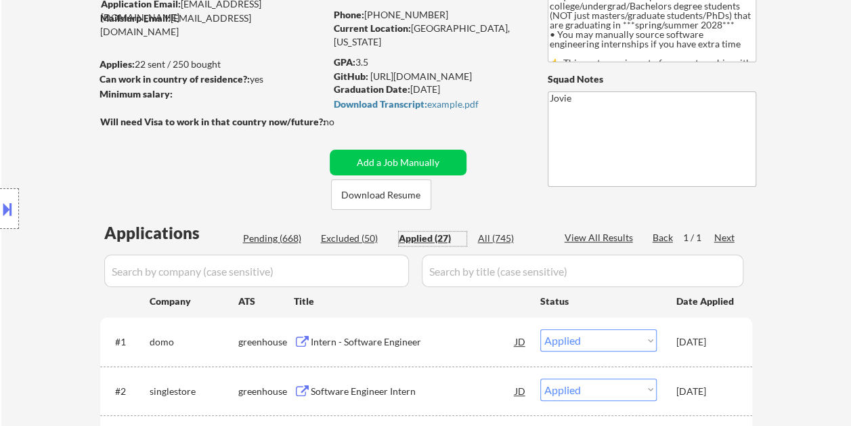
scroll to position [68, 0]
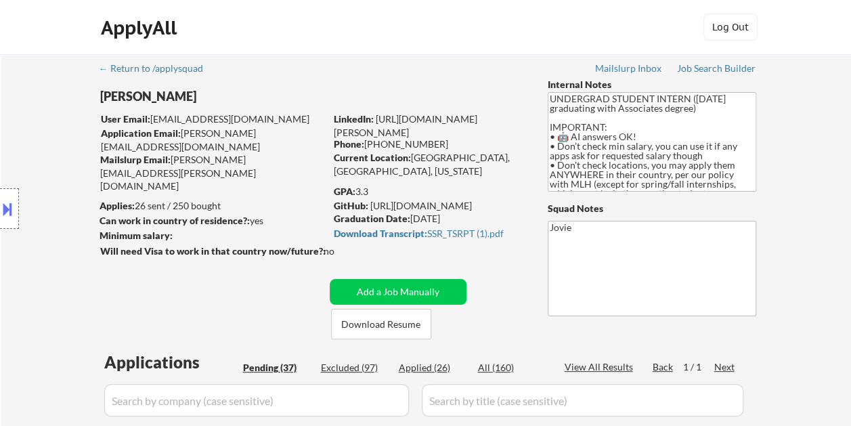
select select ""pending""
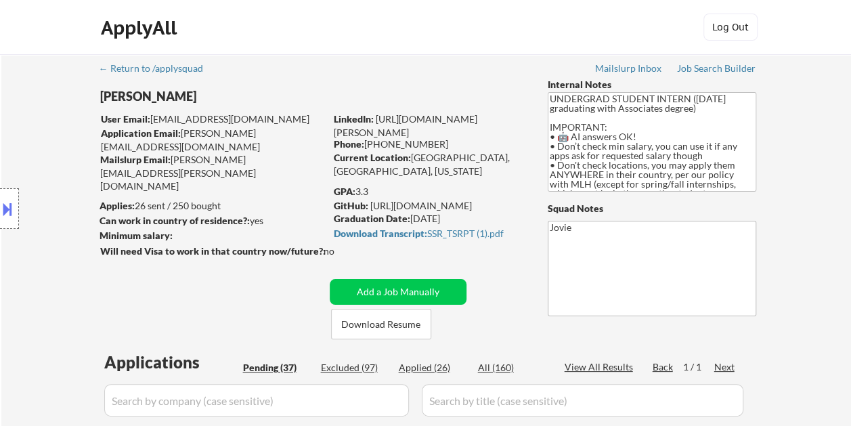
select select ""pending""
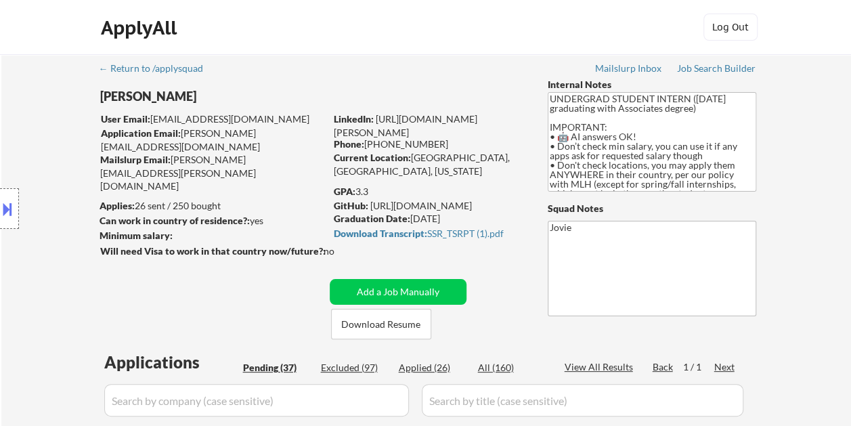
select select ""pending""
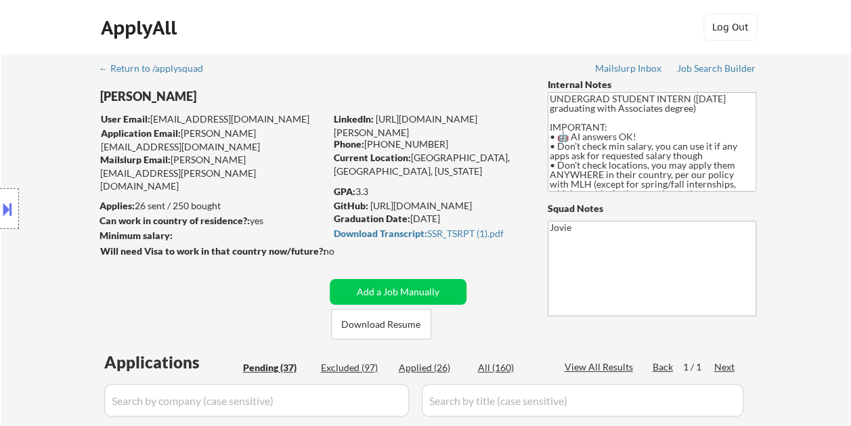
select select ""pending""
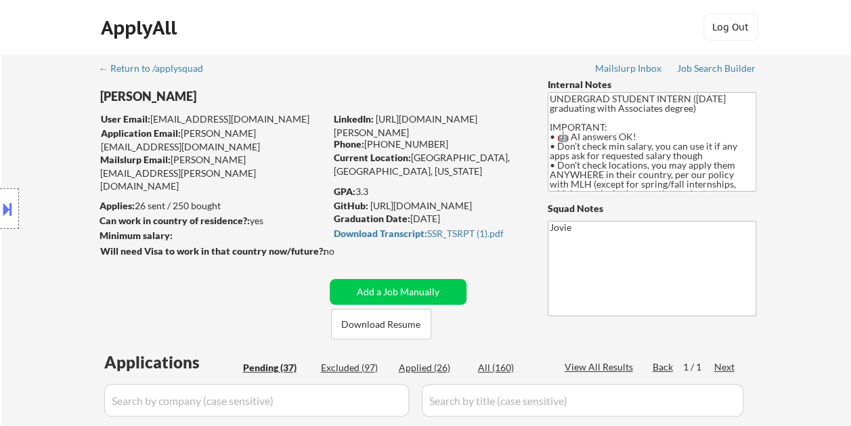
select select ""pending""
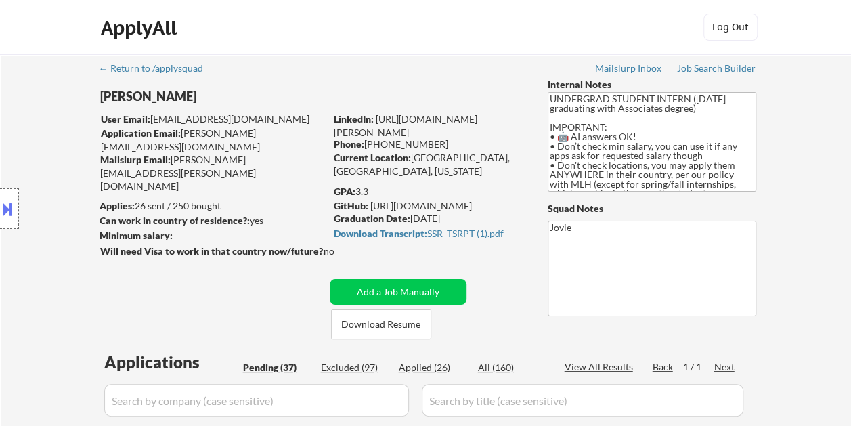
select select ""pending""
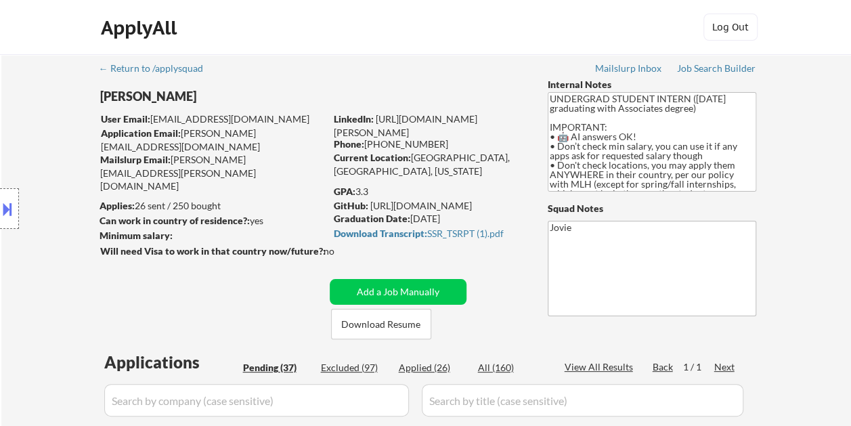
select select ""pending""
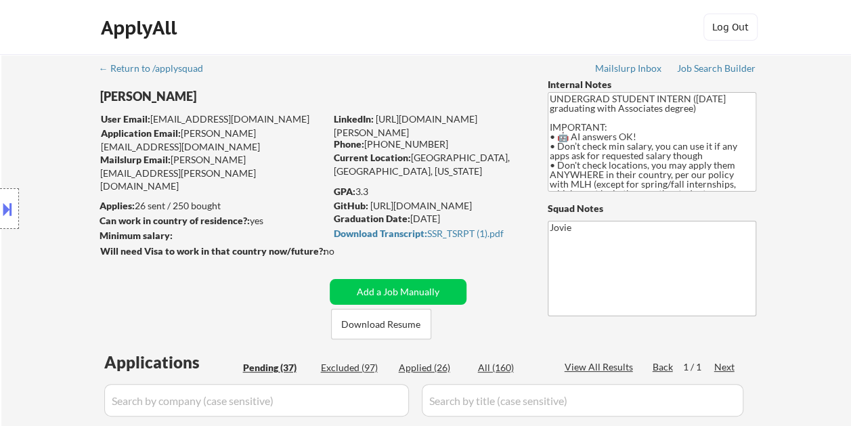
select select ""pending""
drag, startPoint x: 385, startPoint y: 39, endPoint x: 246, endPoint y: 3, distance: 143.8
click at [385, 39] on div "ApplyAll Log Out" at bounding box center [425, 31] width 677 height 34
click at [370, 321] on button "Download Resume" at bounding box center [381, 324] width 100 height 30
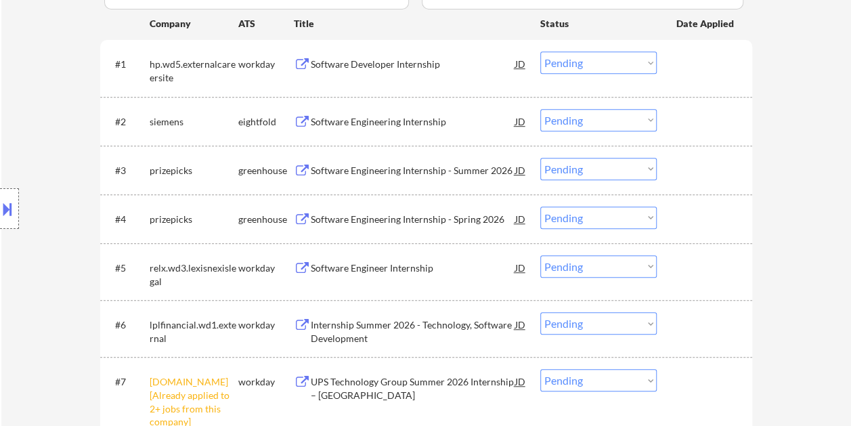
scroll to position [406, 0]
drag, startPoint x: 691, startPoint y: 171, endPoint x: 573, endPoint y: 162, distance: 118.7
click at [686, 174] on div at bounding box center [706, 170] width 60 height 24
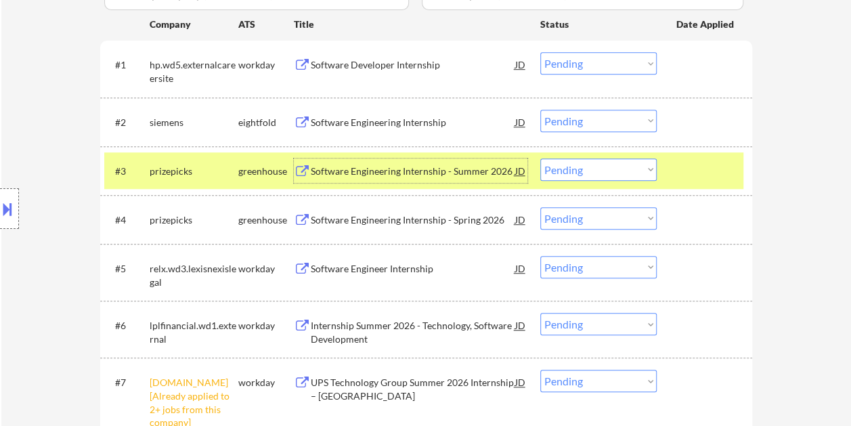
click at [437, 172] on div "Software Engineering Internship - Summer 2026" at bounding box center [413, 171] width 204 height 14
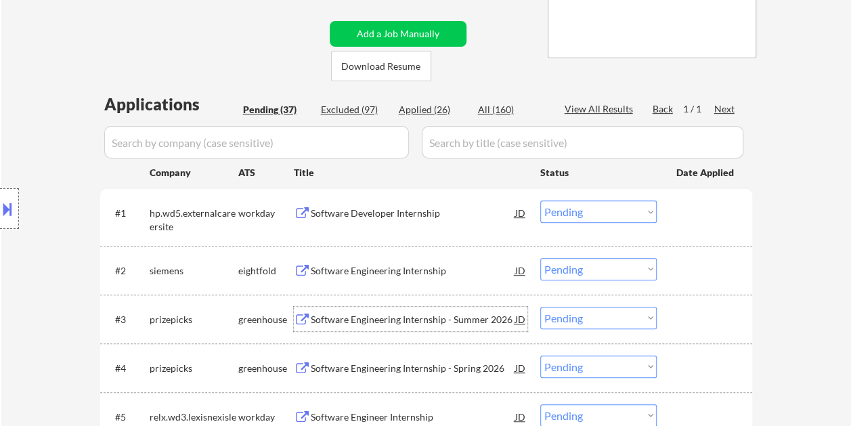
scroll to position [271, 0]
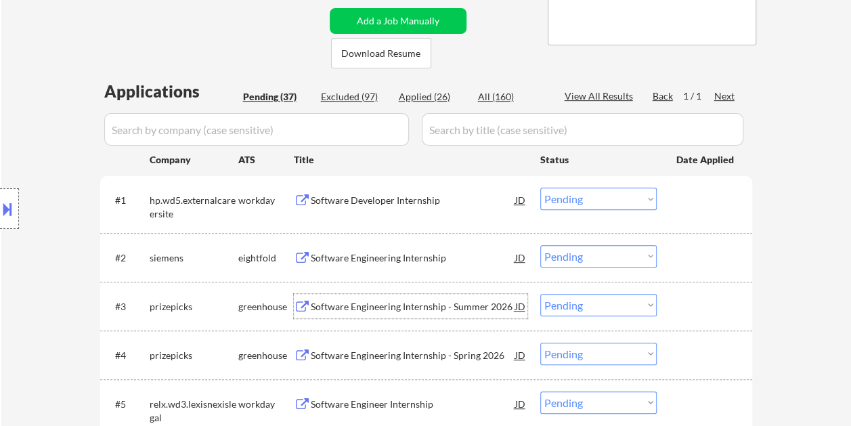
drag, startPoint x: 676, startPoint y: 298, endPoint x: 656, endPoint y: 303, distance: 20.0
click at [676, 298] on div at bounding box center [706, 306] width 60 height 24
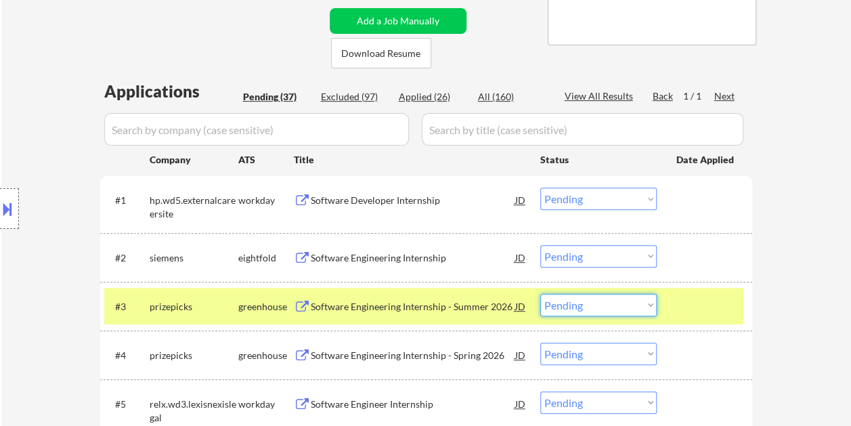
click at [647, 303] on select "Choose an option... Pending Applied Excluded (Questions) Excluded (Expired) Exc…" at bounding box center [598, 305] width 116 height 22
click at [540, 294] on select "Choose an option... Pending Applied Excluded (Questions) Excluded (Expired) Exc…" at bounding box center [598, 305] width 116 height 22
select select ""pending""
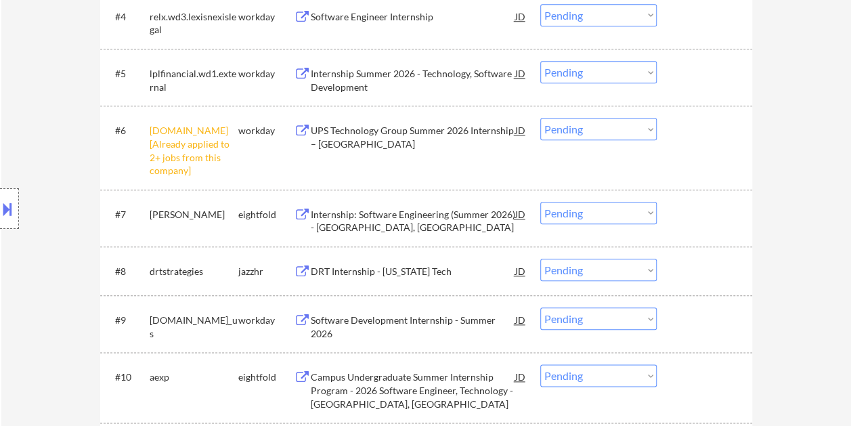
scroll to position [406, 0]
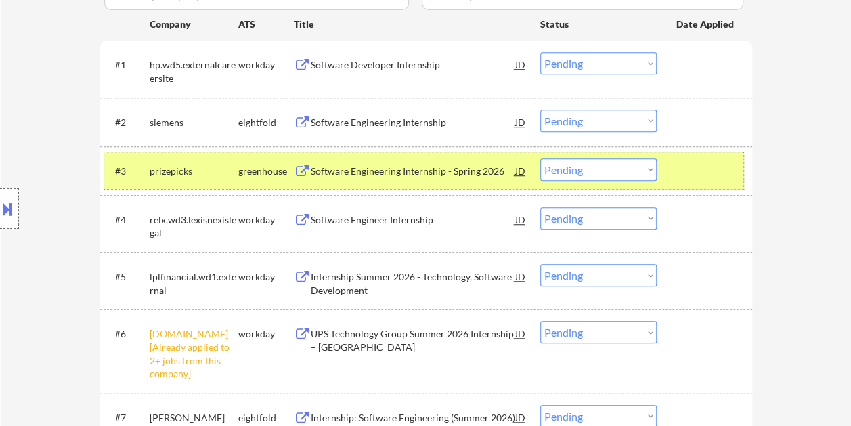
click at [676, 164] on div at bounding box center [706, 170] width 60 height 24
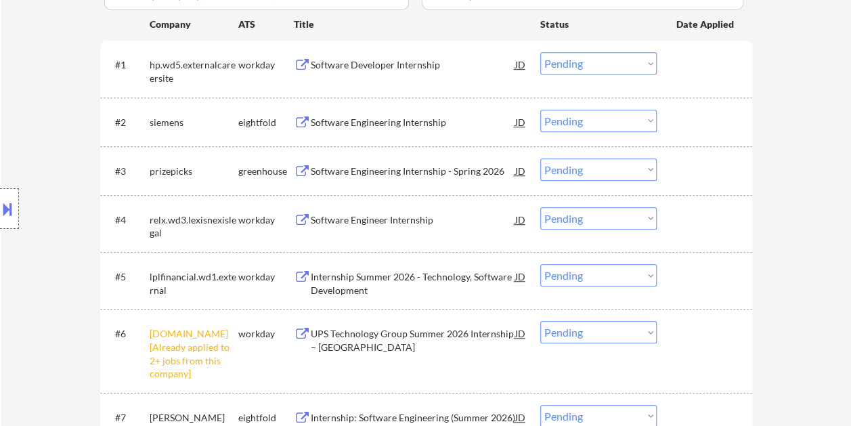
click at [640, 166] on select "Choose an option... Pending Applied Excluded (Questions) Excluded (Expired) Exc…" at bounding box center [598, 169] width 116 height 22
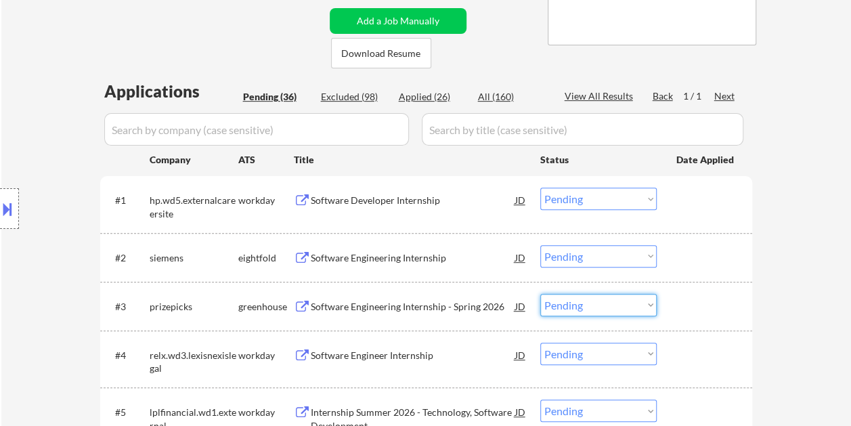
drag, startPoint x: 688, startPoint y: 192, endPoint x: 658, endPoint y: 203, distance: 31.7
click at [688, 192] on div at bounding box center [706, 199] width 60 height 24
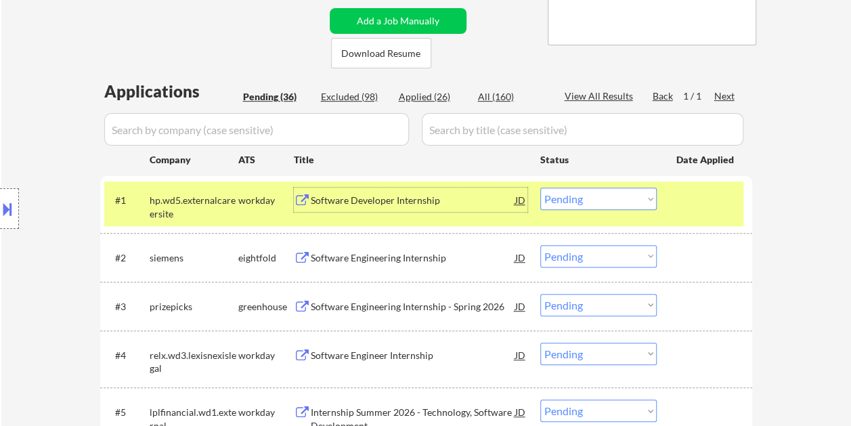
click at [452, 207] on div "Software Developer Internship" at bounding box center [413, 199] width 204 height 24
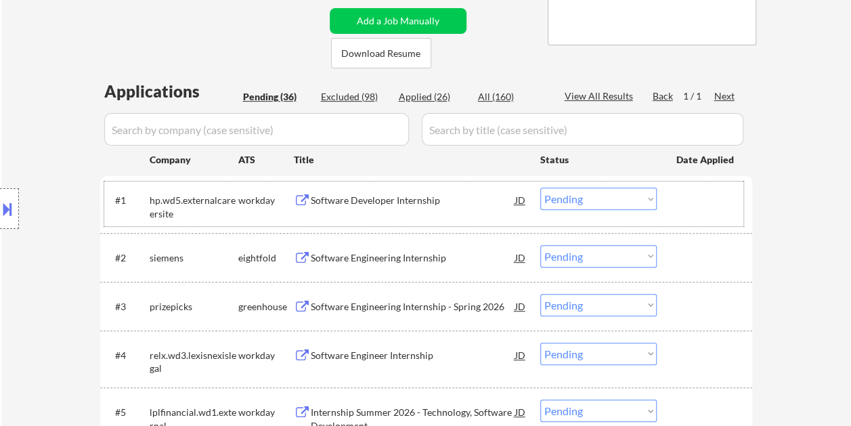
click at [665, 200] on div "#1 hp.wd5.externalcareersite workday Software Developer Internship JD Choose an…" at bounding box center [423, 203] width 639 height 45
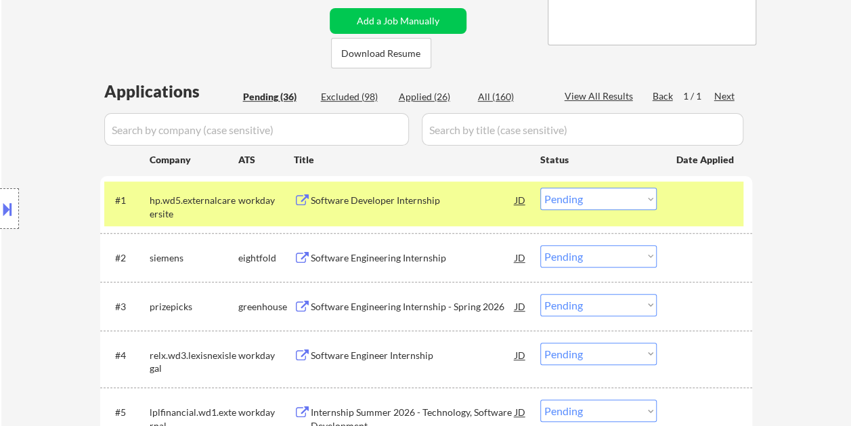
click at [642, 202] on select "Choose an option... Pending Applied Excluded (Questions) Excluded (Expired) Exc…" at bounding box center [598, 198] width 116 height 22
click at [642, 193] on select "Choose an option... Pending Applied Excluded (Questions) Excluded (Expired) Exc…" at bounding box center [598, 198] width 116 height 22
click at [540, 187] on select "Choose an option... Pending Applied Excluded (Questions) Excluded (Expired) Exc…" at bounding box center [598, 198] width 116 height 22
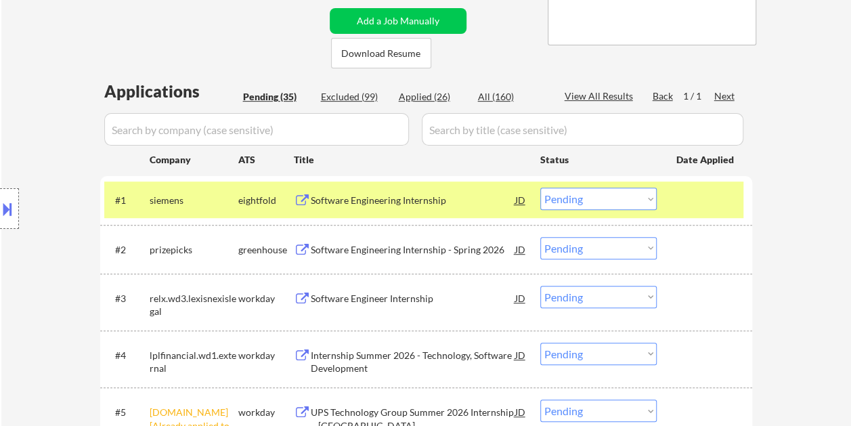
click at [692, 194] on div at bounding box center [706, 199] width 60 height 24
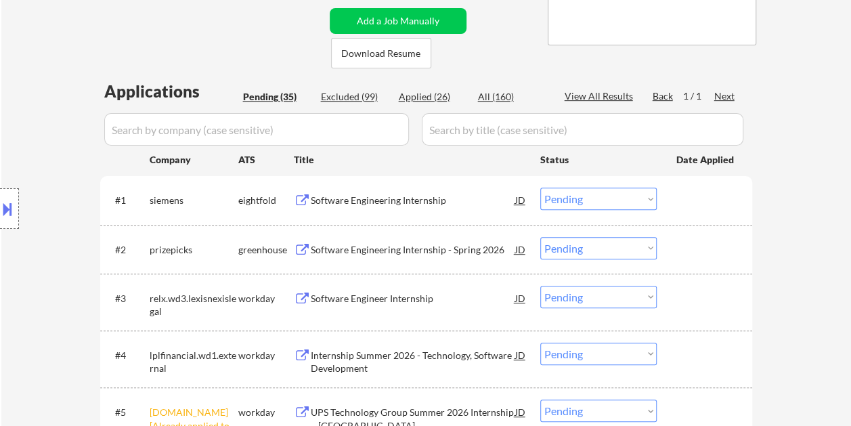
click at [723, 212] on div "#1 siemens eightfold Software Engineering Internship JD Choose an option... Pen…" at bounding box center [423, 199] width 639 height 37
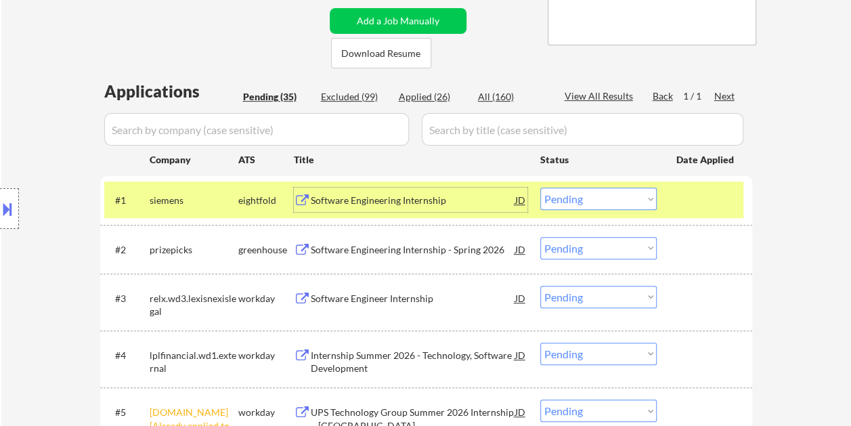
click at [417, 202] on div "Software Engineering Internship" at bounding box center [413, 201] width 204 height 14
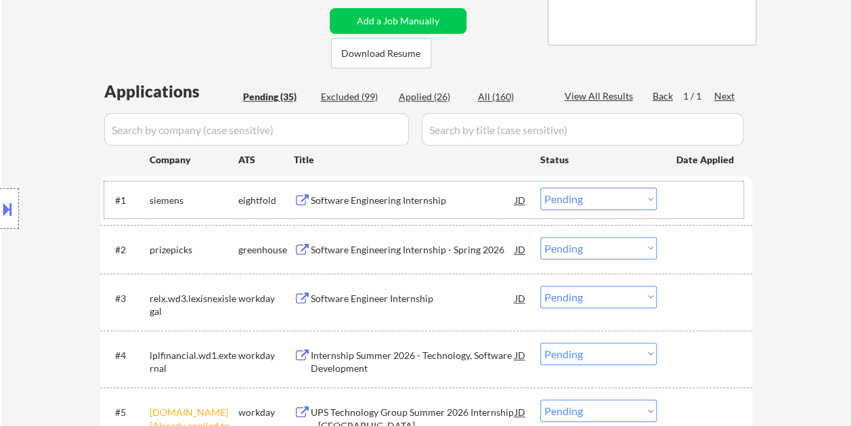
drag, startPoint x: 688, startPoint y: 210, endPoint x: 650, endPoint y: 198, distance: 40.3
click at [688, 210] on div at bounding box center [706, 199] width 60 height 24
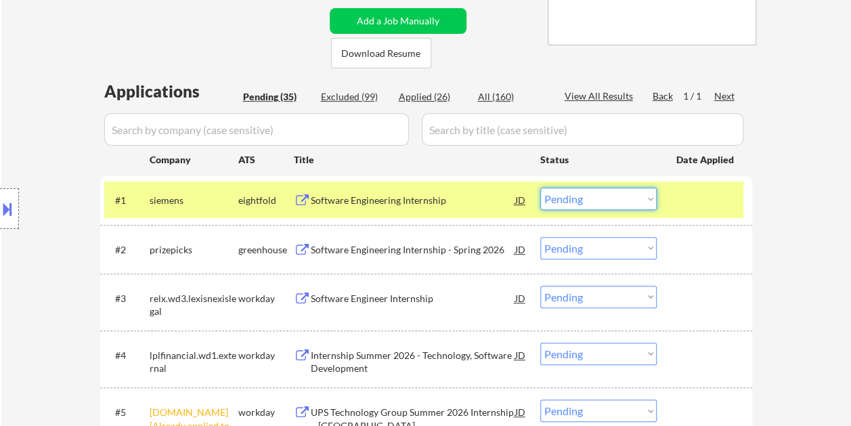
click at [643, 198] on select "Choose an option... Pending Applied Excluded (Questions) Excluded (Expired) Exc…" at bounding box center [598, 198] width 116 height 22
click at [540, 187] on select "Choose an option... Pending Applied Excluded (Questions) Excluded (Expired) Exc…" at bounding box center [598, 198] width 116 height 22
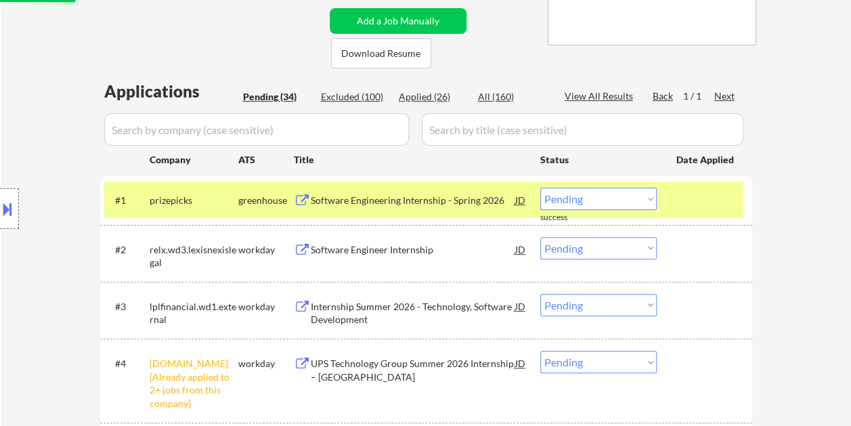
click at [692, 210] on div at bounding box center [706, 199] width 60 height 24
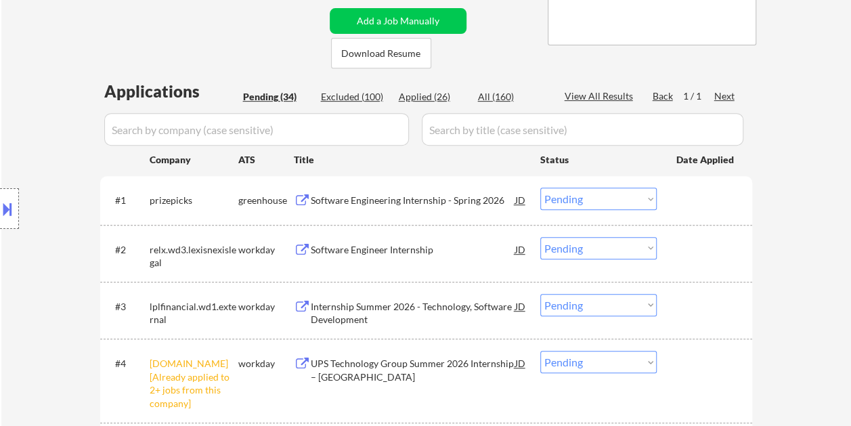
click at [686, 203] on div at bounding box center [706, 199] width 60 height 24
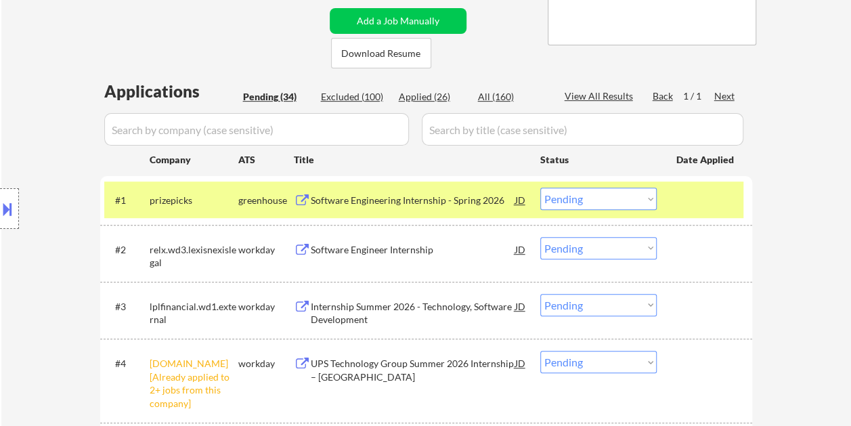
click at [394, 198] on div "Software Engineering Internship - Spring 2026" at bounding box center [413, 201] width 204 height 14
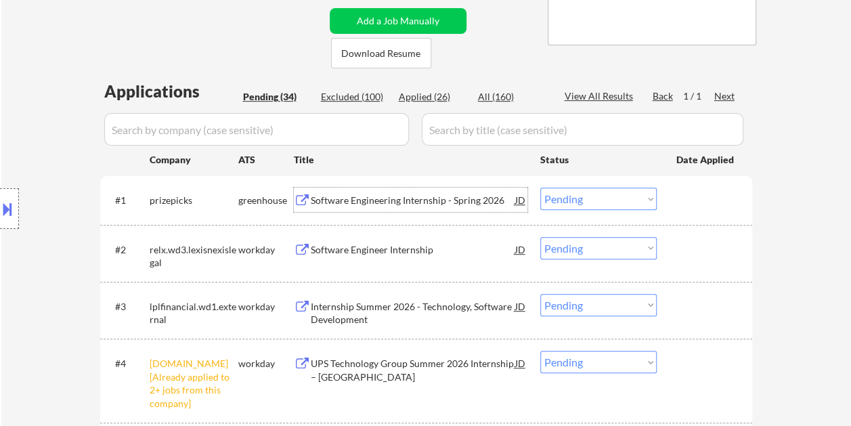
drag, startPoint x: 675, startPoint y: 198, endPoint x: 647, endPoint y: 203, distance: 28.3
click at [673, 198] on div "#1 prizepicks greenhouse Software Engineering Internship - Spring 2026 JD Choos…" at bounding box center [423, 199] width 639 height 37
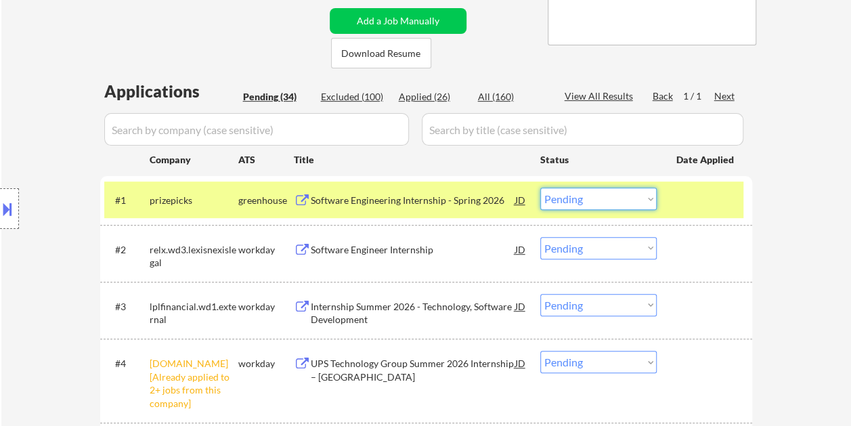
click at [639, 202] on select "Choose an option... Pending Applied Excluded (Questions) Excluded (Expired) Exc…" at bounding box center [598, 198] width 116 height 22
click at [540, 187] on select "Choose an option... Pending Applied Excluded (Questions) Excluded (Expired) Exc…" at bounding box center [598, 198] width 116 height 22
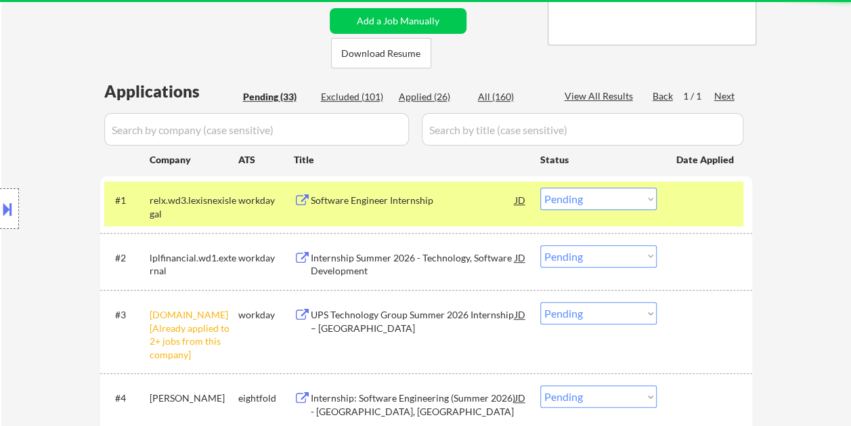
click at [686, 203] on div at bounding box center [706, 199] width 60 height 24
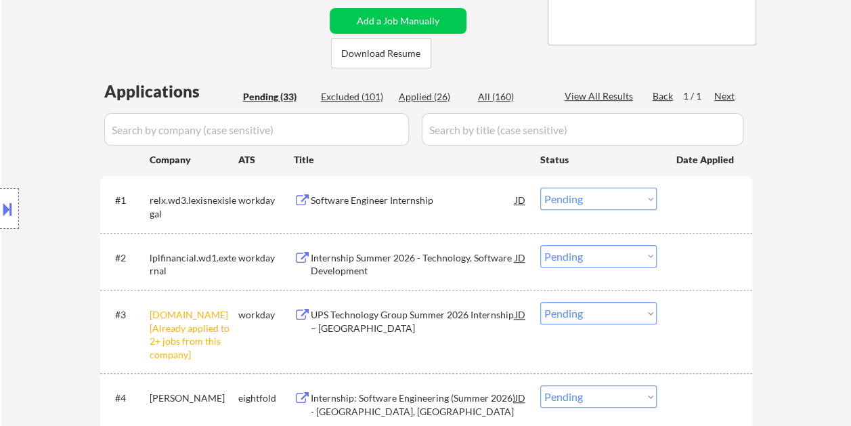
drag, startPoint x: 705, startPoint y: 184, endPoint x: 497, endPoint y: 189, distance: 207.8
click at [705, 185] on div "#1 relx.wd3.lexisnexislegal workday Software Engineer Internship JD Choose an o…" at bounding box center [423, 203] width 639 height 45
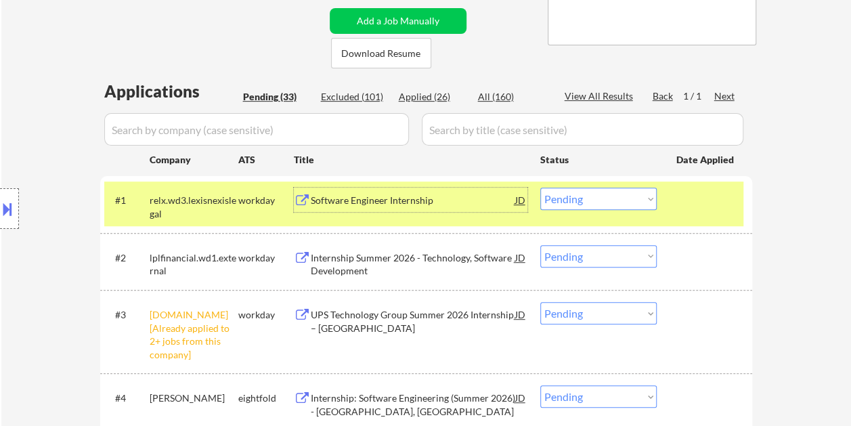
click at [454, 192] on div "Software Engineer Internship" at bounding box center [413, 199] width 204 height 24
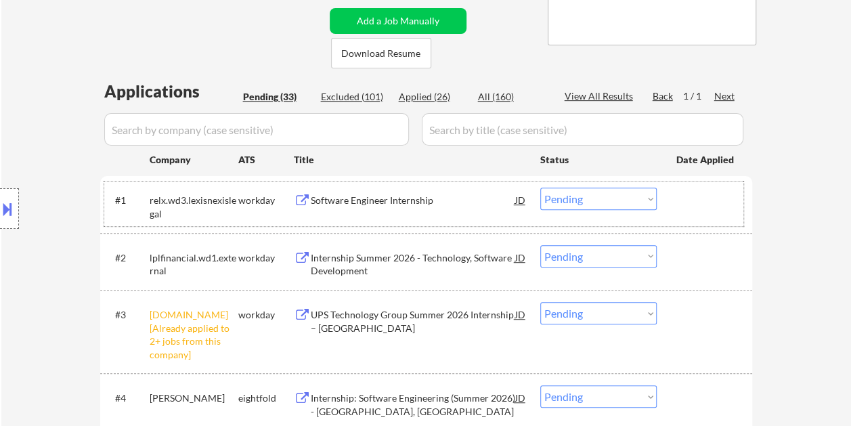
click at [685, 191] on div at bounding box center [706, 199] width 60 height 24
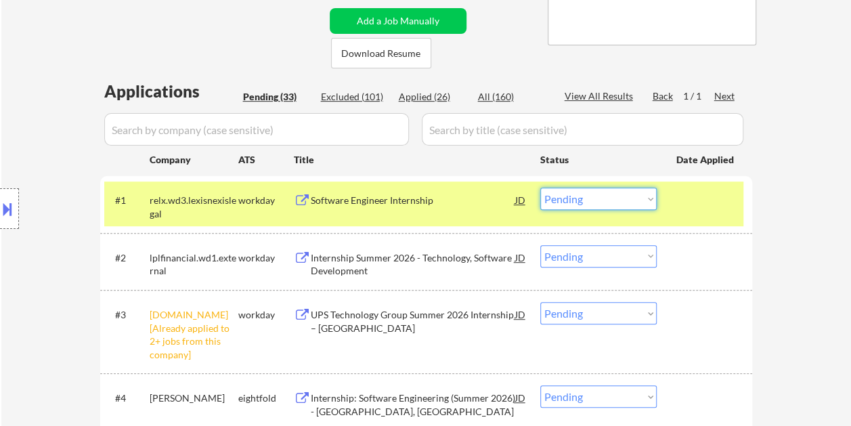
click at [649, 200] on select "Choose an option... Pending Applied Excluded (Questions) Excluded (Expired) Exc…" at bounding box center [598, 198] width 116 height 22
click at [540, 187] on select "Choose an option... Pending Applied Excluded (Questions) Excluded (Expired) Exc…" at bounding box center [598, 198] width 116 height 22
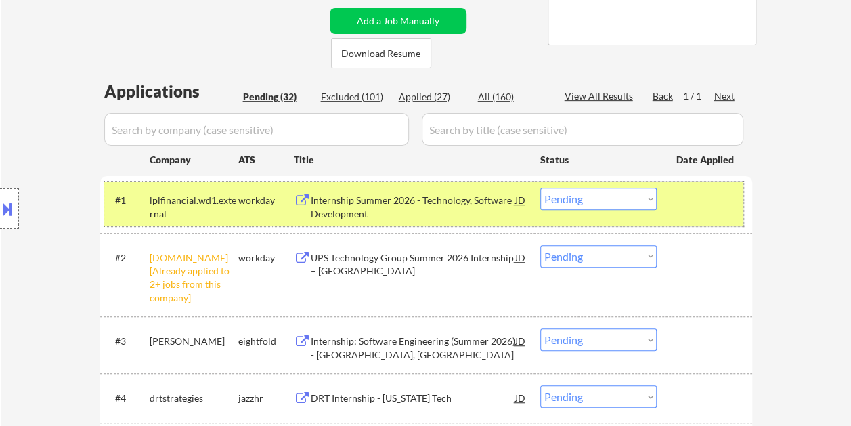
click at [693, 199] on div at bounding box center [706, 199] width 60 height 24
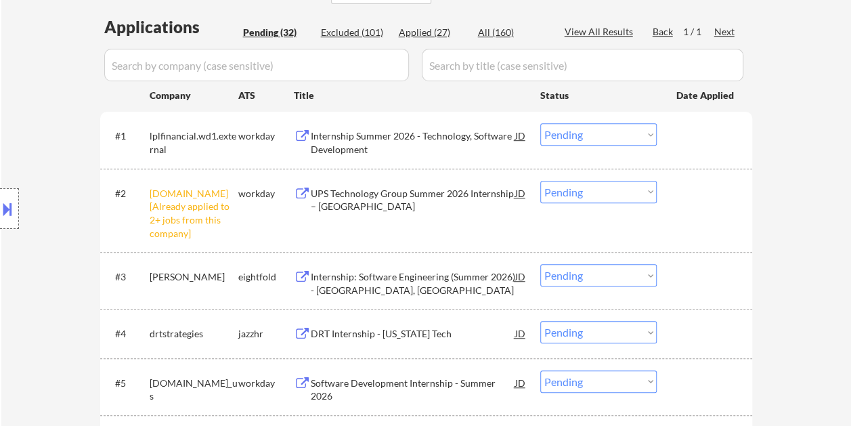
scroll to position [338, 0]
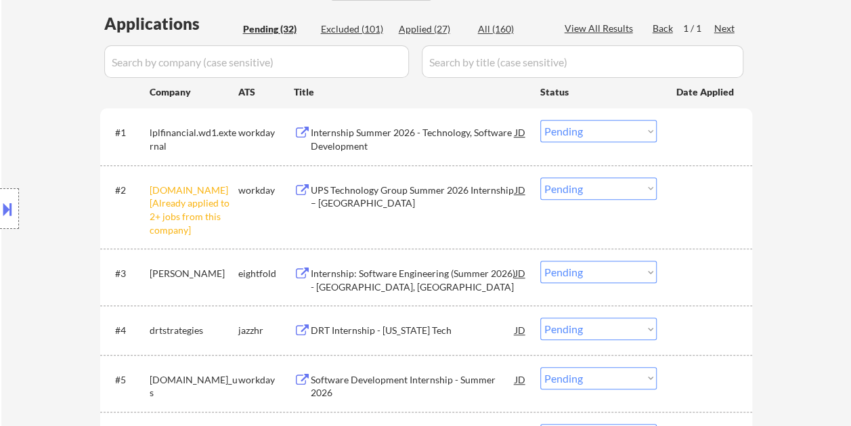
click at [699, 129] on div at bounding box center [706, 132] width 60 height 24
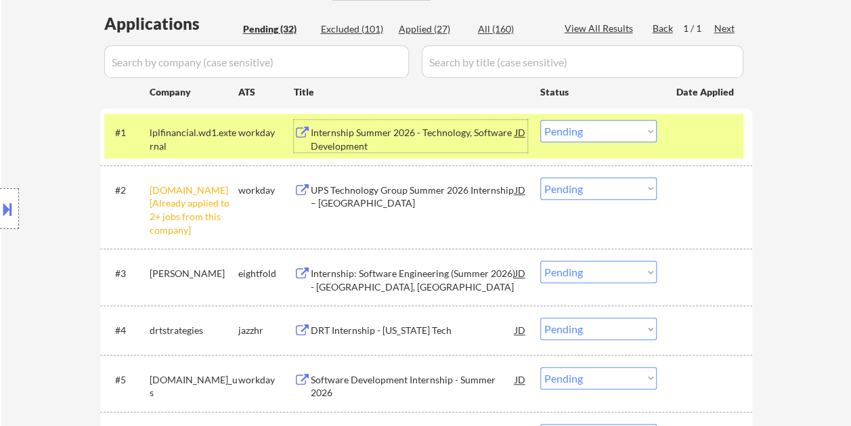
click at [471, 141] on div "Internship Summer 2026 - Technology, Software Development" at bounding box center [413, 139] width 204 height 26
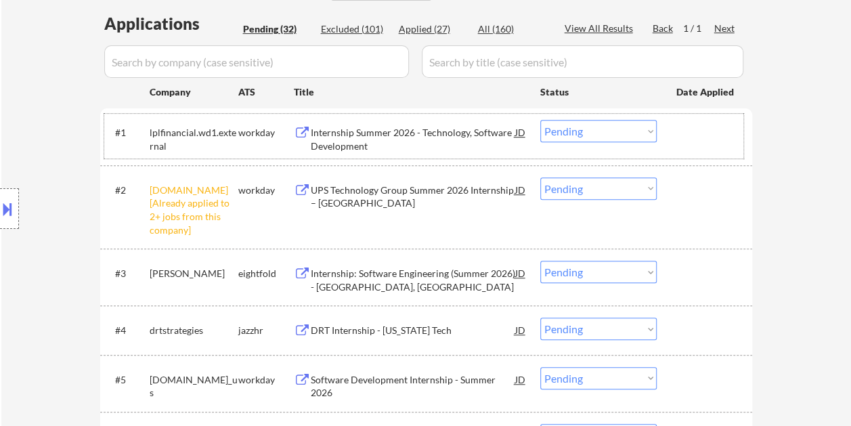
click at [673, 120] on div "#1 lplfinancial.wd1.external workday Internship Summer 2026 - Technology, Softw…" at bounding box center [423, 136] width 639 height 45
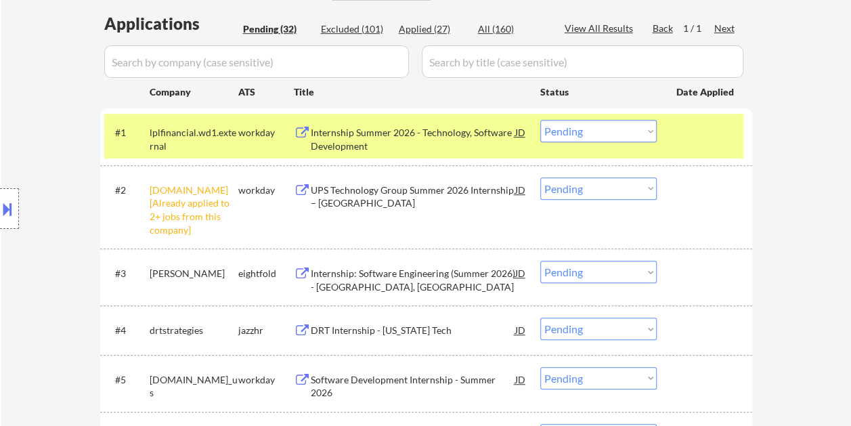
click at [646, 128] on select "Choose an option... Pending Applied Excluded (Questions) Excluded (Expired) Exc…" at bounding box center [598, 131] width 116 height 22
click at [540, 120] on select "Choose an option... Pending Applied Excluded (Questions) Excluded (Expired) Exc…" at bounding box center [598, 131] width 116 height 22
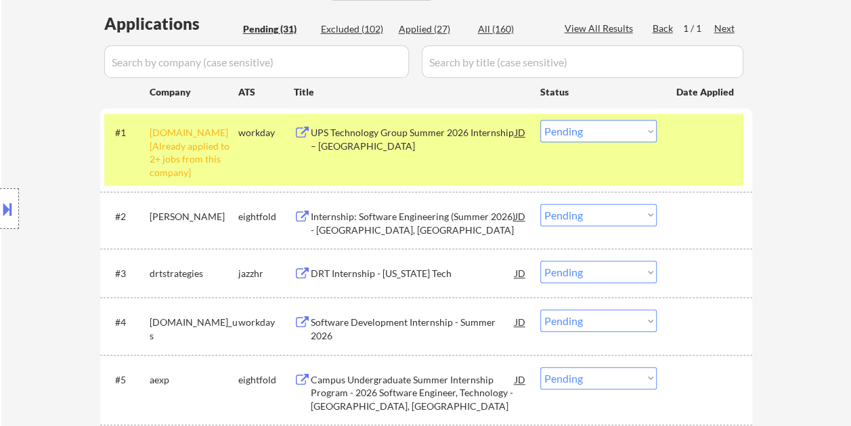
click at [644, 134] on select "Choose an option... Pending Applied Excluded (Questions) Excluded (Expired) Exc…" at bounding box center [598, 131] width 116 height 22
click at [540, 120] on select "Choose an option... Pending Applied Excluded (Questions) Excluded (Expired) Exc…" at bounding box center [598, 131] width 116 height 22
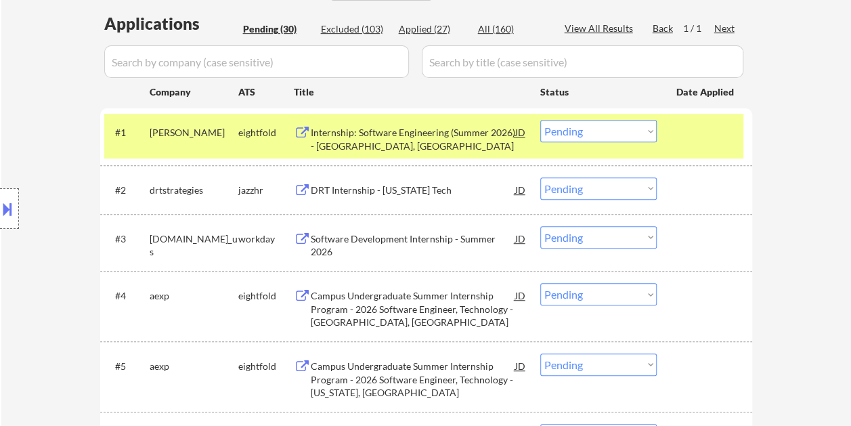
click at [693, 133] on div at bounding box center [706, 132] width 60 height 24
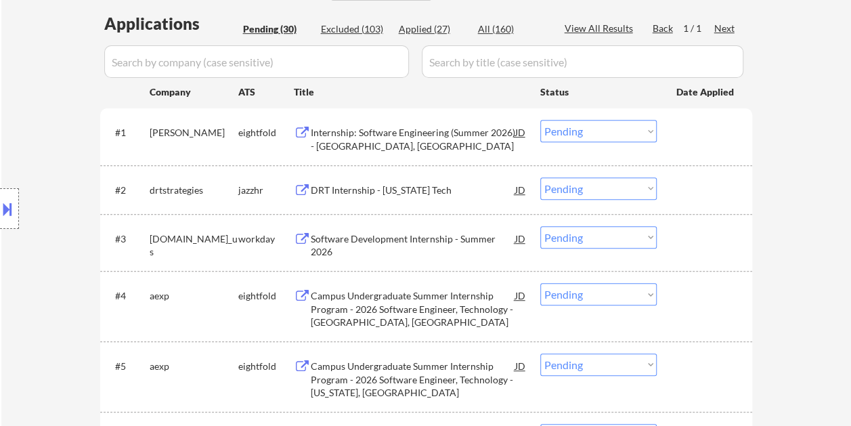
click at [685, 125] on div at bounding box center [706, 132] width 60 height 24
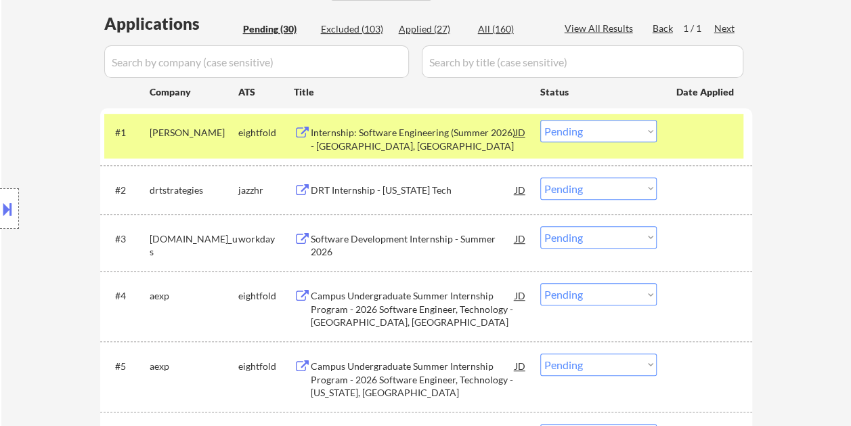
click at [480, 131] on div "Internship: Software Engineering (Summer 2026) - [GEOGRAPHIC_DATA], [GEOGRAPHIC…" at bounding box center [413, 139] width 204 height 26
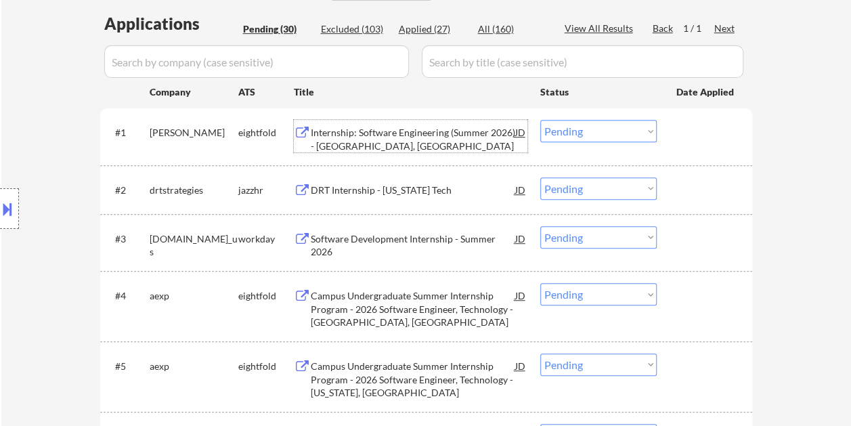
click at [692, 140] on div at bounding box center [706, 132] width 60 height 24
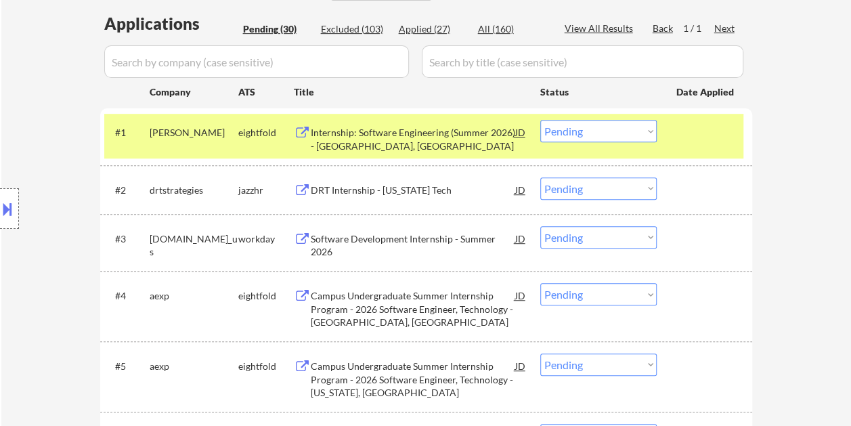
click at [652, 131] on select "Choose an option... Pending Applied Excluded (Questions) Excluded (Expired) Exc…" at bounding box center [598, 131] width 116 height 22
click at [540, 120] on select "Choose an option... Pending Applied Excluded (Questions) Excluded (Expired) Exc…" at bounding box center [598, 131] width 116 height 22
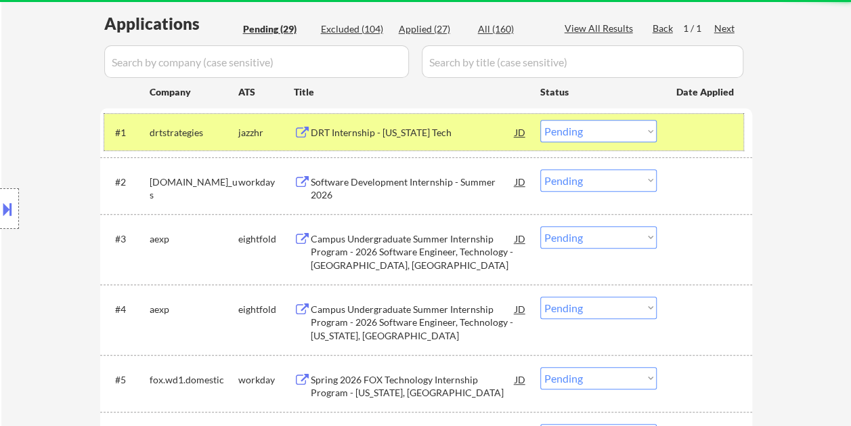
click at [716, 122] on div at bounding box center [706, 132] width 60 height 24
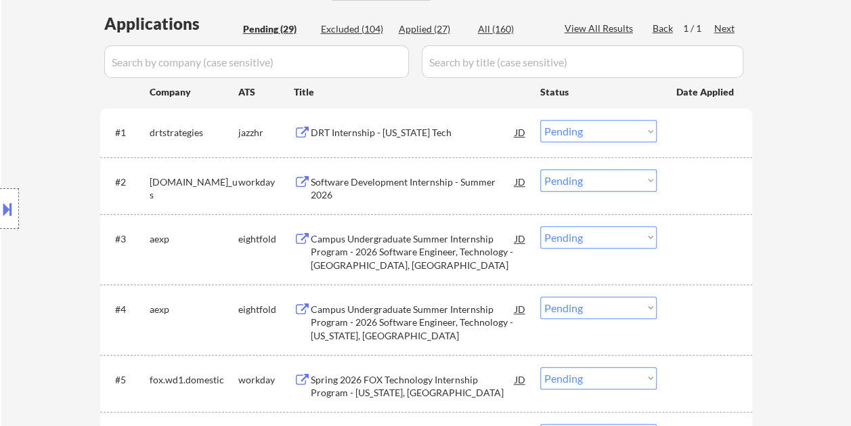
click at [681, 126] on div at bounding box center [706, 132] width 60 height 24
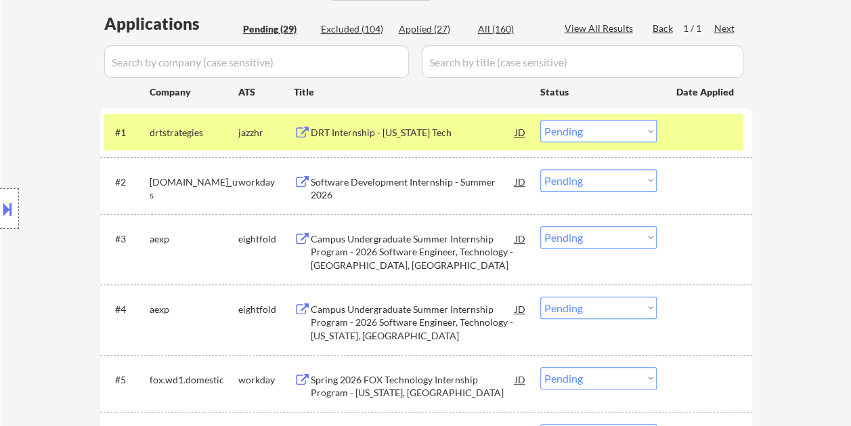
click at [416, 126] on div "DRT Internship - [US_STATE] Tech" at bounding box center [413, 133] width 204 height 14
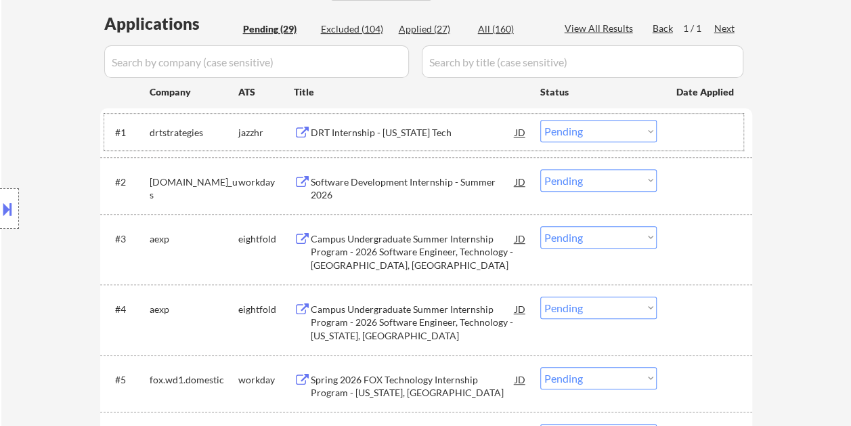
click at [684, 130] on div at bounding box center [706, 132] width 60 height 24
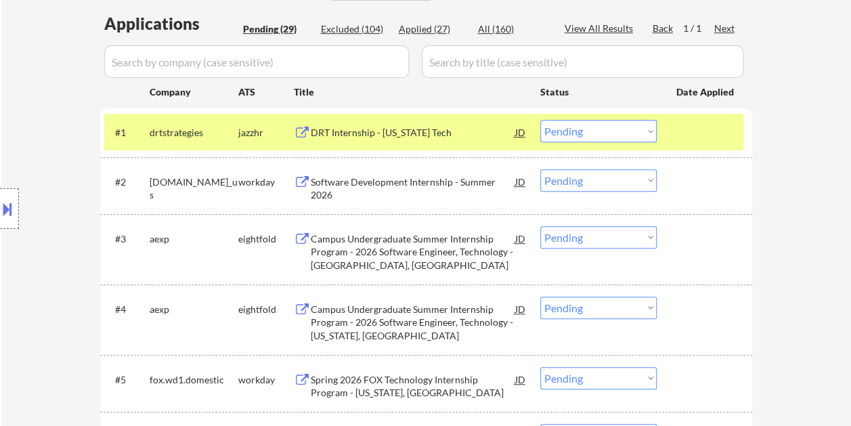
click at [650, 130] on select "Choose an option... Pending Applied Excluded (Questions) Excluded (Expired) Exc…" at bounding box center [598, 131] width 116 height 22
click at [540, 120] on select "Choose an option... Pending Applied Excluded (Questions) Excluded (Expired) Exc…" at bounding box center [598, 131] width 116 height 22
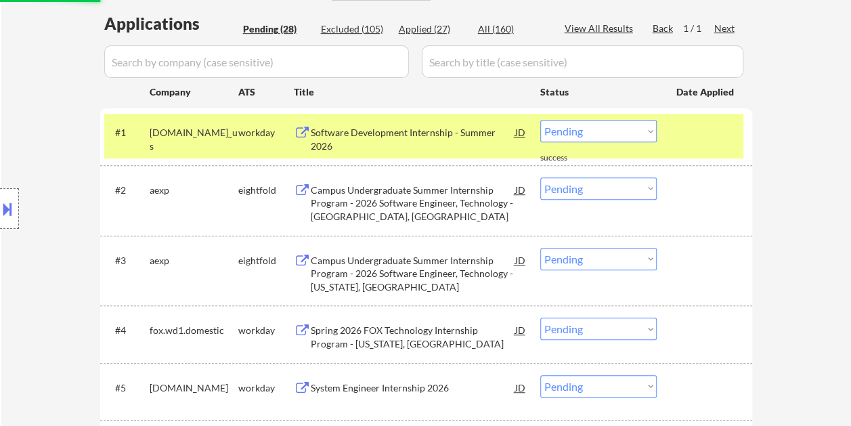
click at [688, 126] on div at bounding box center [706, 132] width 60 height 24
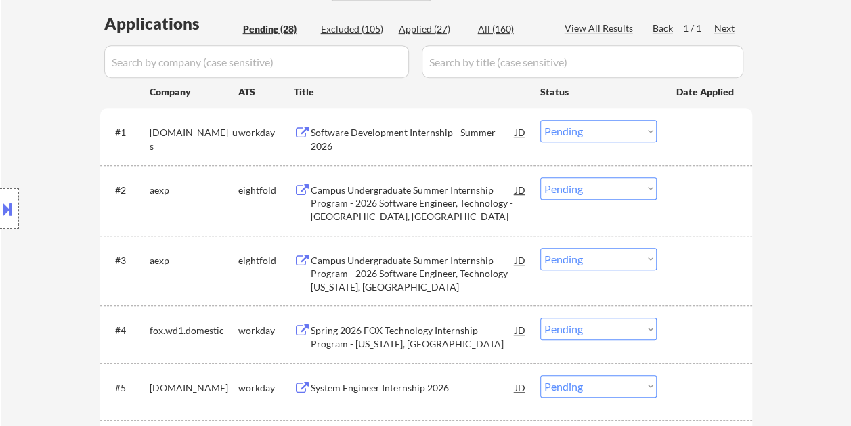
click at [721, 134] on div at bounding box center [706, 132] width 60 height 24
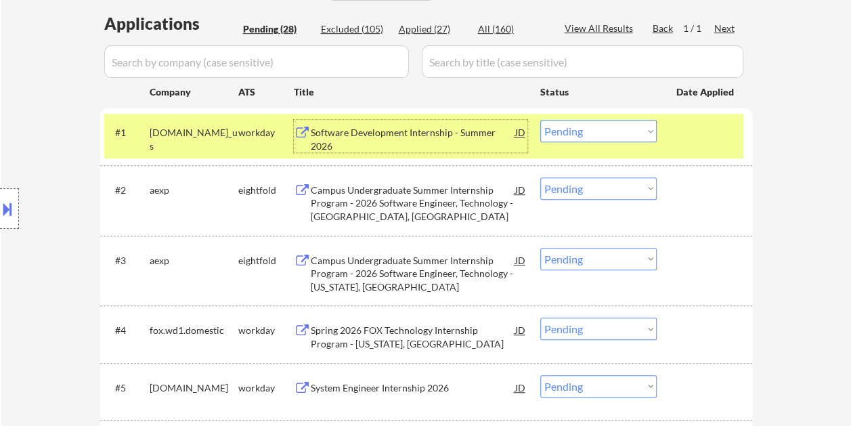
click at [370, 133] on div "Software Development Internship - Summer 2026" at bounding box center [413, 139] width 204 height 26
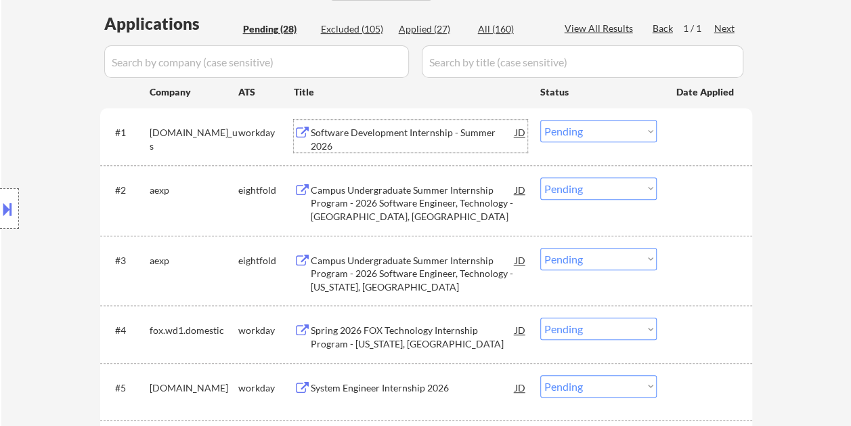
click at [628, 134] on select "Choose an option... Pending Applied Excluded (Questions) Excluded (Expired) Exc…" at bounding box center [598, 131] width 116 height 22
click at [540, 120] on select "Choose an option... Pending Applied Excluded (Questions) Excluded (Expired) Exc…" at bounding box center [598, 131] width 116 height 22
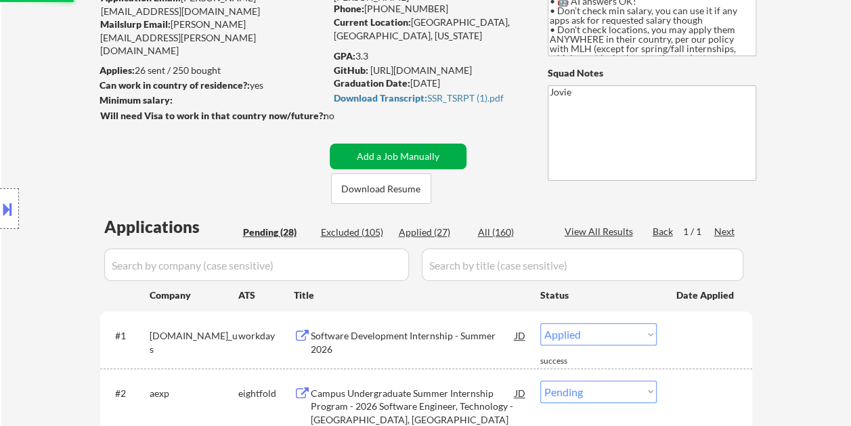
select select ""pending""
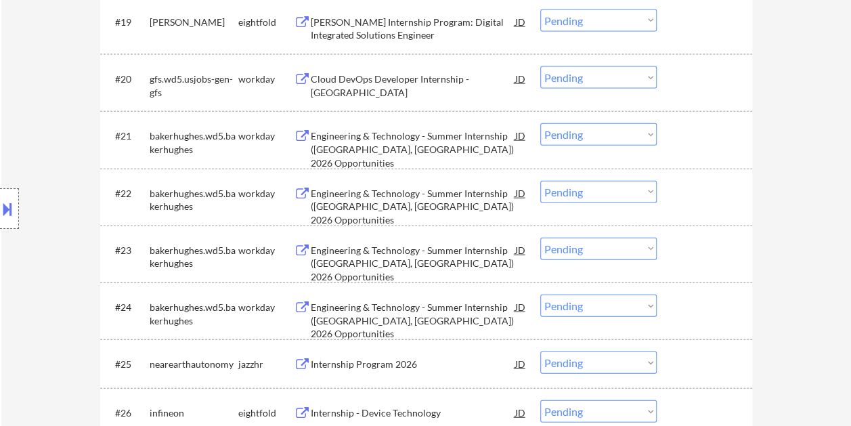
scroll to position [1489, 0]
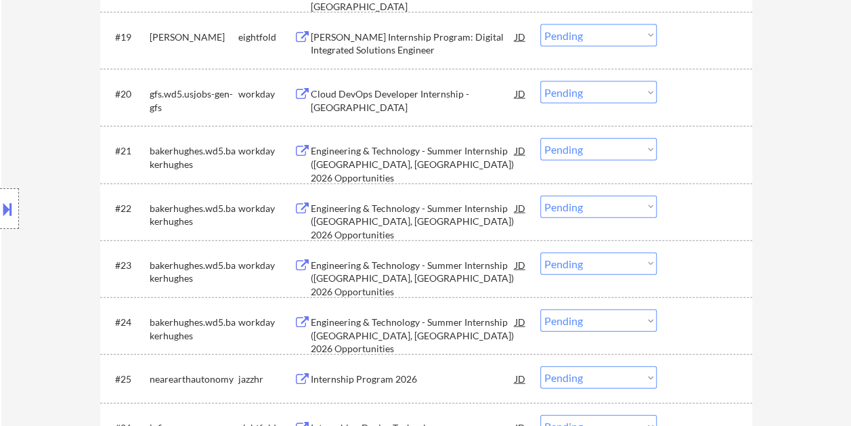
click at [711, 325] on div at bounding box center [706, 321] width 60 height 24
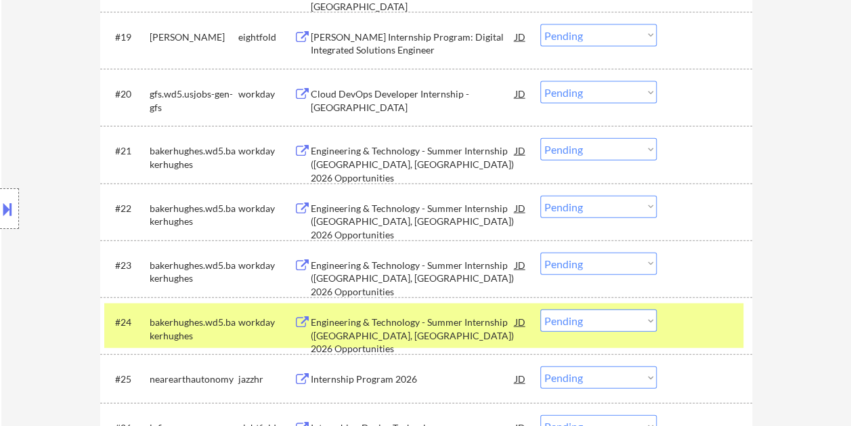
click at [434, 323] on div "Engineering & Technology - Summer Internship ([GEOGRAPHIC_DATA], [GEOGRAPHIC_DA…" at bounding box center [413, 335] width 204 height 40
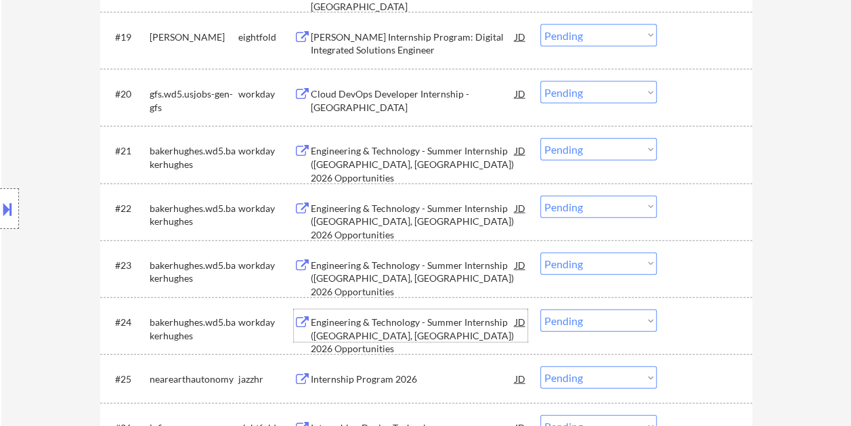
drag, startPoint x: 690, startPoint y: 317, endPoint x: 667, endPoint y: 321, distance: 23.4
click at [690, 317] on div at bounding box center [706, 321] width 60 height 24
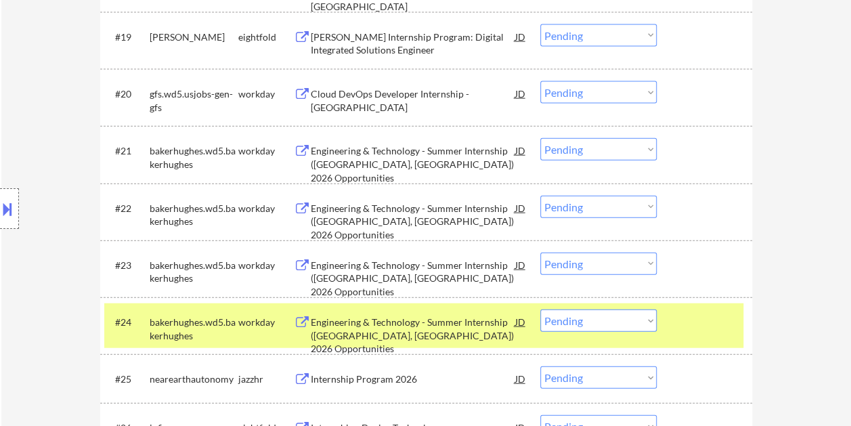
click at [653, 321] on select "Choose an option... Pending Applied Excluded (Questions) Excluded (Expired) Exc…" at bounding box center [598, 320] width 116 height 22
click at [540, 309] on select "Choose an option... Pending Applied Excluded (Questions) Excluded (Expired) Exc…" at bounding box center [598, 320] width 116 height 22
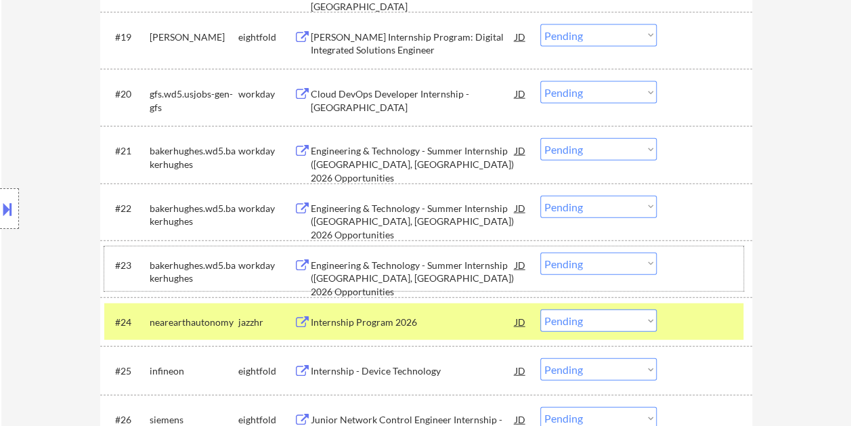
click at [673, 271] on div "#23 bakerhughes.wd5.bakerhughes workday Engineering & Technology - Summer Inter…" at bounding box center [423, 268] width 639 height 45
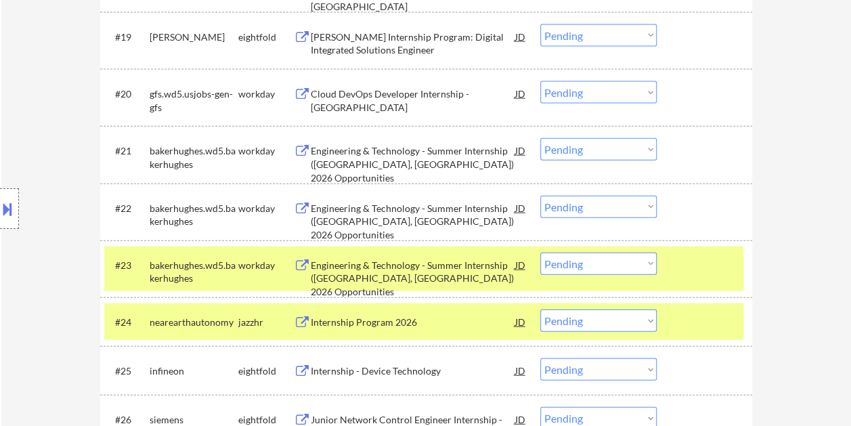
click at [697, 340] on div "#24 nearearthautonomy jazzhr Internship Program 2026 JD warning_amber Choose an…" at bounding box center [426, 321] width 652 height 49
click at [683, 271] on div at bounding box center [706, 264] width 60 height 24
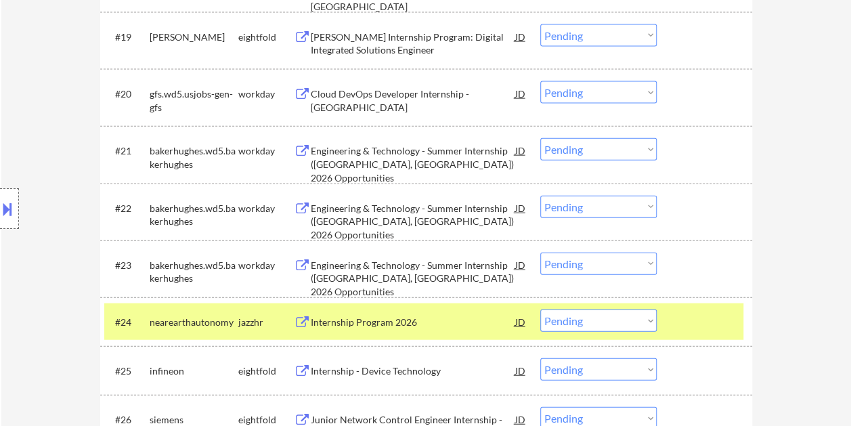
click at [679, 302] on div "#24 nearearthautonomy jazzhr Internship Program 2026 JD warning_amber Choose an…" at bounding box center [426, 321] width 652 height 49
click at [677, 259] on div at bounding box center [706, 264] width 60 height 24
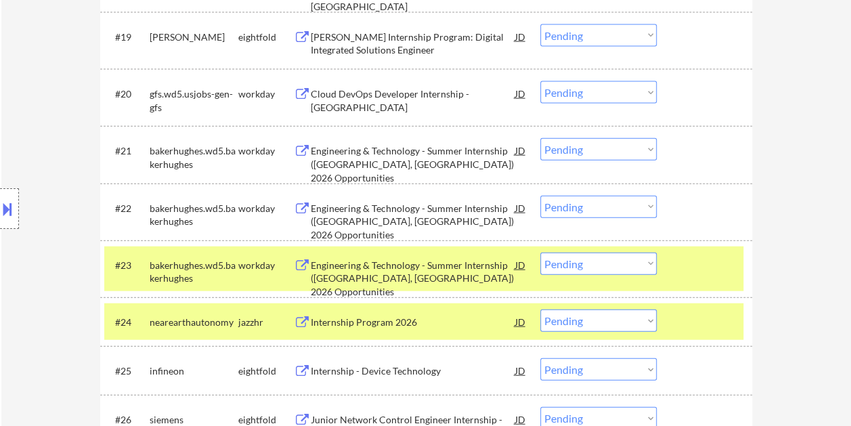
click at [451, 259] on div "Engineering & Technology - Summer Internship ([GEOGRAPHIC_DATA], [GEOGRAPHIC_DA…" at bounding box center [413, 279] width 204 height 40
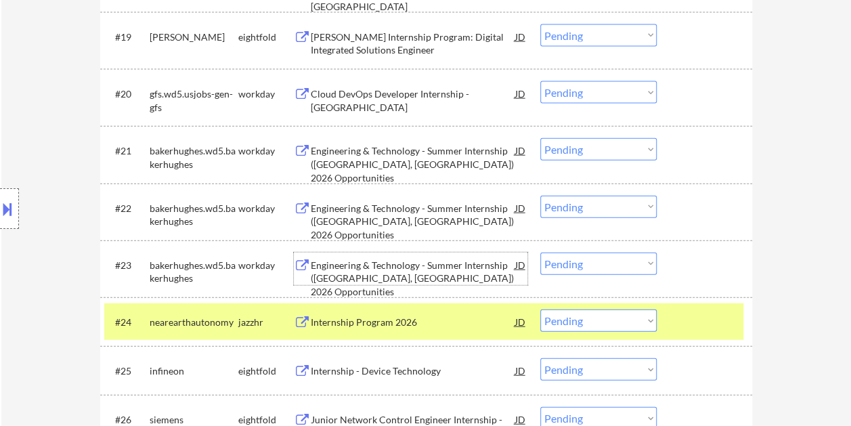
click at [629, 316] on select "Choose an option... Pending Applied Excluded (Questions) Excluded (Expired) Exc…" at bounding box center [598, 320] width 116 height 22
click at [540, 309] on select "Choose an option... Pending Applied Excluded (Questions) Excluded (Expired) Exc…" at bounding box center [598, 320] width 116 height 22
select select ""pending""
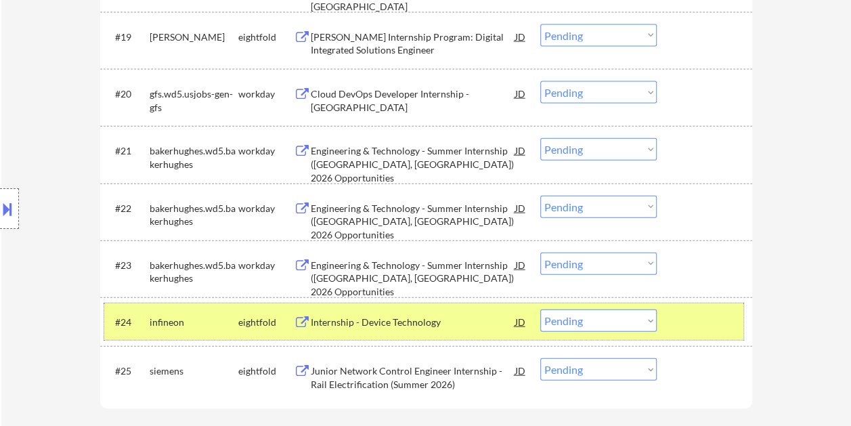
click at [673, 316] on div "#24 infineon eightfold Internship - Device Technology JD warning_amber Choose a…" at bounding box center [423, 321] width 639 height 37
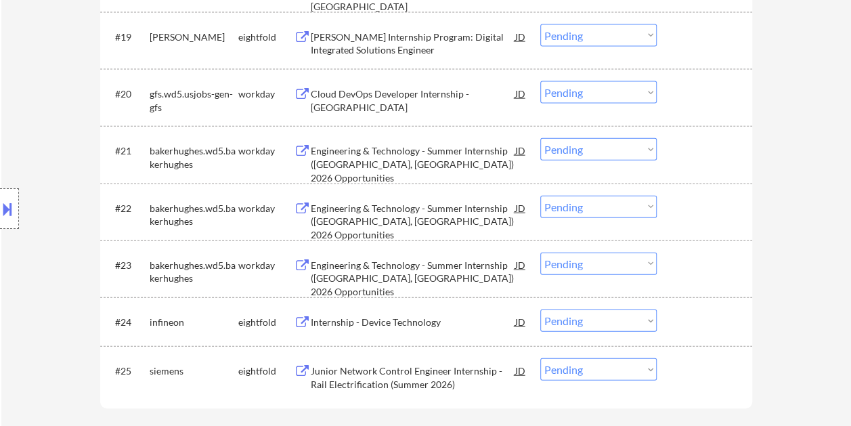
click at [679, 259] on div at bounding box center [706, 264] width 60 height 24
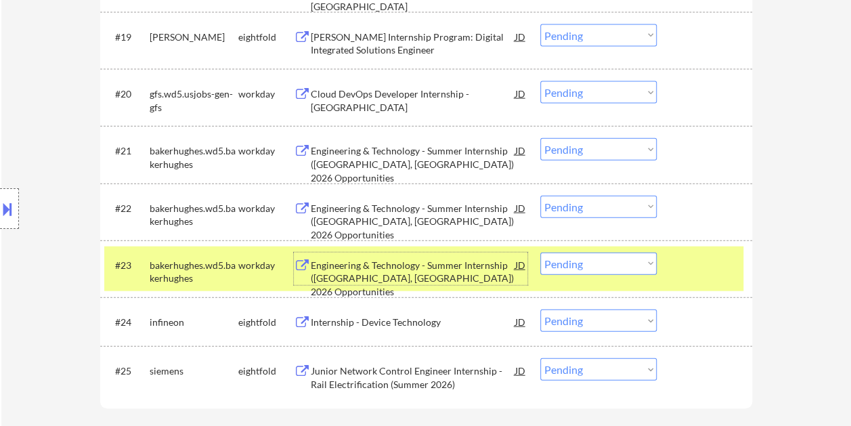
click at [325, 256] on div "Engineering & Technology - Summer Internship ([GEOGRAPHIC_DATA], [GEOGRAPHIC_DA…" at bounding box center [413, 268] width 204 height 32
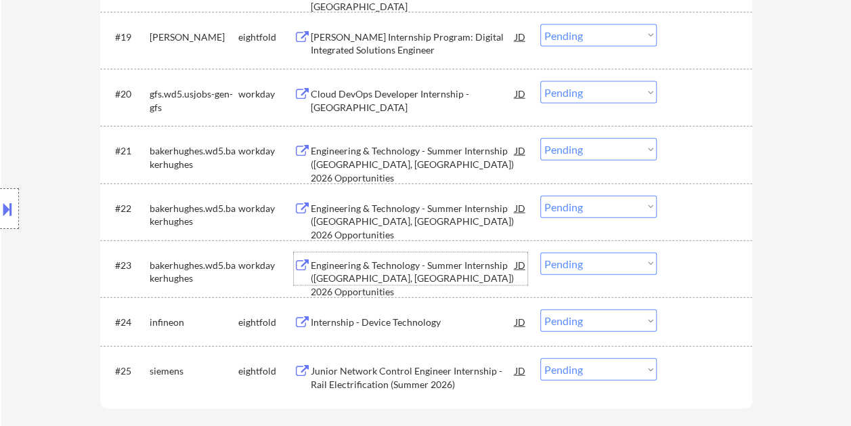
drag, startPoint x: 689, startPoint y: 261, endPoint x: 654, endPoint y: 267, distance: 35.6
click at [685, 262] on div at bounding box center [706, 264] width 60 height 24
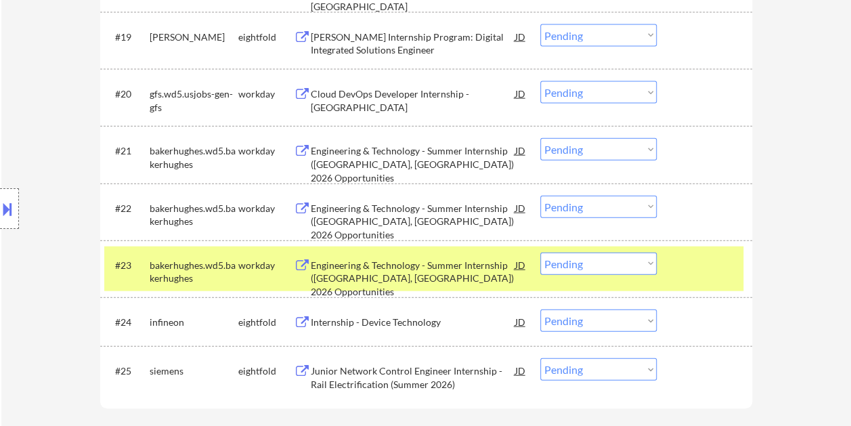
click at [646, 267] on select "Choose an option... Pending Applied Excluded (Questions) Excluded (Expired) Exc…" at bounding box center [598, 263] width 116 height 22
click at [540, 252] on select "Choose an option... Pending Applied Excluded (Questions) Excluded (Expired) Exc…" at bounding box center [598, 263] width 116 height 22
select select ""pending""
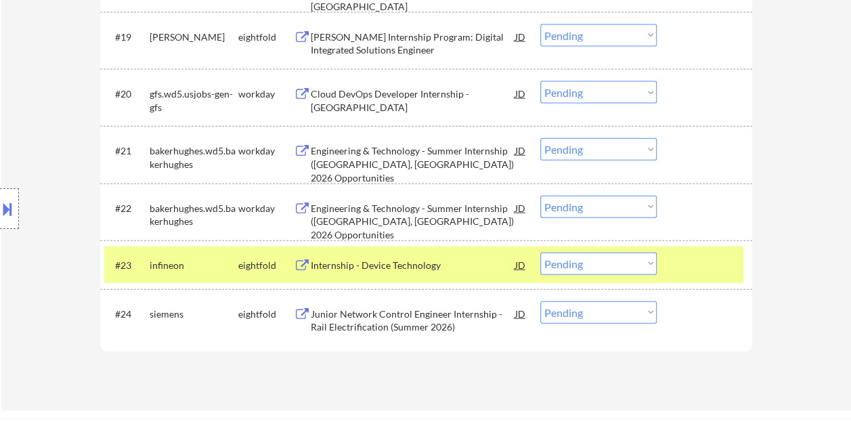
drag, startPoint x: 692, startPoint y: 254, endPoint x: 682, endPoint y: 250, distance: 10.7
click at [691, 255] on div at bounding box center [706, 264] width 60 height 24
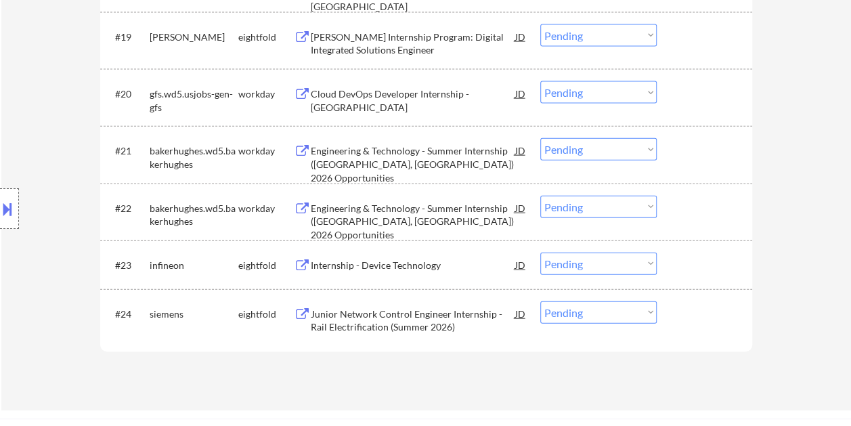
click at [681, 204] on div at bounding box center [706, 208] width 60 height 24
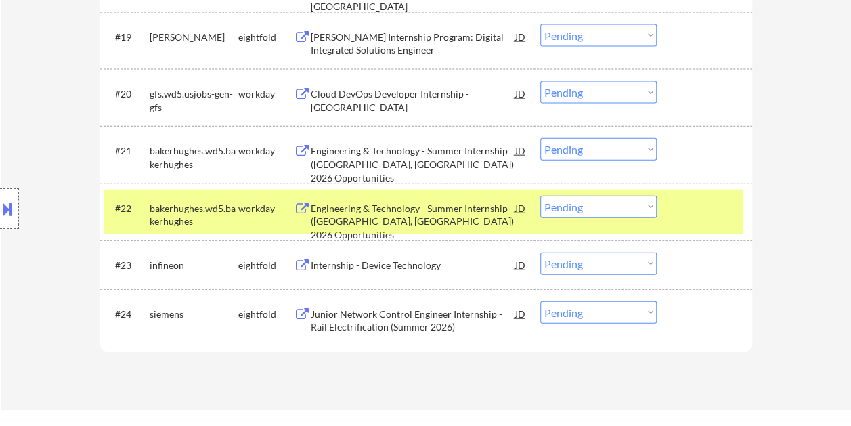
click at [409, 204] on div "Engineering & Technology - Summer Internship ([GEOGRAPHIC_DATA], [GEOGRAPHIC_DA…" at bounding box center [413, 222] width 204 height 40
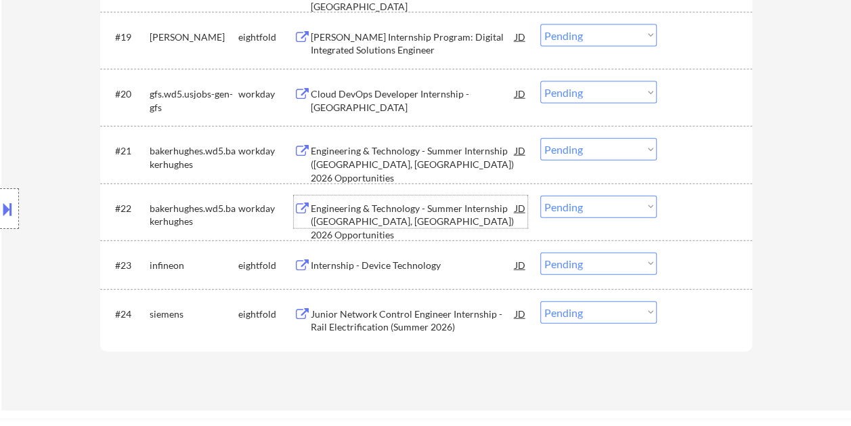
click at [694, 206] on div at bounding box center [706, 208] width 60 height 24
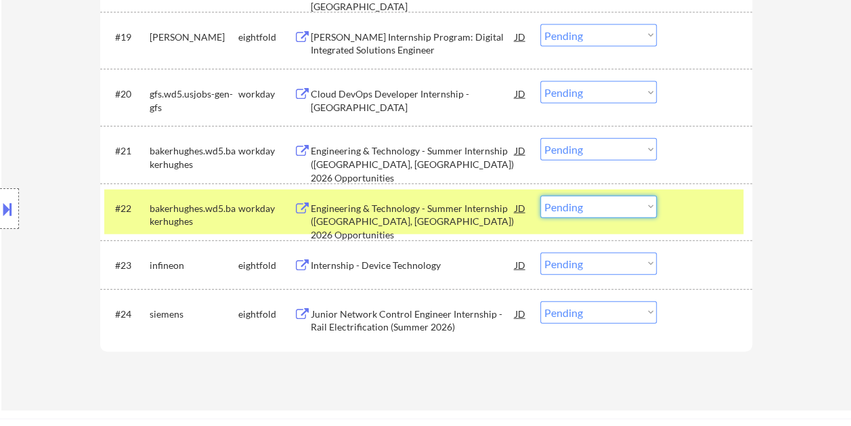
click at [650, 204] on select "Choose an option... Pending Applied Excluded (Questions) Excluded (Expired) Exc…" at bounding box center [598, 207] width 116 height 22
click at [540, 196] on select "Choose an option... Pending Applied Excluded (Questions) Excluded (Expired) Exc…" at bounding box center [598, 207] width 116 height 22
select select ""pending""
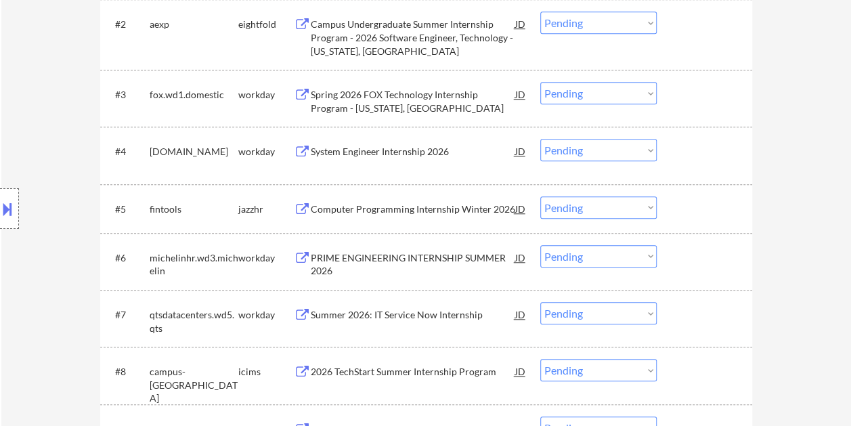
scroll to position [541, 0]
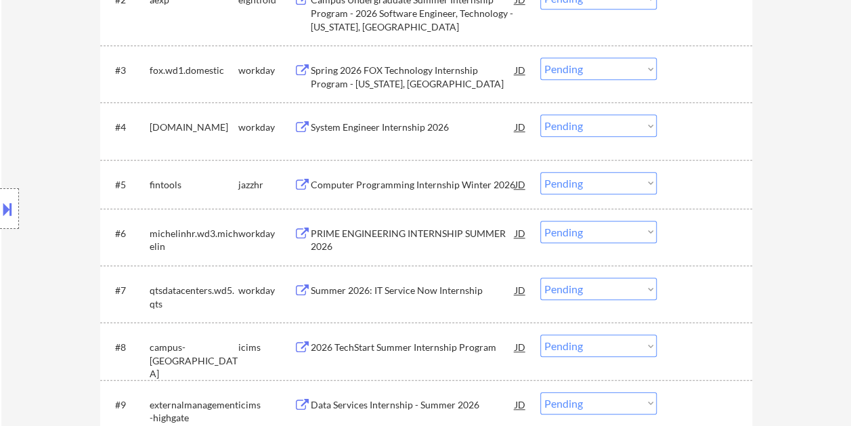
click at [700, 77] on div at bounding box center [706, 70] width 60 height 24
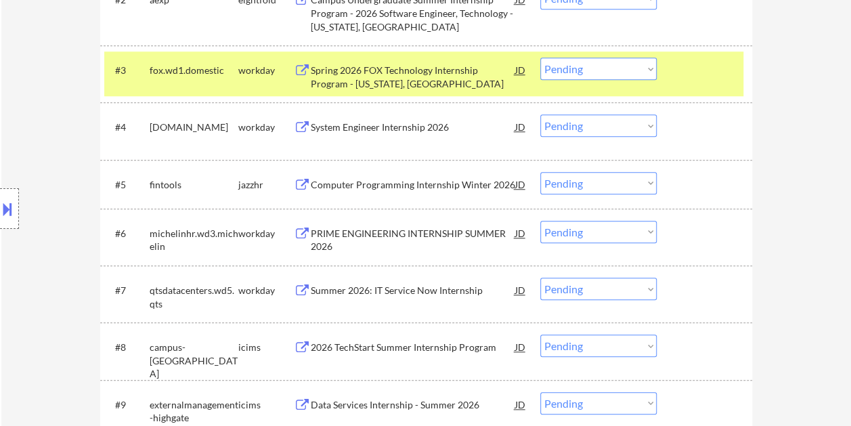
click at [494, 77] on div "Spring 2026 FOX Technology Internship Program - [US_STATE], [GEOGRAPHIC_DATA]" at bounding box center [413, 77] width 204 height 26
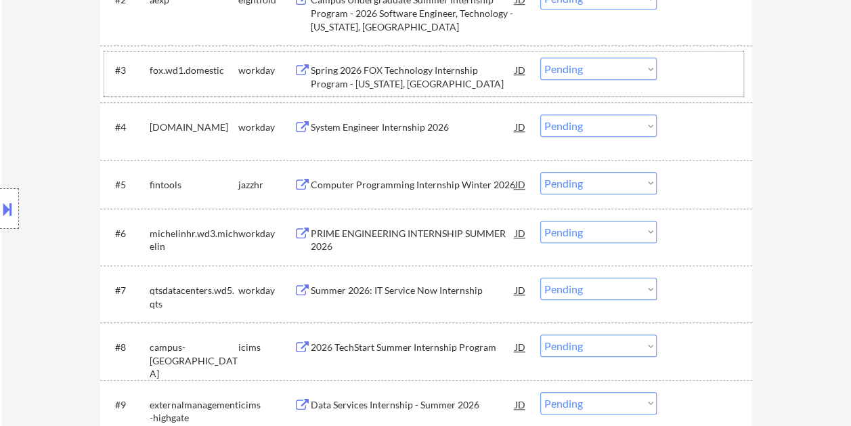
click at [686, 72] on div at bounding box center [706, 70] width 60 height 24
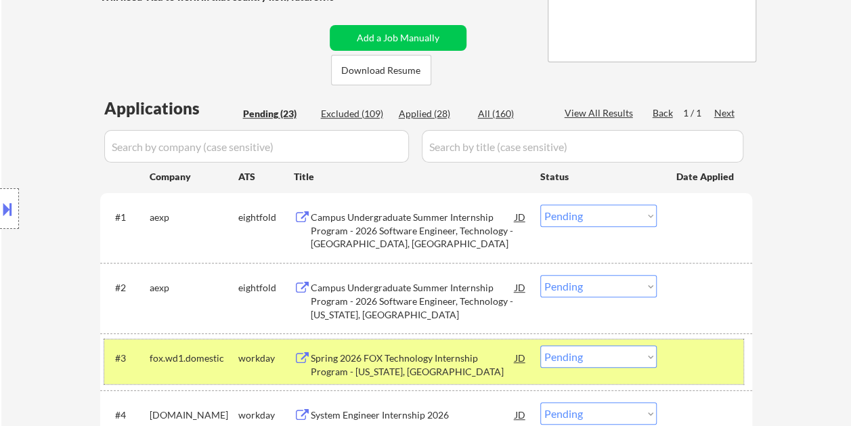
scroll to position [338, 0]
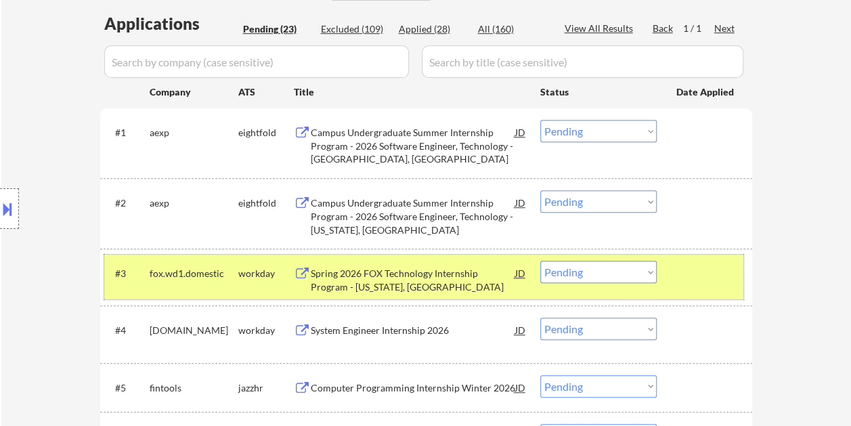
click at [646, 272] on select "Choose an option... Pending Applied Excluded (Questions) Excluded (Expired) Exc…" at bounding box center [598, 272] width 116 height 22
click at [540, 261] on select "Choose an option... Pending Applied Excluded (Questions) Excluded (Expired) Exc…" at bounding box center [598, 272] width 116 height 22
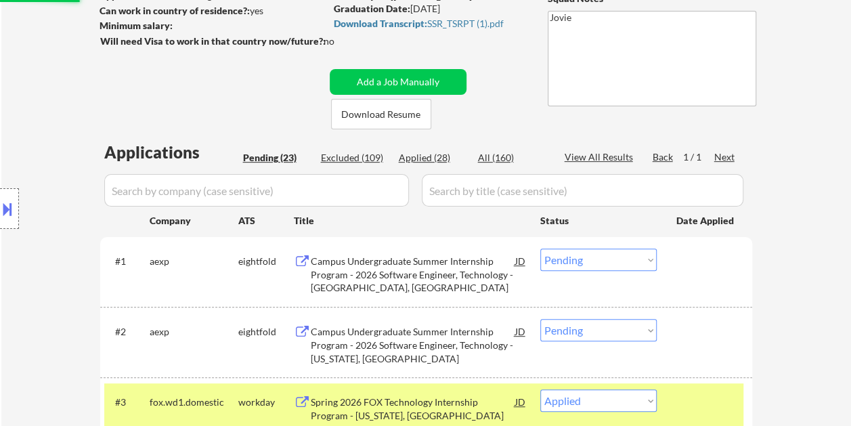
scroll to position [203, 0]
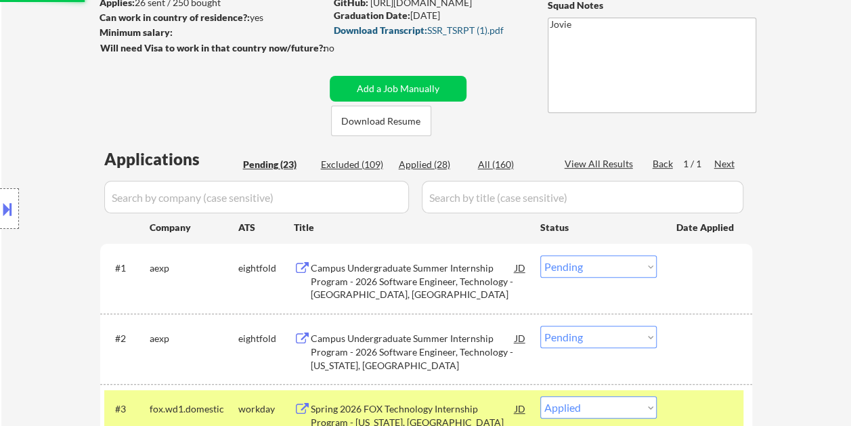
select select ""pending""
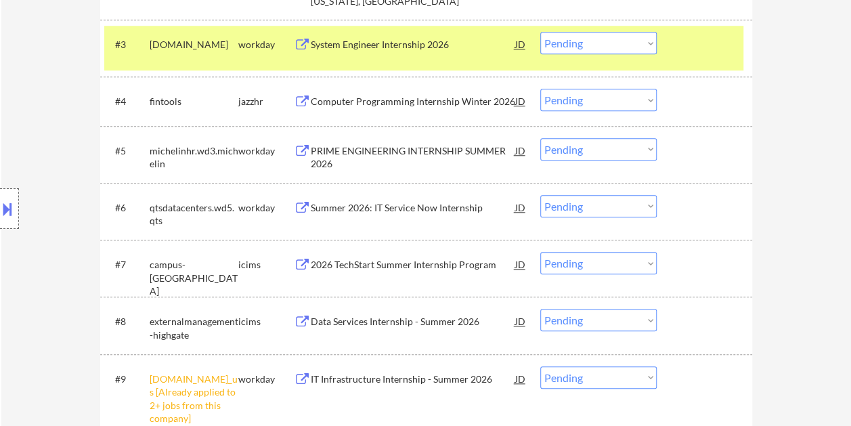
scroll to position [677, 0]
